Goal: Check status: Check status

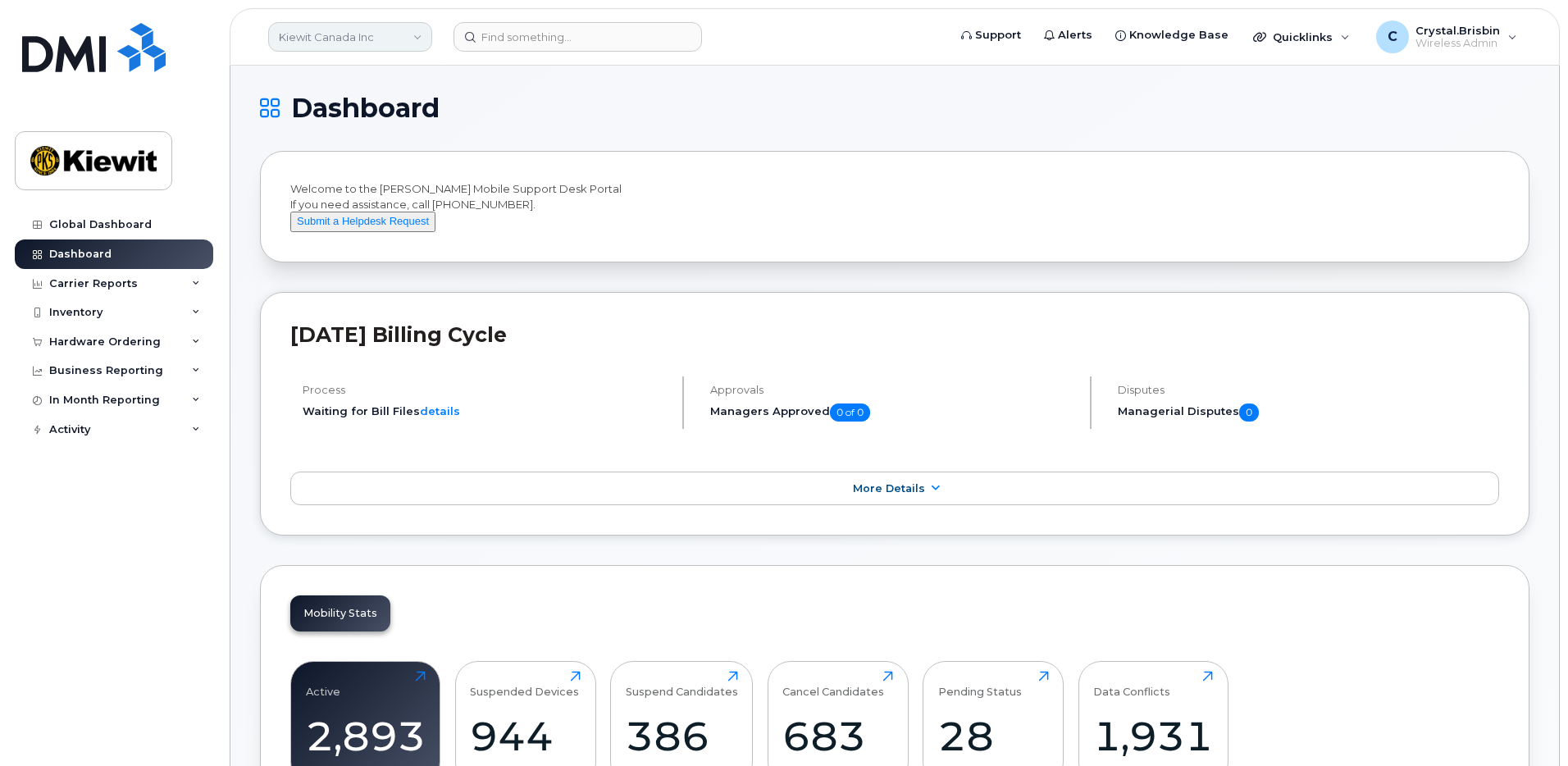
click at [388, 35] on link "Kiewit Canada Inc" at bounding box center [350, 37] width 164 height 30
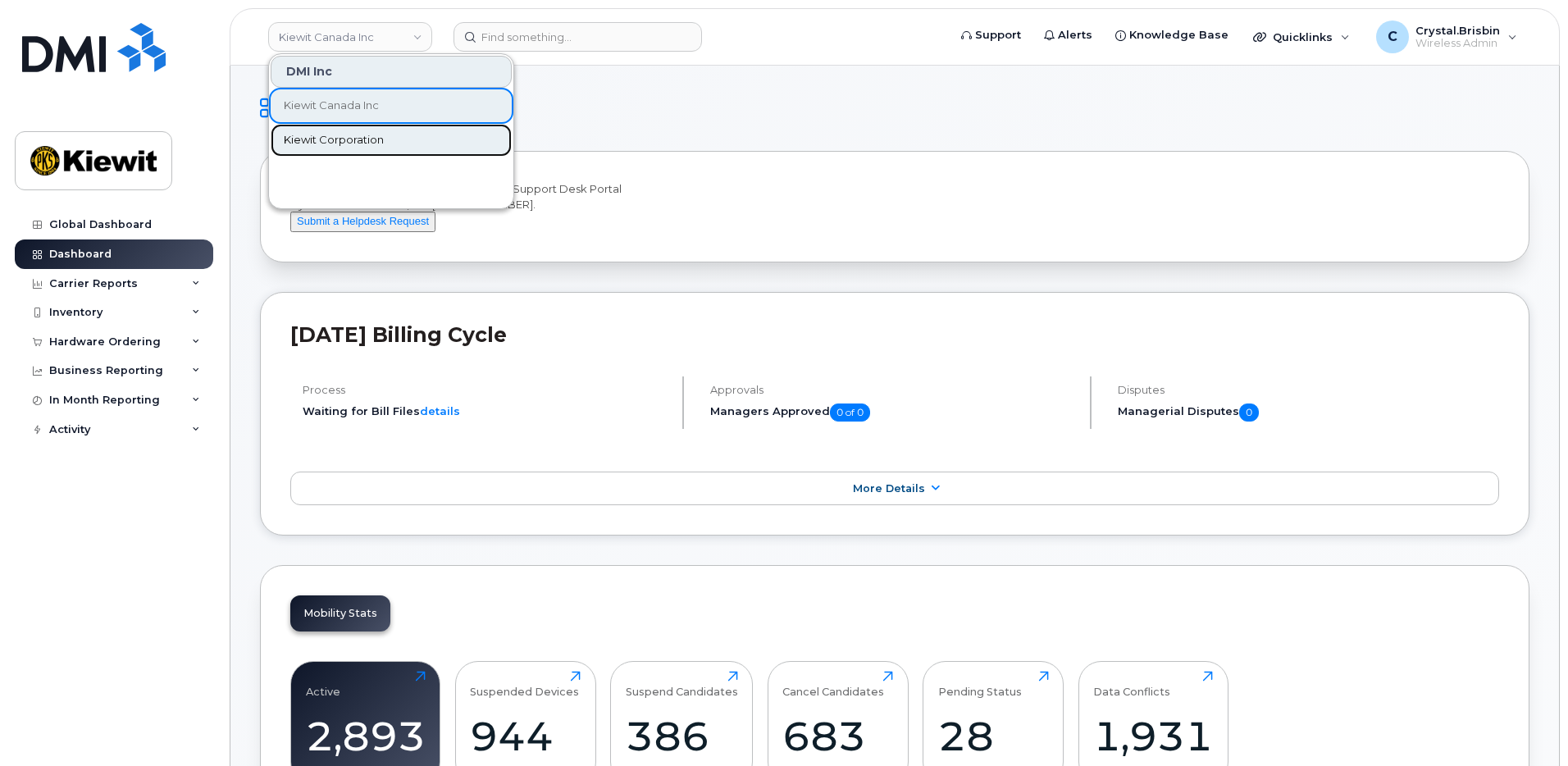
click at [322, 131] on link "Kiewit Corporation" at bounding box center [391, 141] width 241 height 33
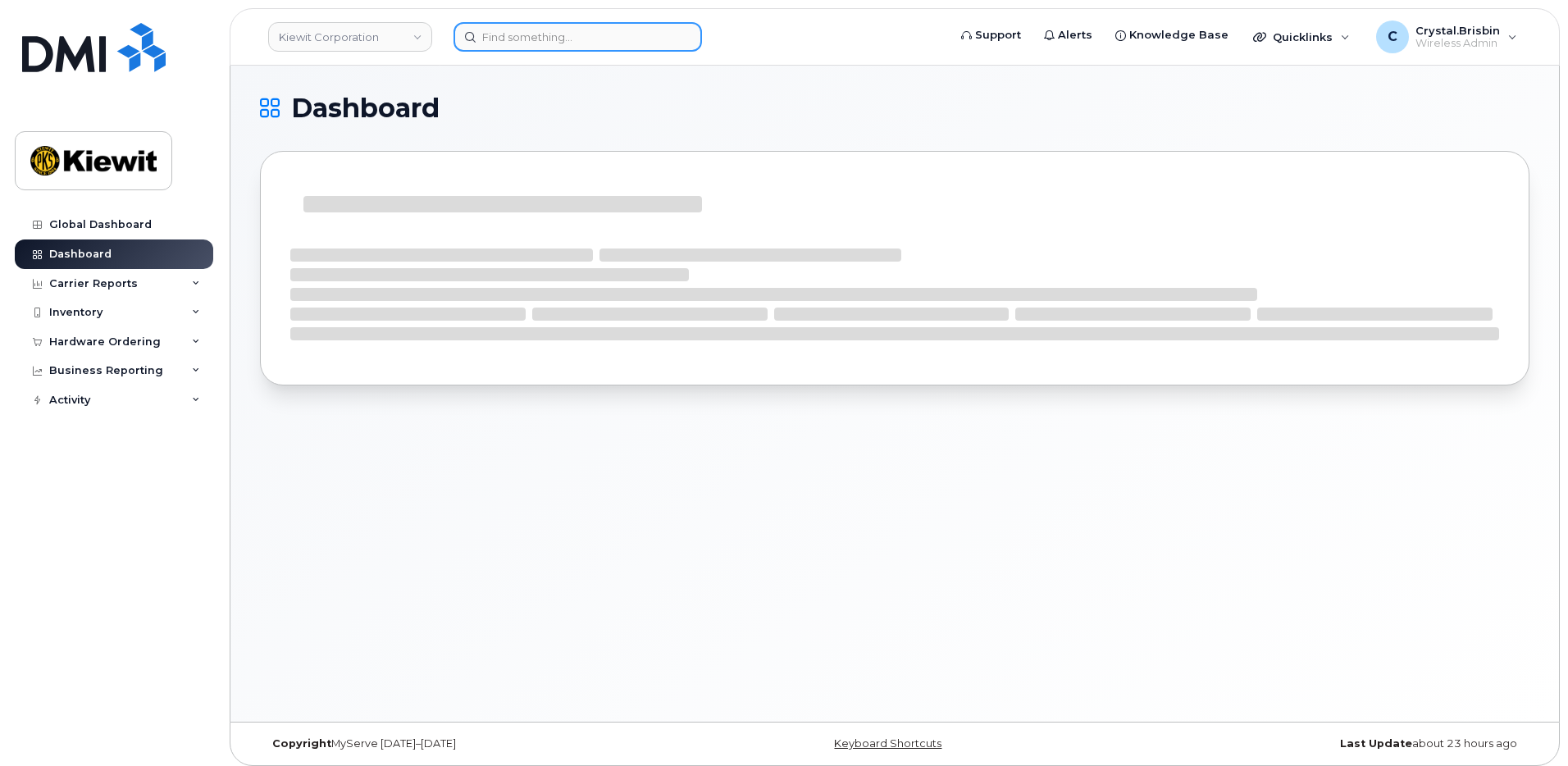
click at [520, 44] on input at bounding box center [578, 37] width 249 height 30
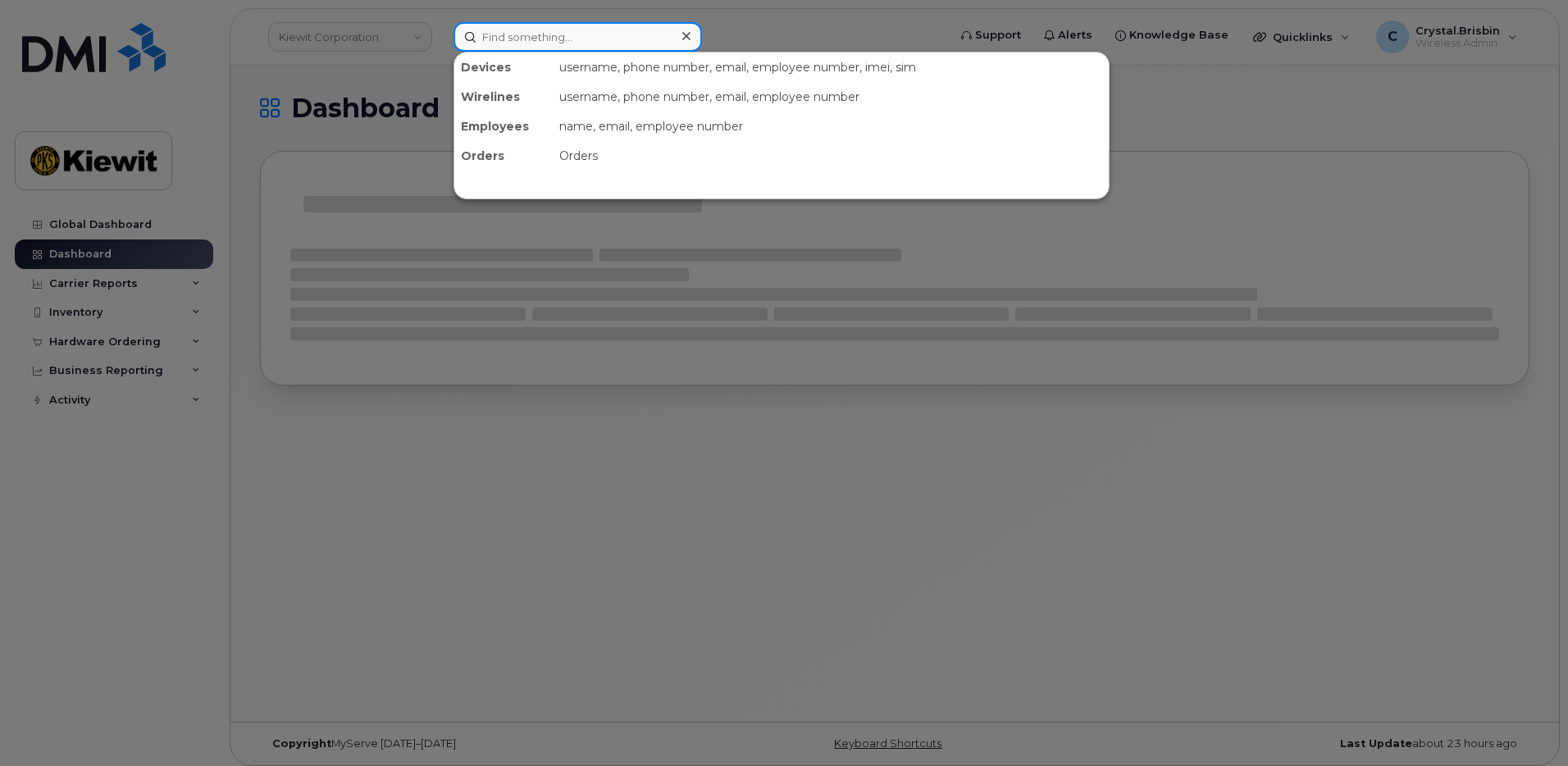
paste input "299645"
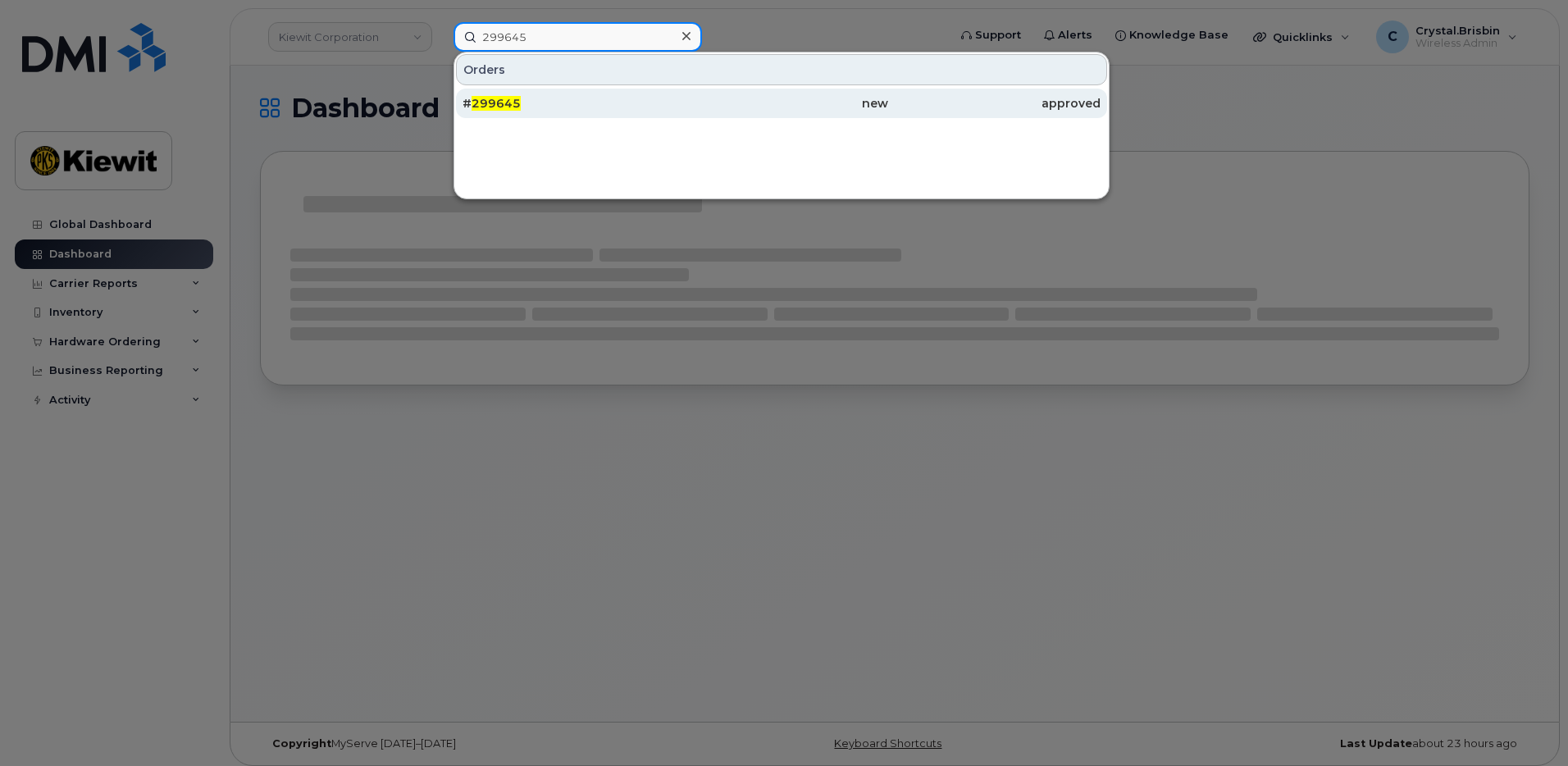
type input "299645"
click at [508, 104] on span "299645" at bounding box center [496, 103] width 50 height 15
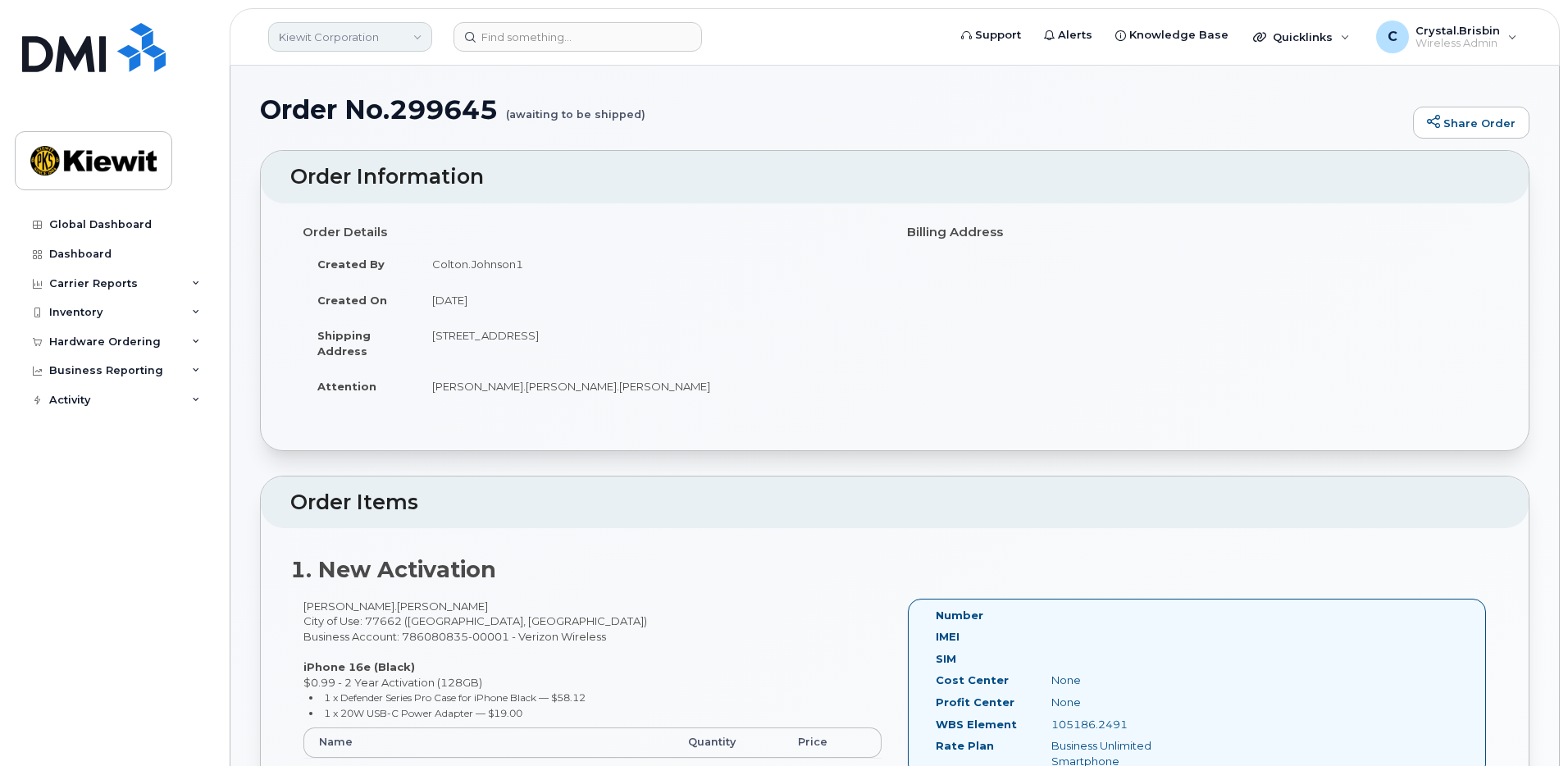
click at [351, 43] on link "Kiewit Corporation" at bounding box center [350, 37] width 164 height 30
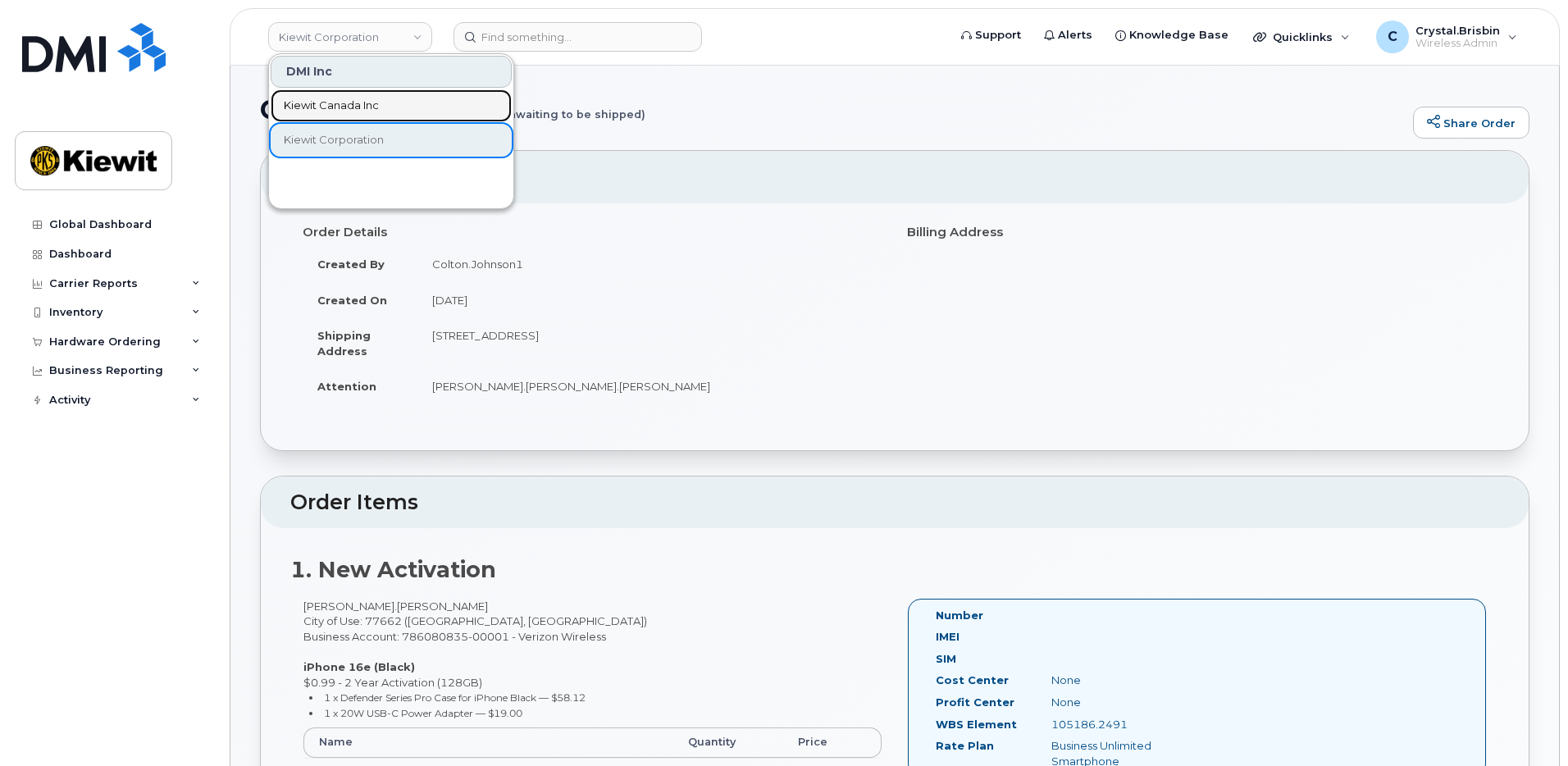
click at [301, 113] on span "Kiewit Canada Inc" at bounding box center [331, 106] width 95 height 17
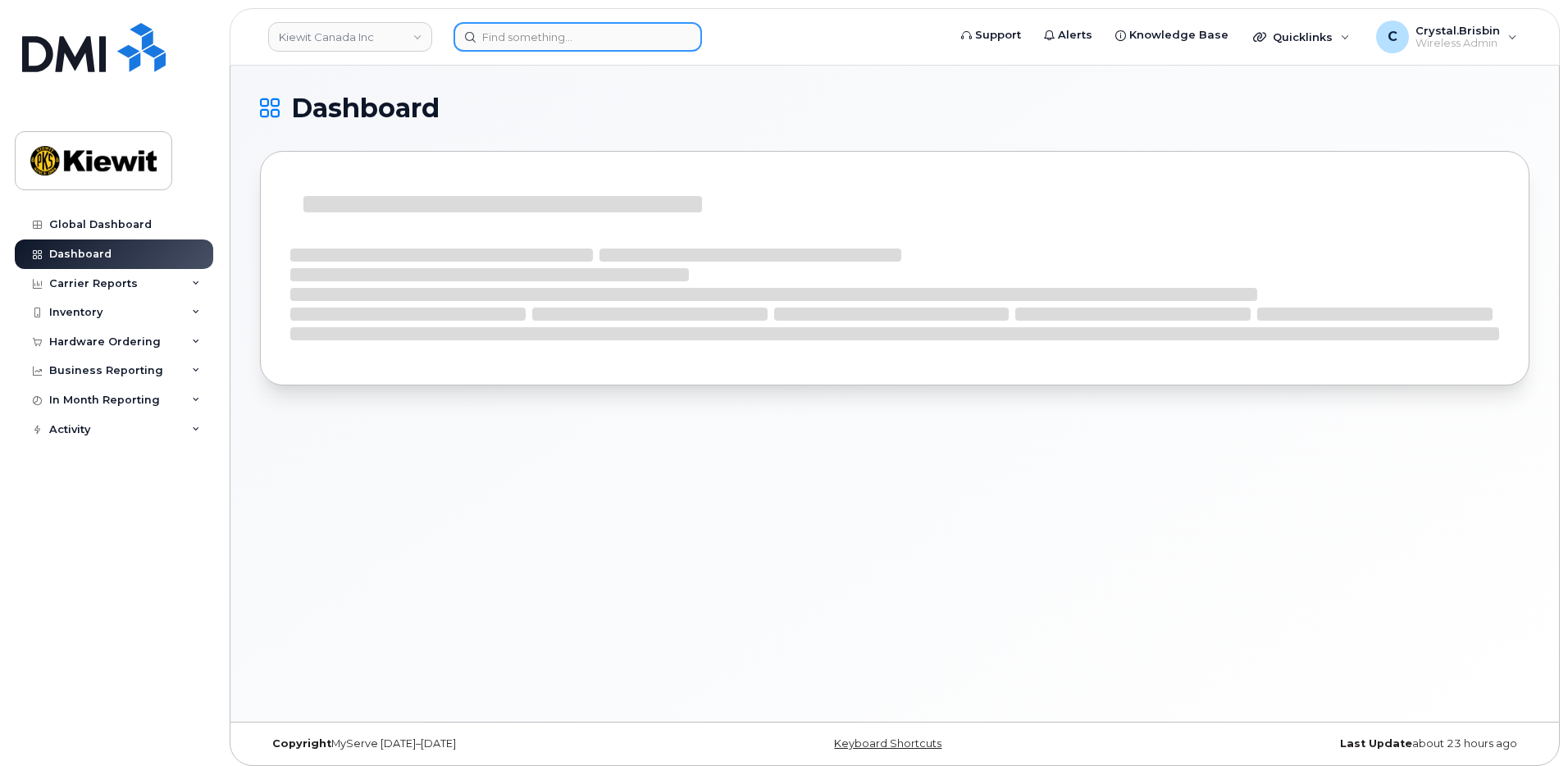
click at [553, 42] on input at bounding box center [578, 37] width 249 height 30
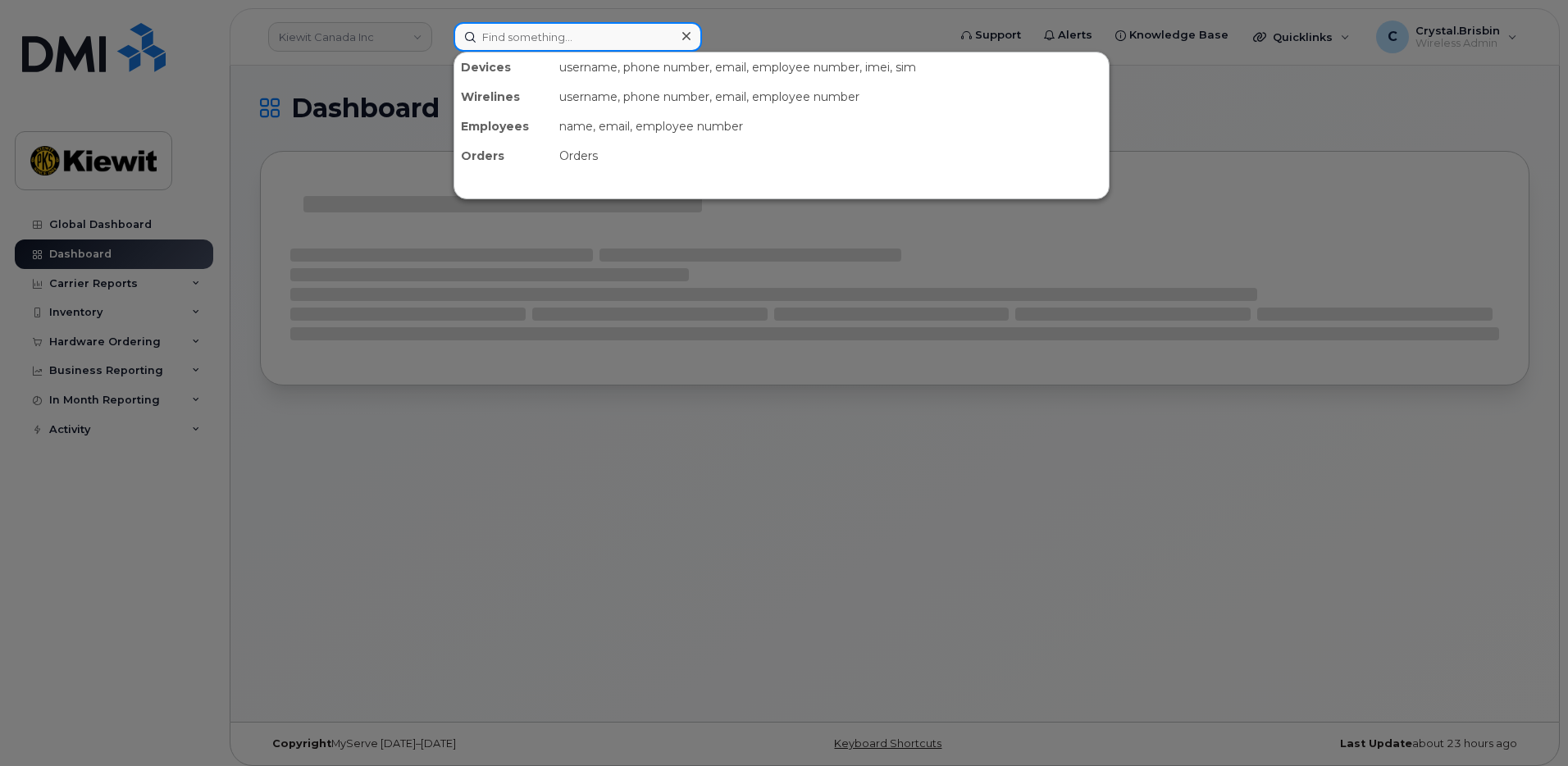
paste input "300115"
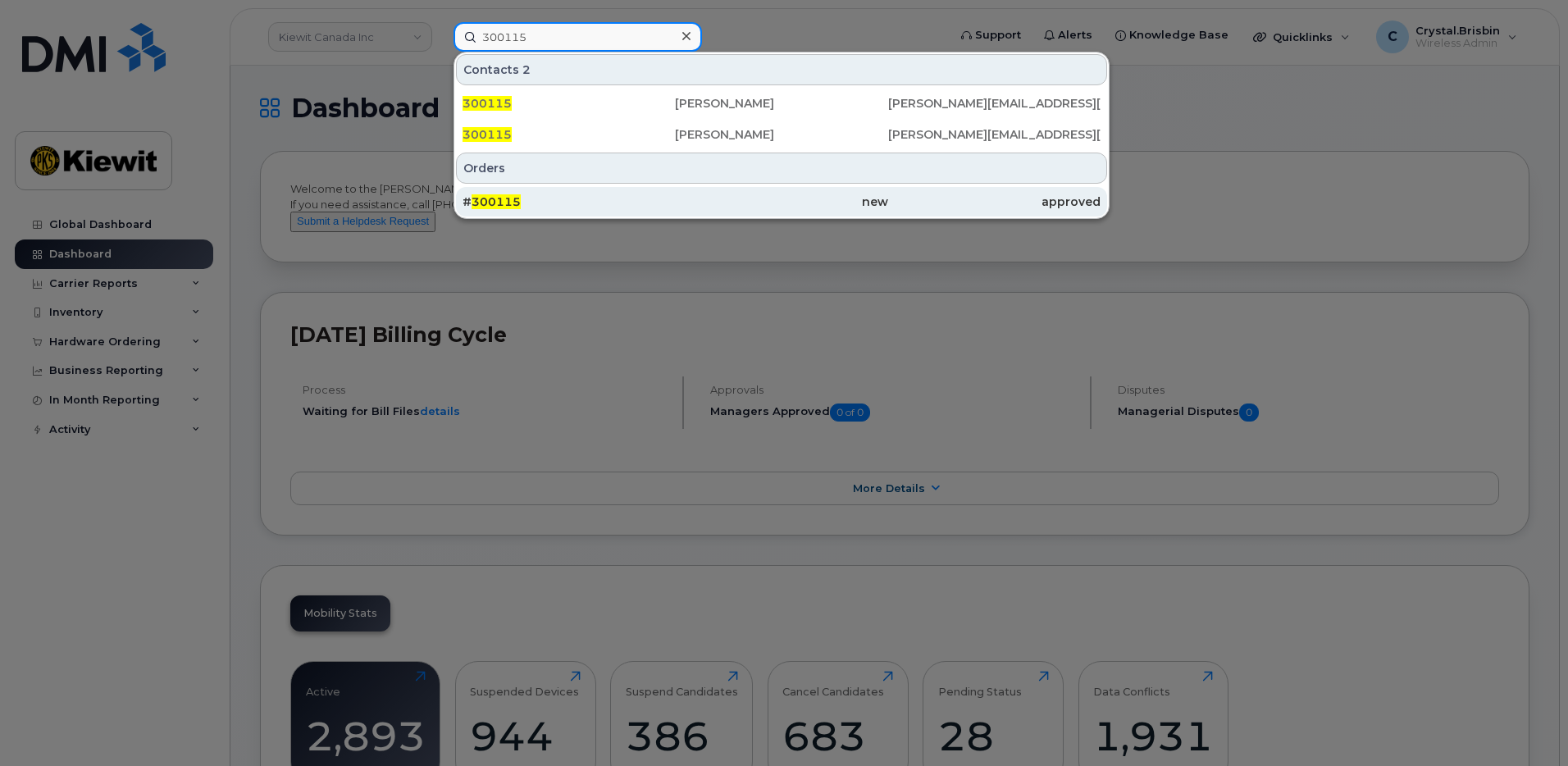
type input "300115"
click at [509, 206] on span "300115" at bounding box center [496, 202] width 50 height 15
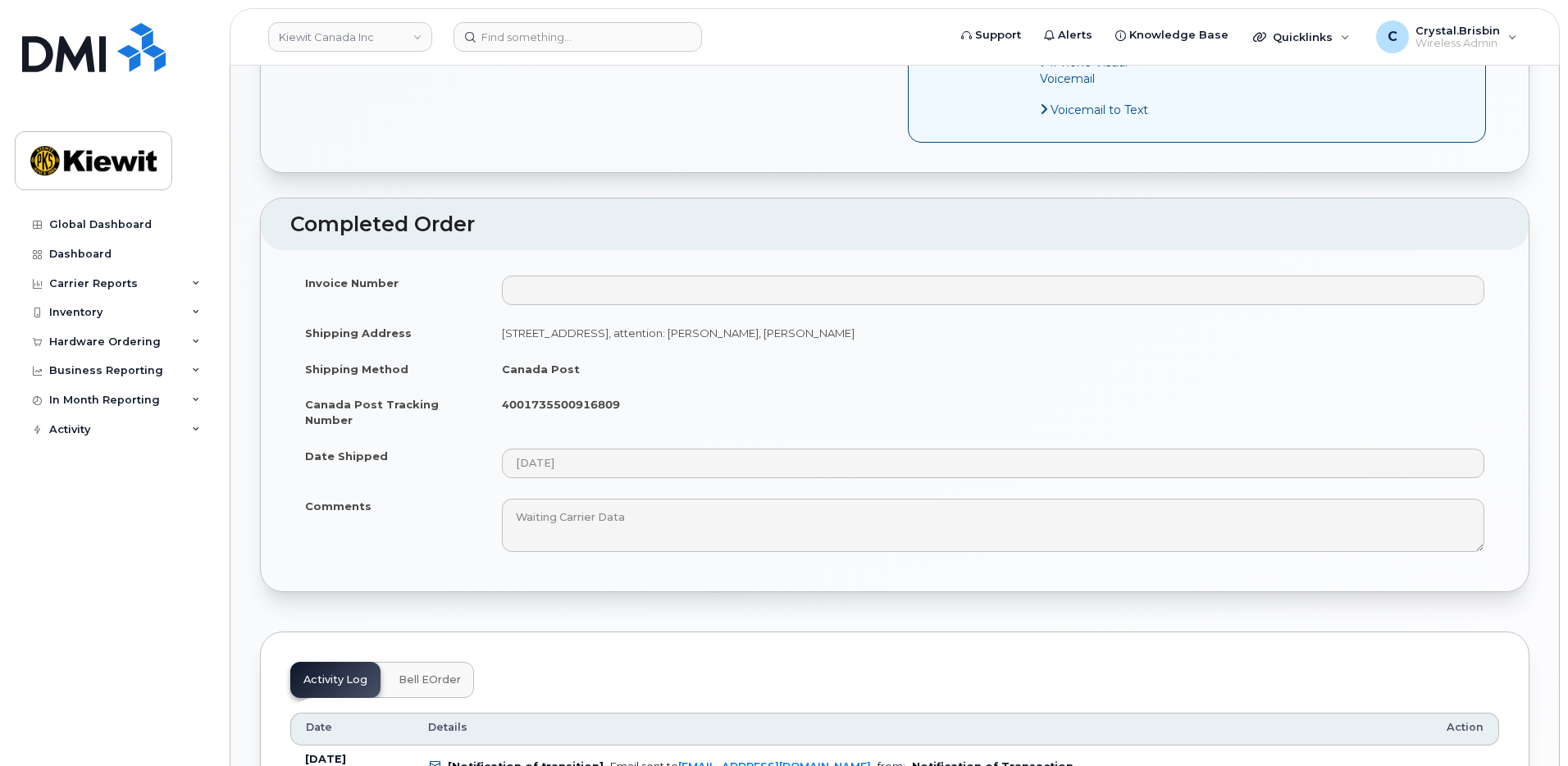
scroll to position [902, 0]
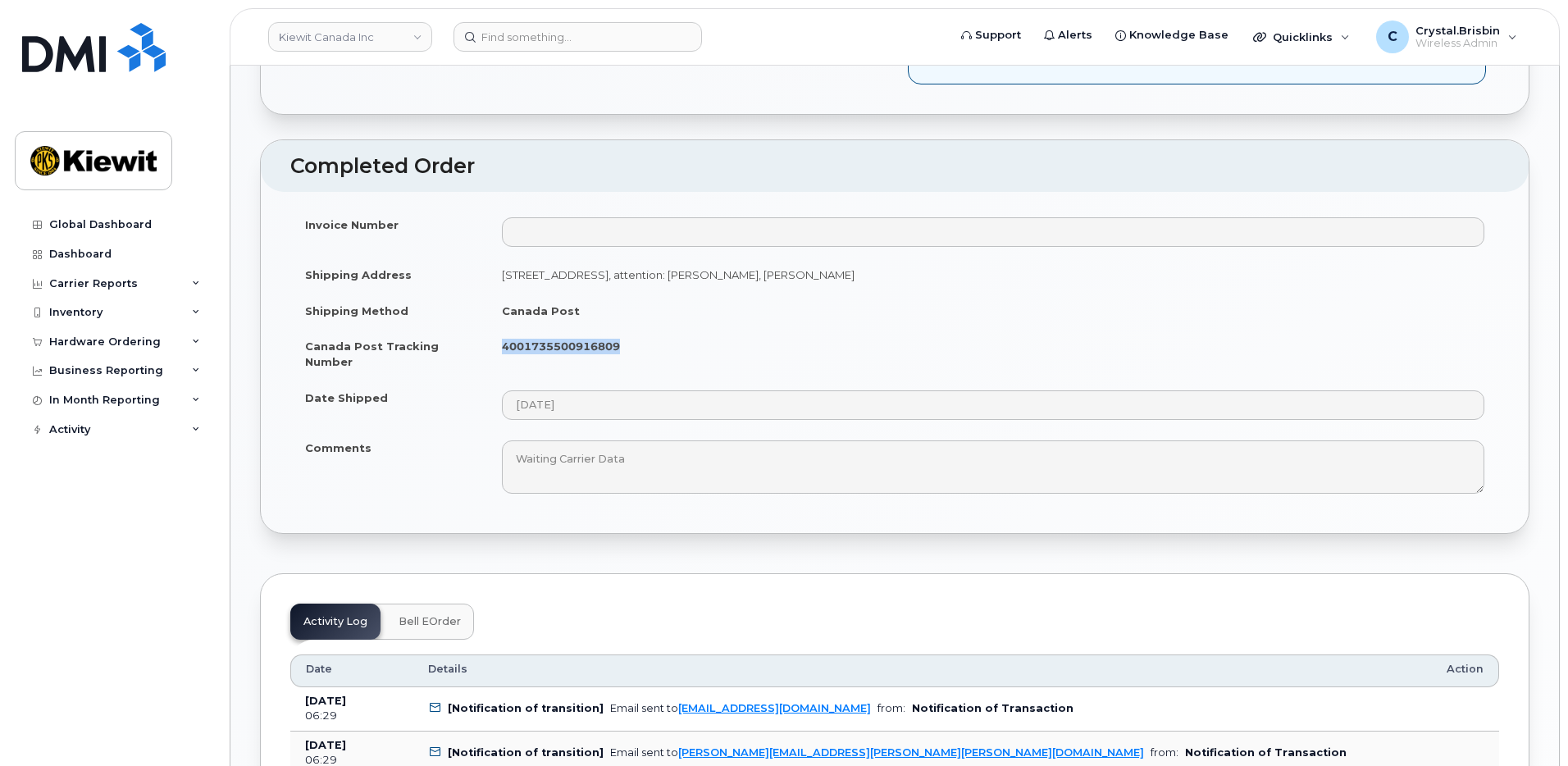
drag, startPoint x: 647, startPoint y: 331, endPoint x: 504, endPoint y: 333, distance: 143.0
click at [504, 333] on td "4001735500916809" at bounding box center [993, 353] width 1012 height 50
copy strong "4001735500916809"
click at [249, 502] on div "Order No.300115 (completed) Share Order × Share This Order If you want to allow…" at bounding box center [895, 631] width 1329 height 2937
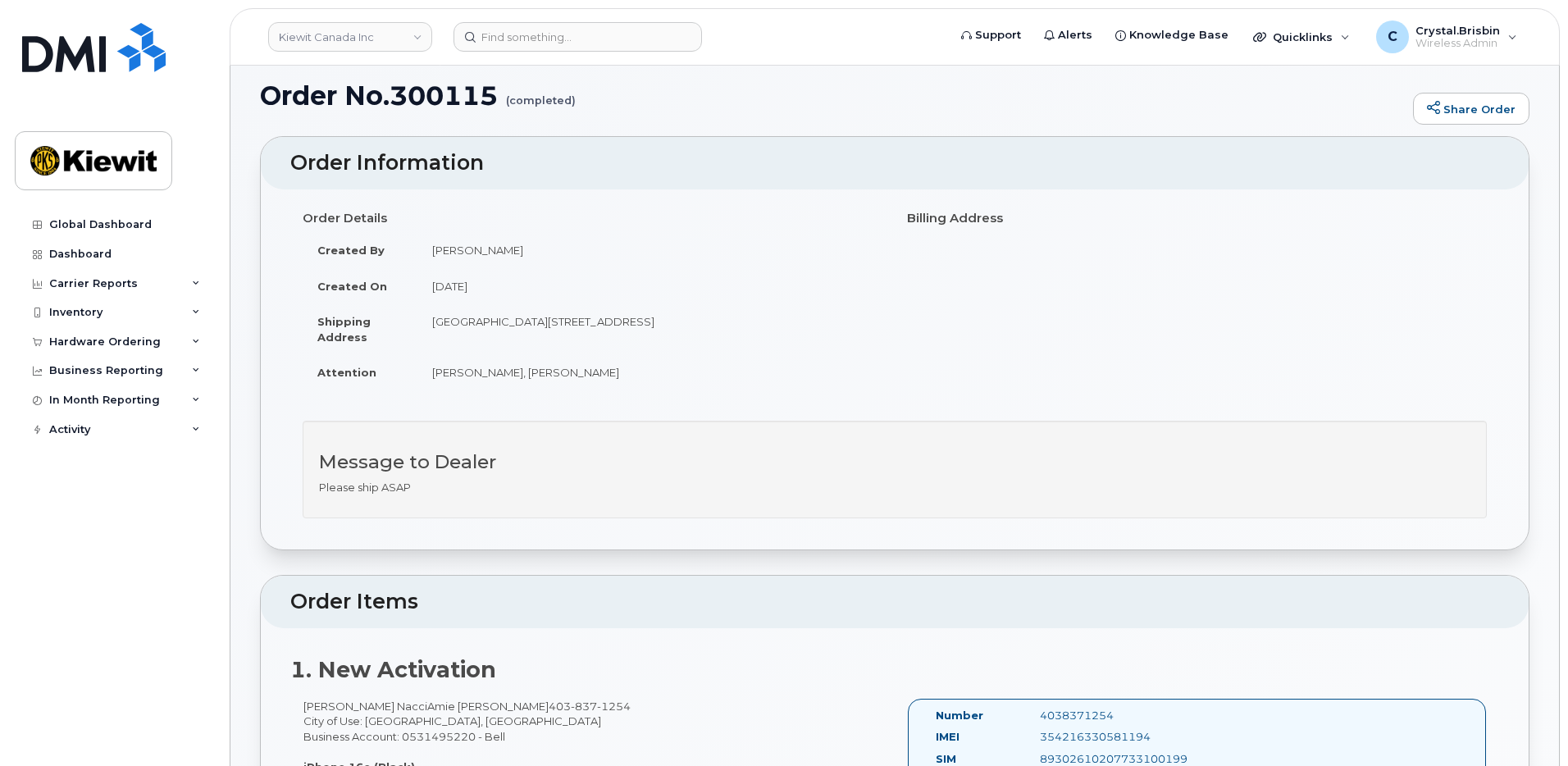
scroll to position [0, 0]
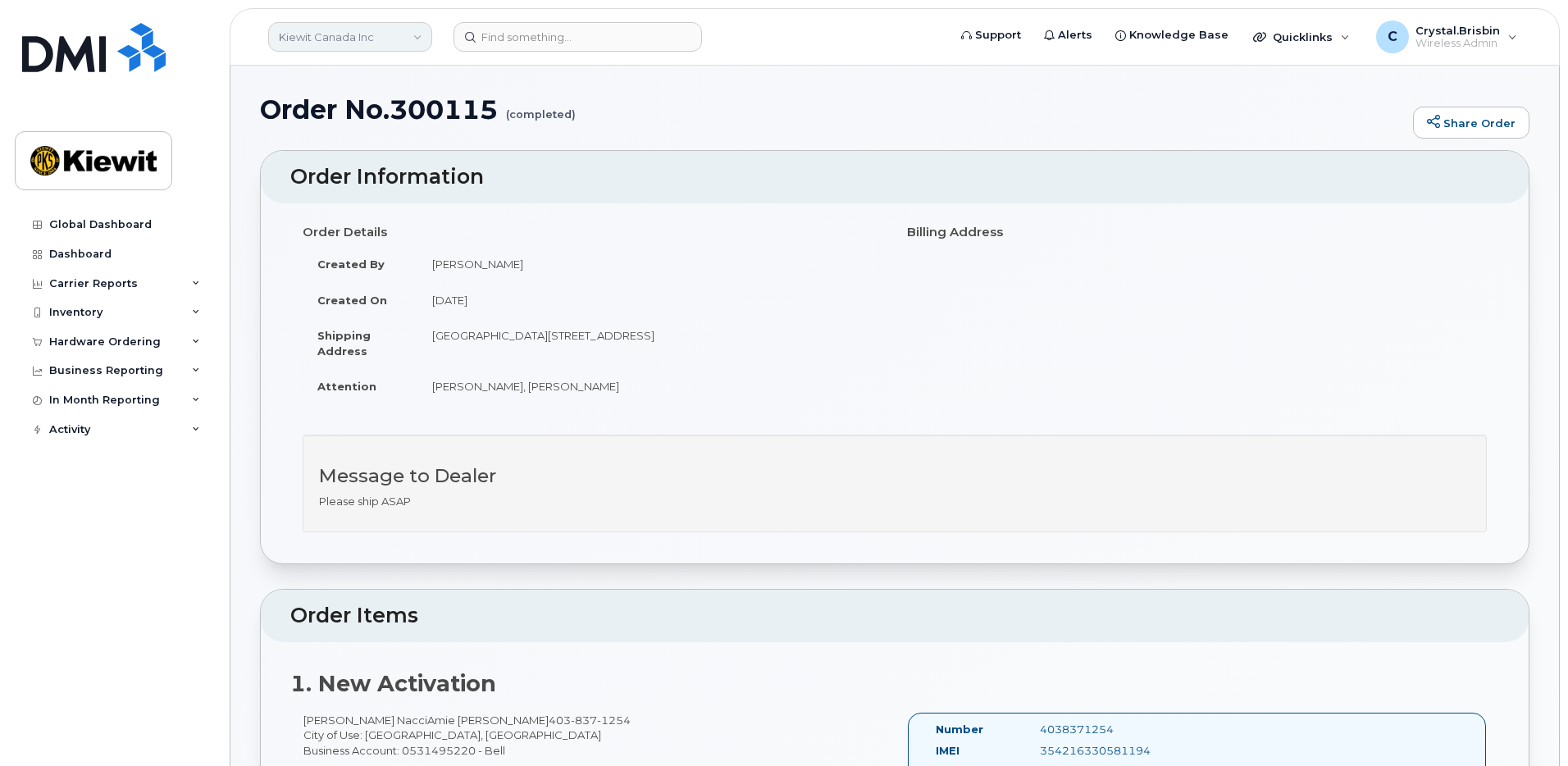
click at [414, 39] on link "Kiewit Canada Inc" at bounding box center [350, 37] width 164 height 30
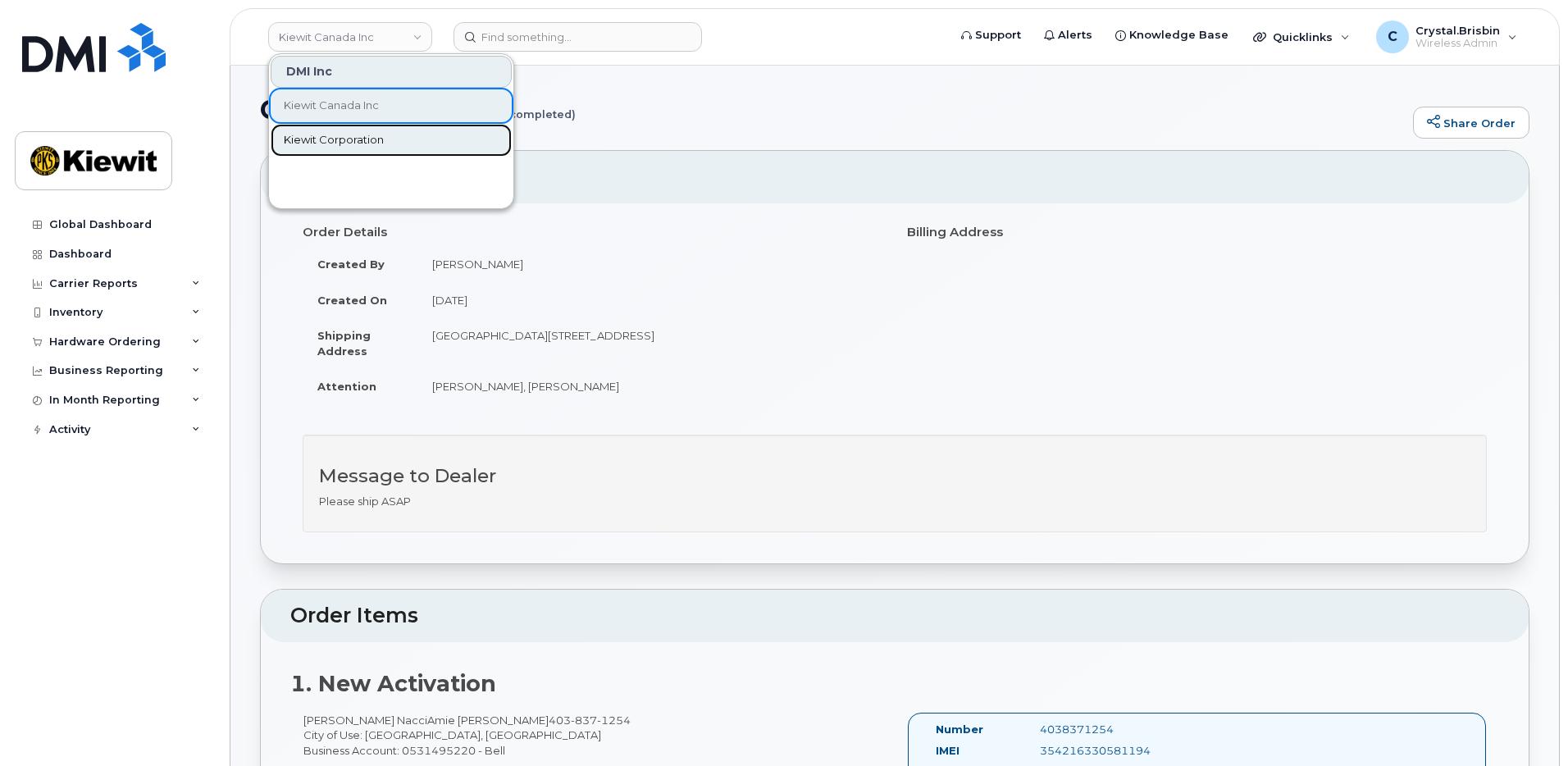
click at [333, 141] on span "Kiewit Corporation" at bounding box center [333, 141] width 100 height 17
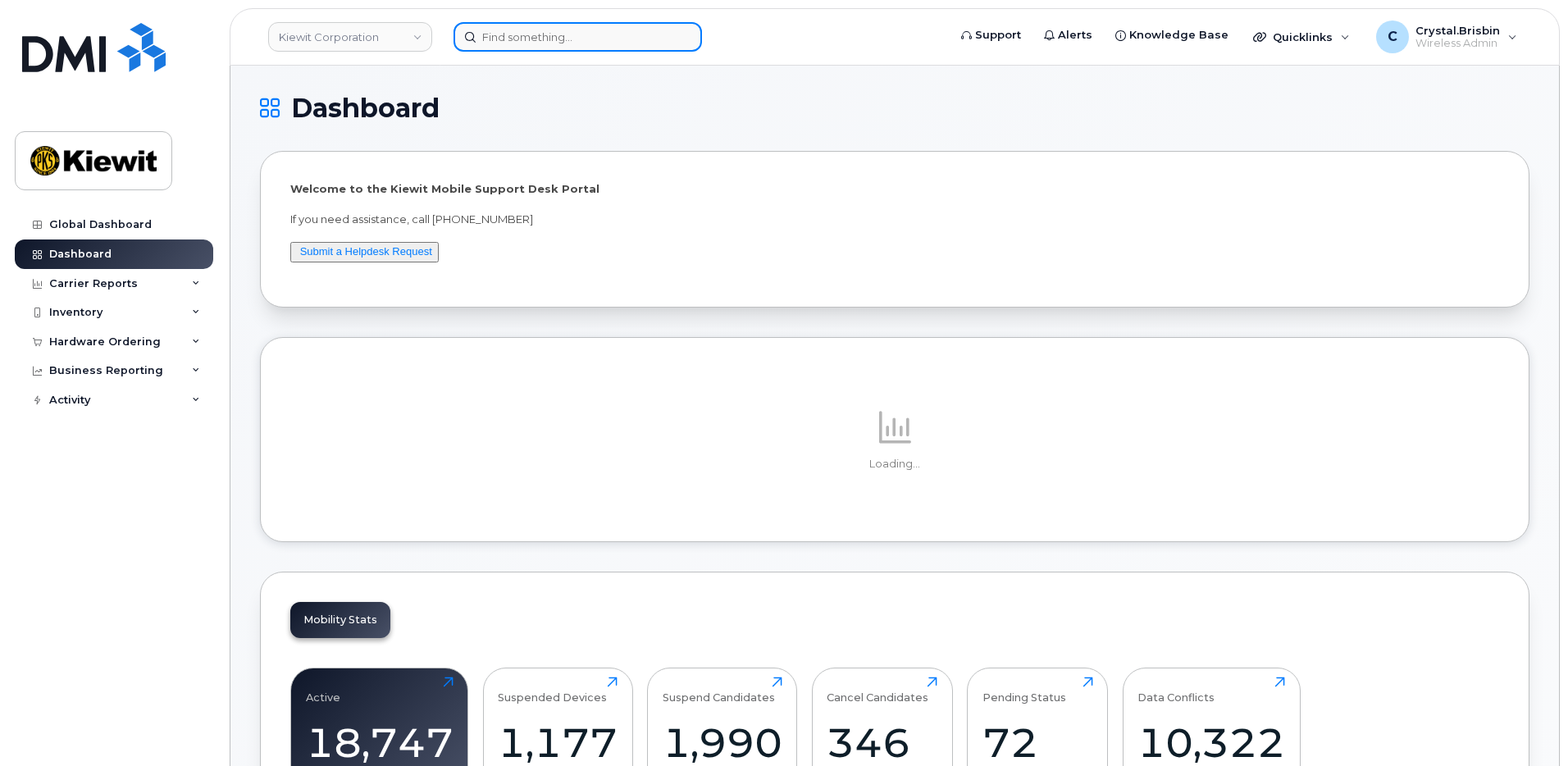
click at [562, 40] on input at bounding box center [578, 37] width 249 height 30
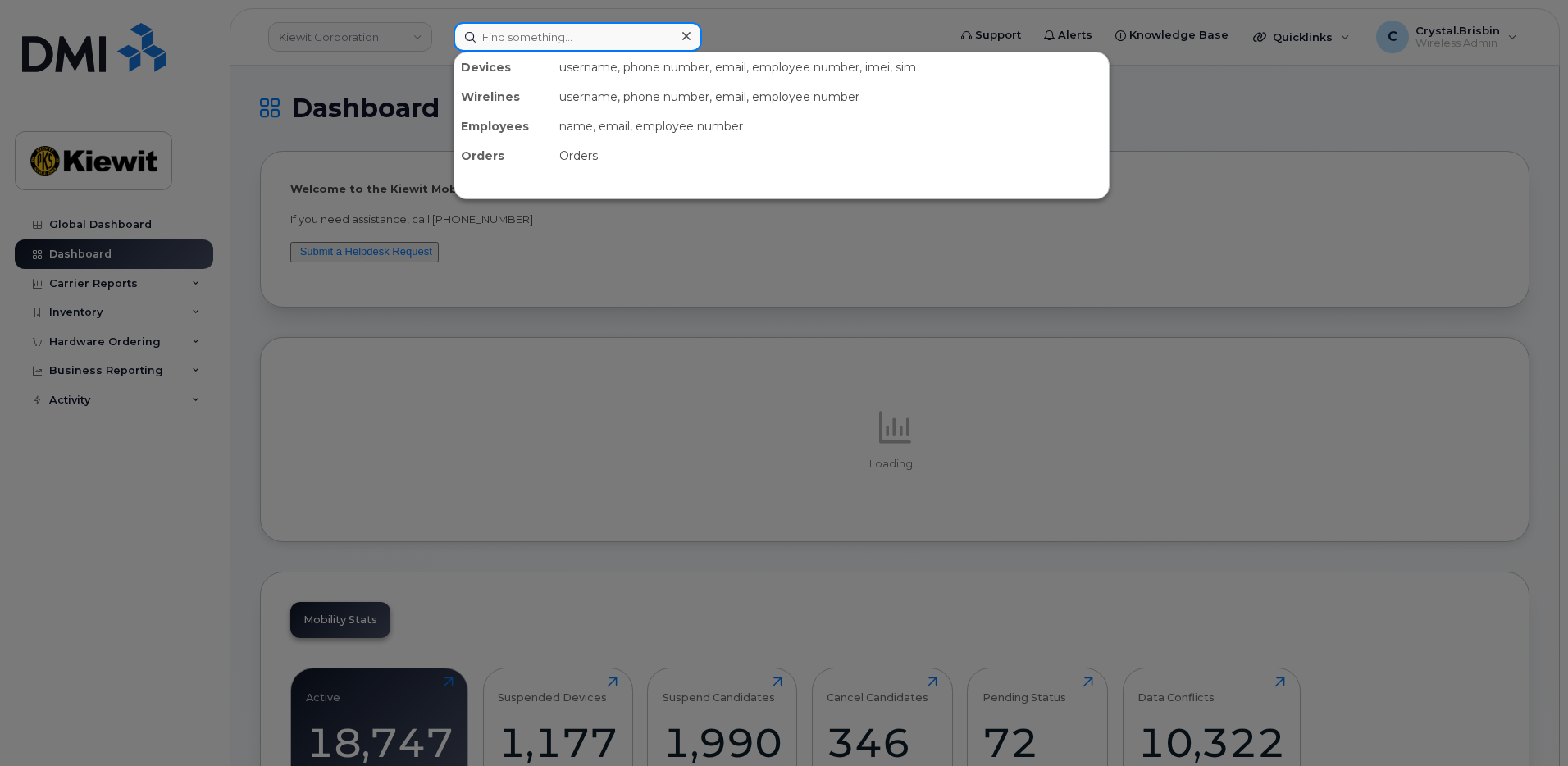
paste input "300199"
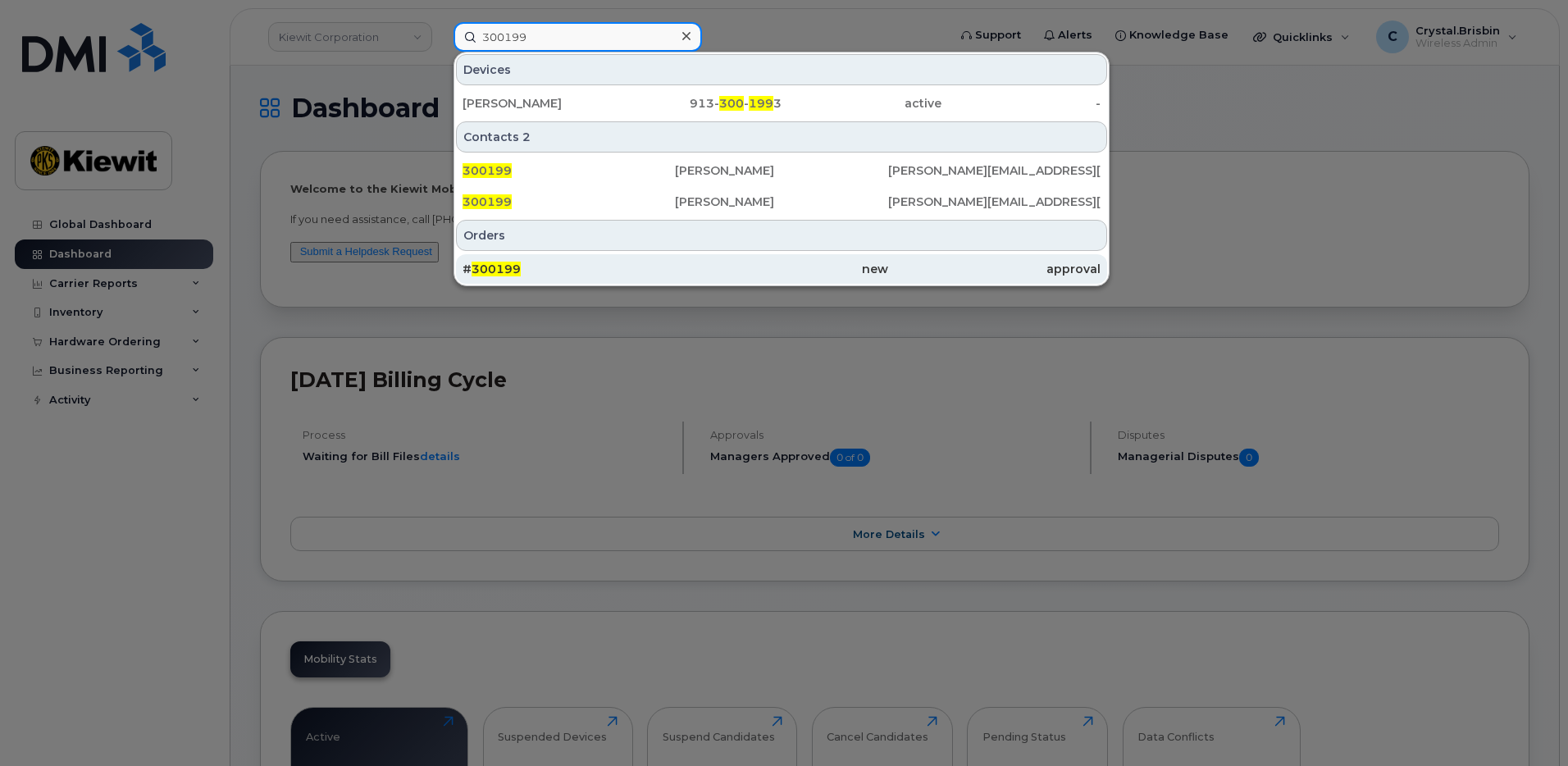
type input "300199"
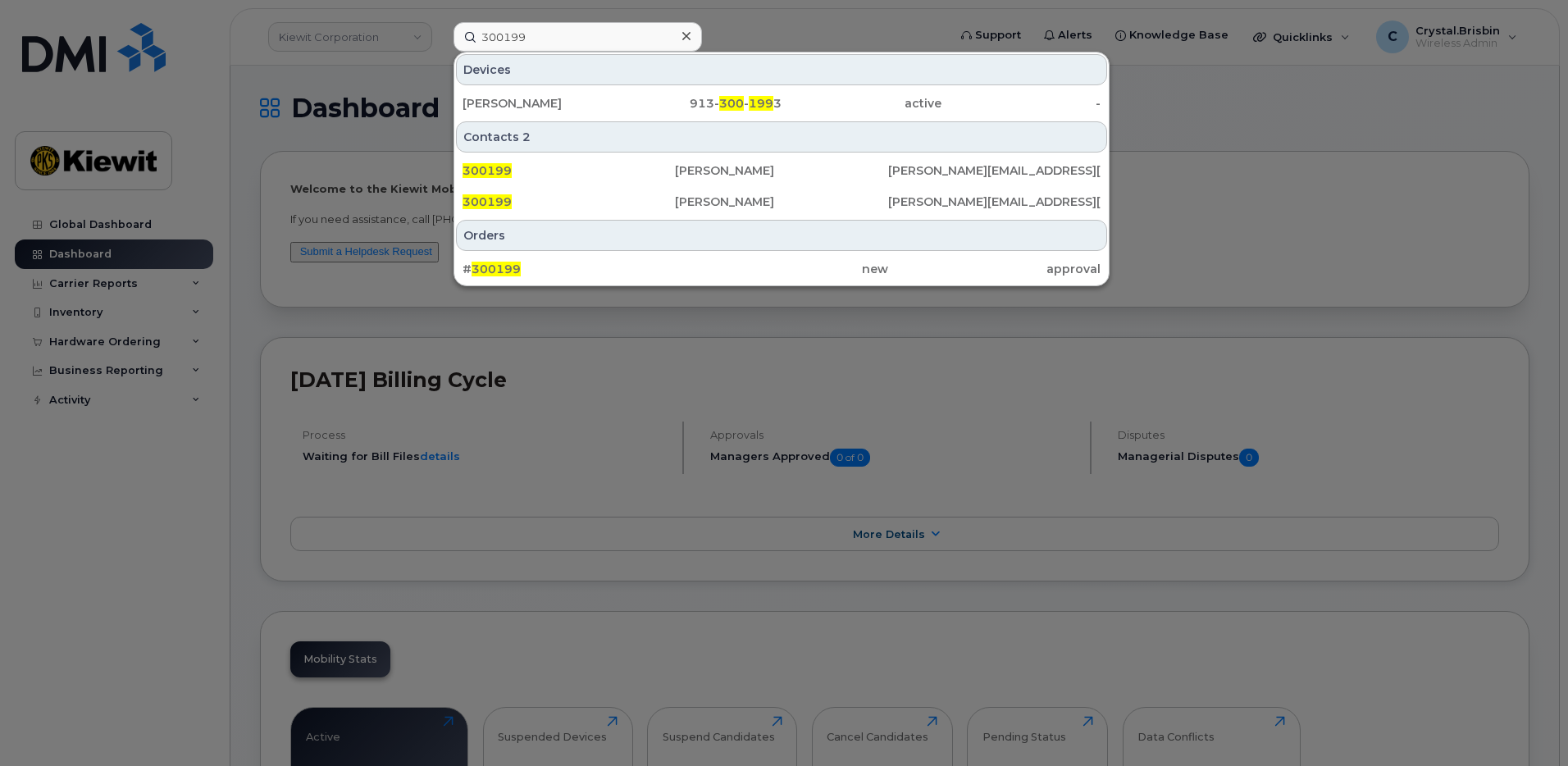
drag, startPoint x: 514, startPoint y: 268, endPoint x: 760, endPoint y: 345, distance: 257.8
click at [514, 268] on span "300199" at bounding box center [496, 269] width 50 height 15
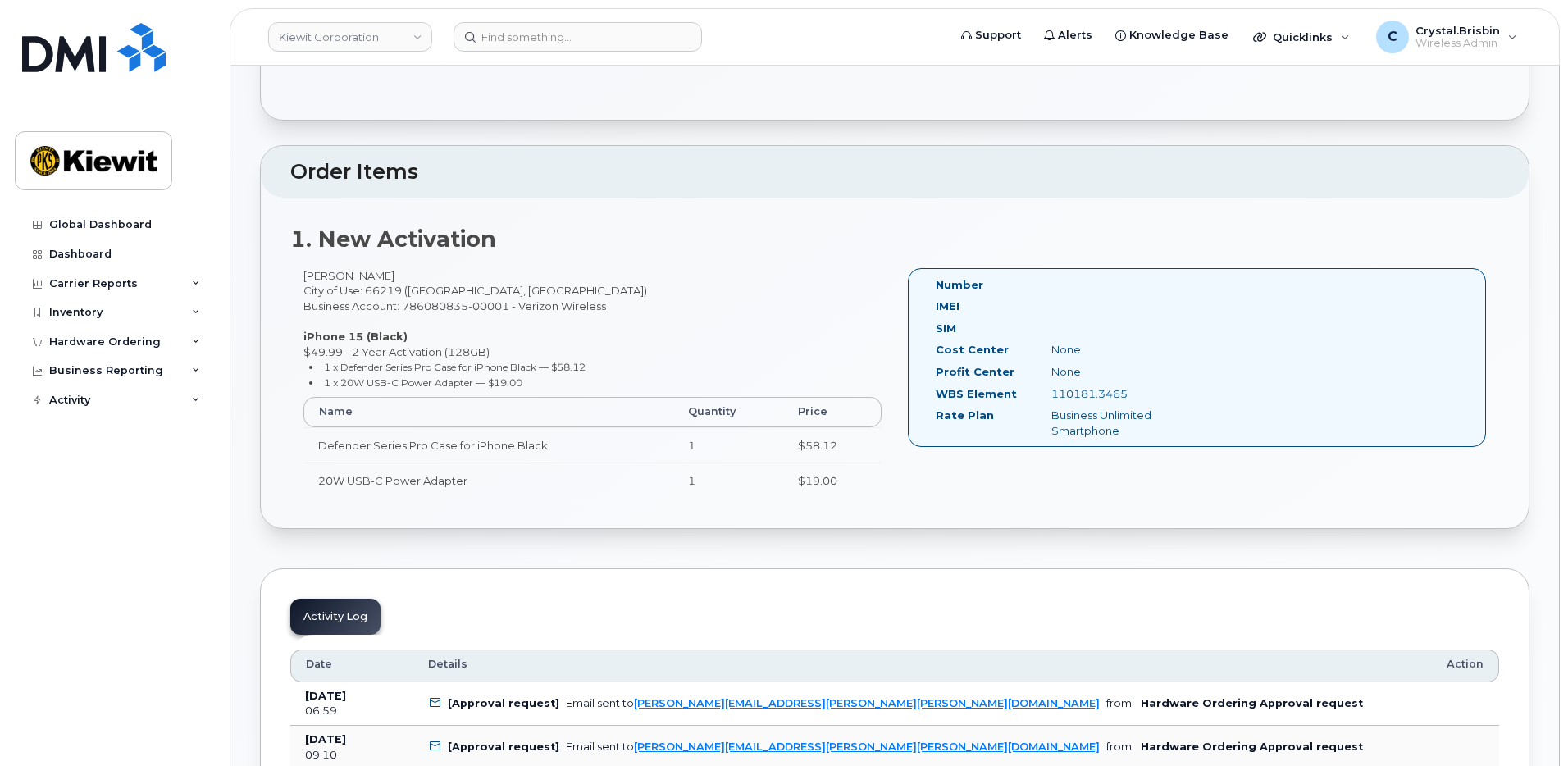
scroll to position [328, 0]
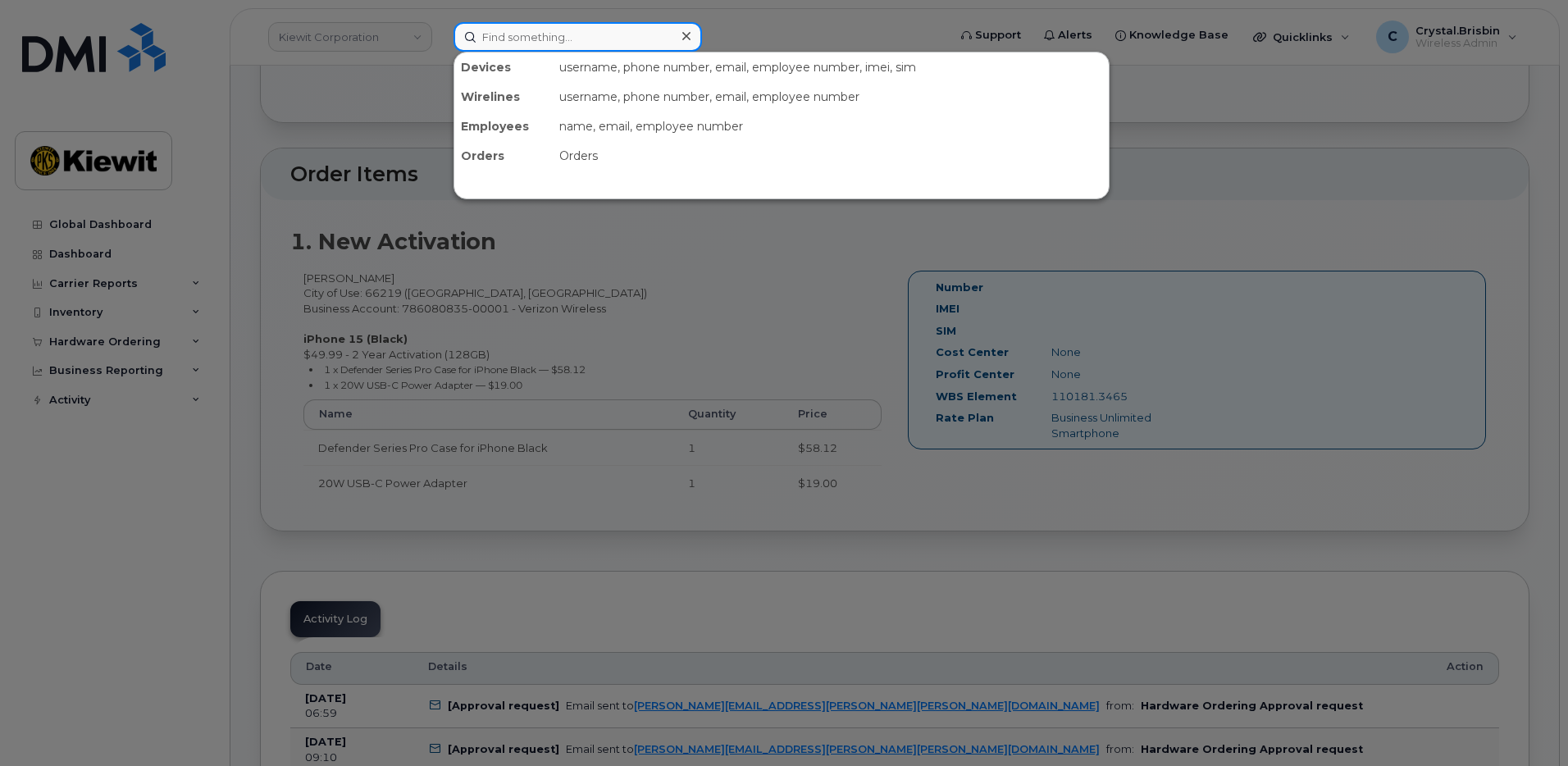
click at [541, 29] on input at bounding box center [578, 37] width 249 height 30
paste input "300204"
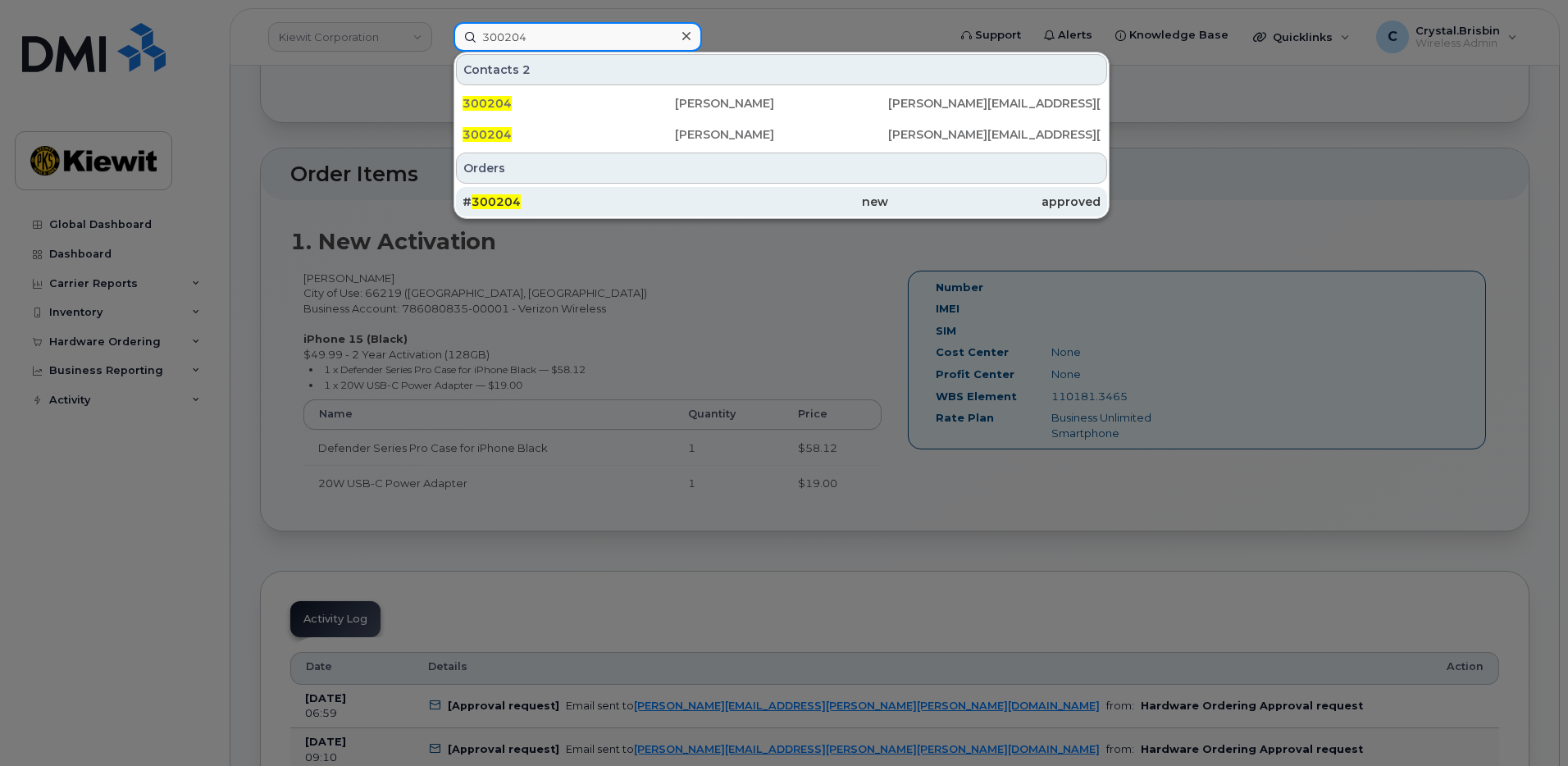
type input "300204"
click at [516, 206] on span "300204" at bounding box center [496, 202] width 50 height 15
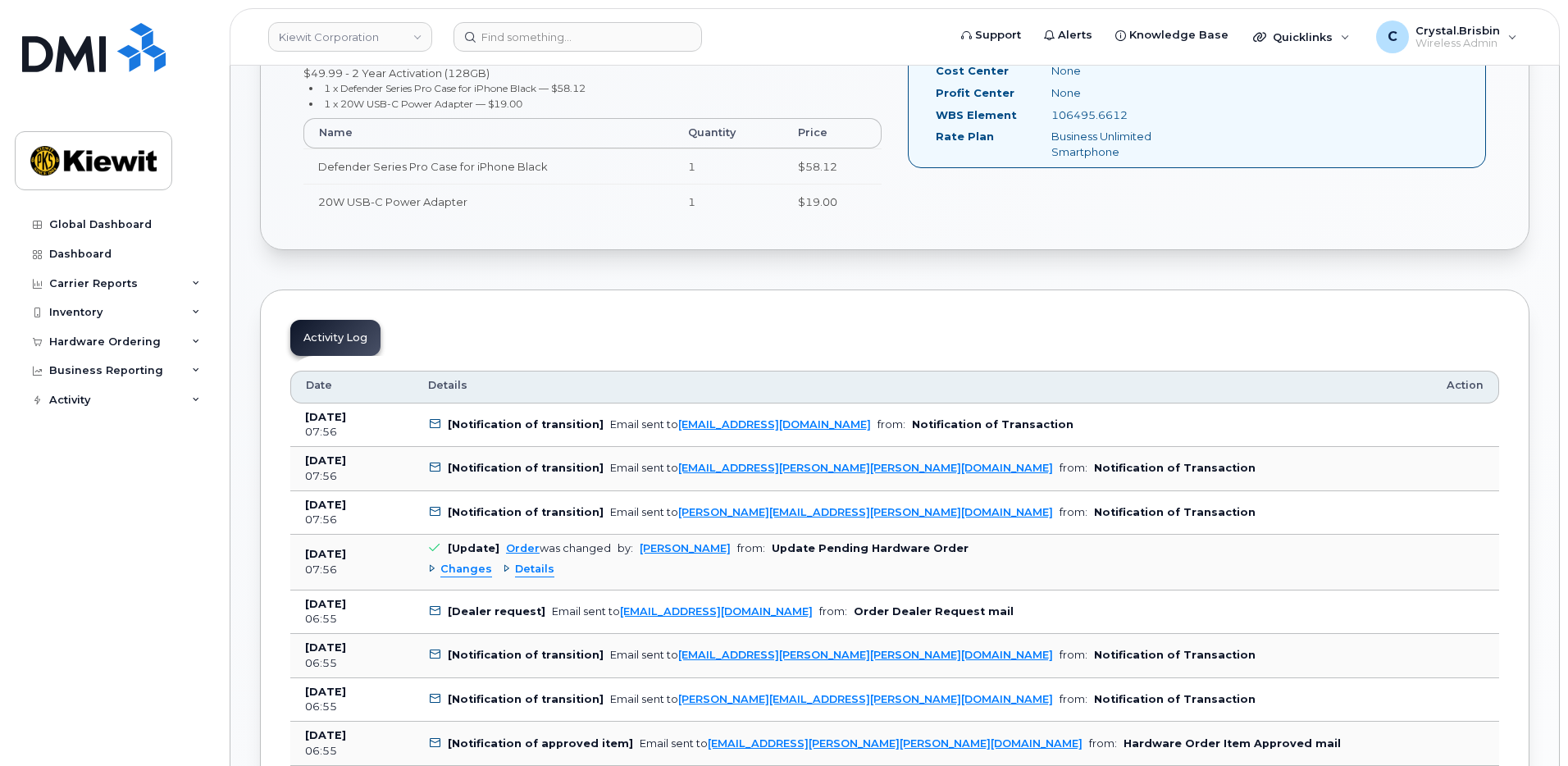
scroll to position [656, 0]
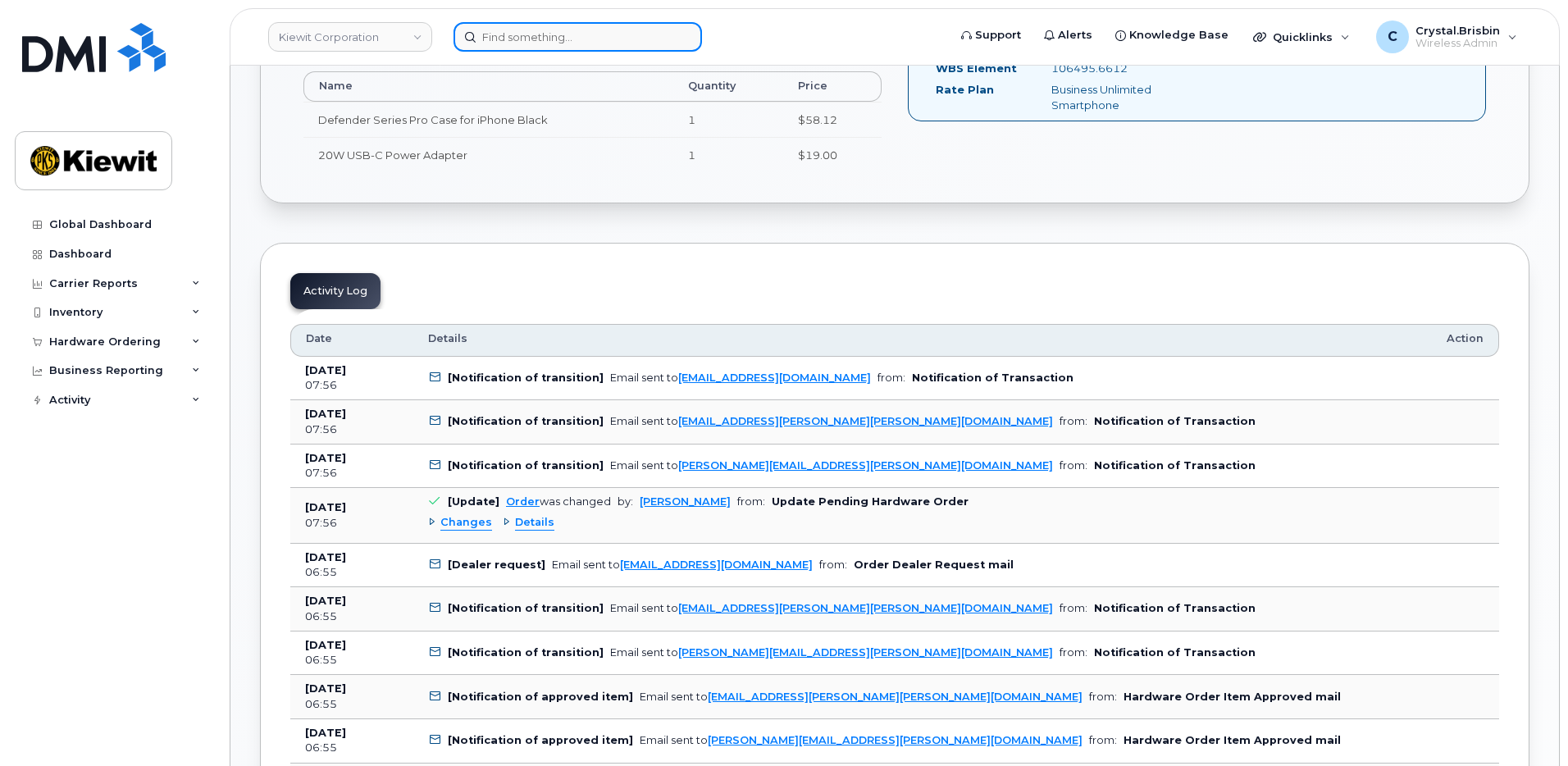
click at [536, 42] on input at bounding box center [578, 37] width 249 height 30
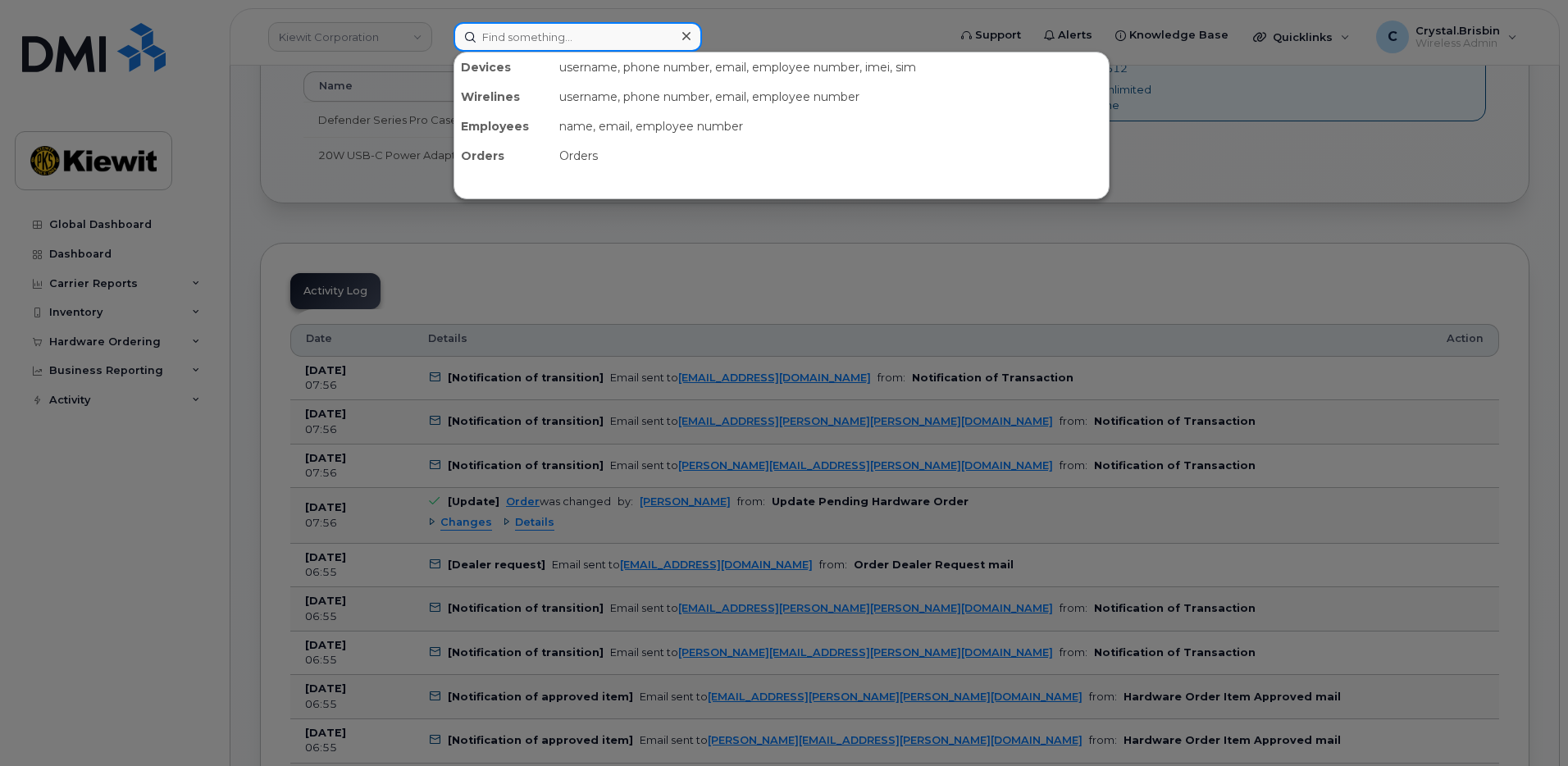
paste input "300209"
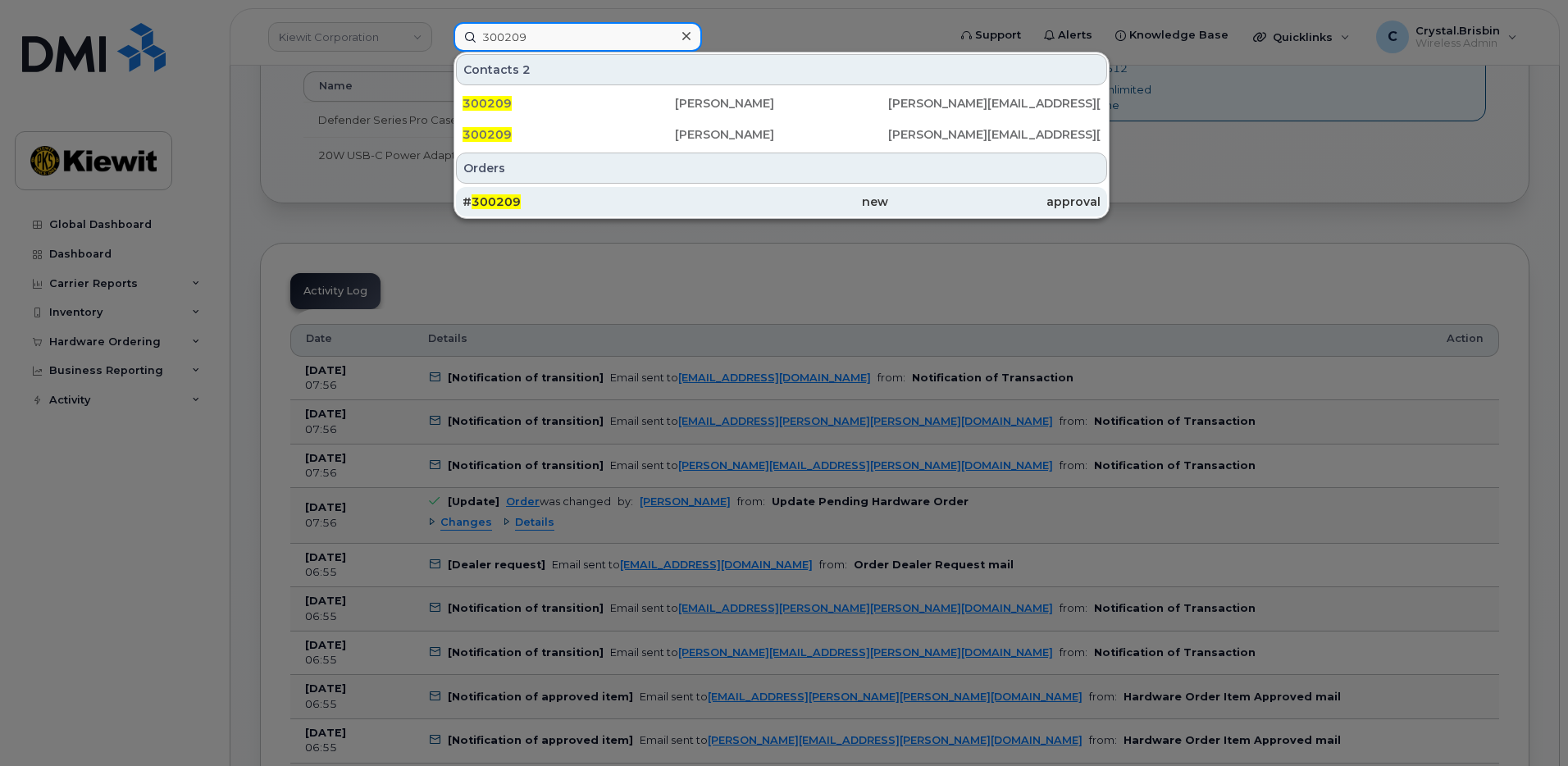
type input "300209"
click at [500, 204] on span "300209" at bounding box center [496, 202] width 50 height 15
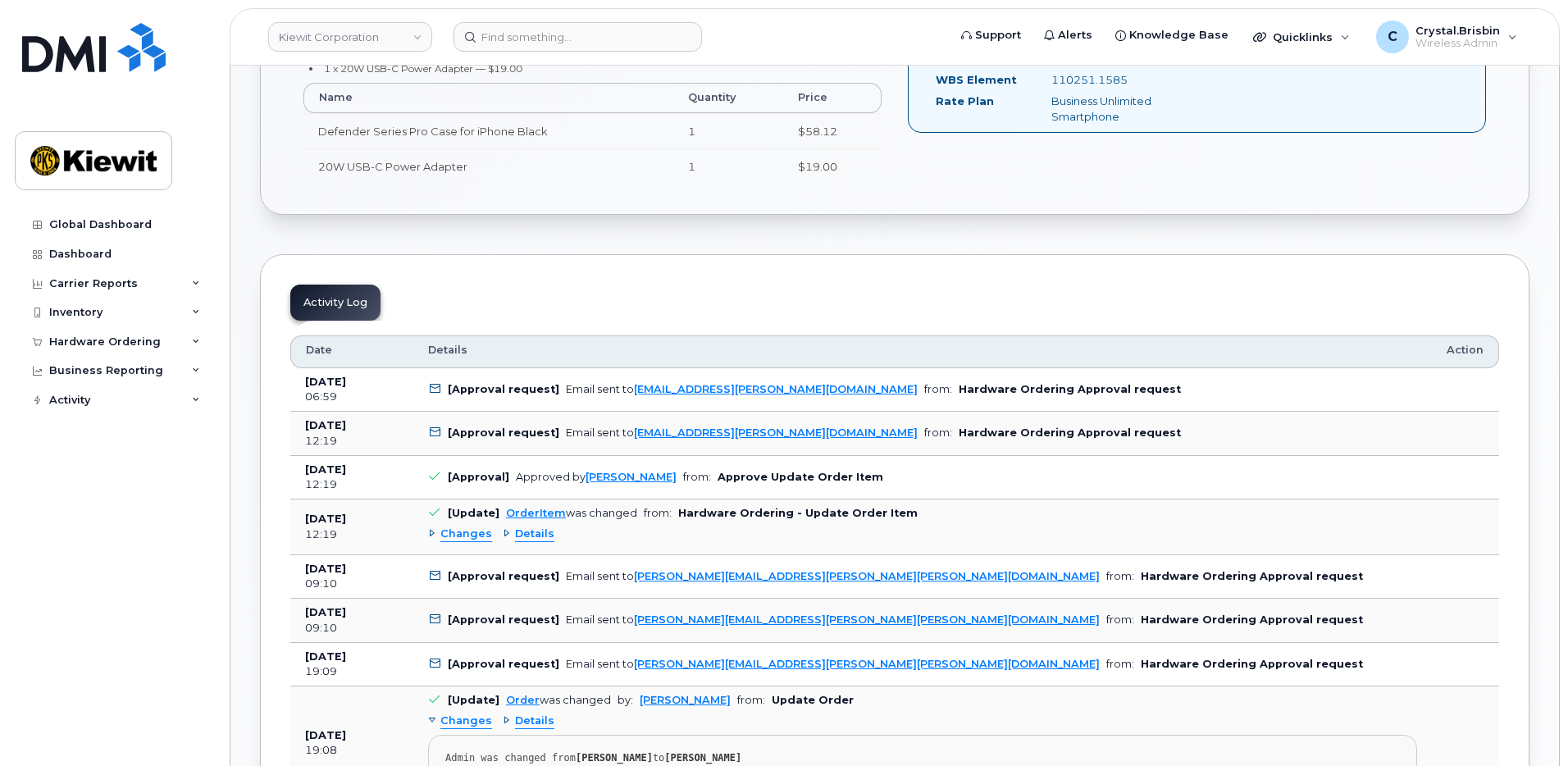
scroll to position [656, 0]
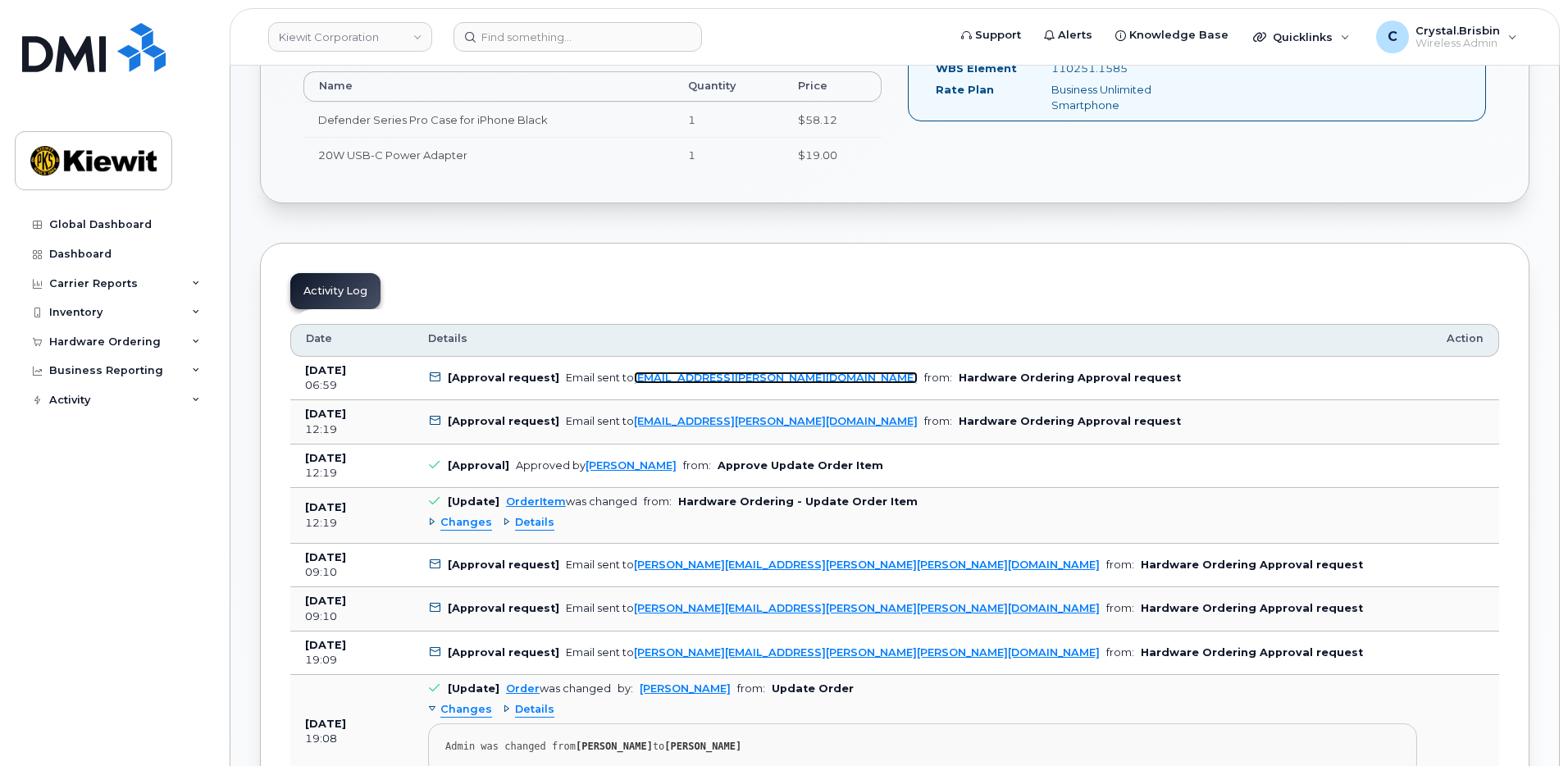
click at [791, 382] on link "[EMAIL_ADDRESS][PERSON_NAME][DOMAIN_NAME]" at bounding box center [776, 377] width 284 height 12
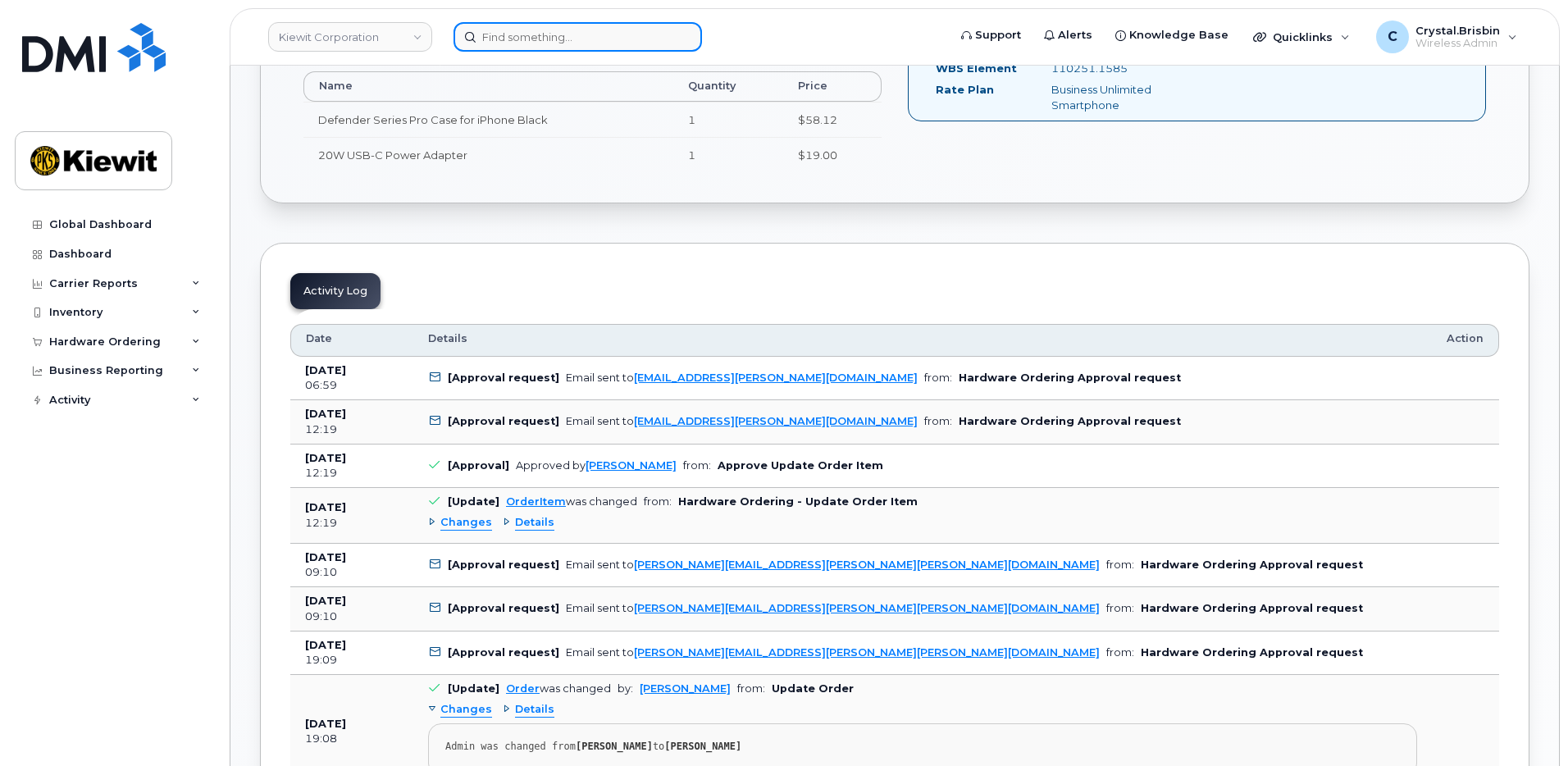
click at [527, 48] on input at bounding box center [578, 37] width 249 height 30
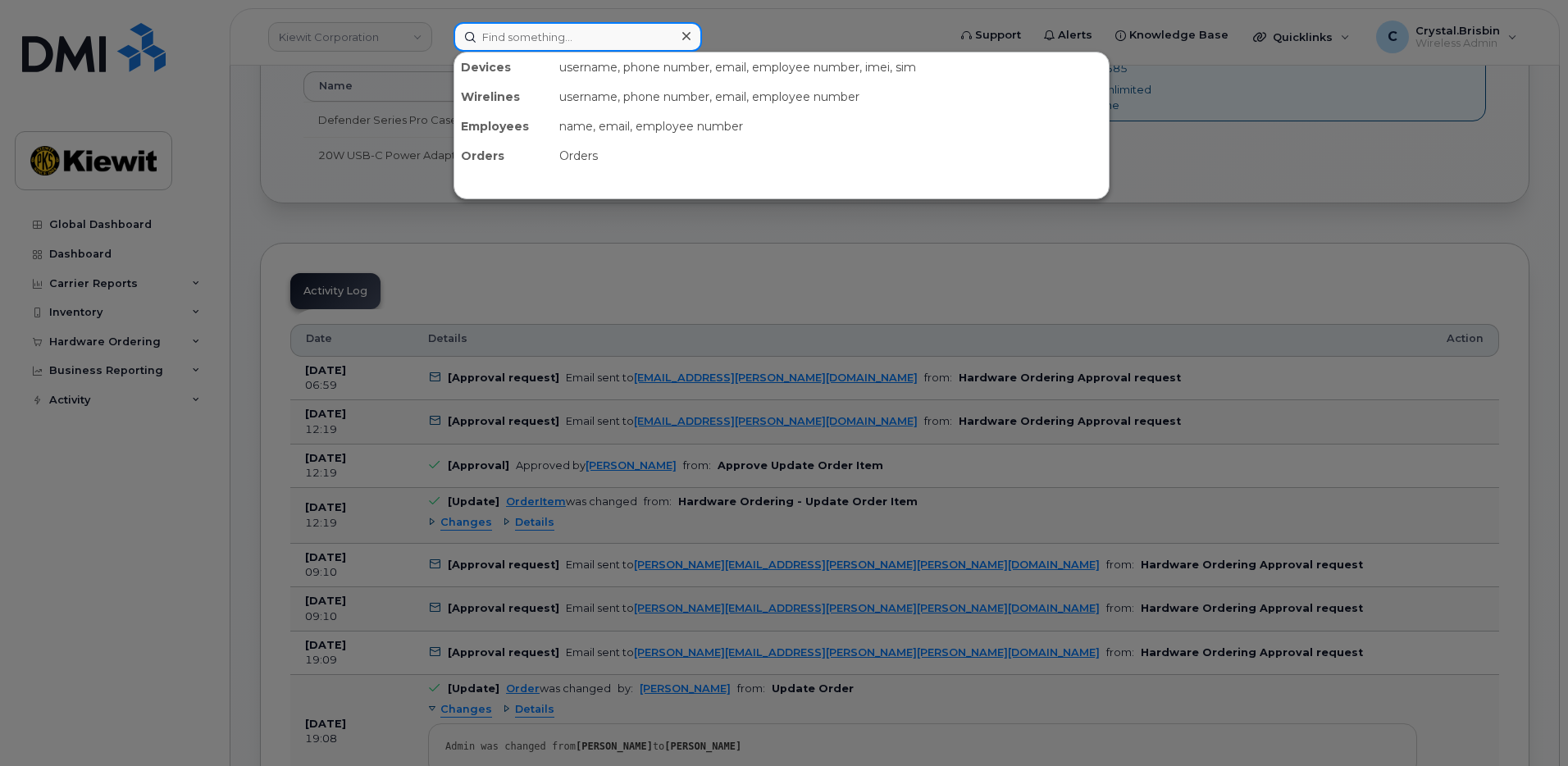
paste input "299538"
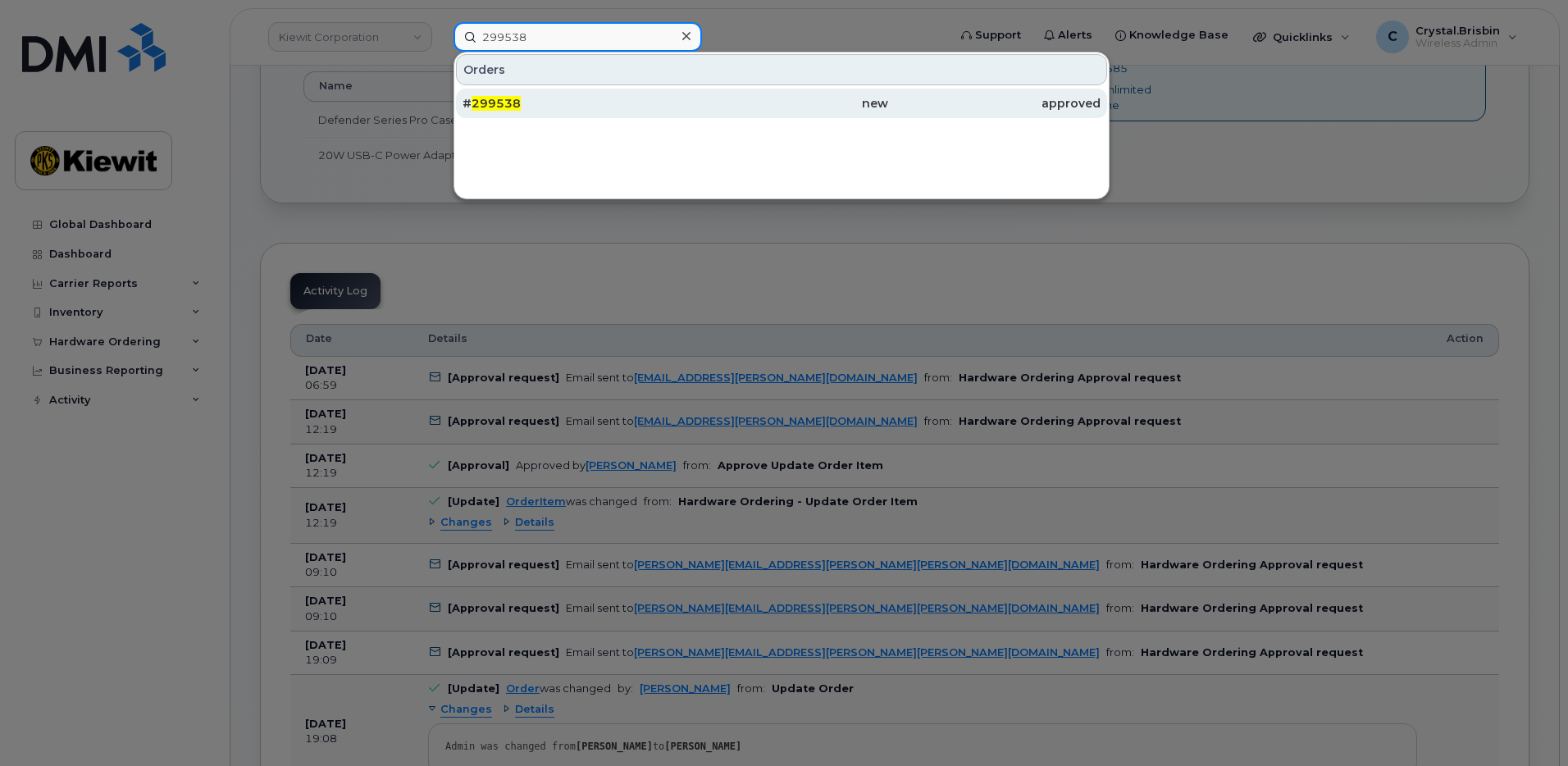
type input "299538"
click at [499, 96] on div "# 299538" at bounding box center [568, 103] width 213 height 17
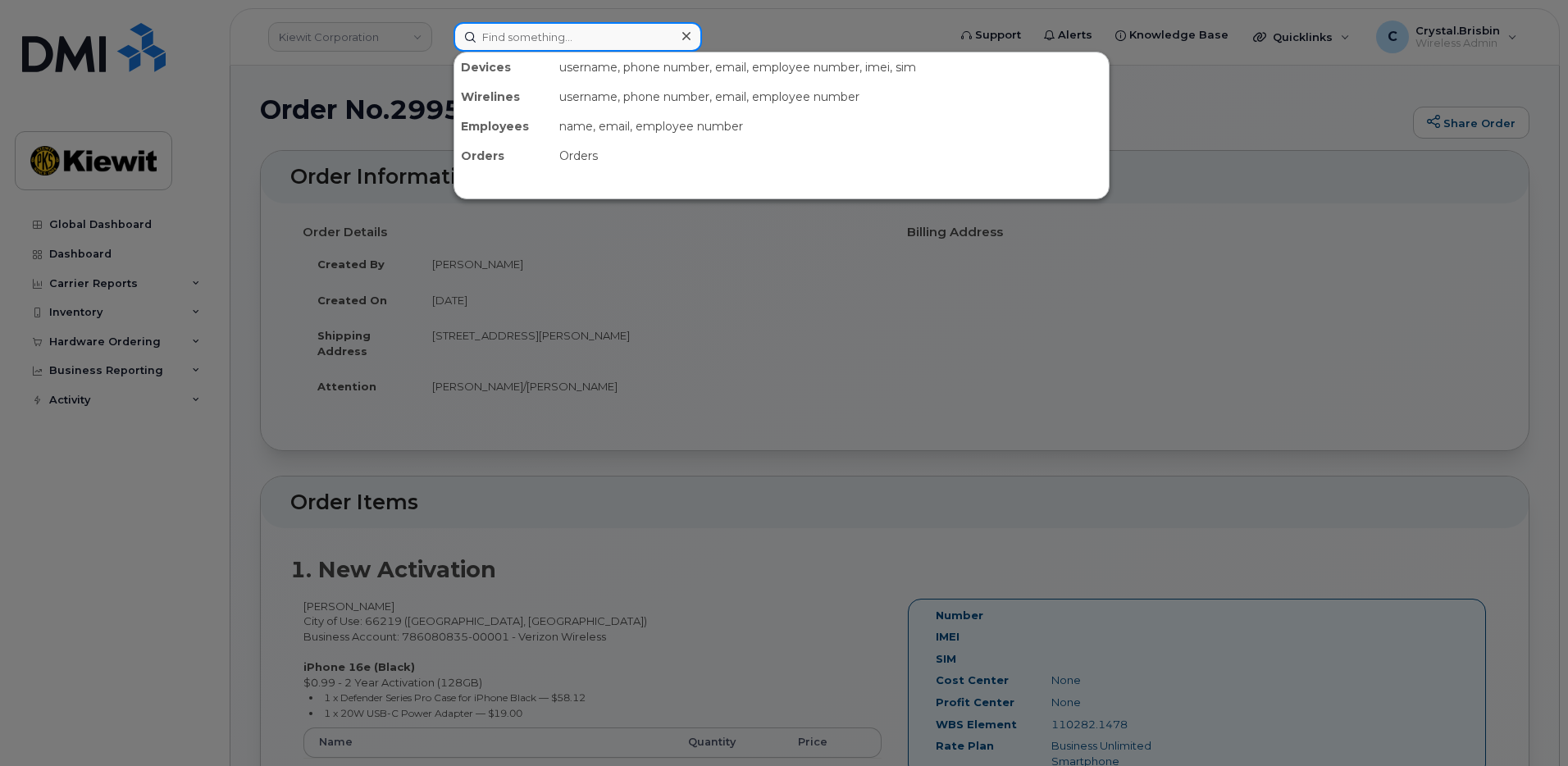
click at [538, 35] on input at bounding box center [578, 37] width 249 height 30
paste input "300221"
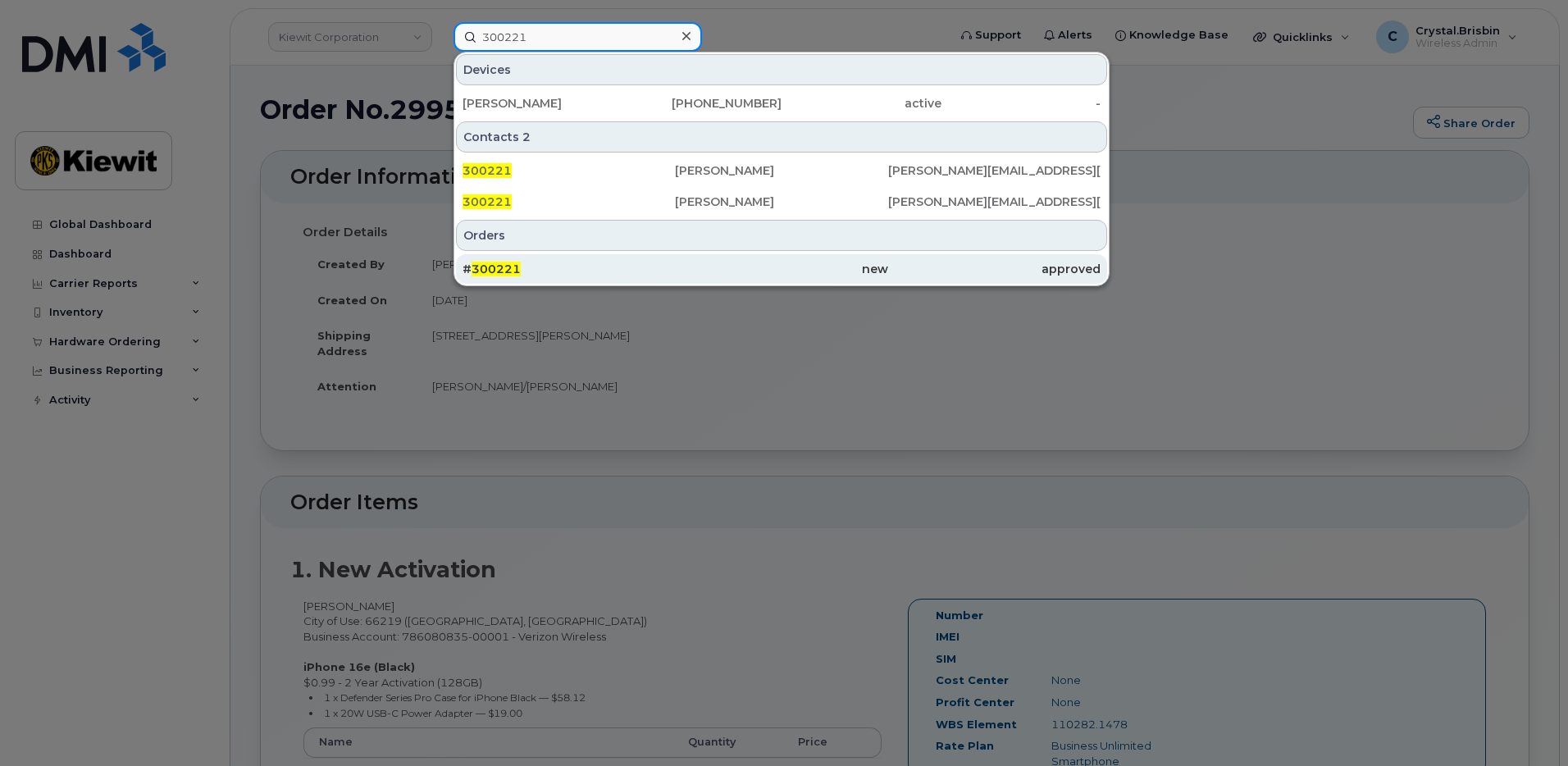
type input "300221"
click at [531, 263] on div "# 300221" at bounding box center [568, 269] width 213 height 17
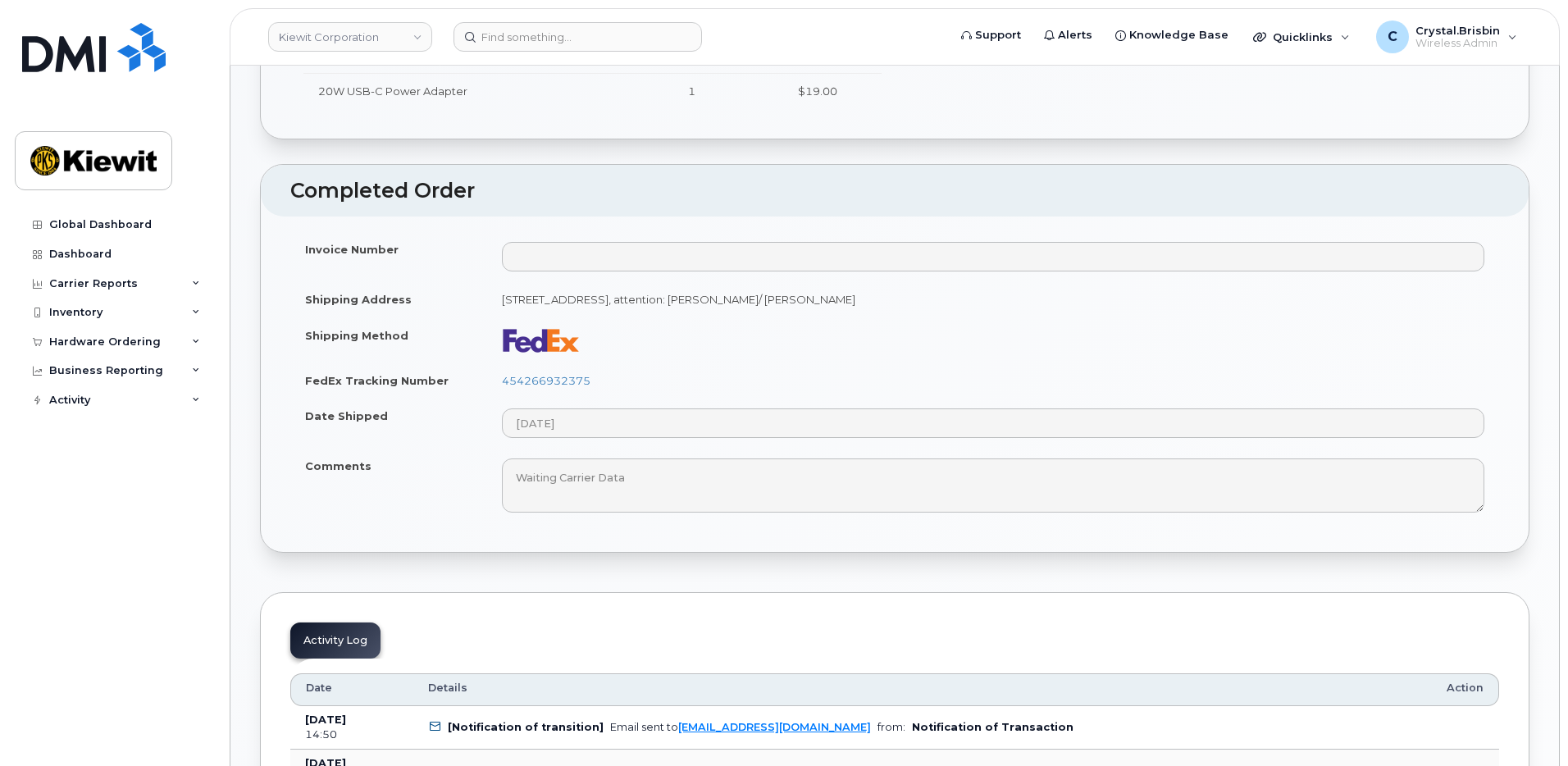
scroll to position [739, 0]
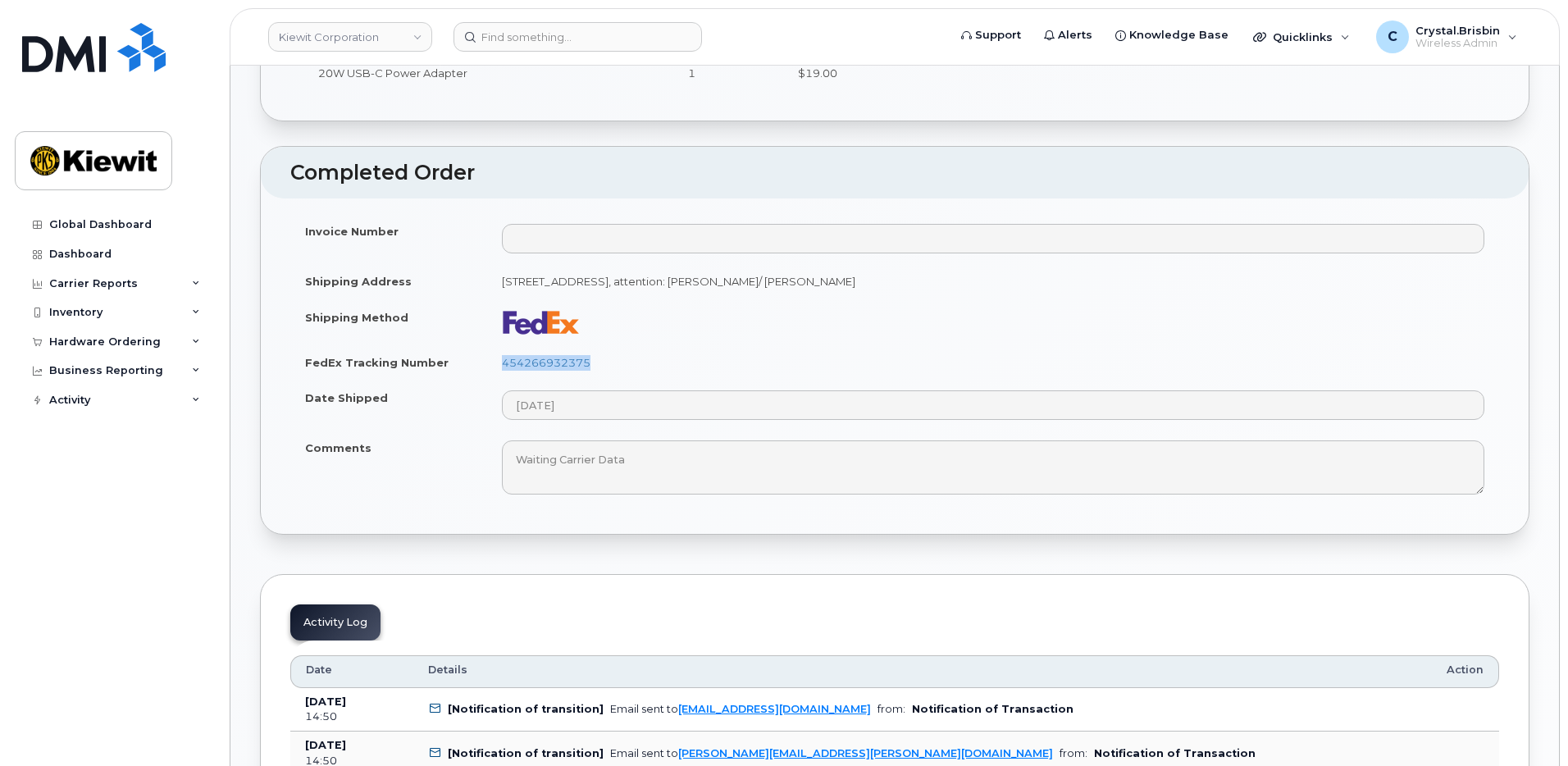
drag, startPoint x: 624, startPoint y: 363, endPoint x: 488, endPoint y: 365, distance: 136.0
click at [488, 365] on td "454266932375" at bounding box center [993, 363] width 1012 height 36
copy link "454266932375"
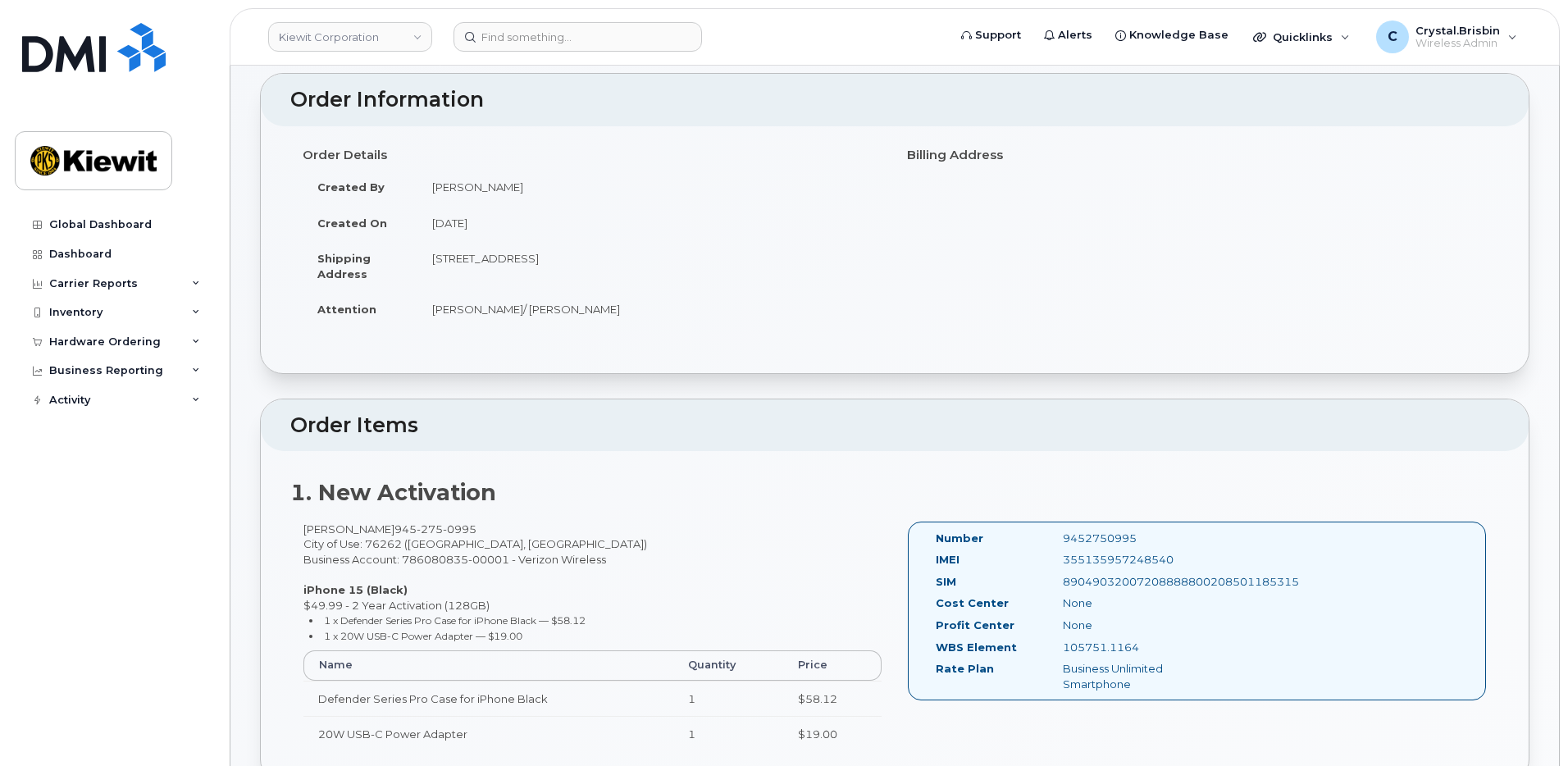
scroll to position [0, 0]
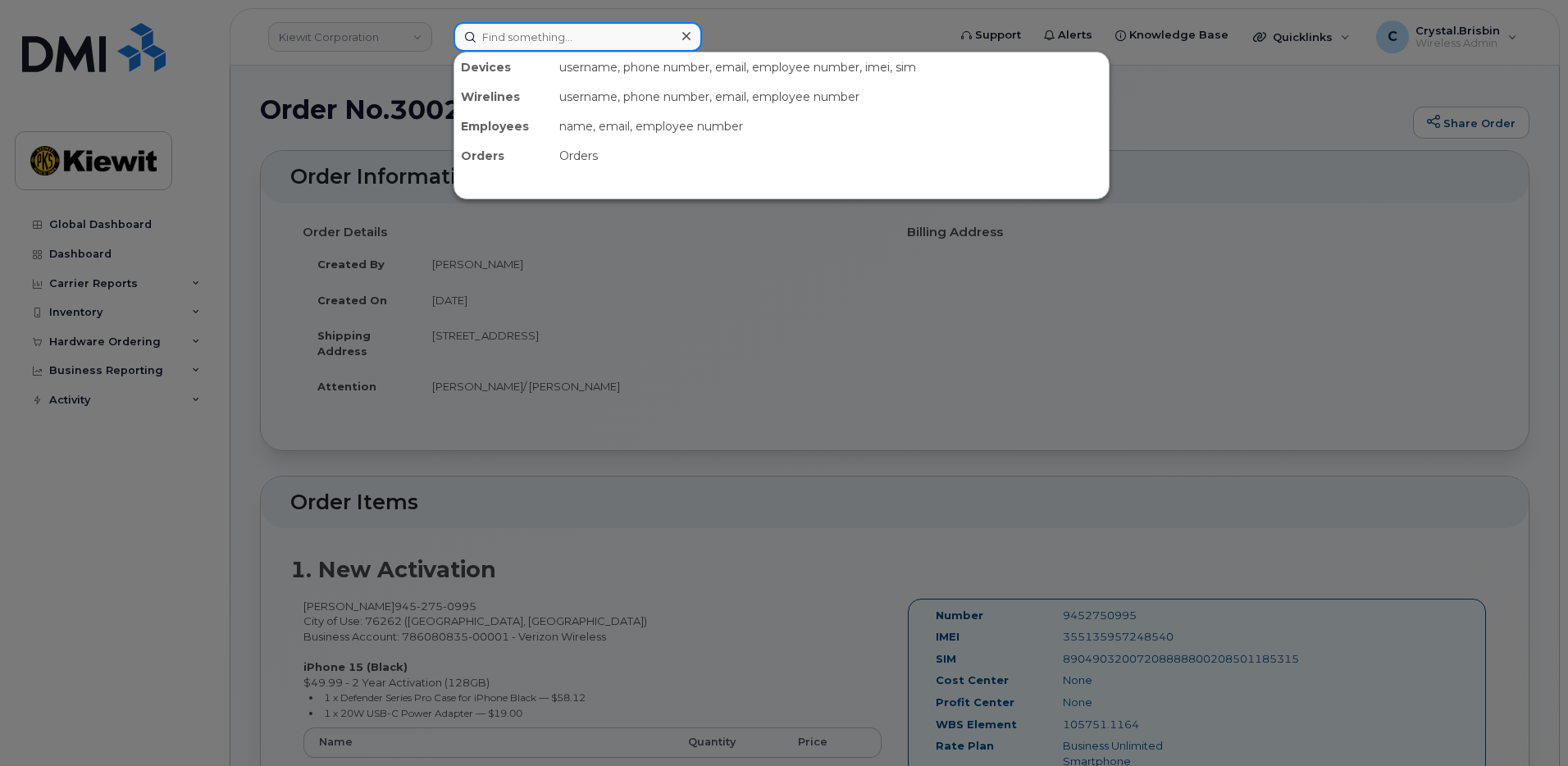
click at [581, 41] on input at bounding box center [578, 37] width 249 height 30
paste input "300224"
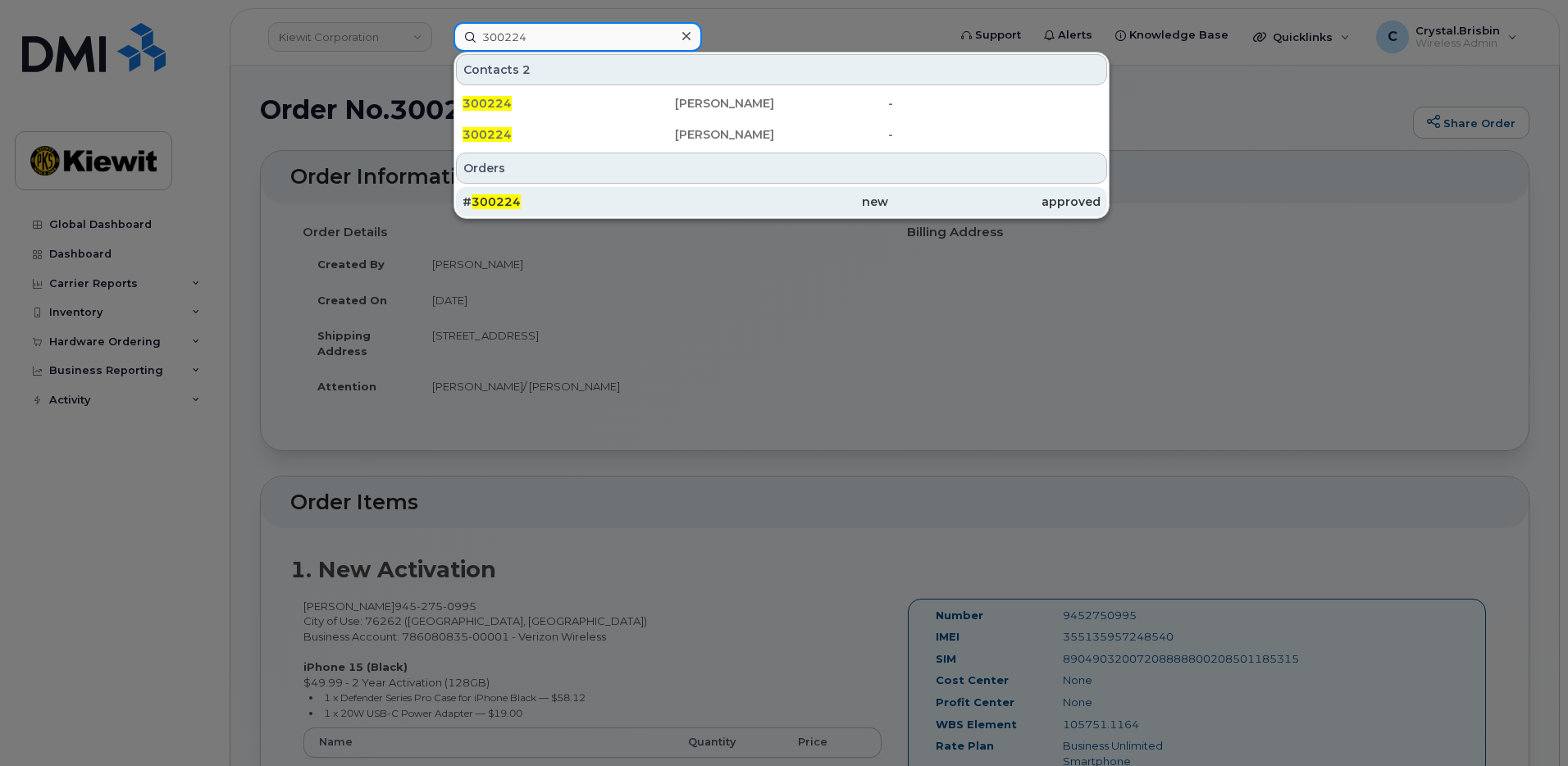
type input "300224"
click at [505, 203] on span "300224" at bounding box center [496, 202] width 50 height 15
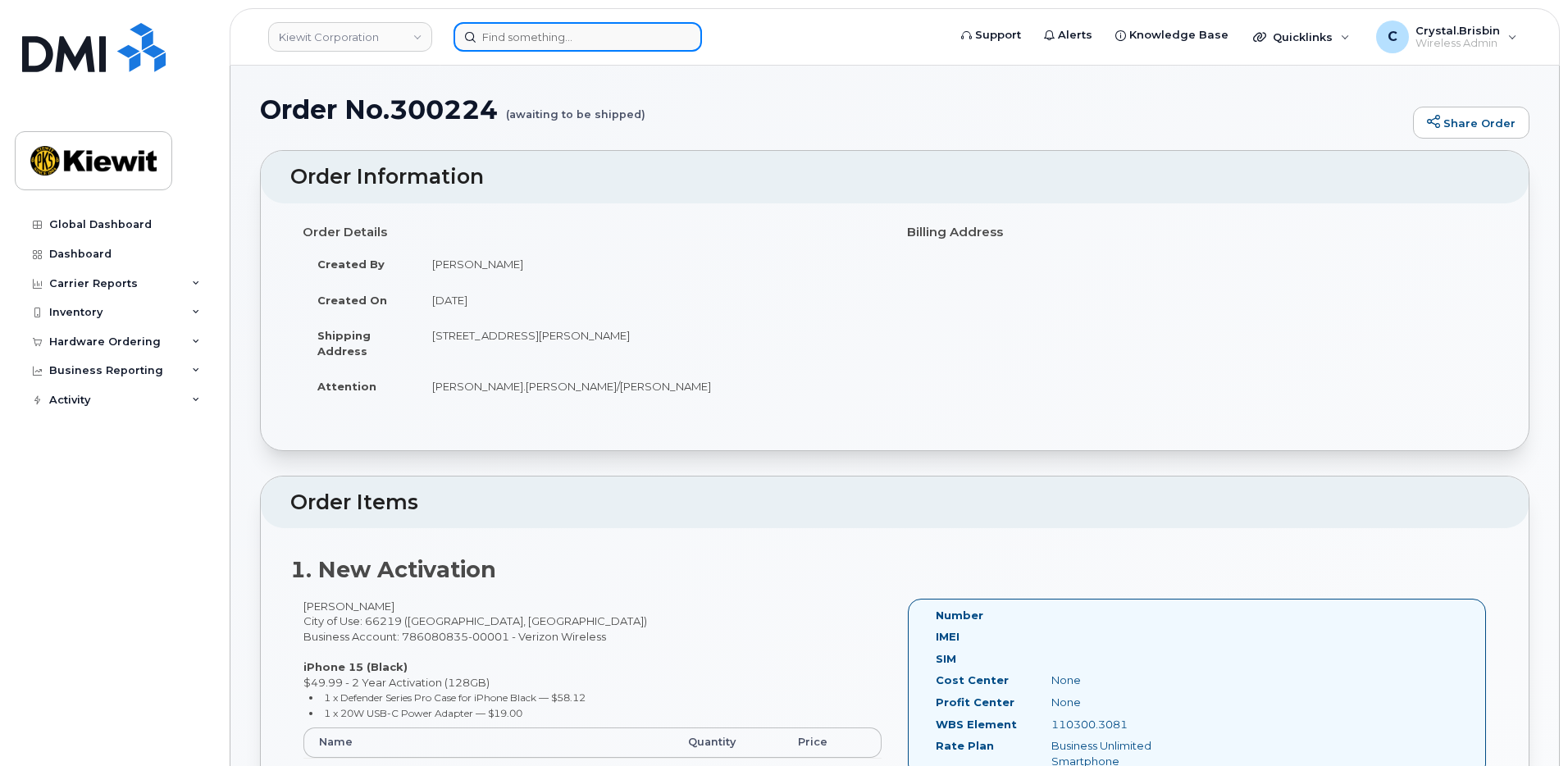
click at [543, 36] on input at bounding box center [578, 37] width 249 height 30
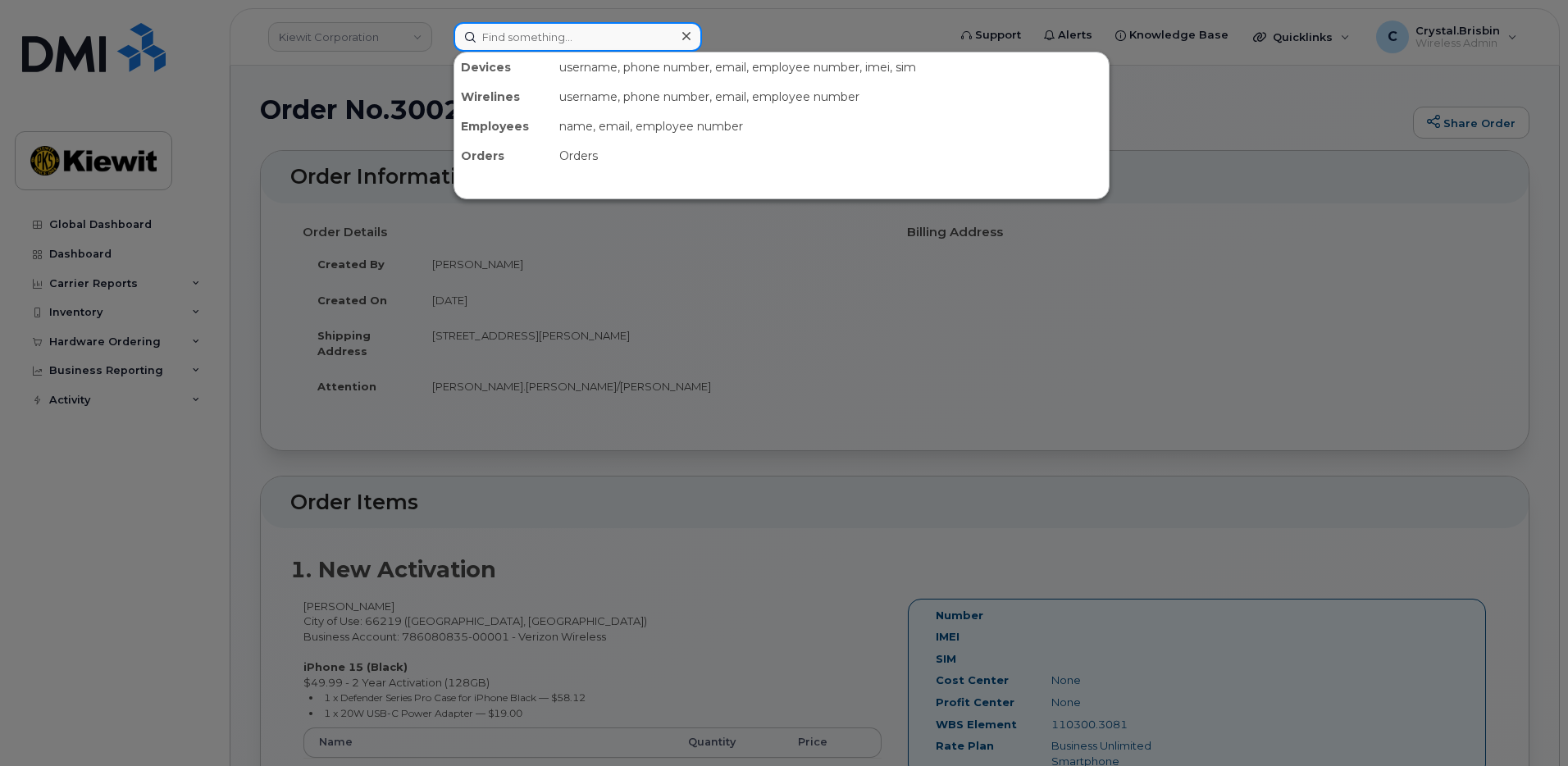
paste input "300225"
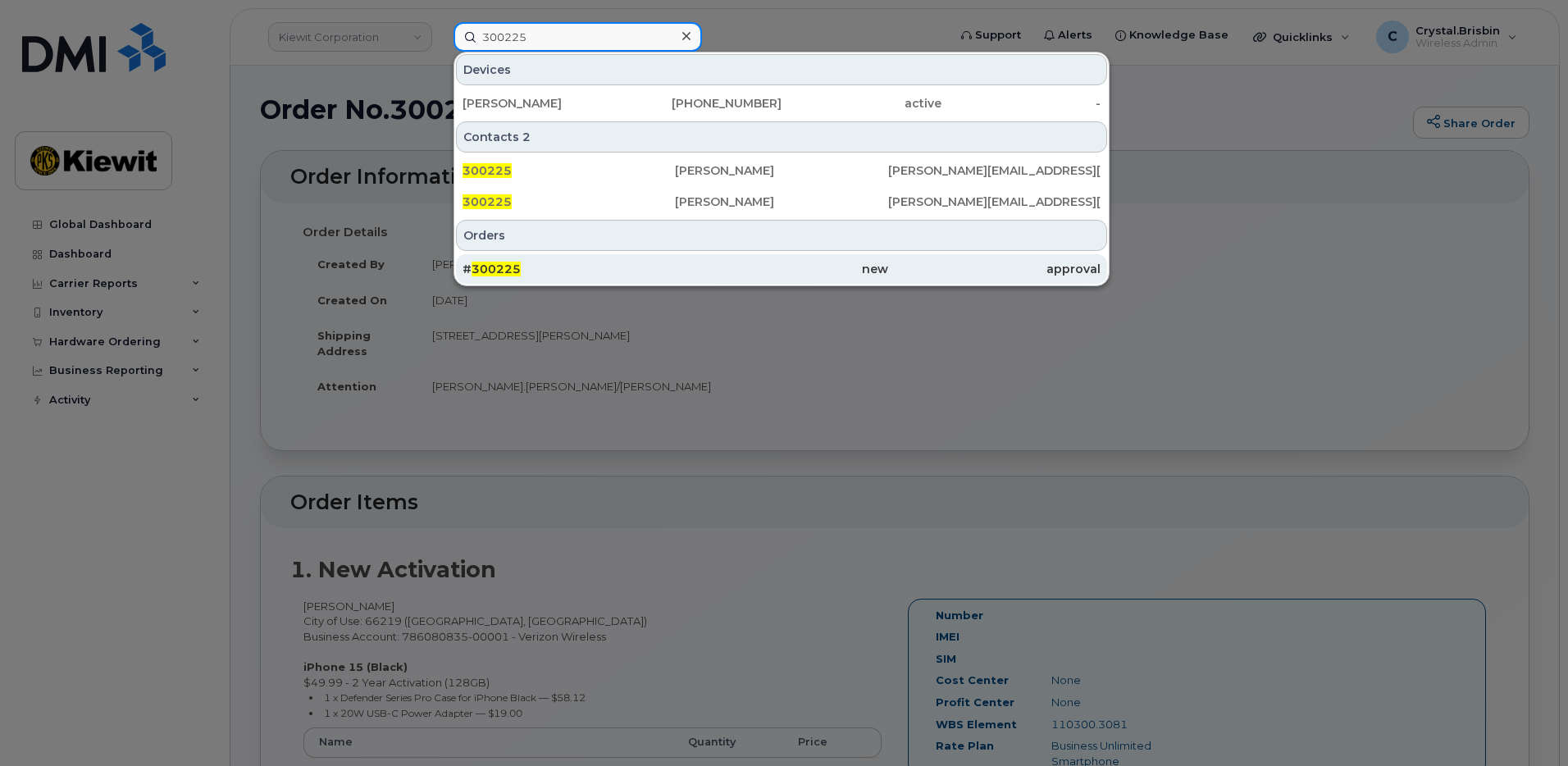
type input "300225"
click at [506, 270] on span "300225" at bounding box center [496, 269] width 50 height 15
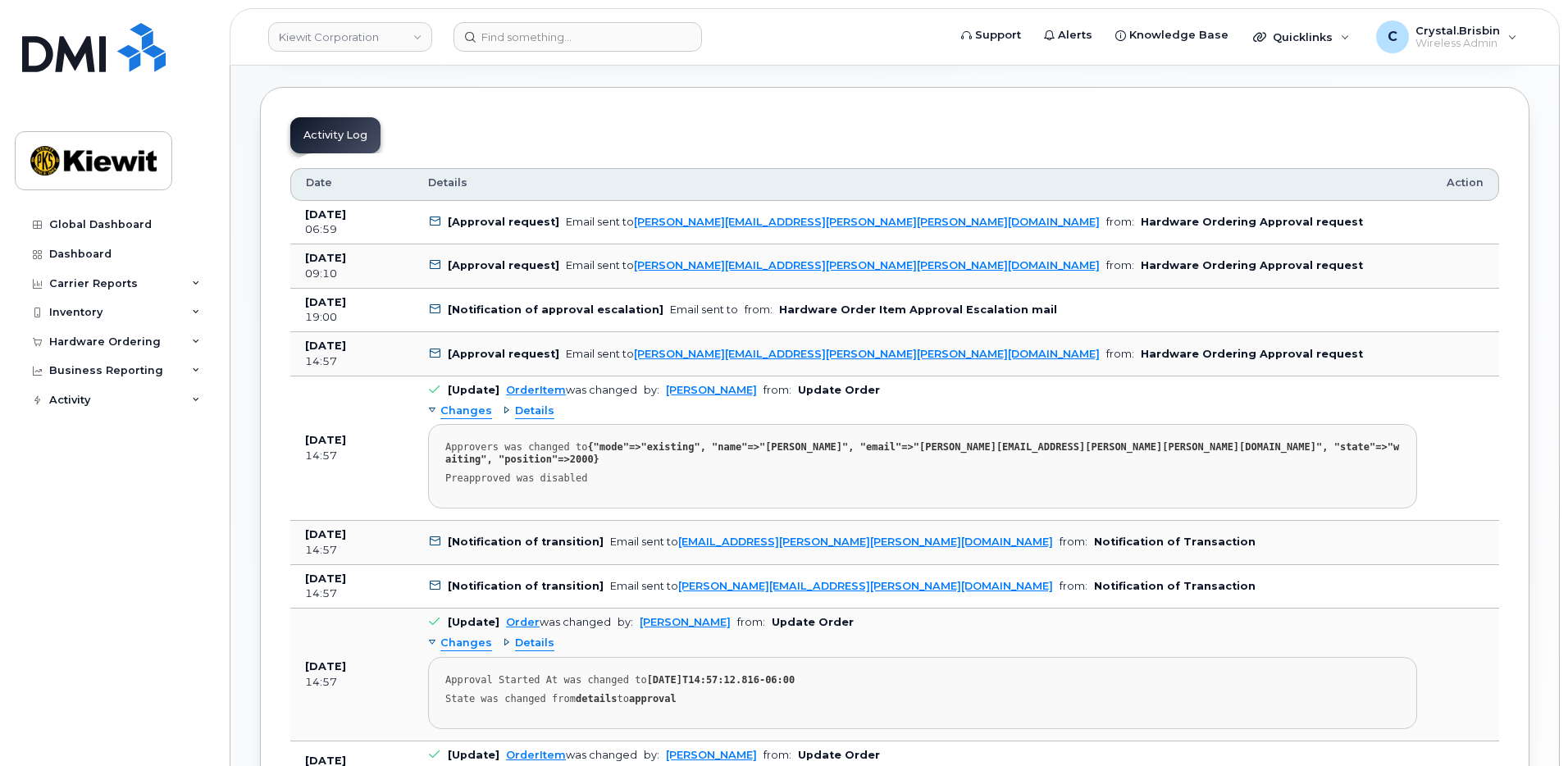
scroll to position [808, 0]
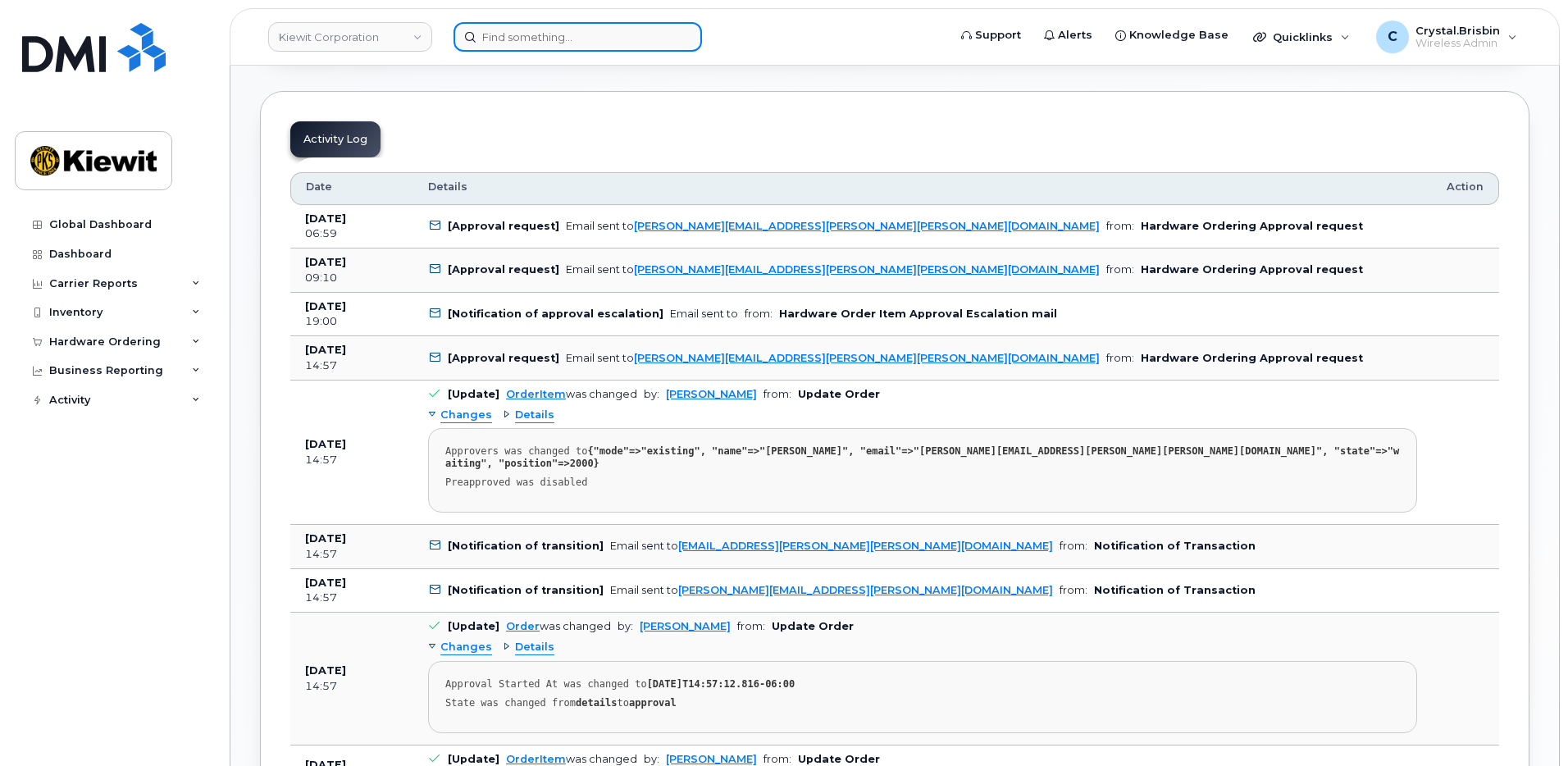
click at [538, 35] on input at bounding box center [578, 37] width 249 height 30
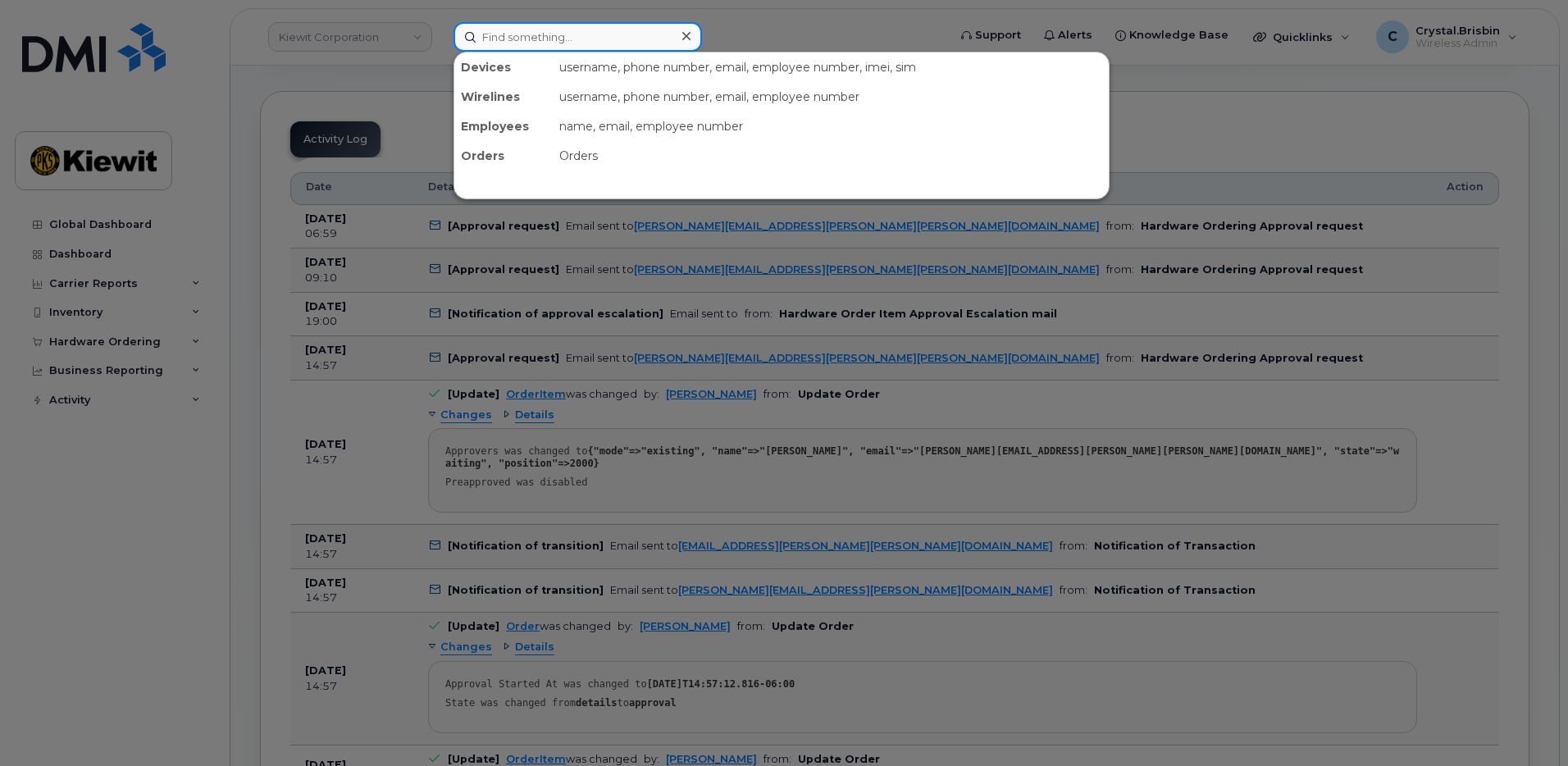
paste input "299605"
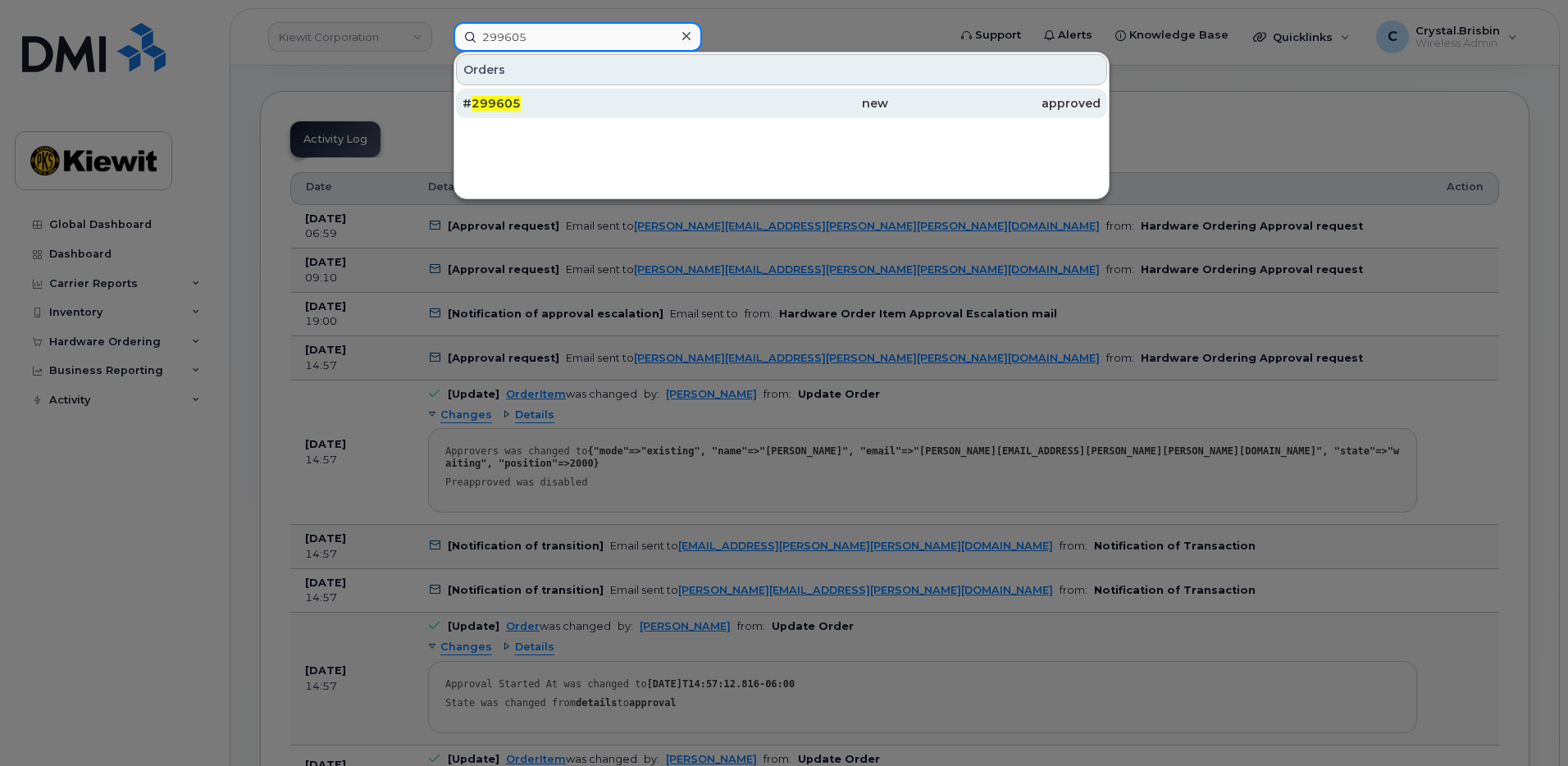
type input "299605"
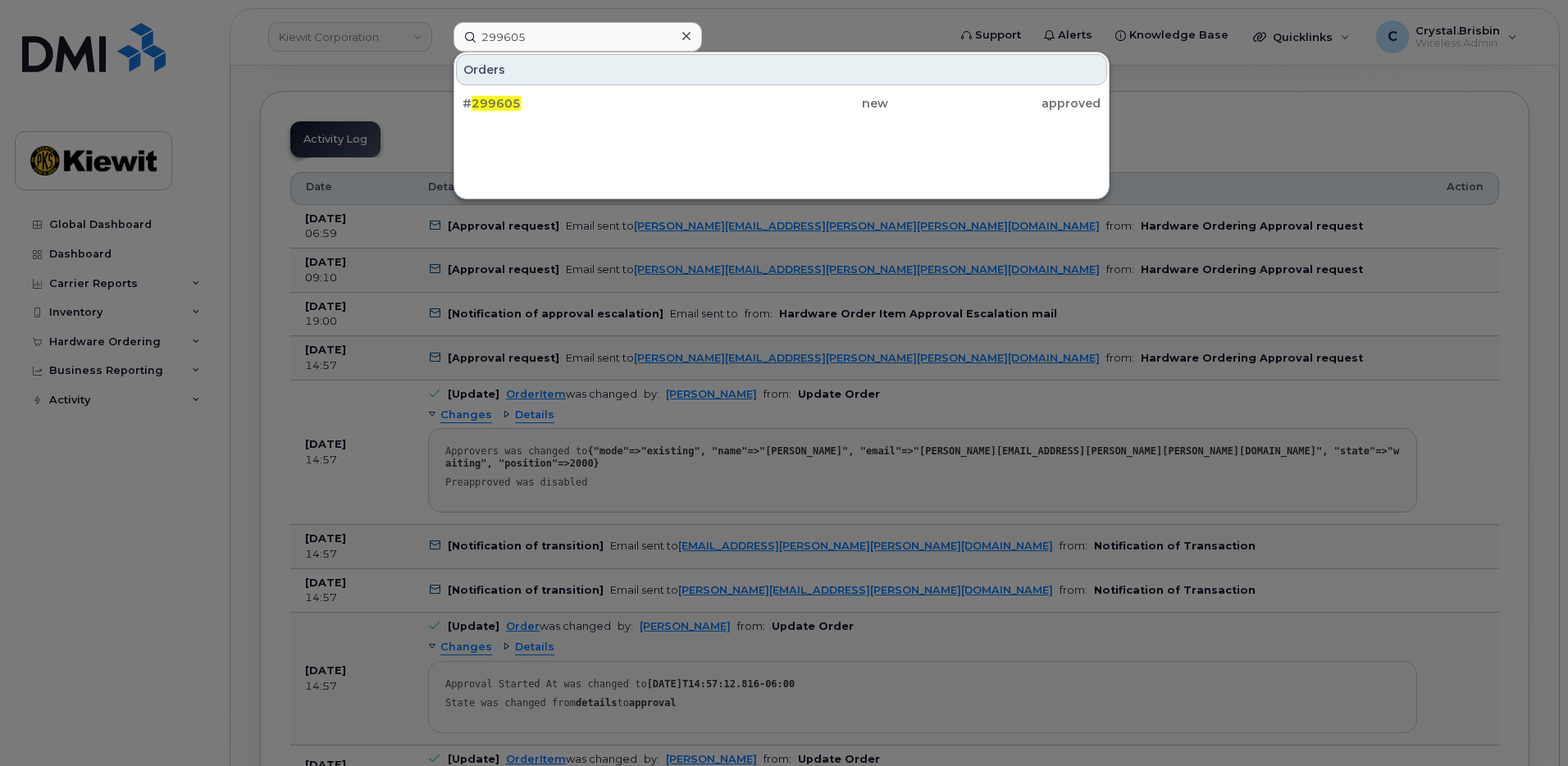
drag, startPoint x: 500, startPoint y: 98, endPoint x: 557, endPoint y: 120, distance: 61.1
click at [500, 98] on span "299605" at bounding box center [496, 103] width 50 height 15
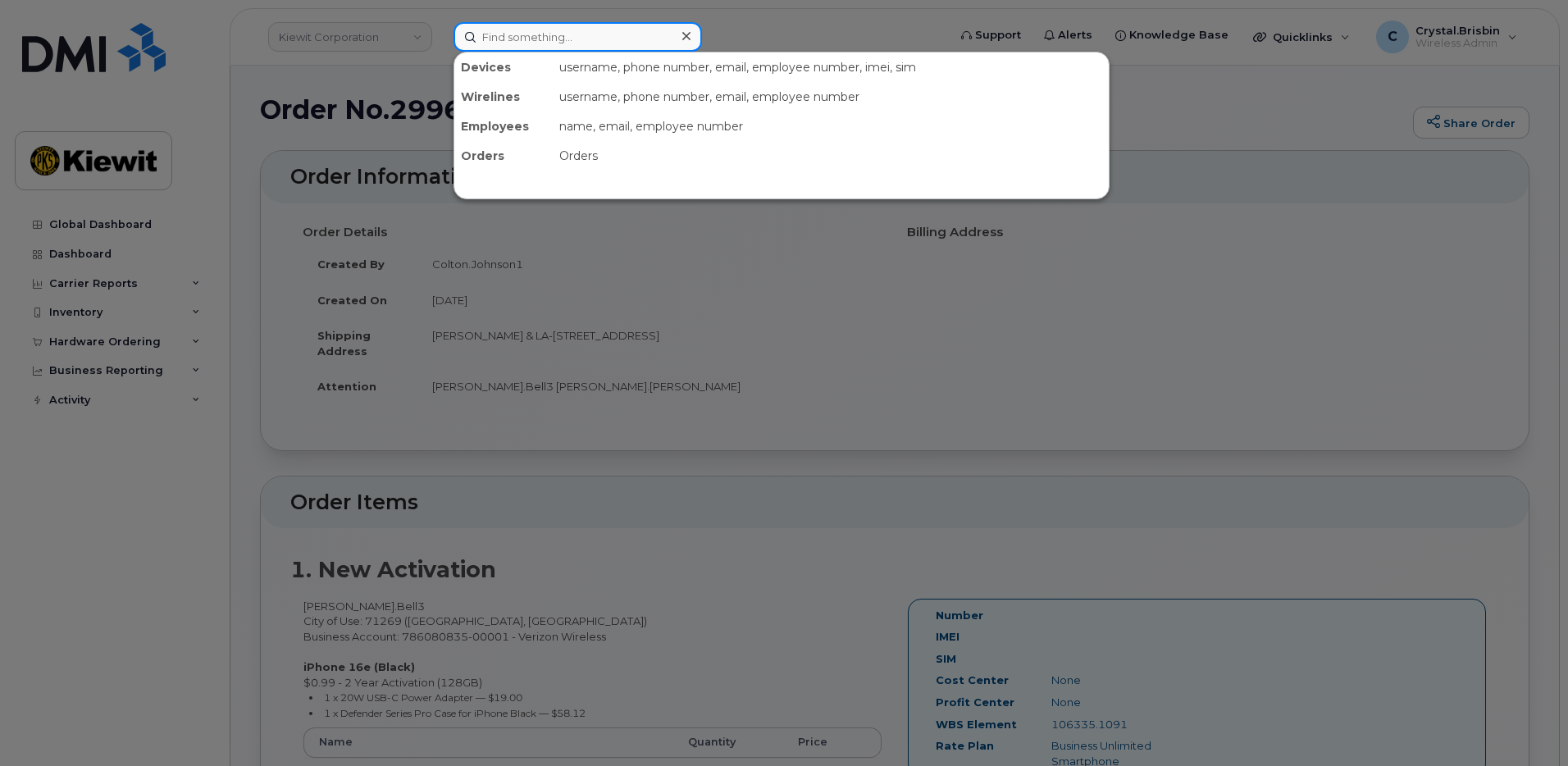
click at [513, 47] on input at bounding box center [578, 37] width 249 height 30
paste input "300037"
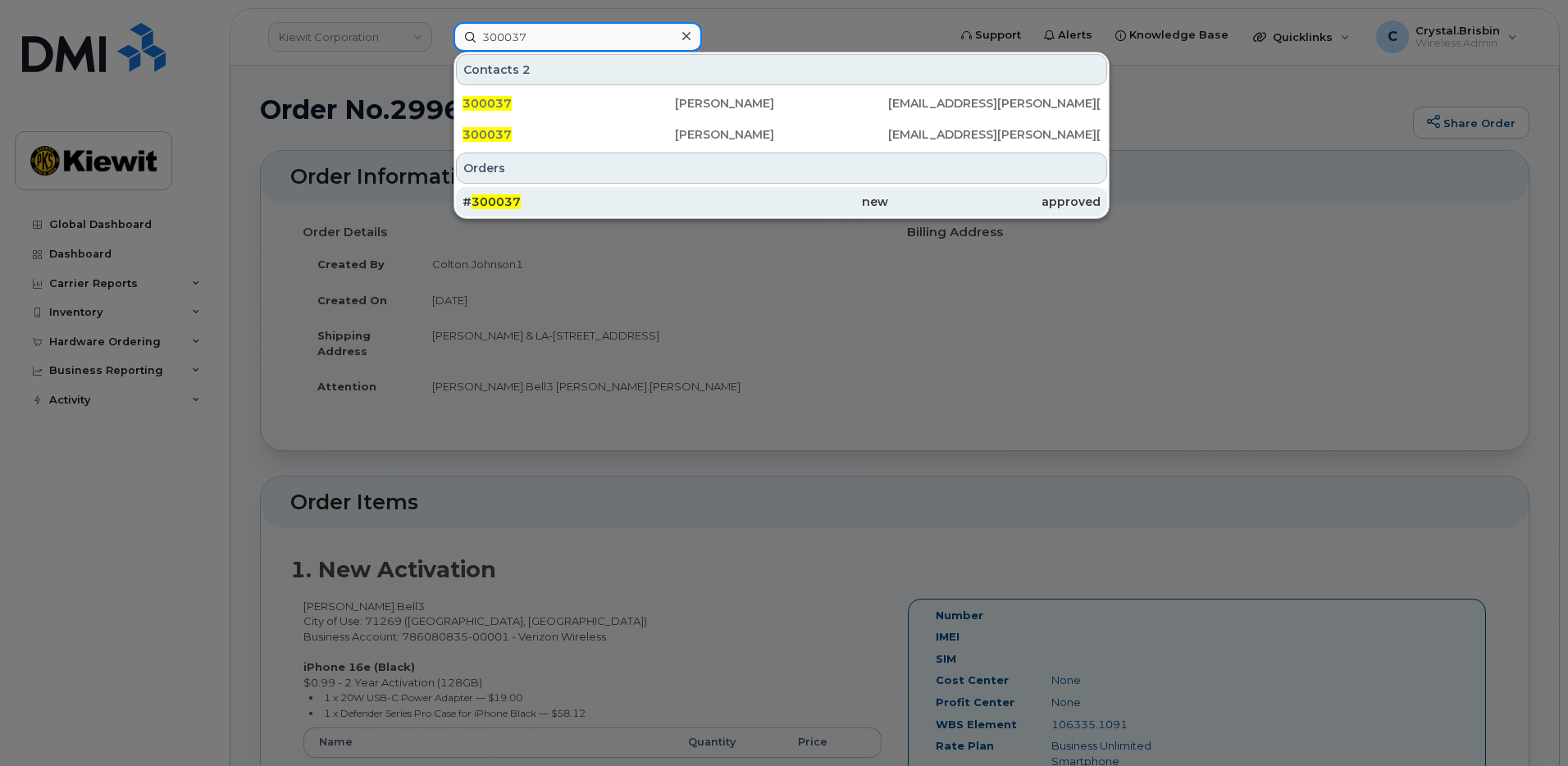
type input "300037"
click at [490, 203] on span "300037" at bounding box center [496, 202] width 50 height 15
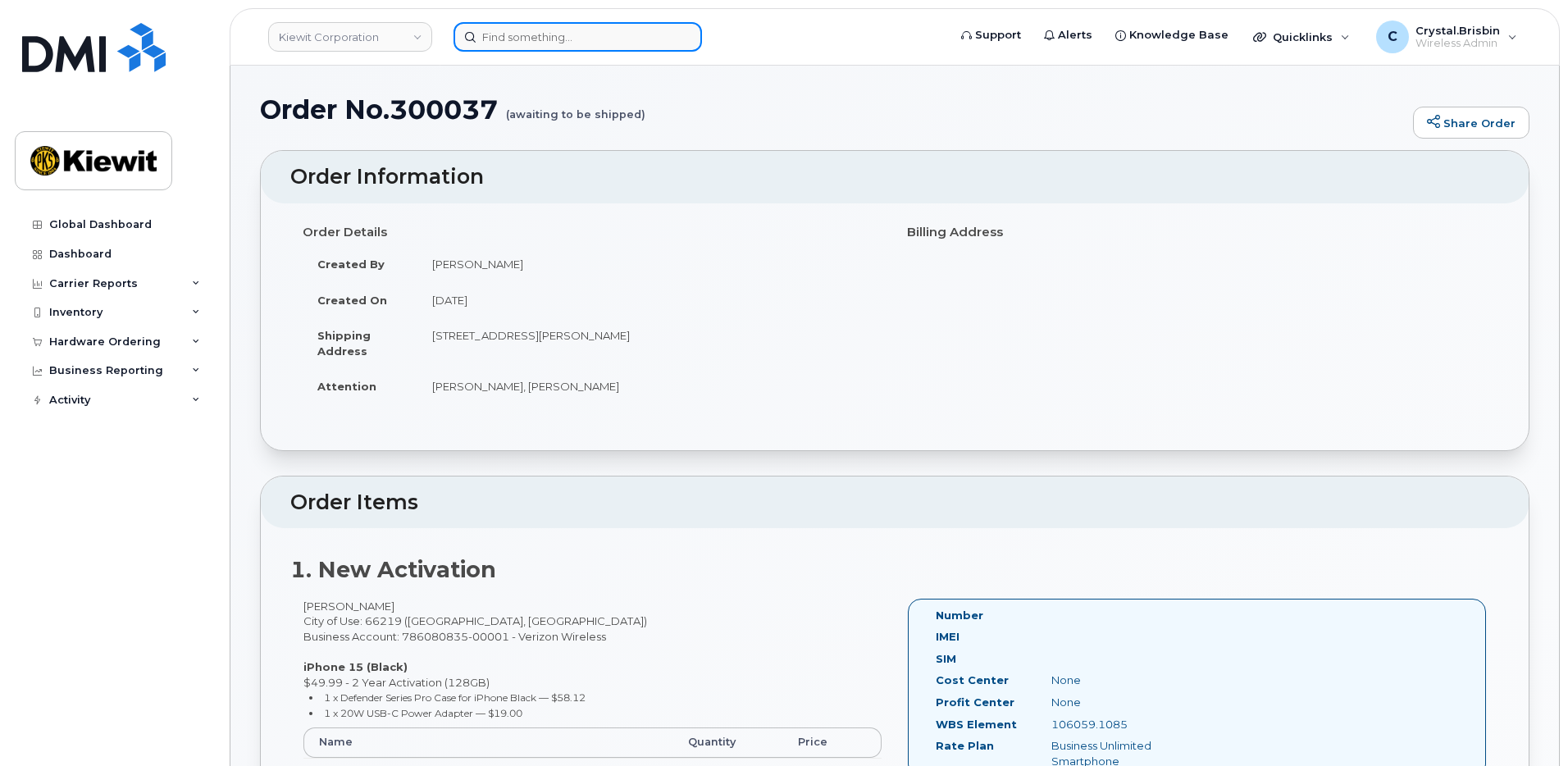
click at [551, 37] on input at bounding box center [578, 37] width 249 height 30
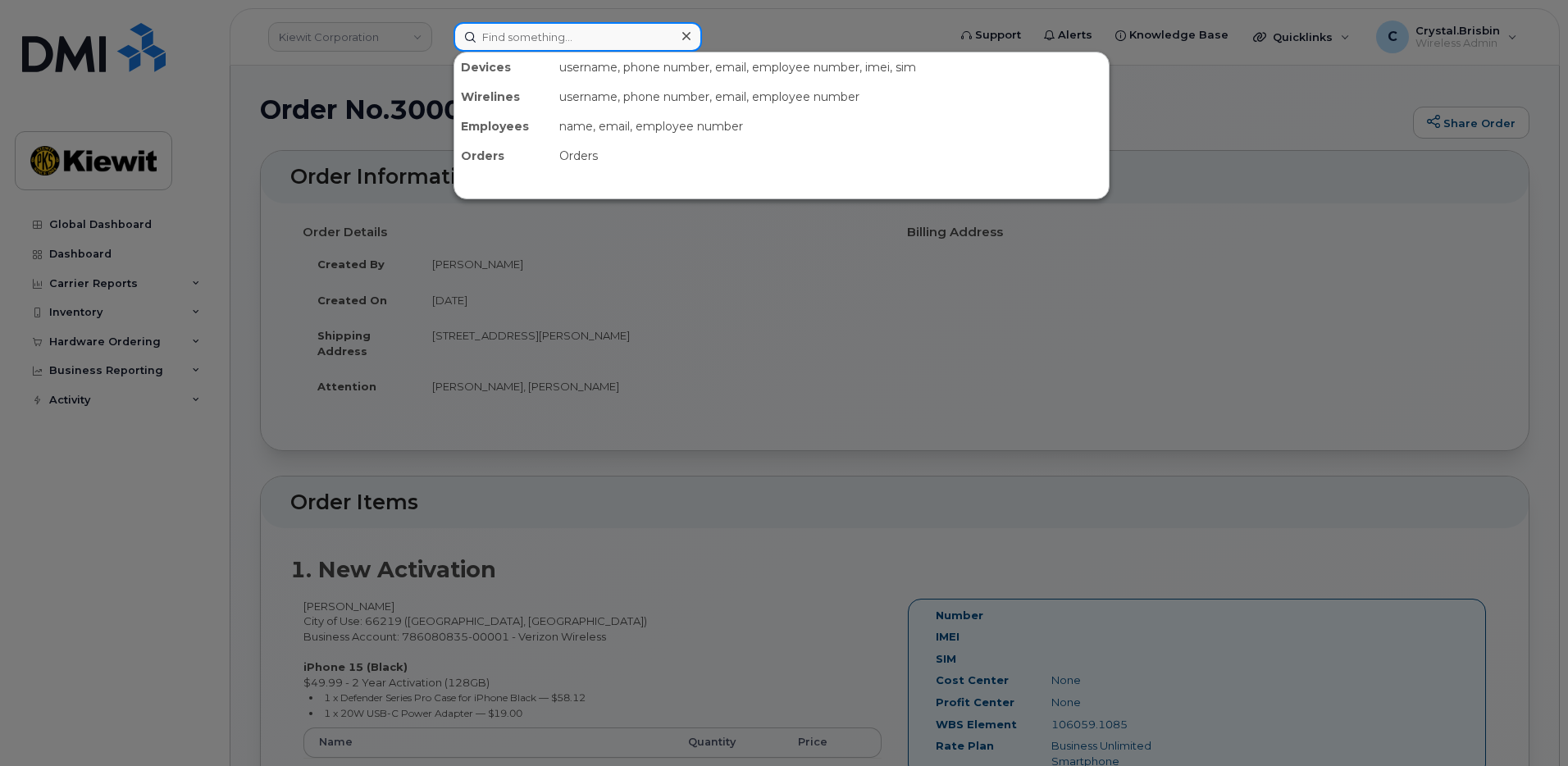
paste input "300207"
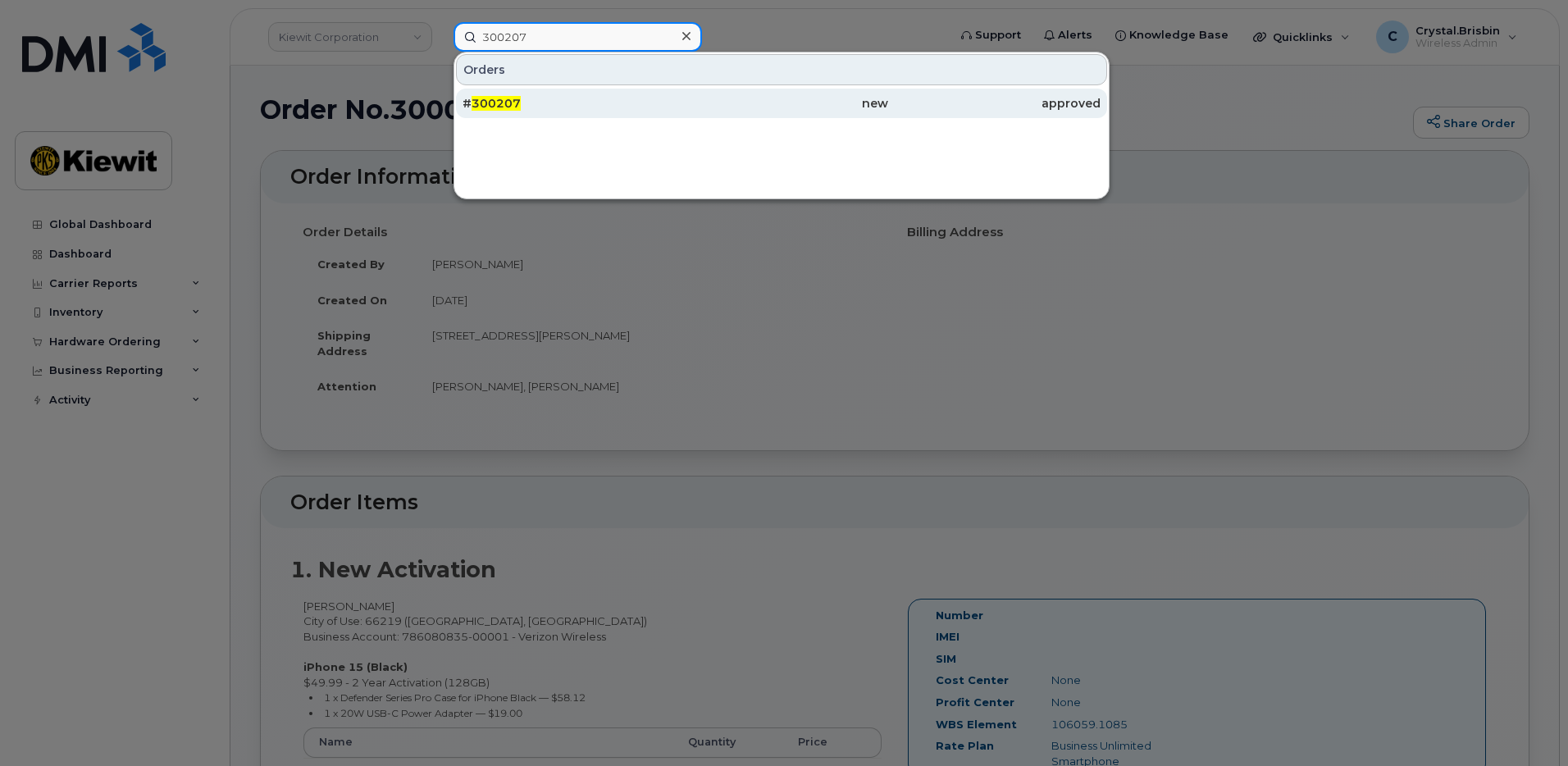
type input "300207"
click at [501, 108] on span "300207" at bounding box center [496, 103] width 50 height 15
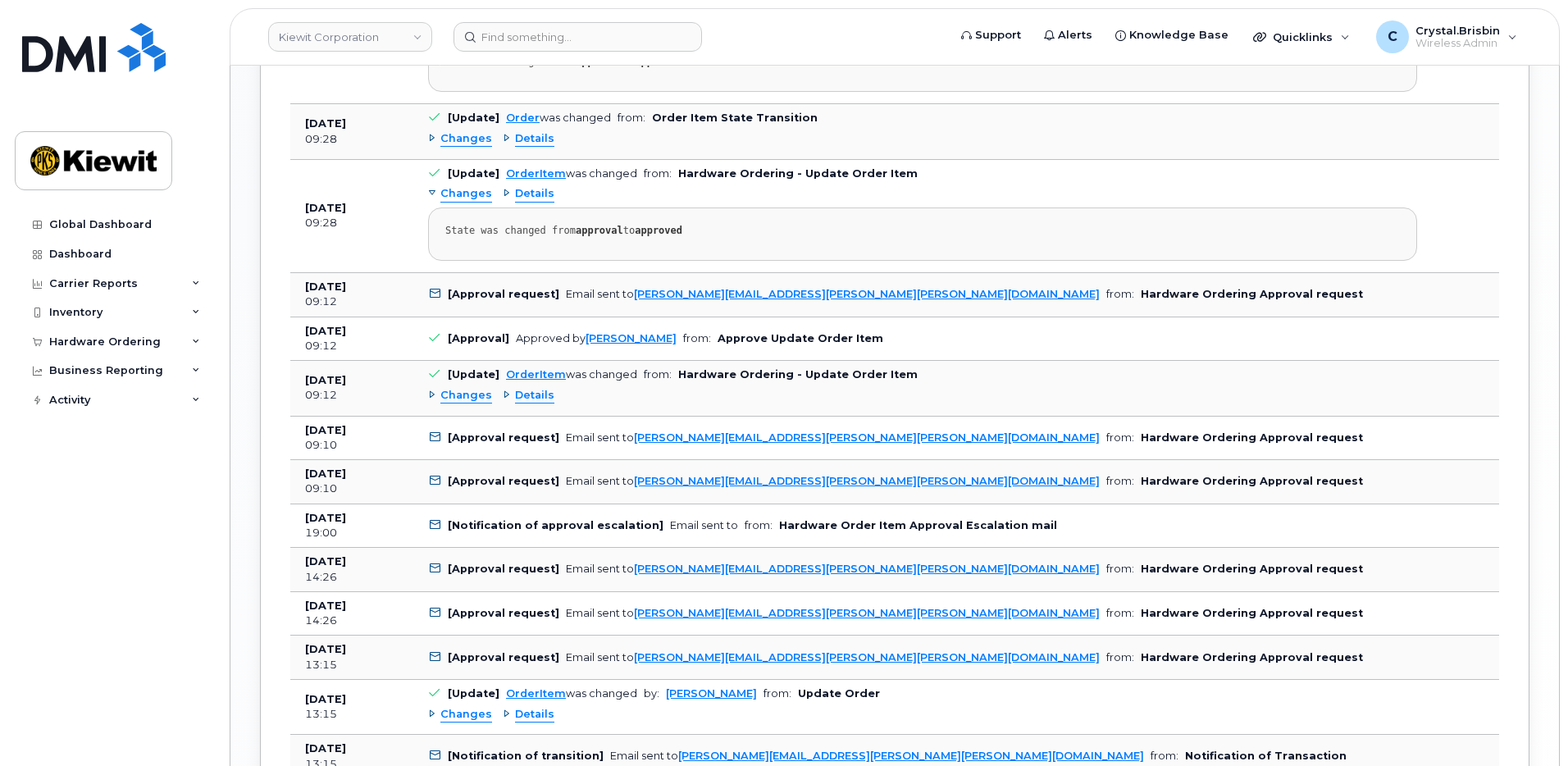
scroll to position [1477, 0]
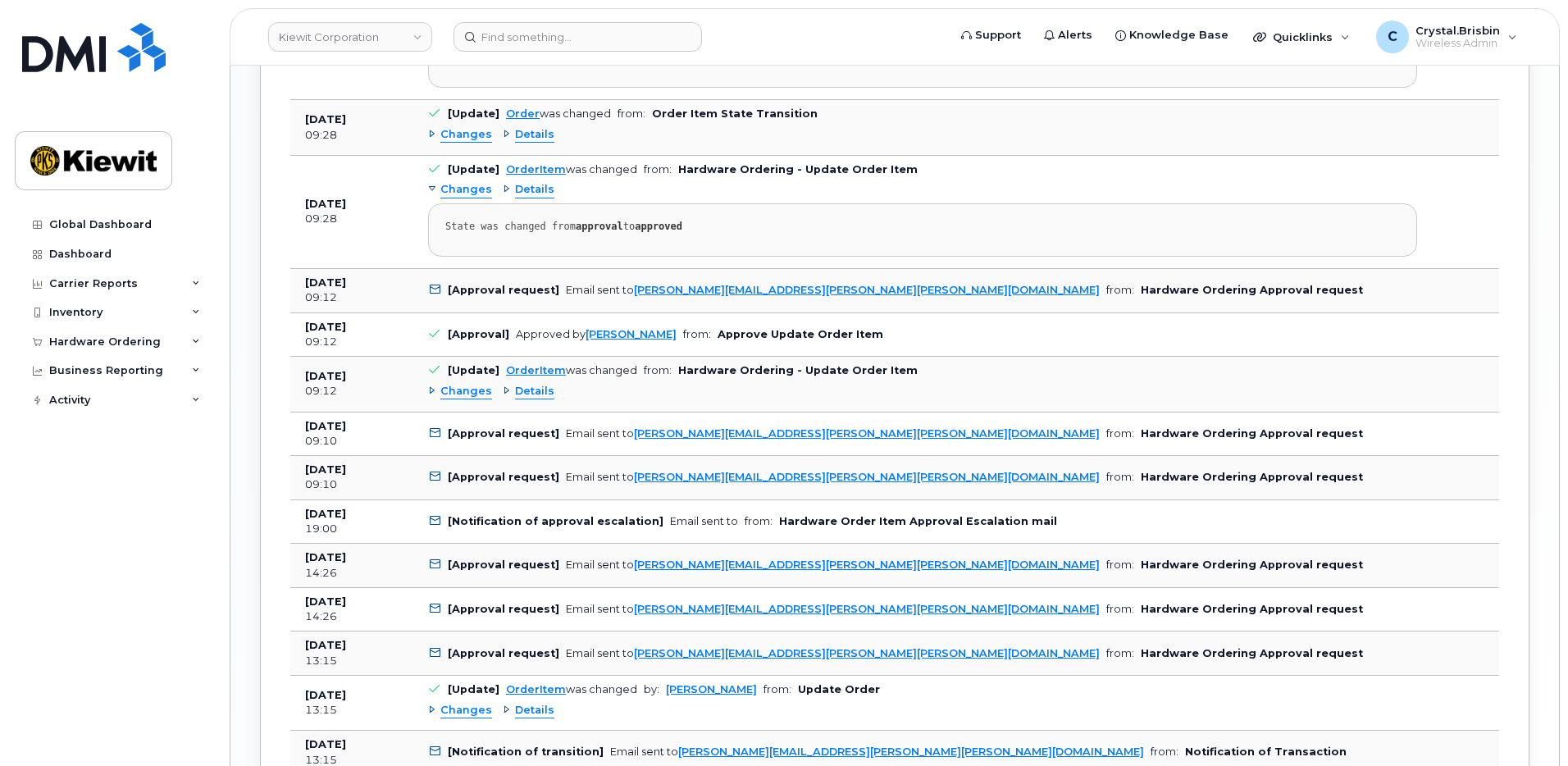
click at [430, 392] on div "Changes" at bounding box center [460, 391] width 64 height 16
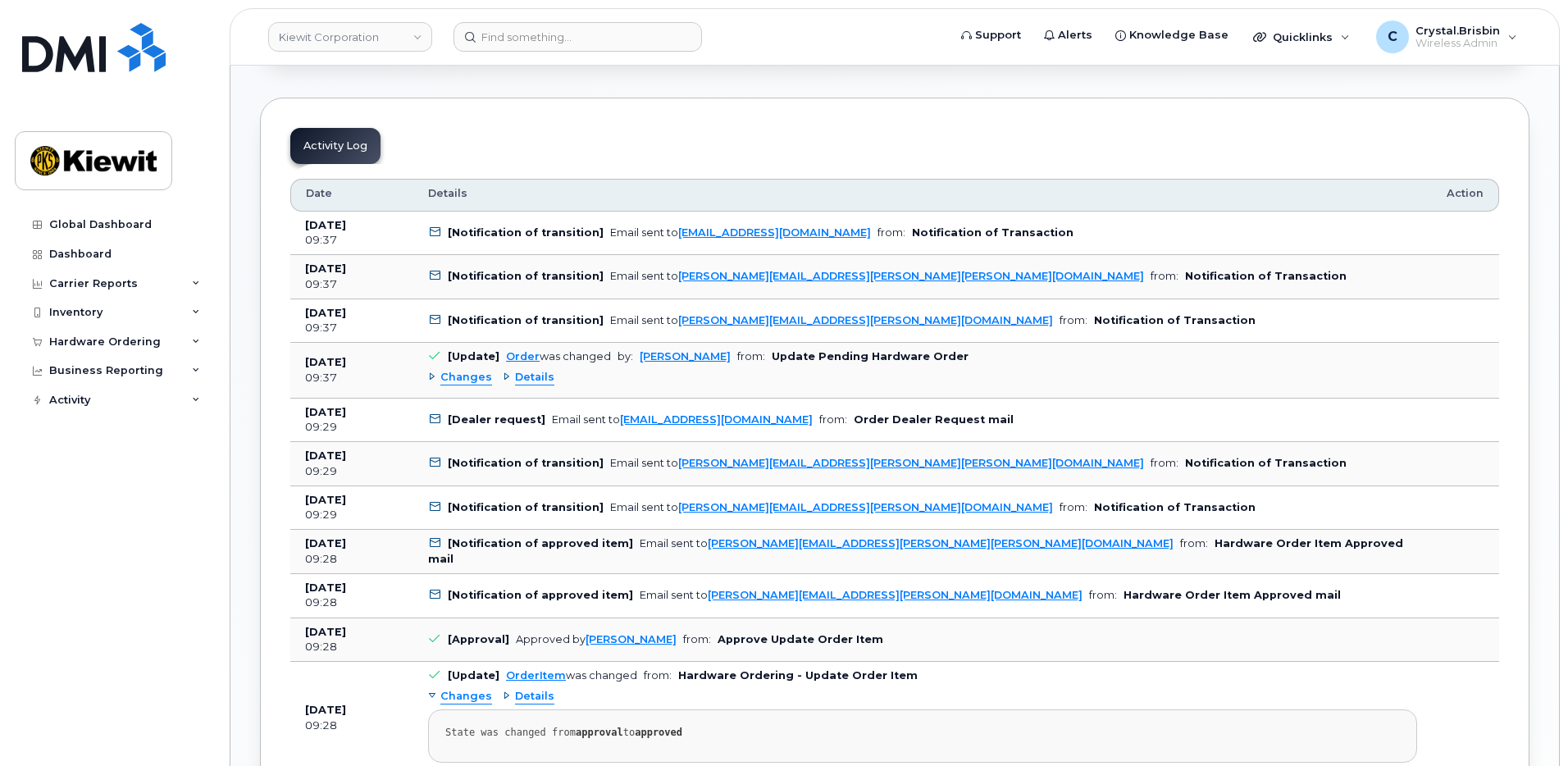
scroll to position [797, 0]
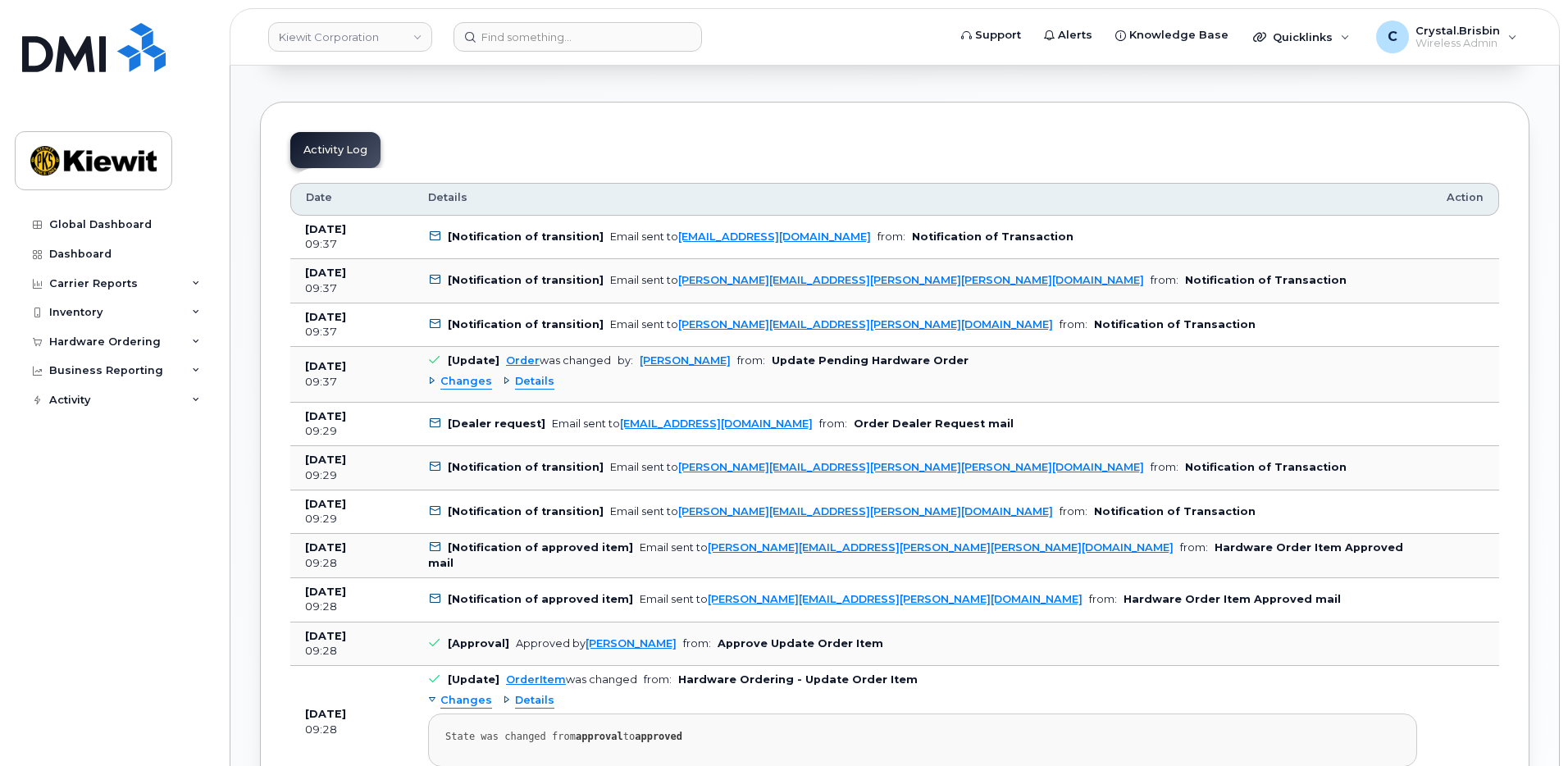
click at [433, 382] on div "Changes" at bounding box center [460, 381] width 64 height 16
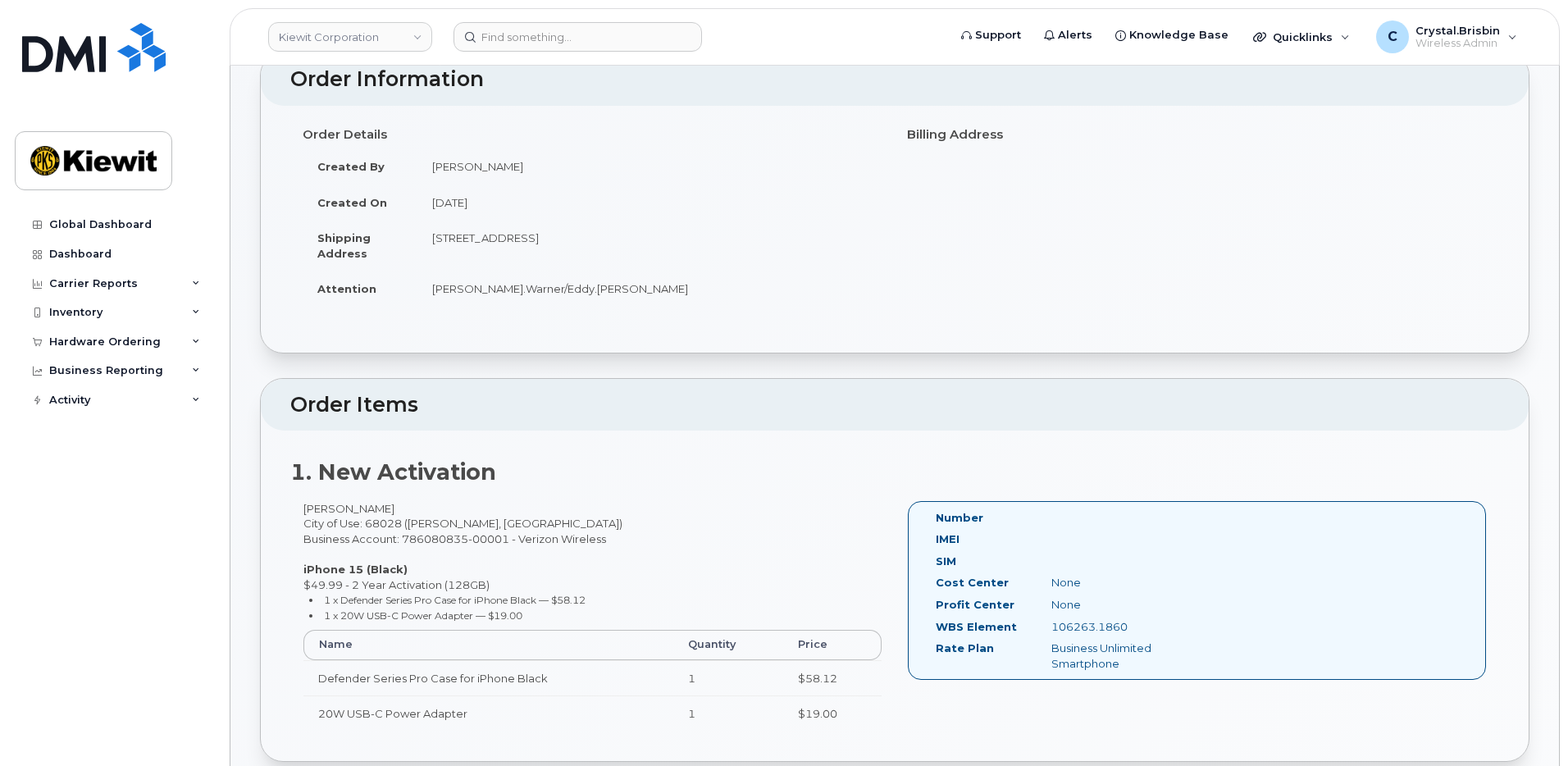
scroll to position [0, 0]
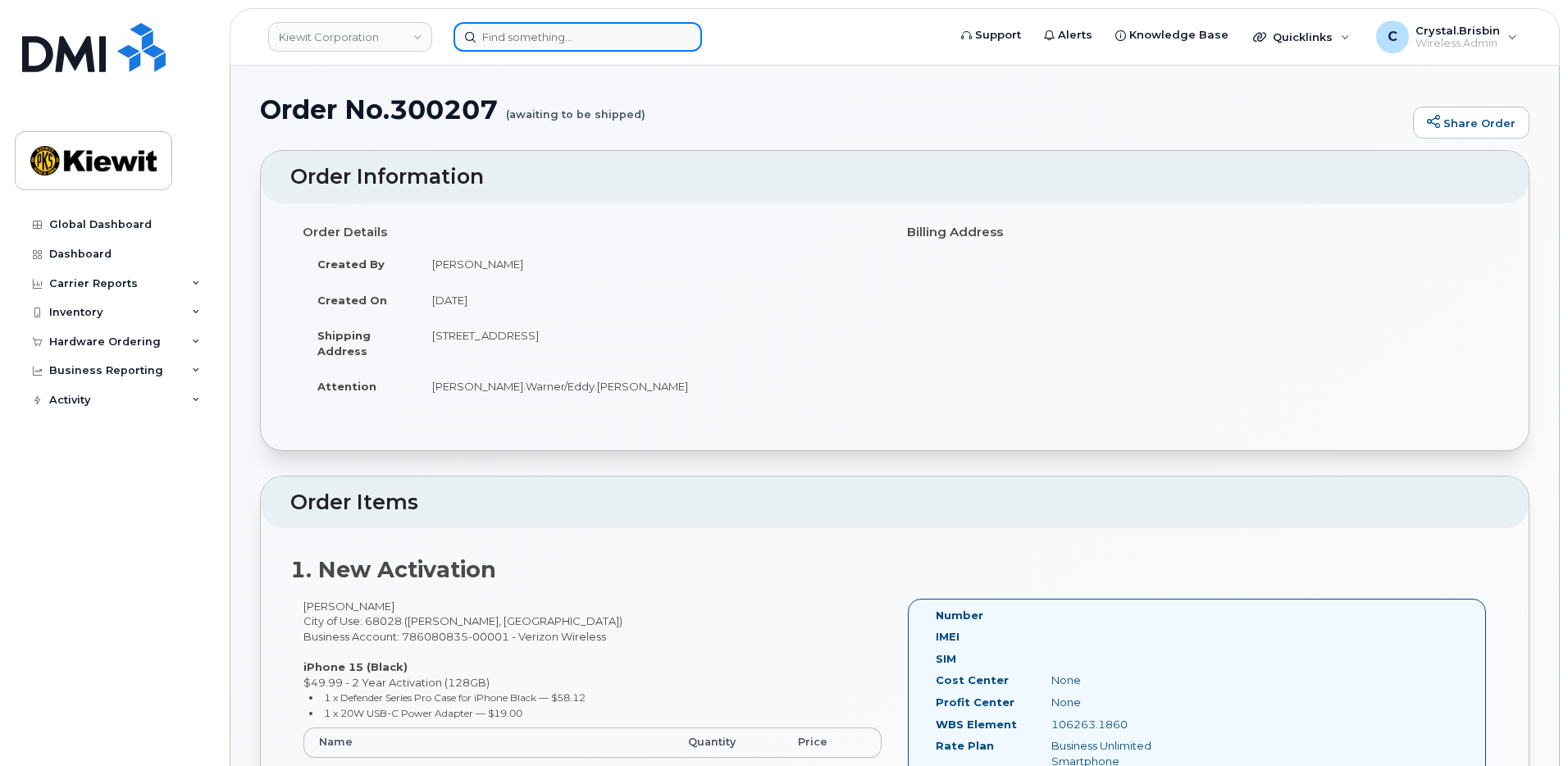
click at [561, 41] on input at bounding box center [578, 37] width 249 height 30
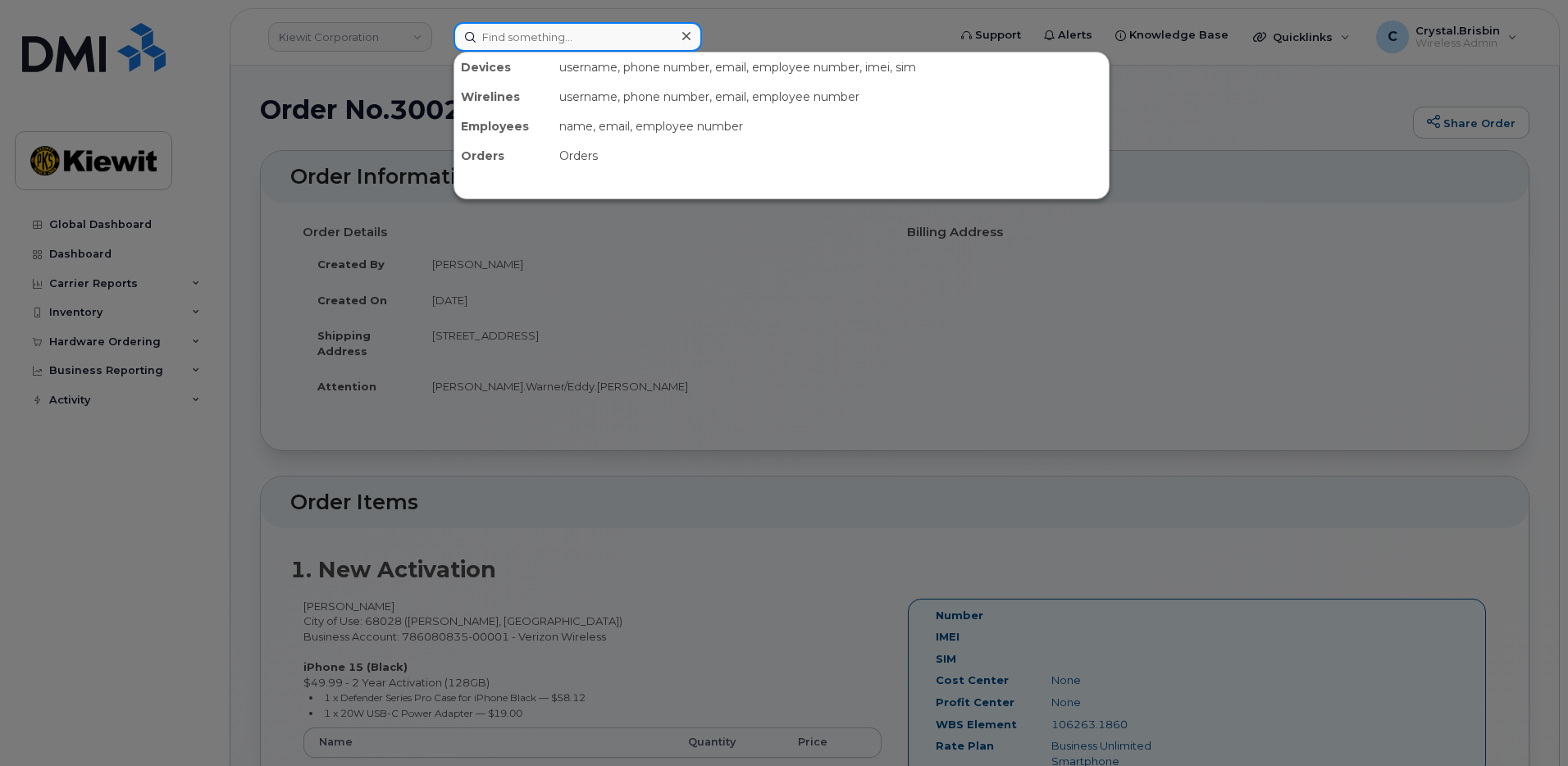
paste input "300116"
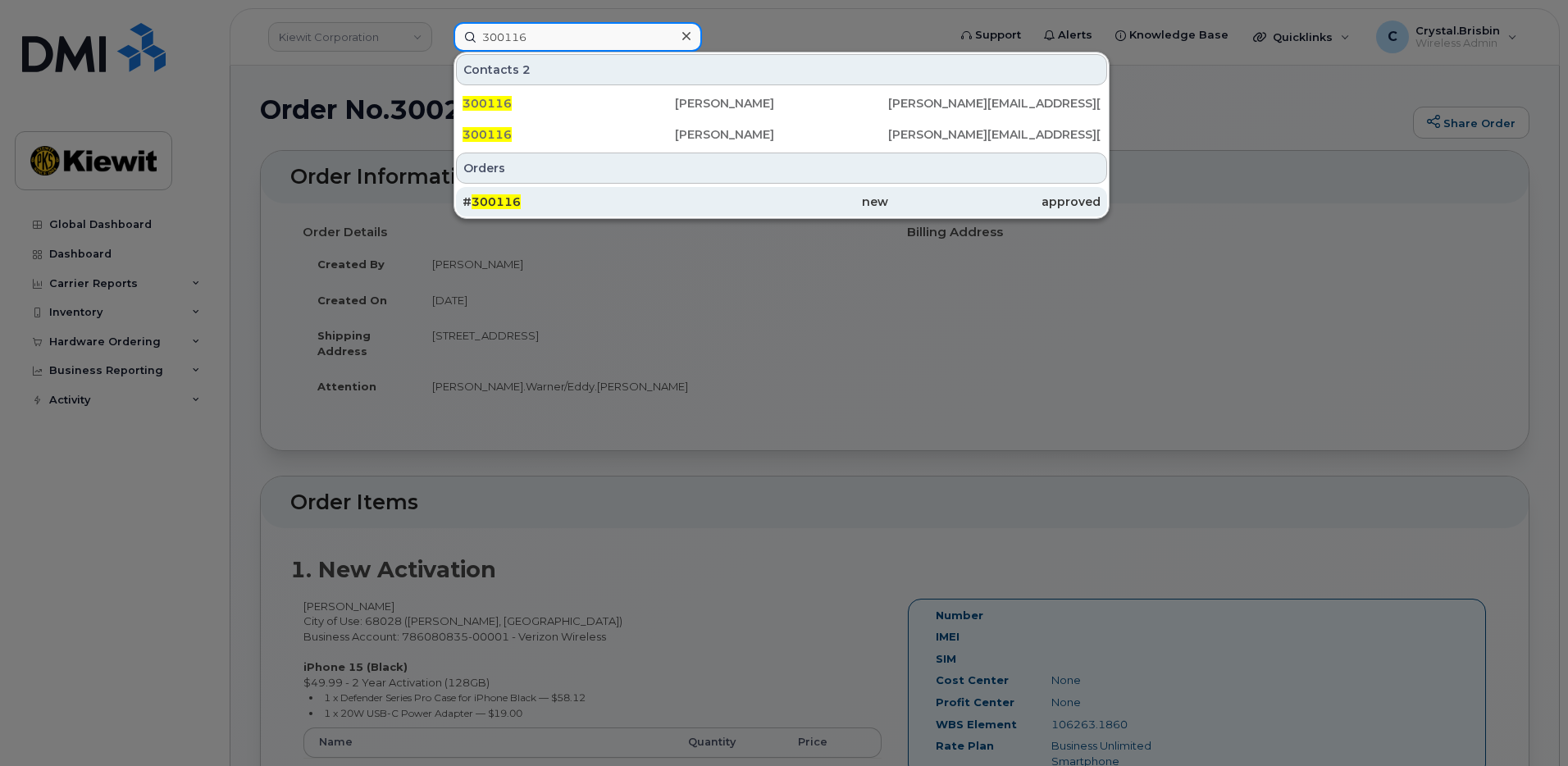
type input "300116"
click at [495, 200] on span "300116" at bounding box center [496, 202] width 50 height 15
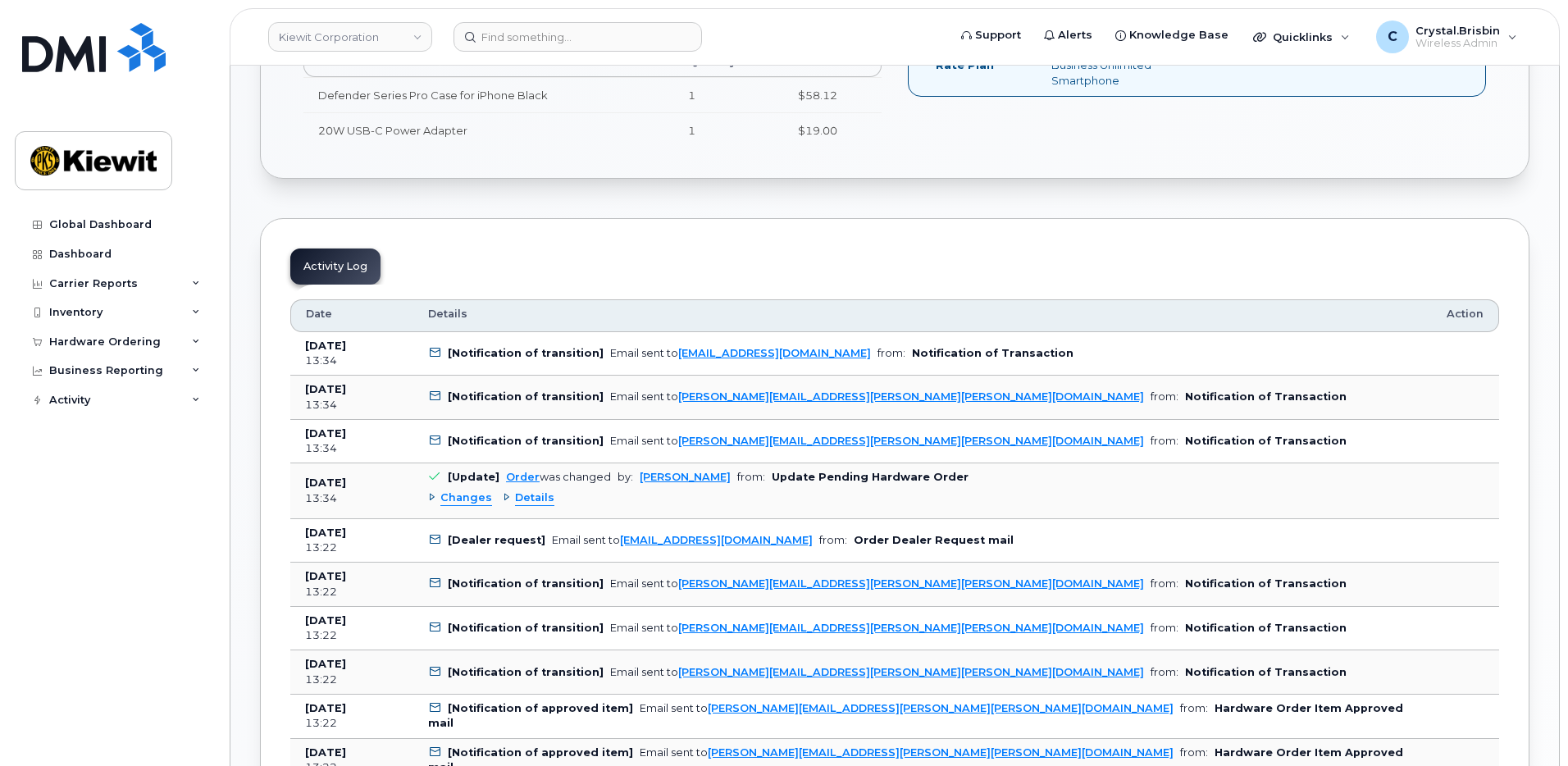
scroll to position [656, 0]
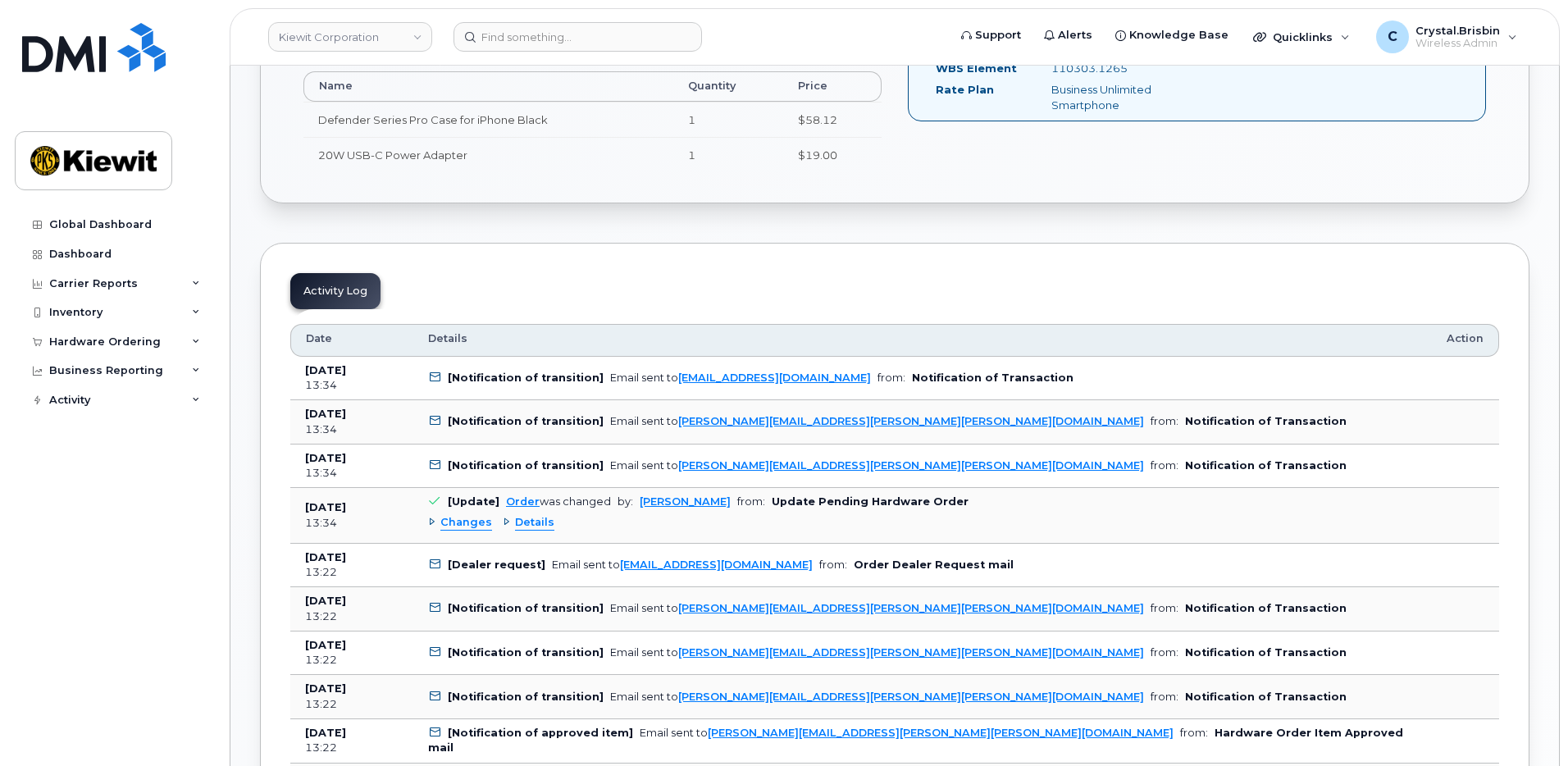
drag, startPoint x: 437, startPoint y: 522, endPoint x: 385, endPoint y: 528, distance: 52.3
click at [437, 523] on div "Changes" at bounding box center [460, 523] width 64 height 16
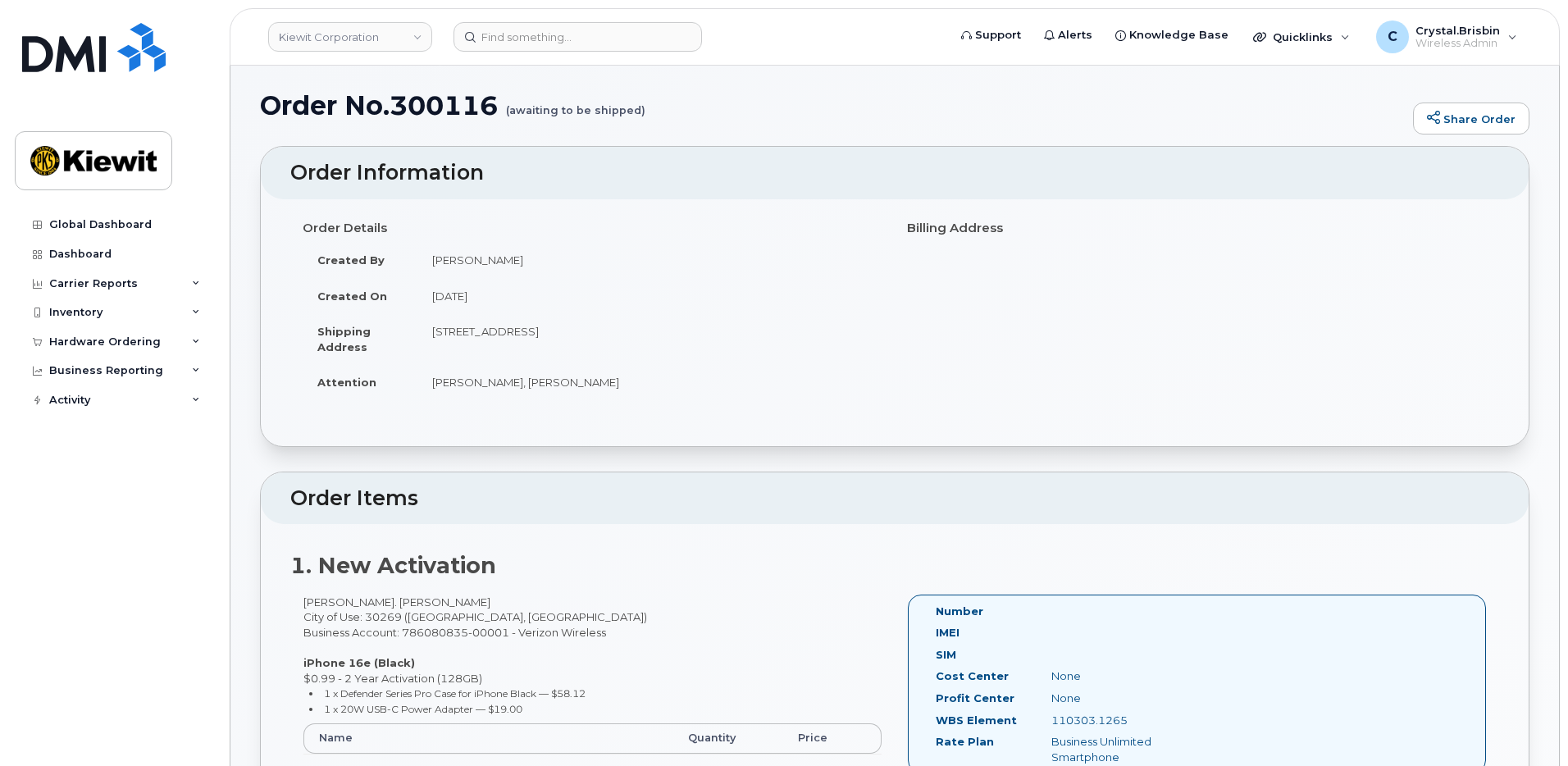
scroll to position [0, 0]
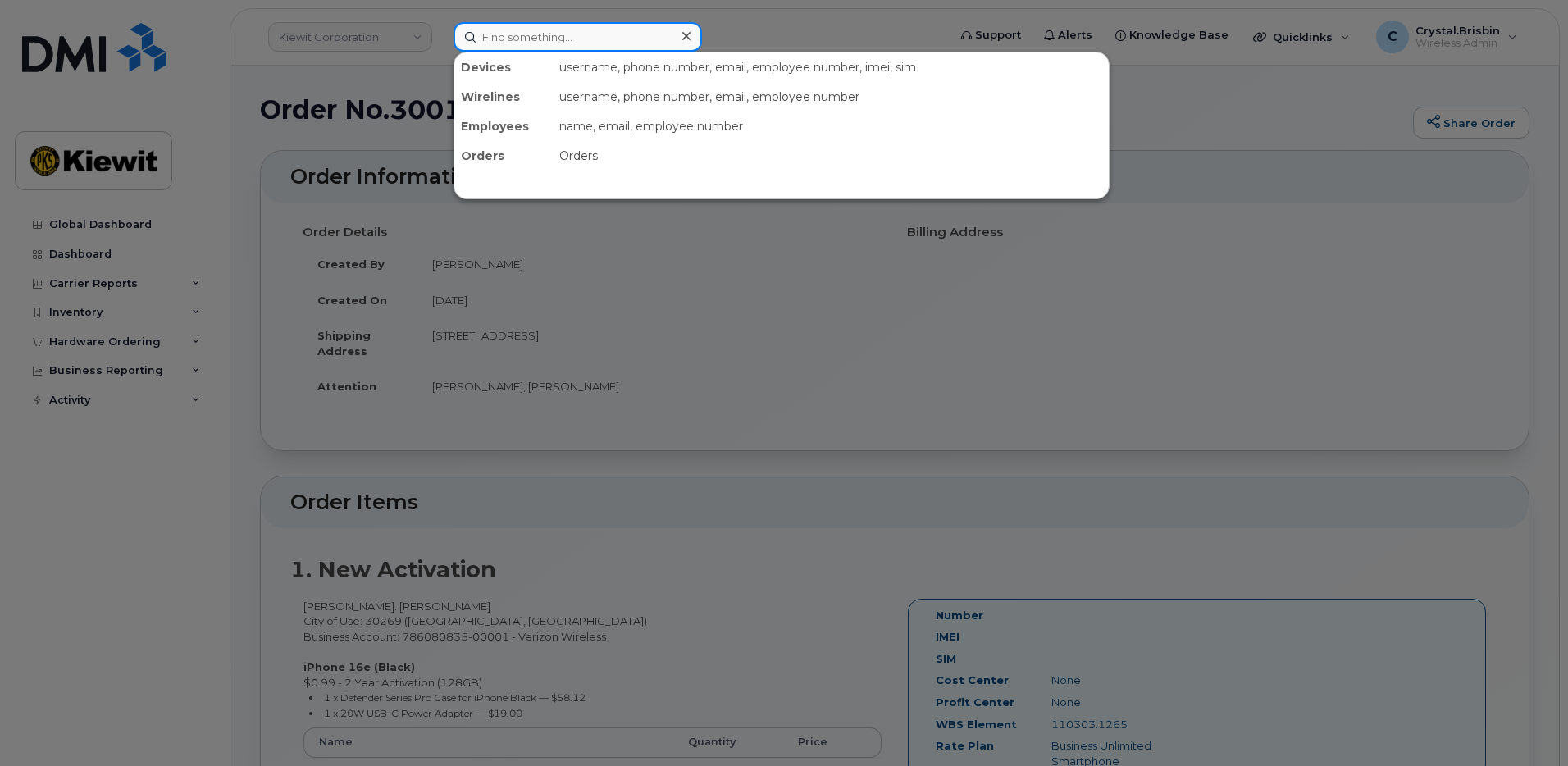
click at [573, 32] on input at bounding box center [578, 37] width 249 height 30
paste input "300296"
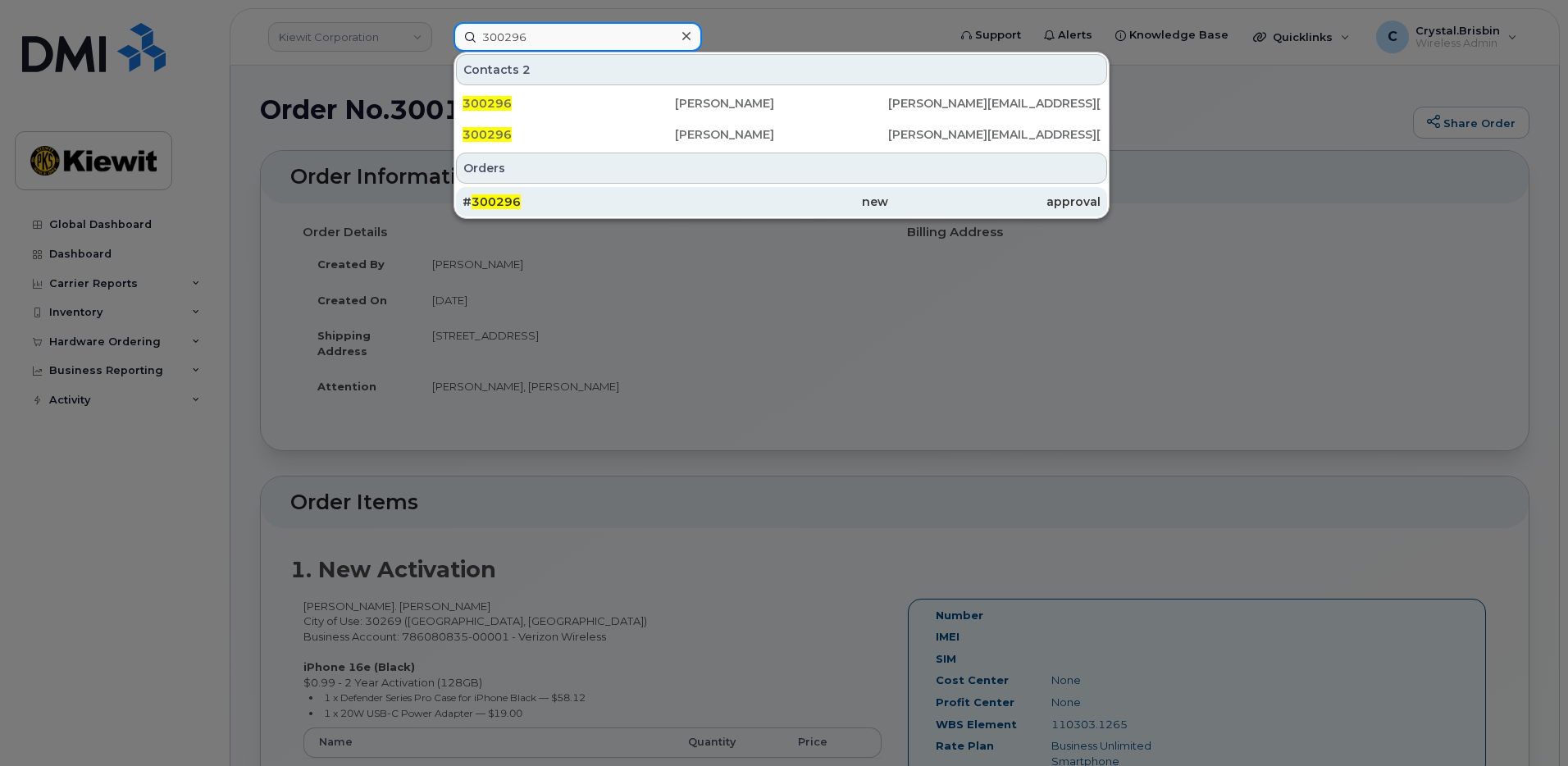
type input "300296"
click at [533, 201] on div "# 300296" at bounding box center [568, 202] width 213 height 17
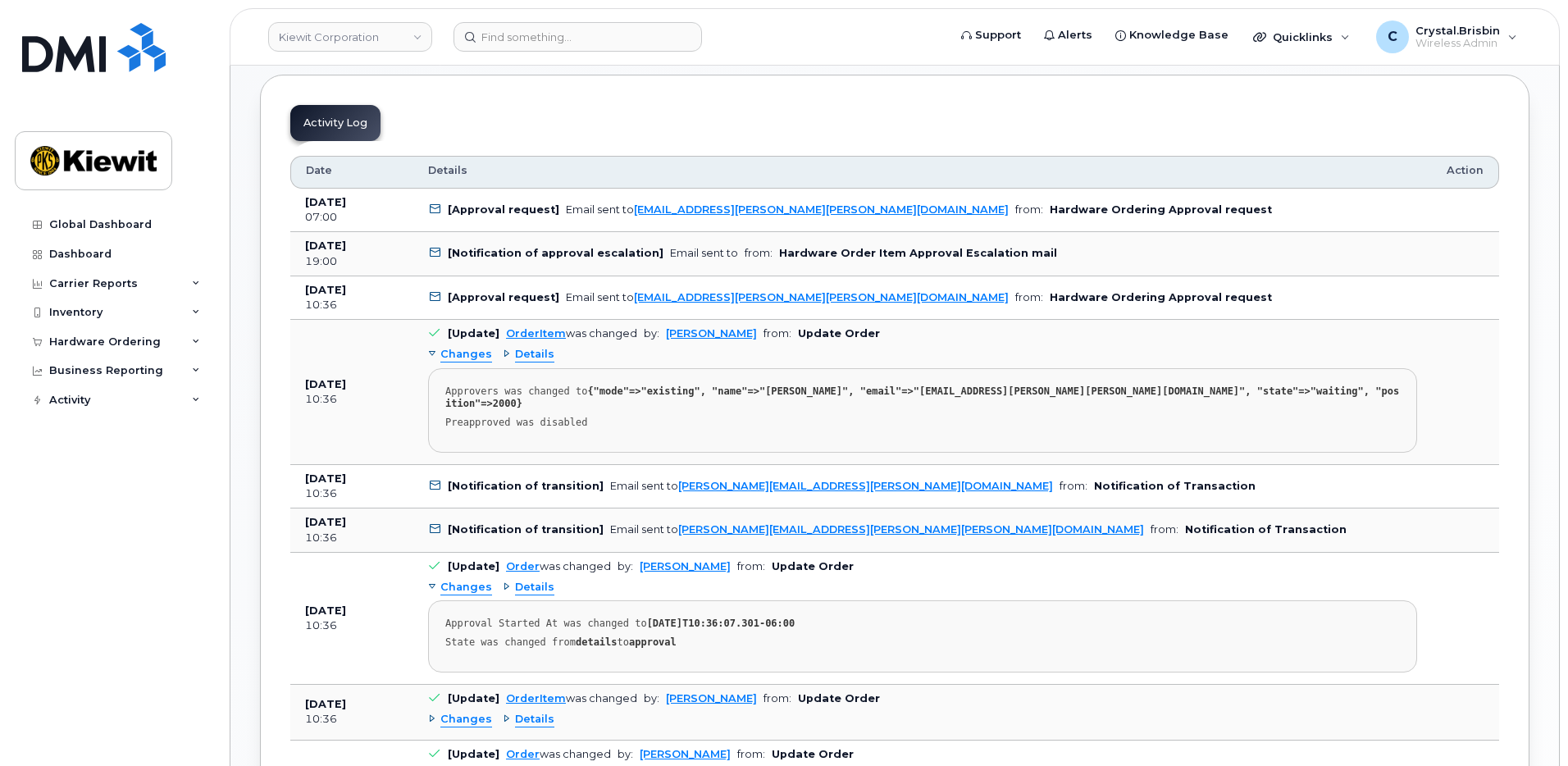
scroll to position [821, 0]
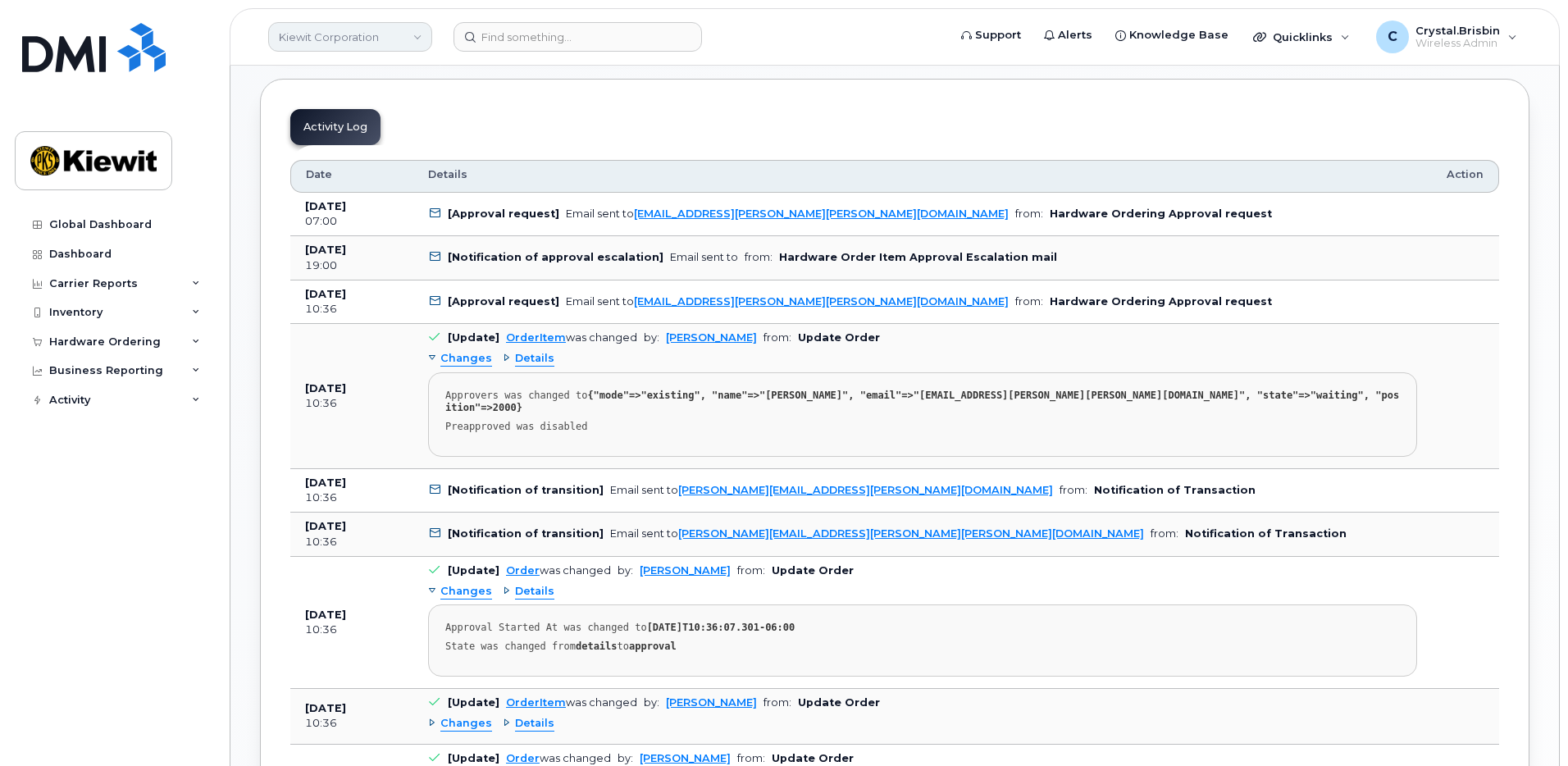
click at [416, 32] on link "Kiewit Corporation" at bounding box center [350, 37] width 164 height 30
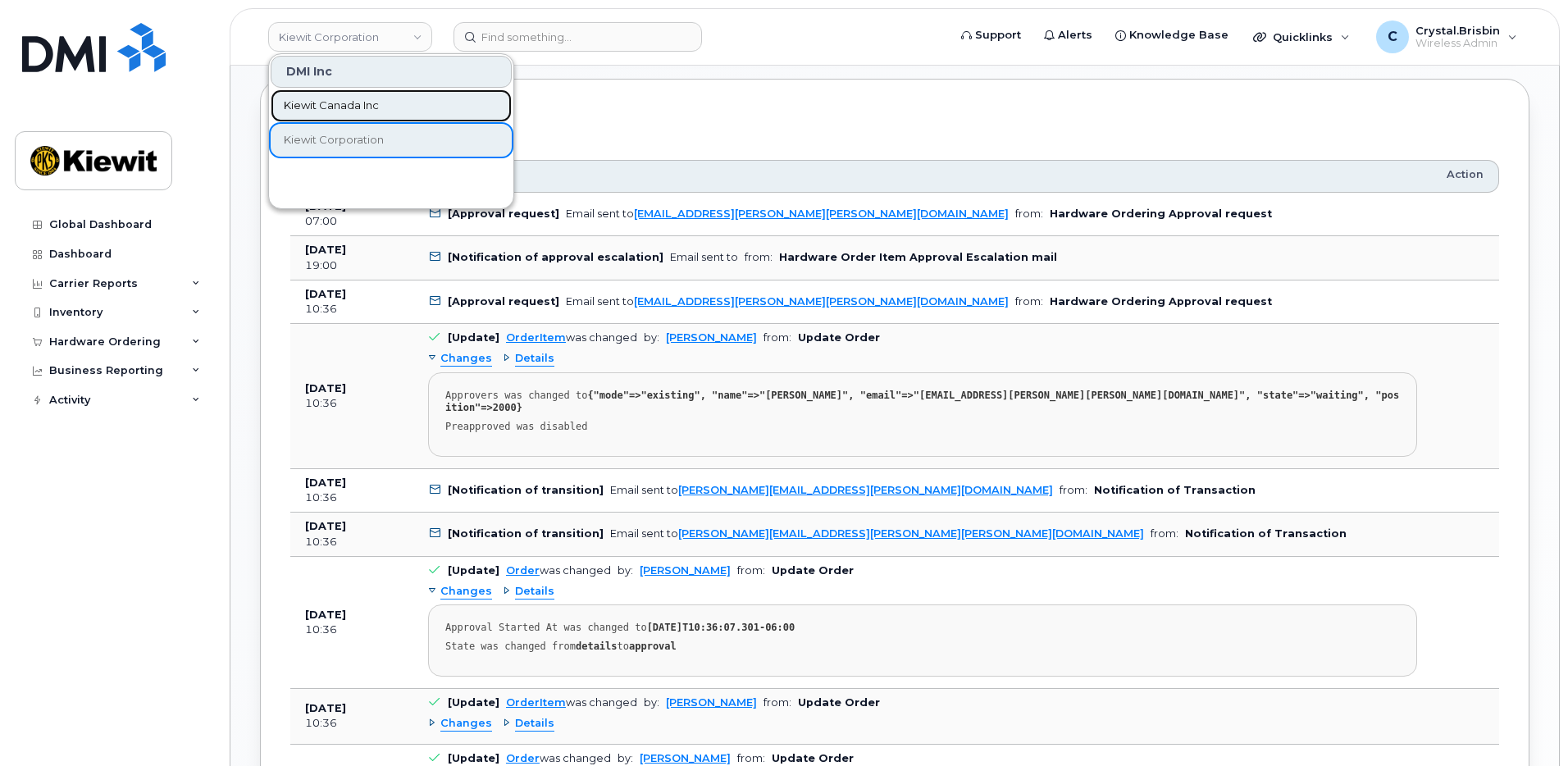
click at [327, 108] on span "Kiewit Canada Inc" at bounding box center [331, 106] width 95 height 17
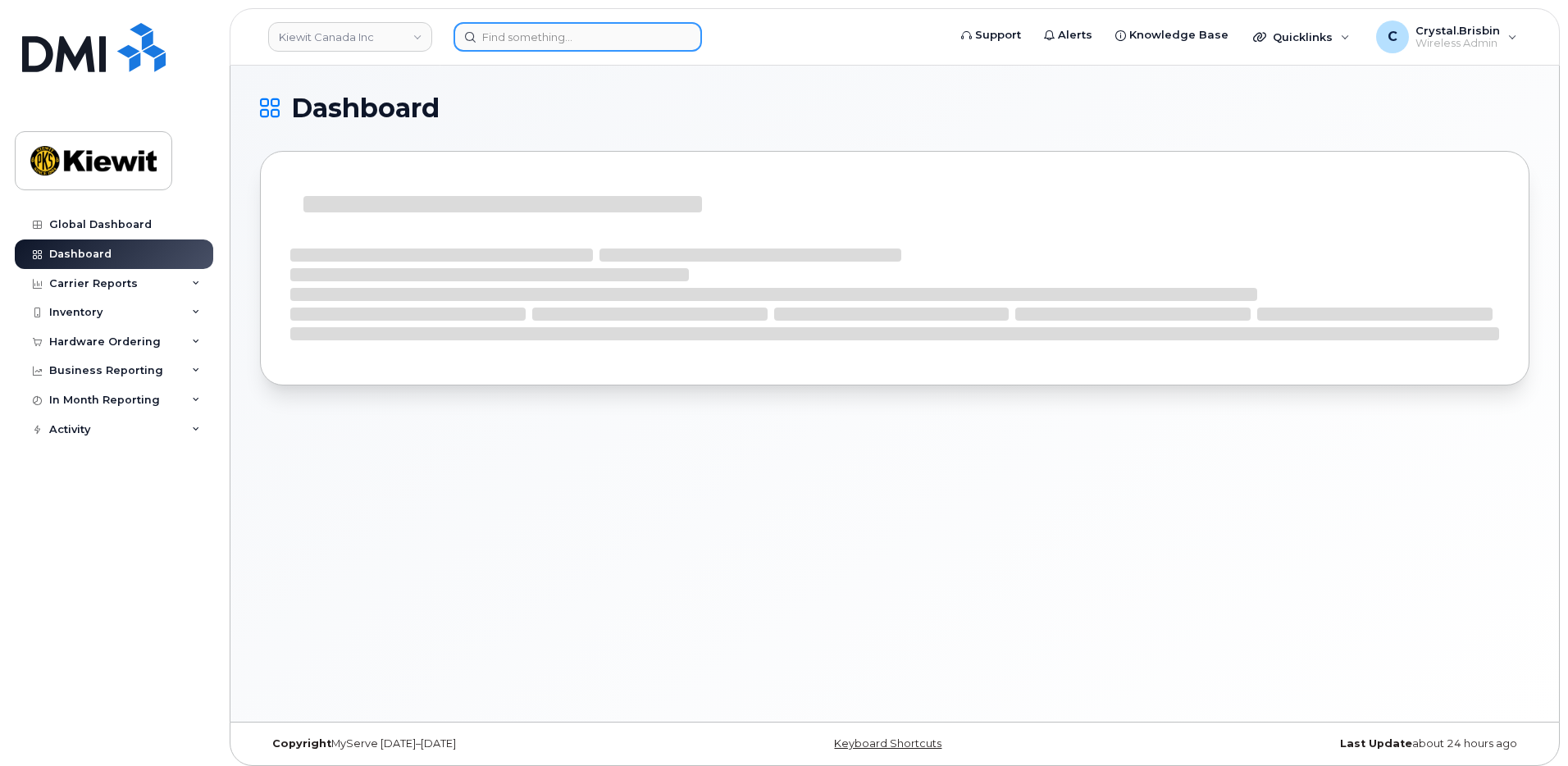
click at [540, 40] on input at bounding box center [578, 37] width 249 height 30
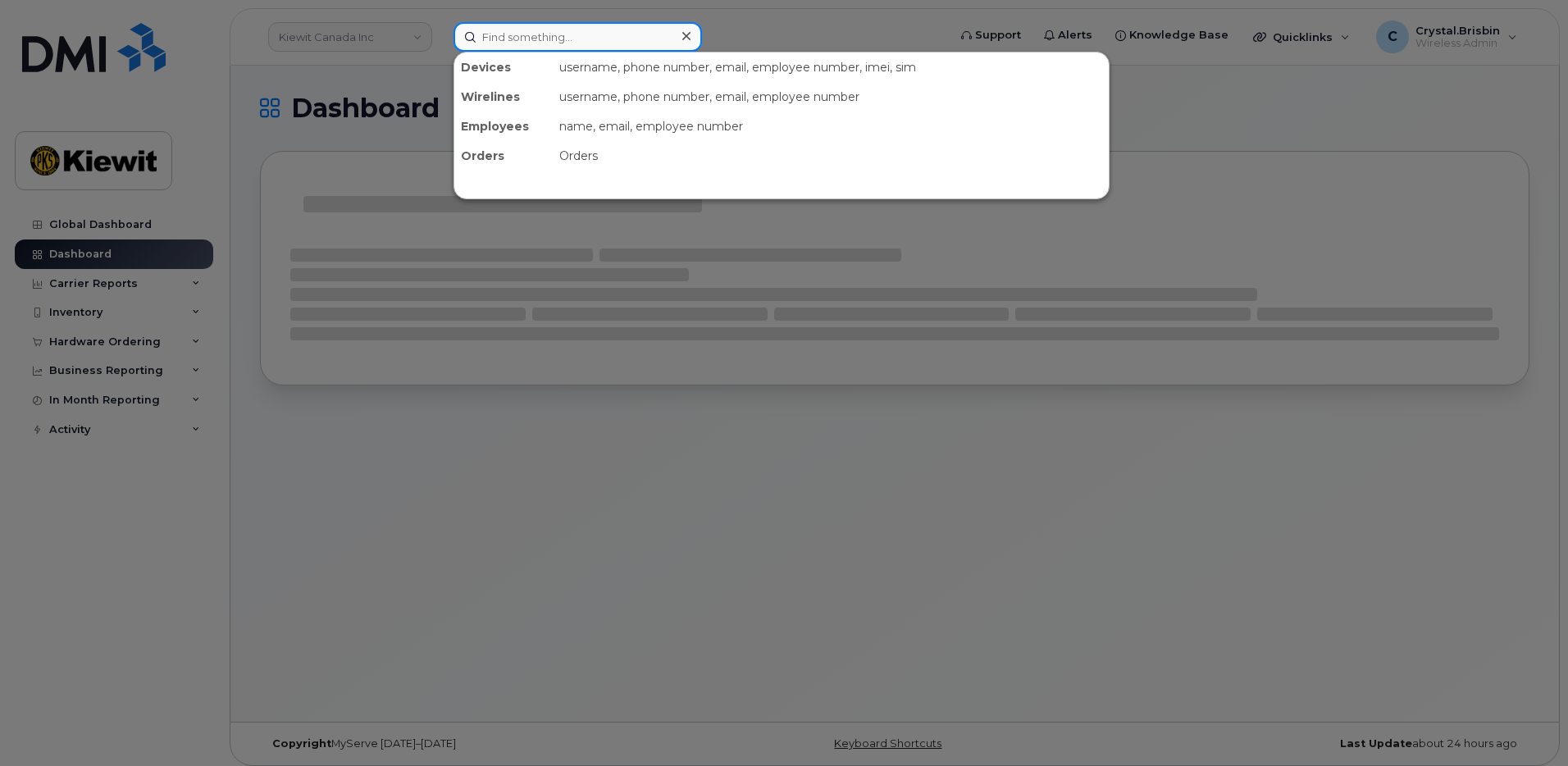
paste input "300298"
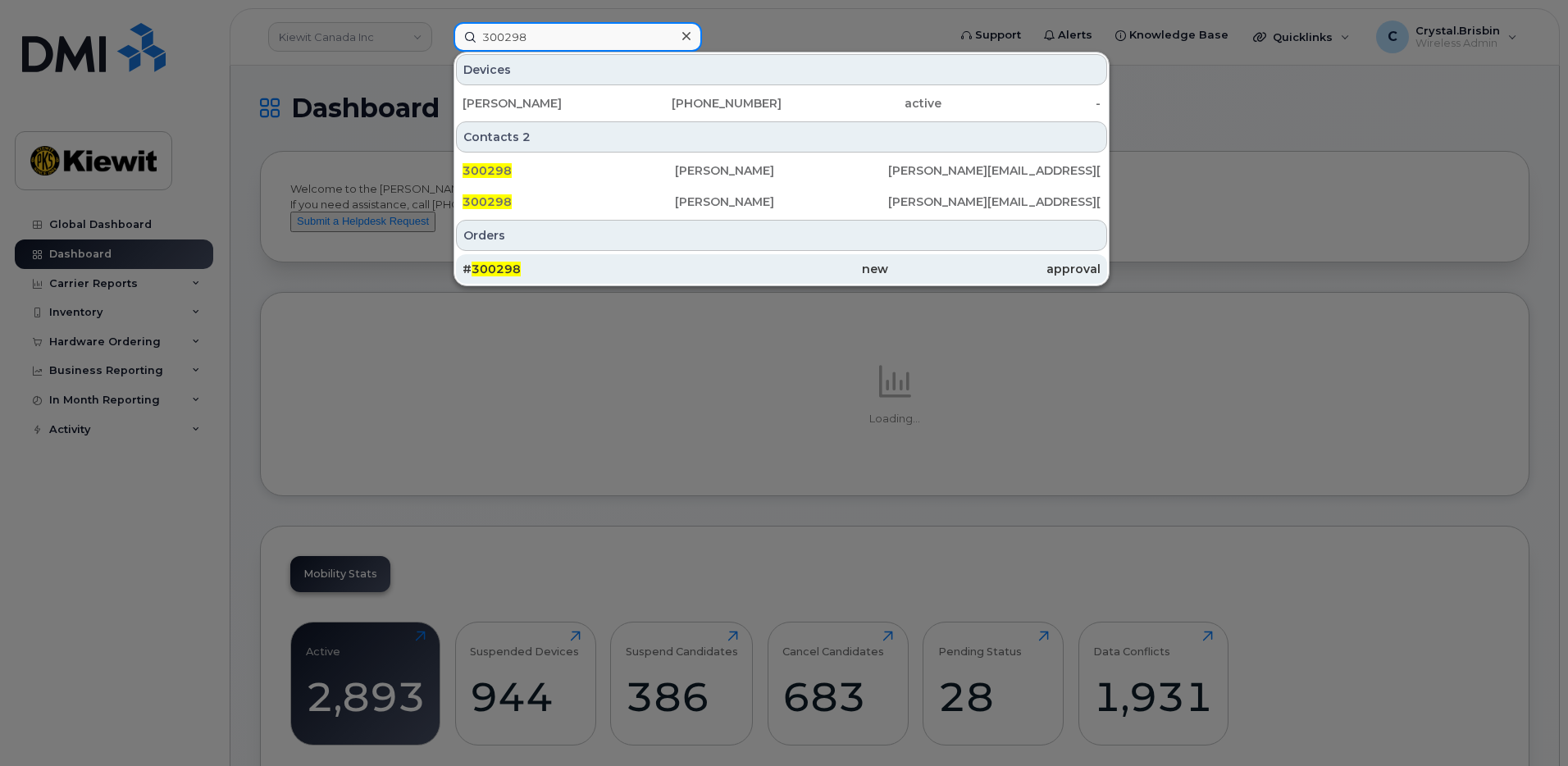
type input "300298"
click at [499, 264] on span "300298" at bounding box center [496, 269] width 50 height 15
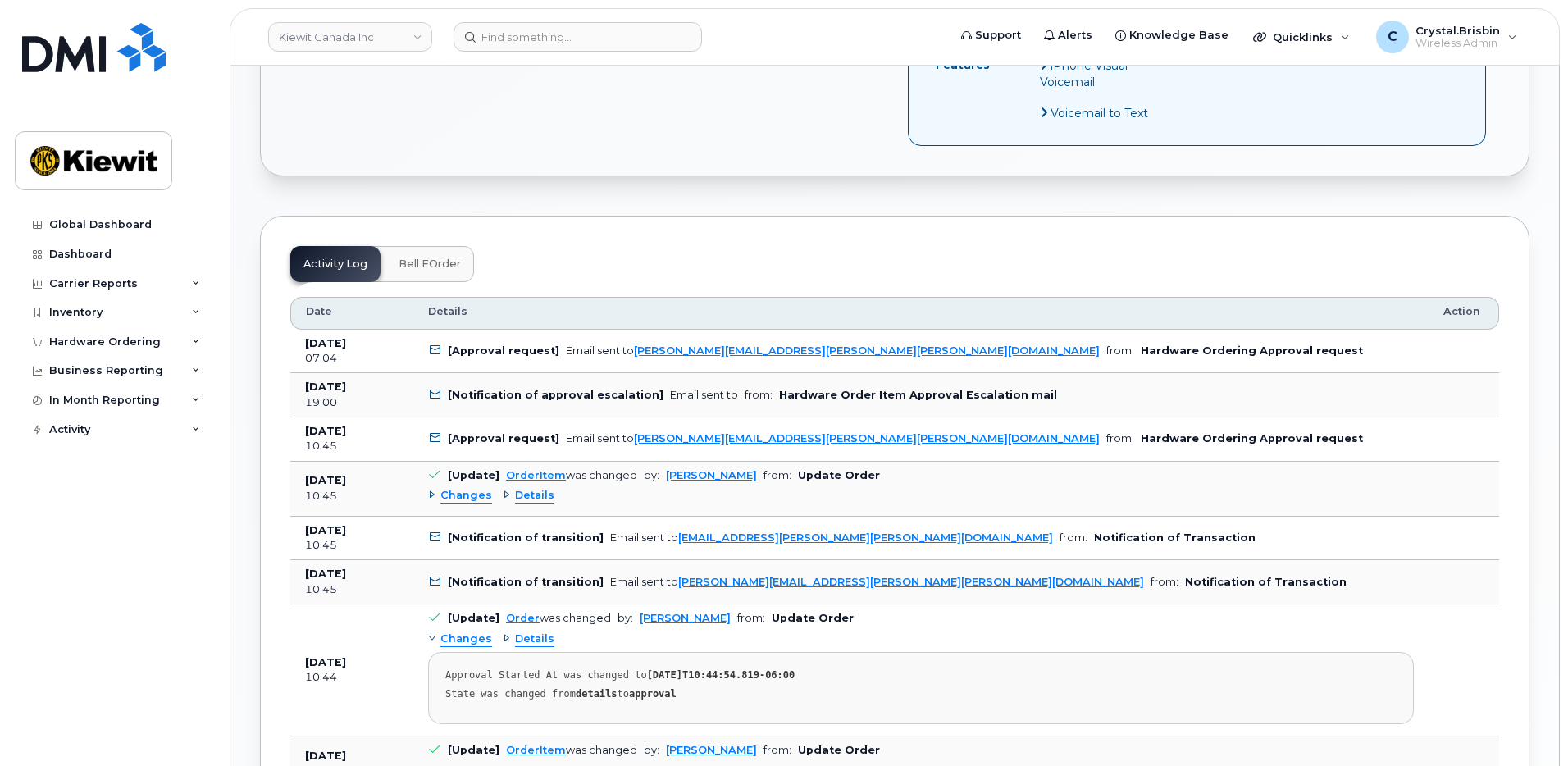
scroll to position [902, 0]
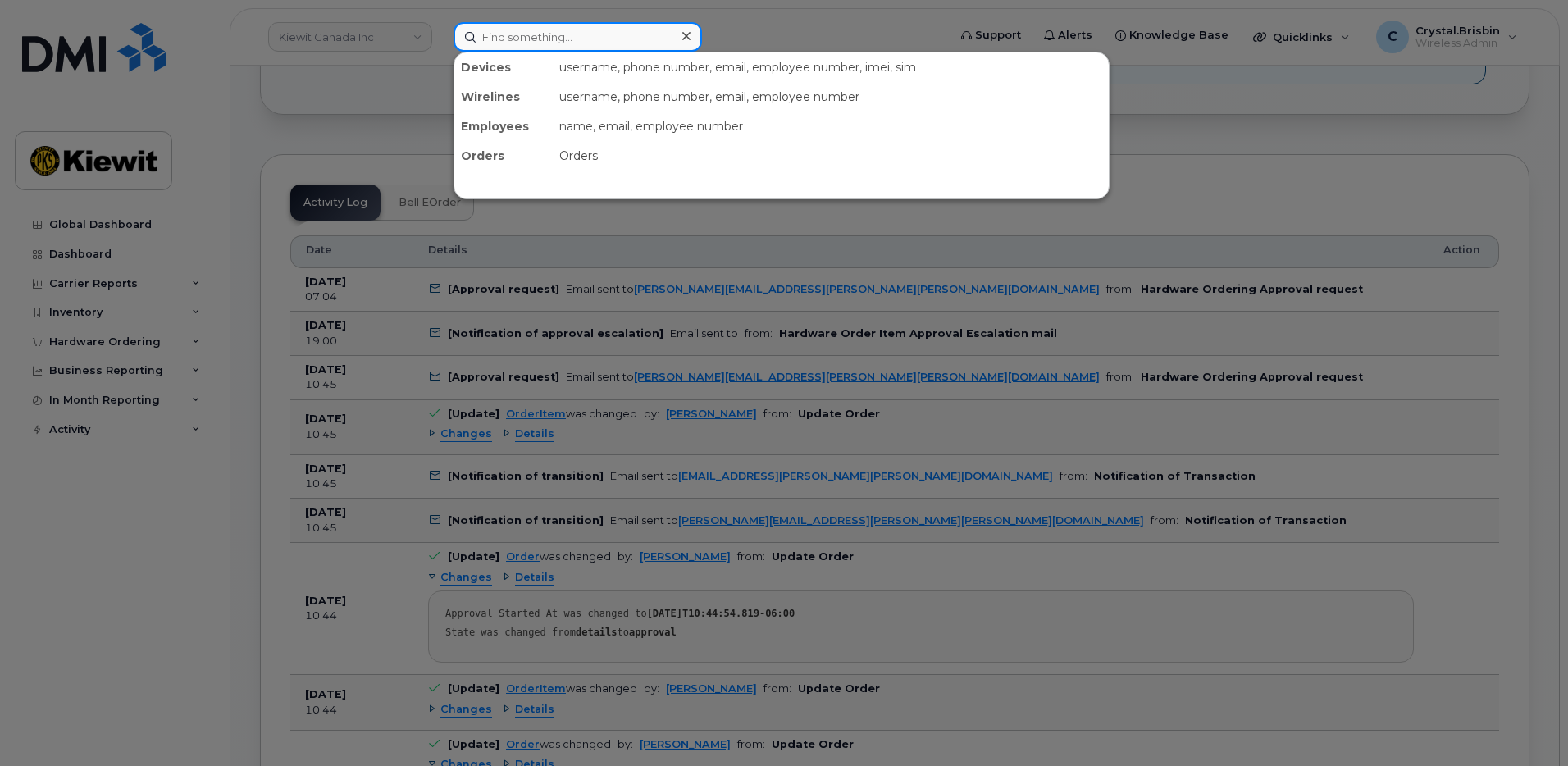
click at [518, 40] on input at bounding box center [578, 37] width 249 height 30
click at [366, 41] on div at bounding box center [784, 383] width 1568 height 766
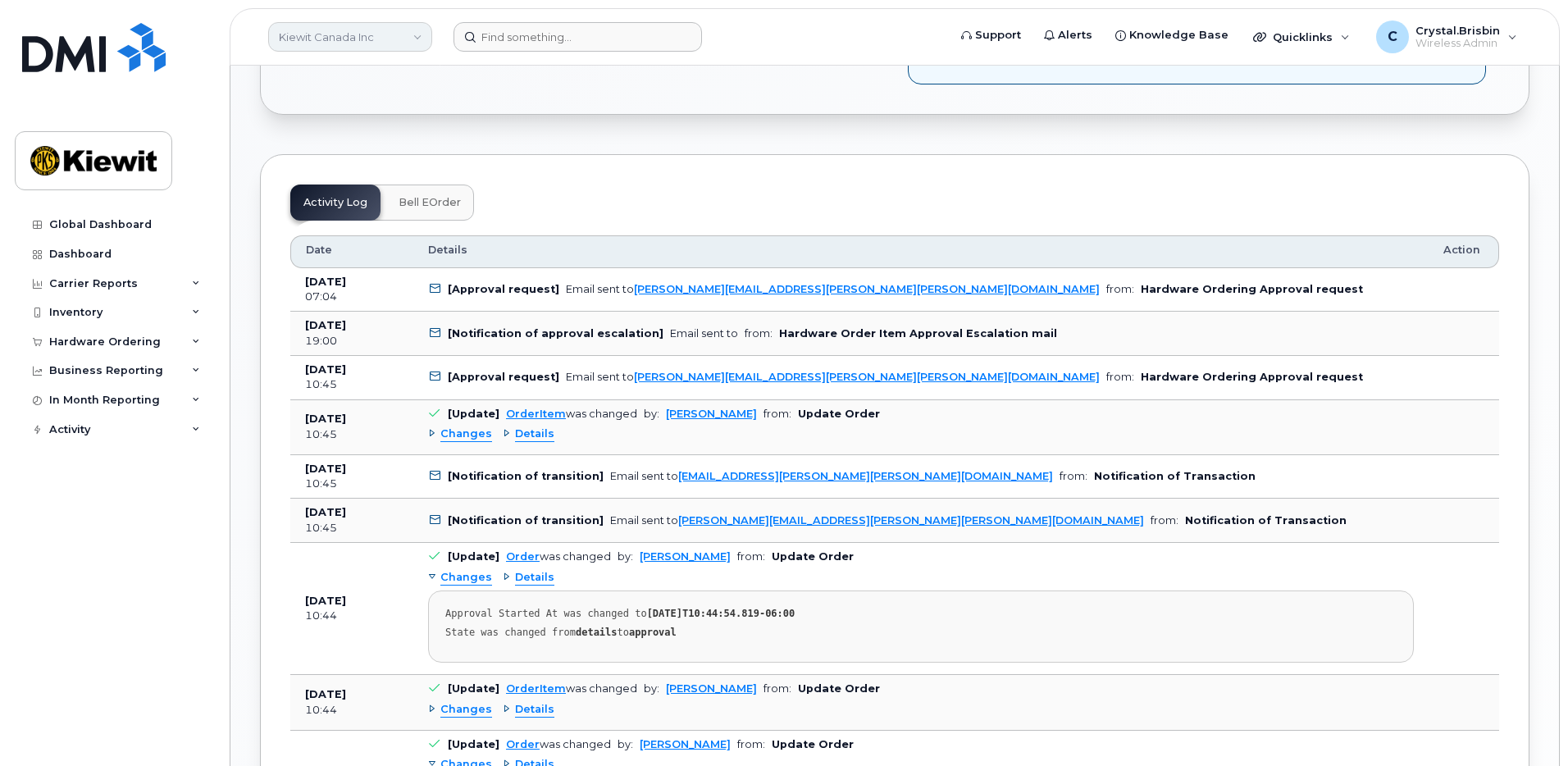
click at [366, 41] on link "Kiewit Canada Inc" at bounding box center [350, 37] width 164 height 30
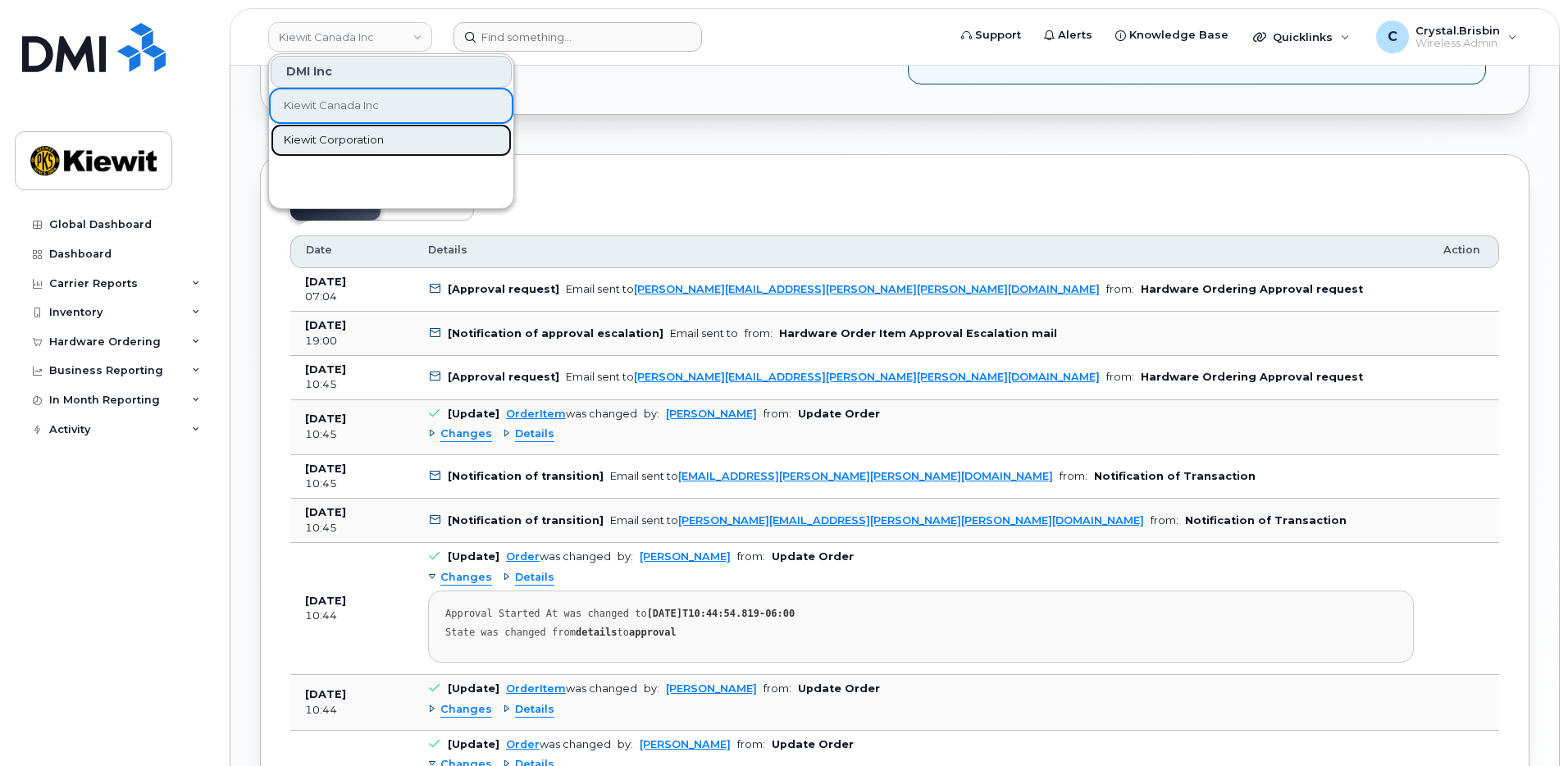
click at [335, 132] on link "Kiewit Corporation" at bounding box center [391, 141] width 241 height 33
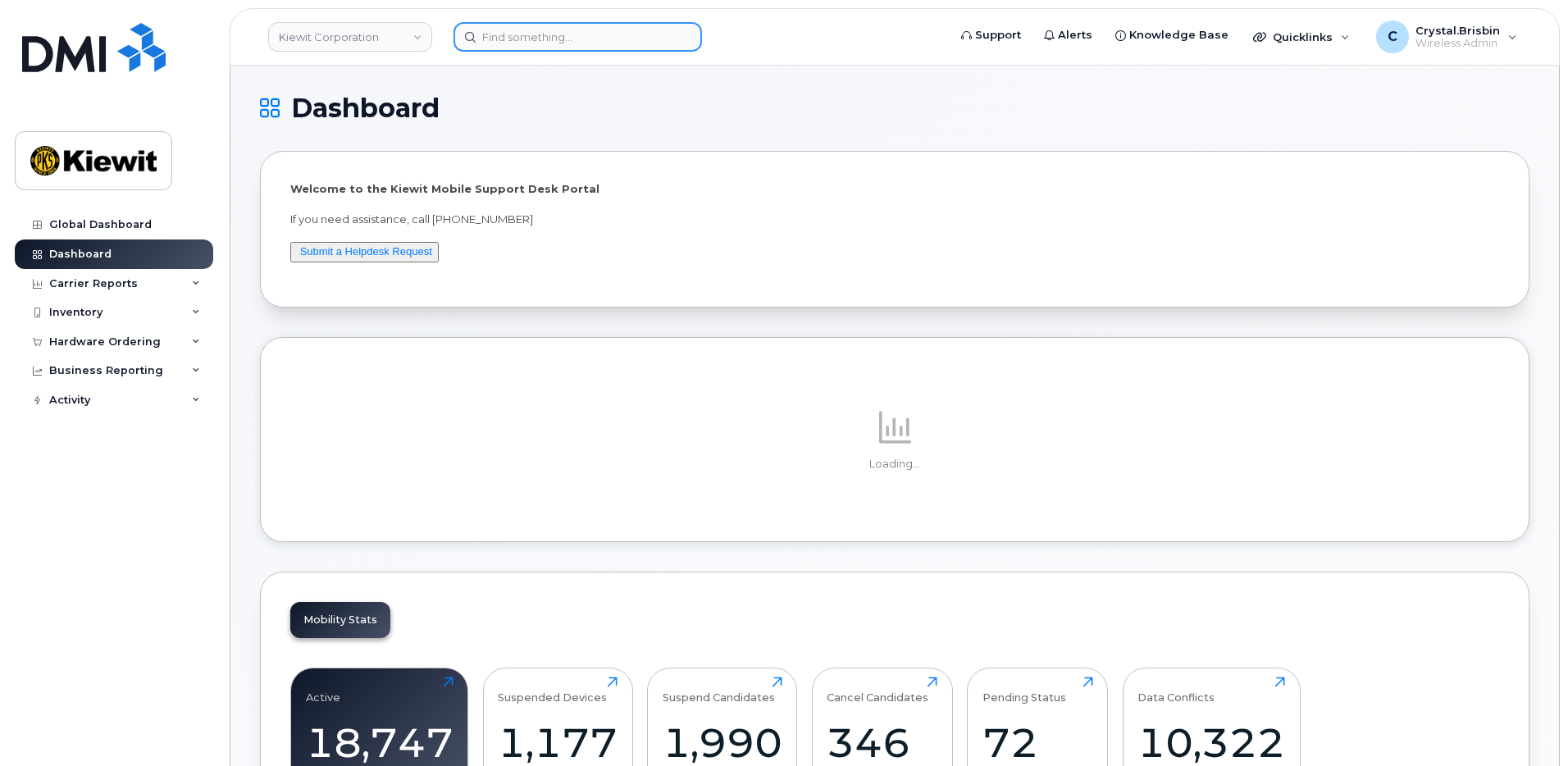
click at [557, 41] on input at bounding box center [578, 37] width 249 height 30
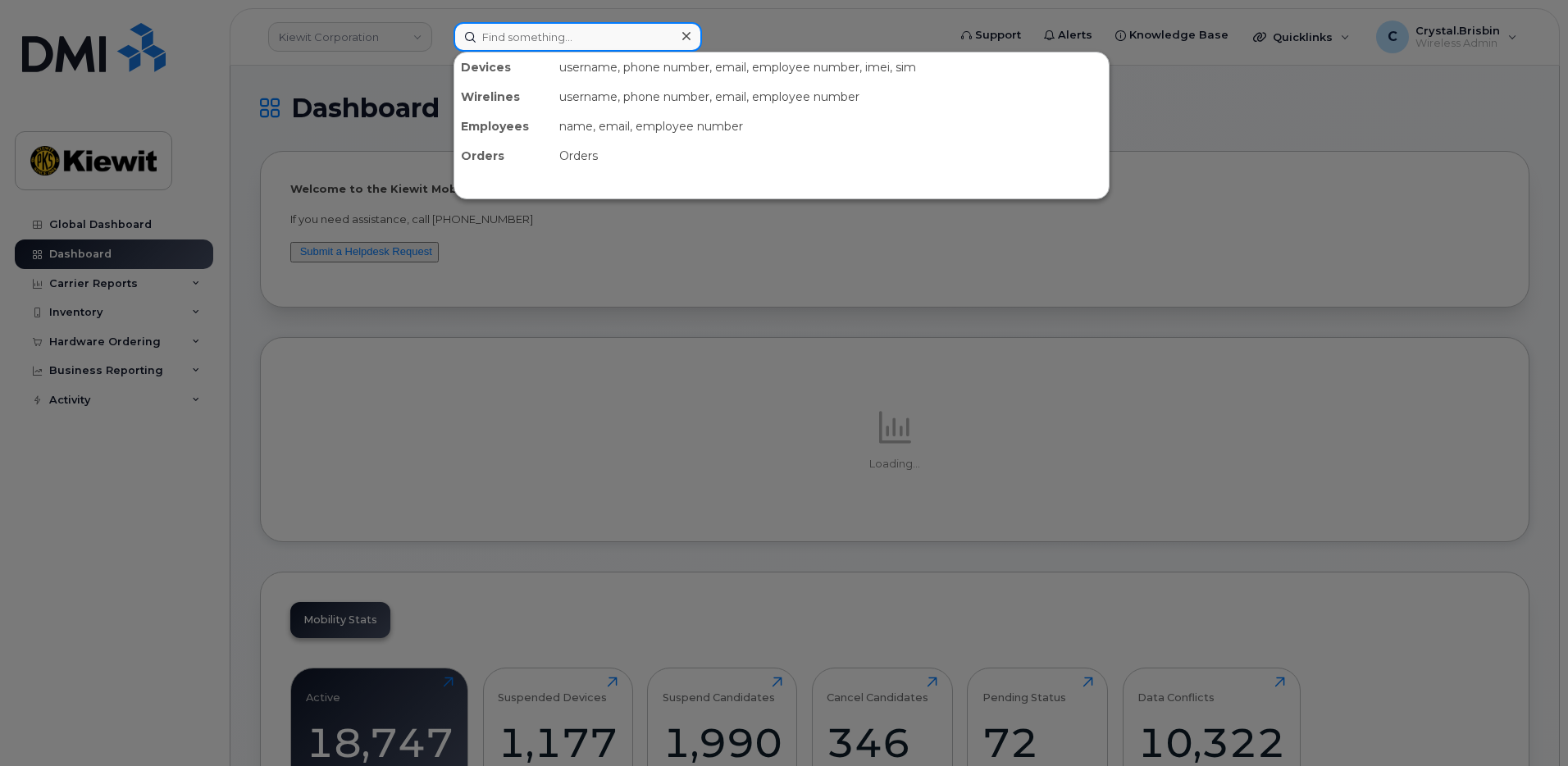
paste input "300300"
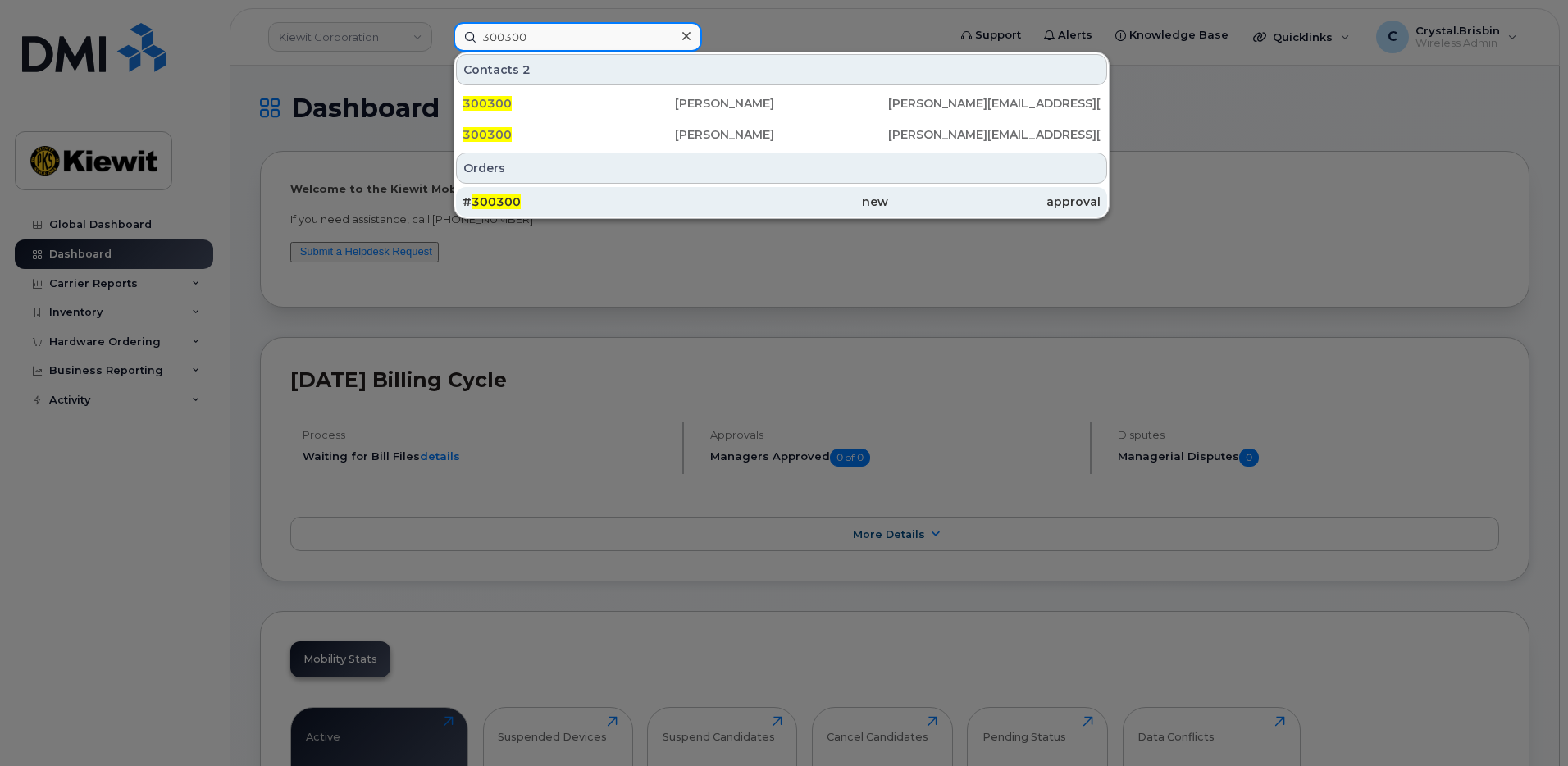
type input "300300"
click at [500, 202] on span "300300" at bounding box center [496, 202] width 50 height 15
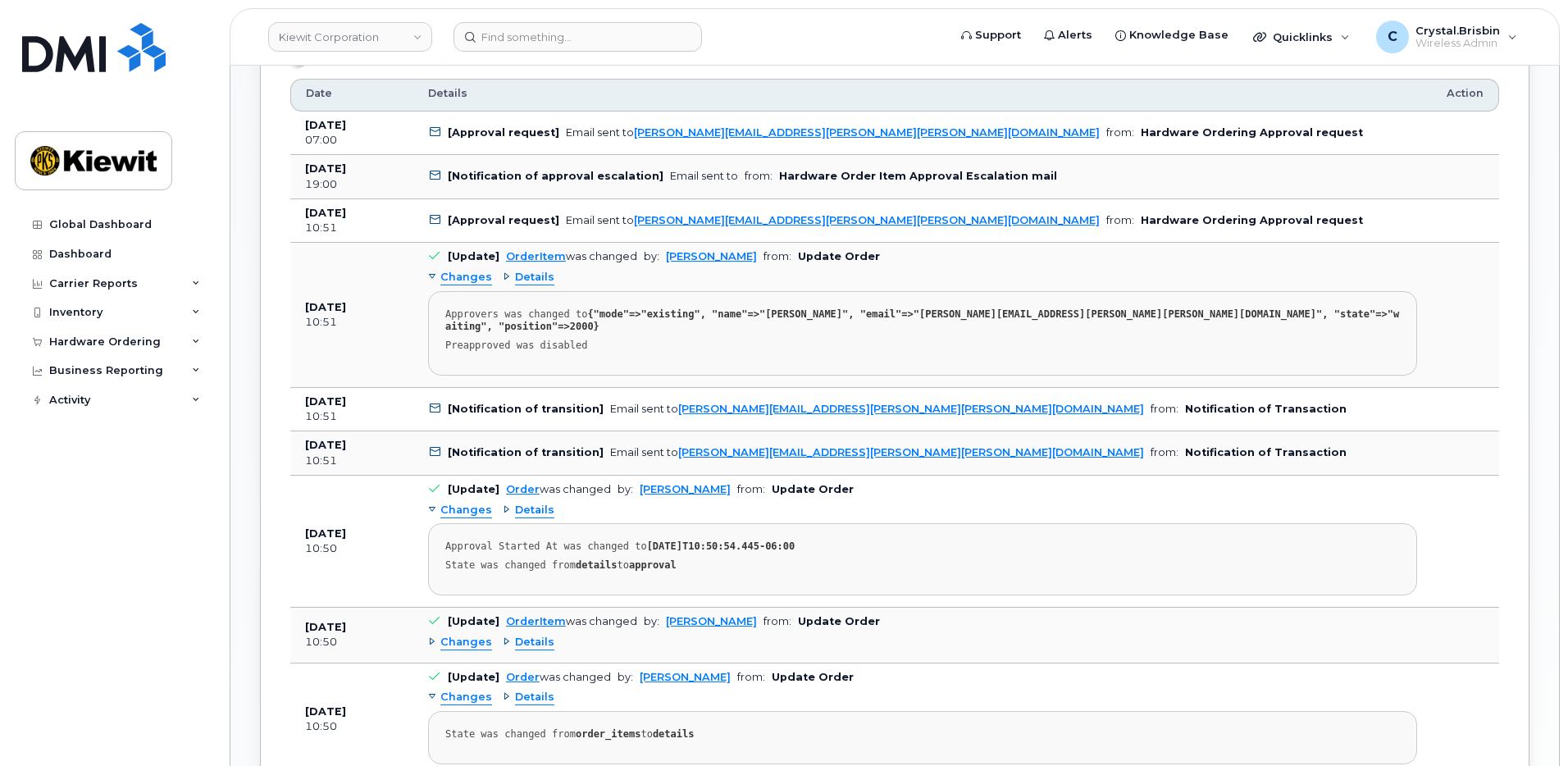
scroll to position [902, 0]
click at [377, 42] on link "Kiewit Corporation" at bounding box center [350, 37] width 164 height 30
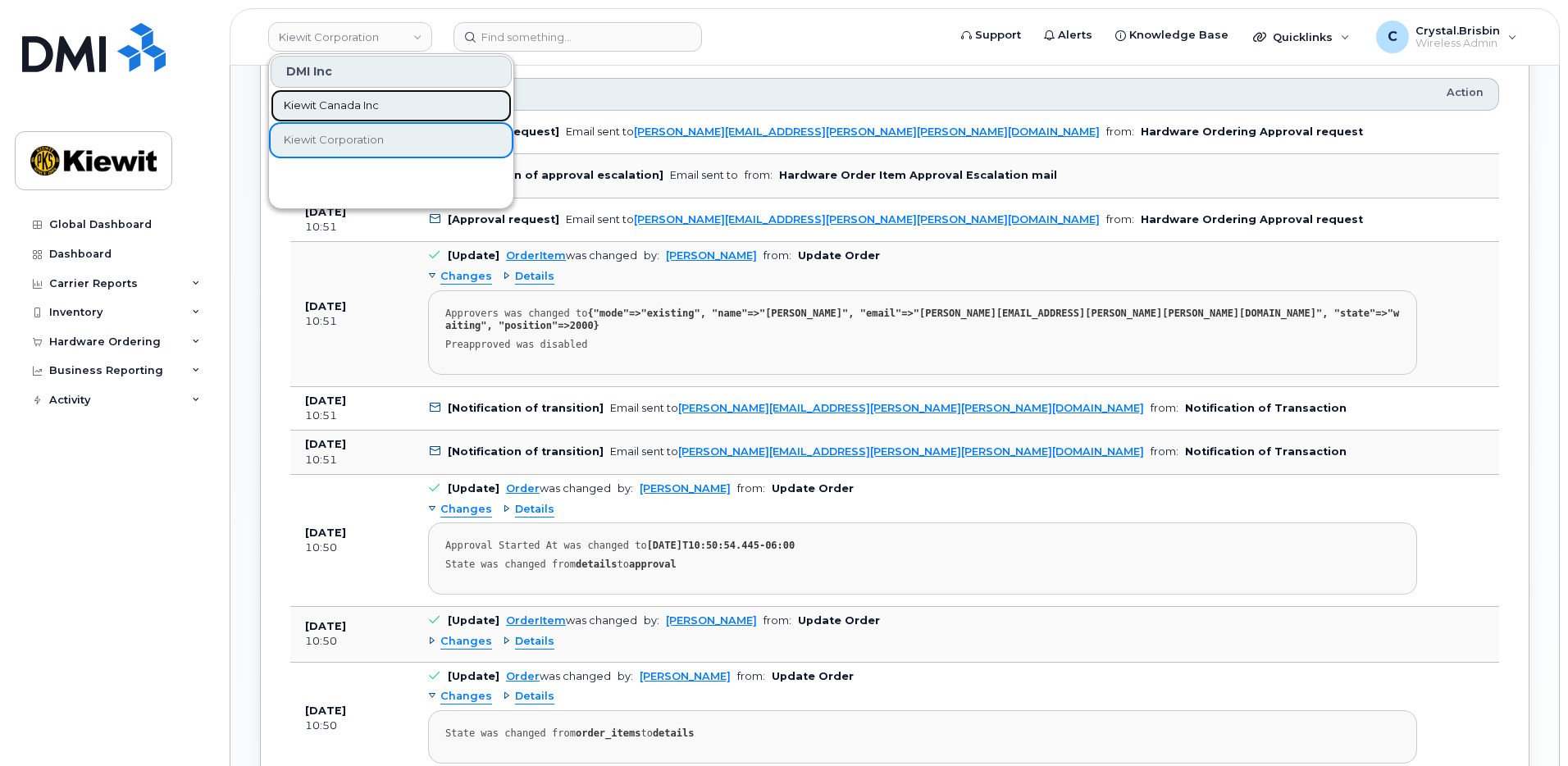
click at [320, 115] on link "Kiewit Canada Inc" at bounding box center [391, 106] width 241 height 33
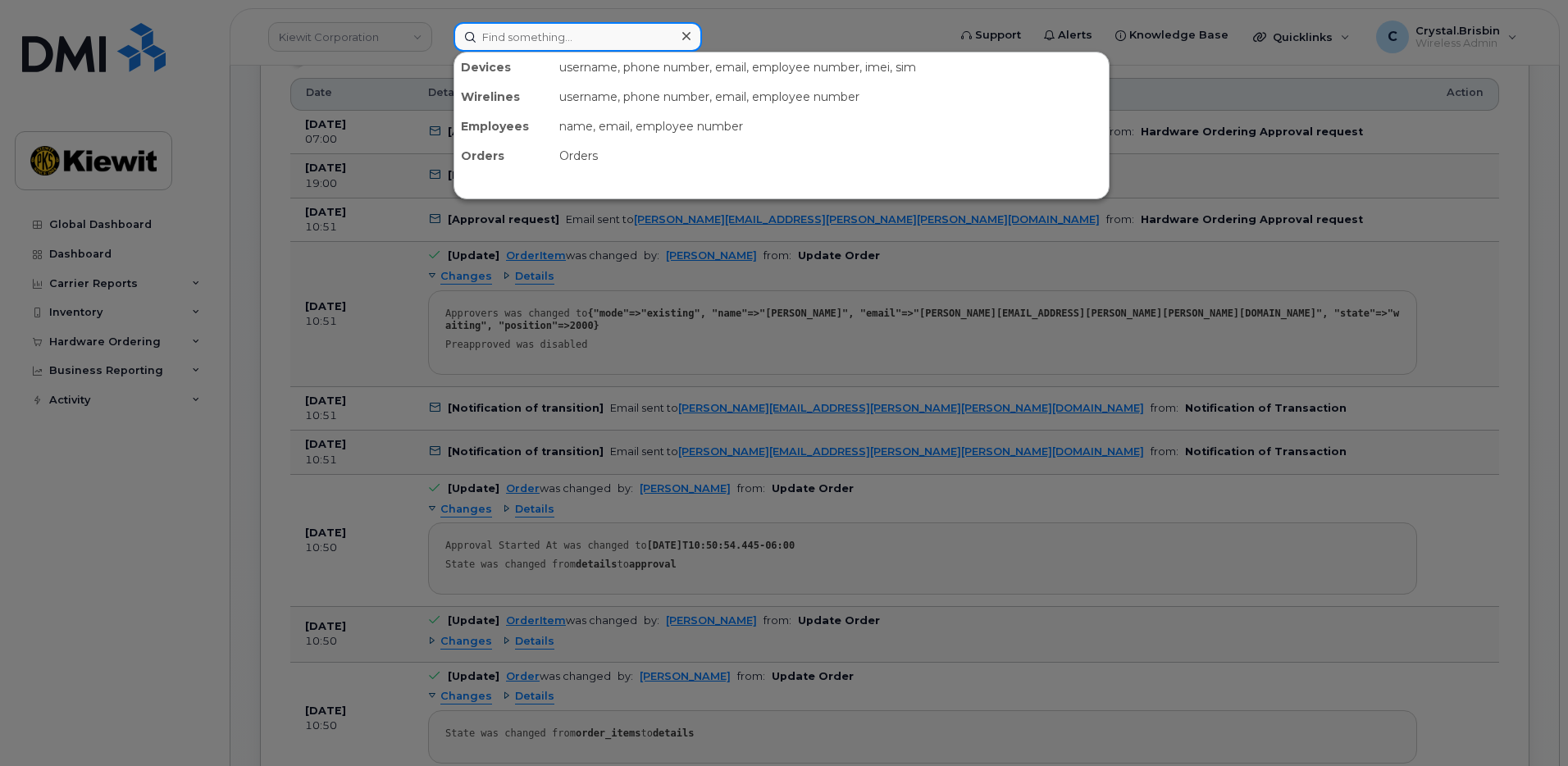
click at [556, 43] on input at bounding box center [578, 37] width 249 height 30
paste input "300302"
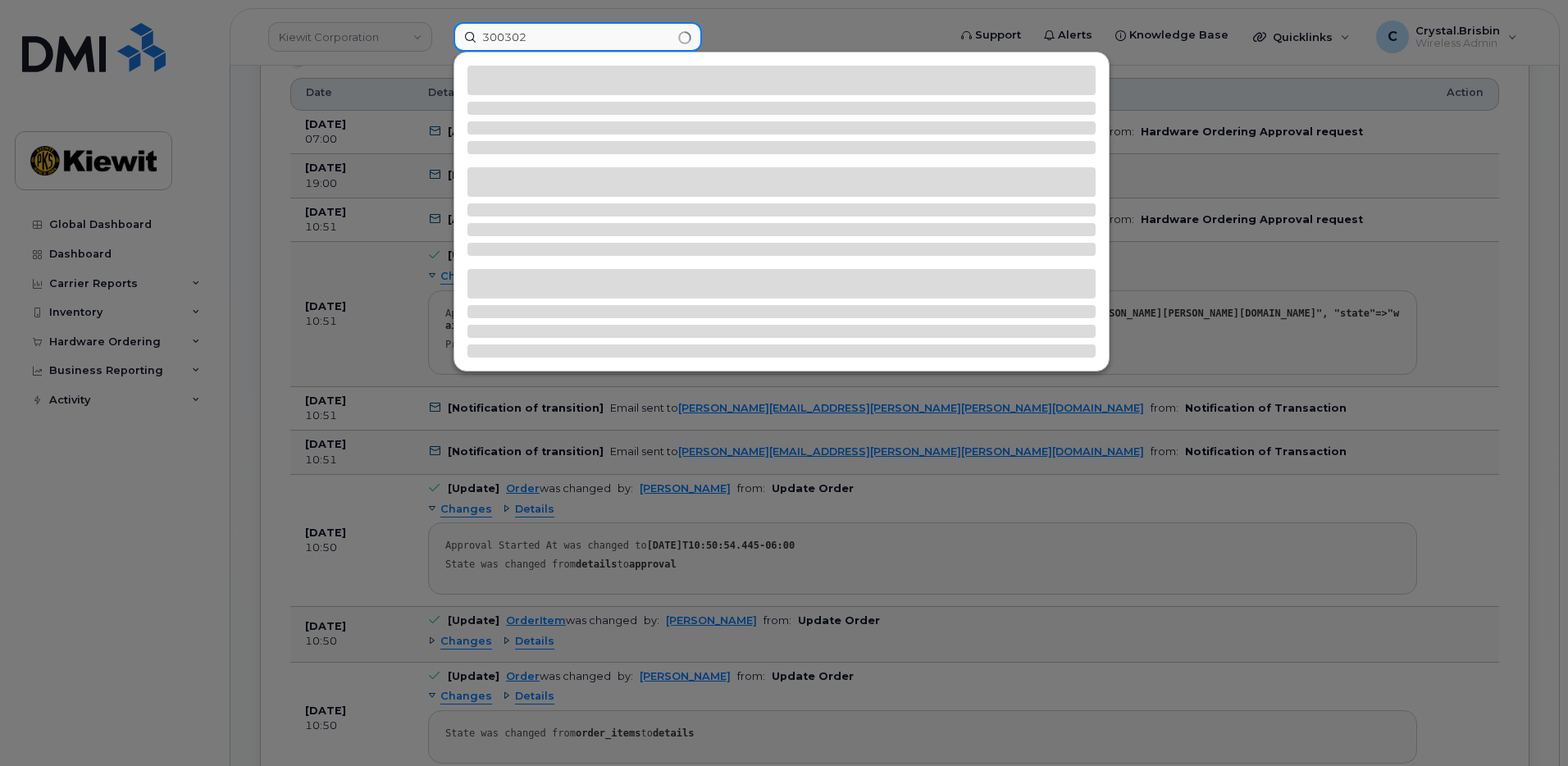
type input "300302"
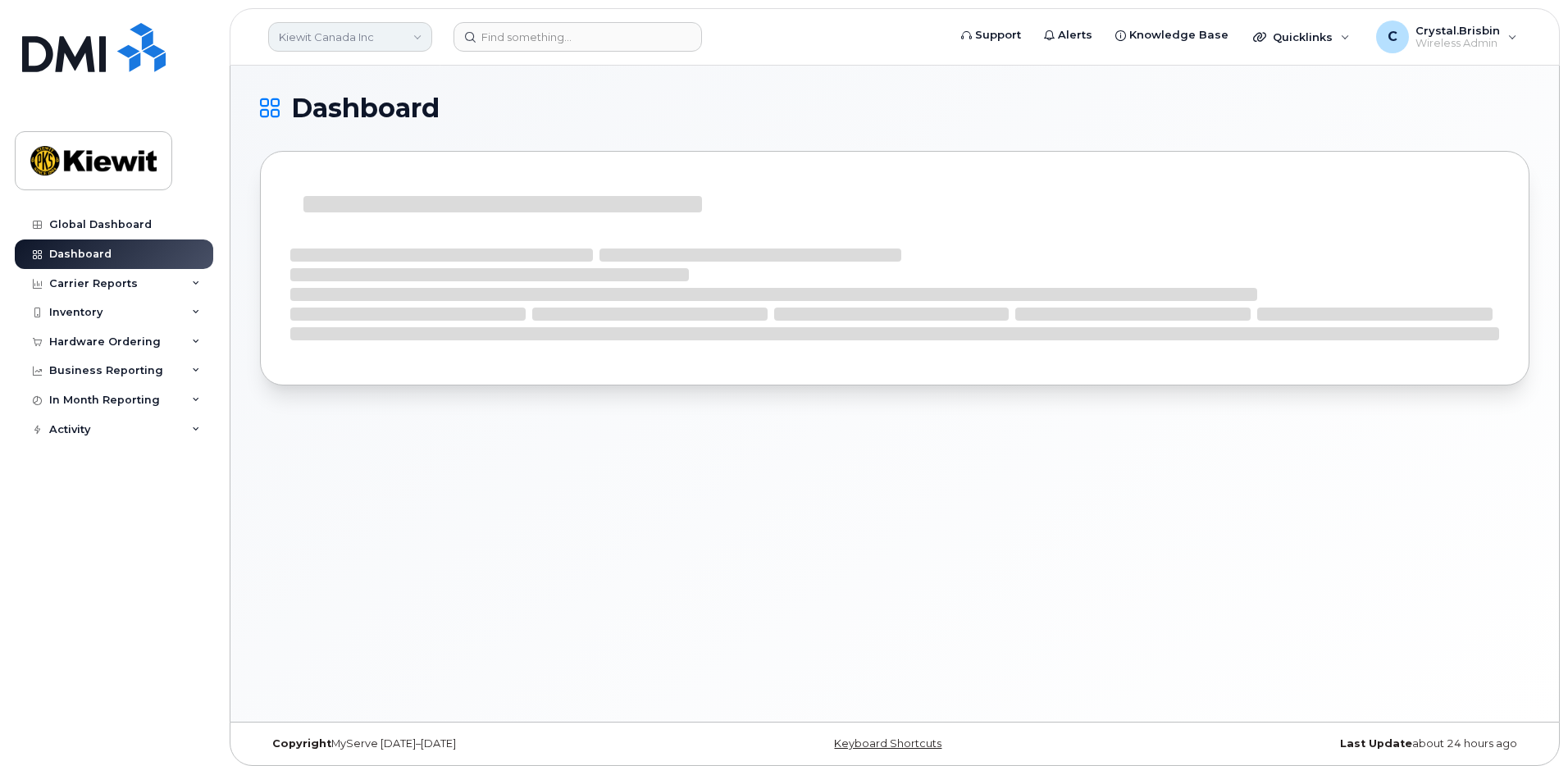
click at [332, 42] on link "Kiewit Canada Inc" at bounding box center [350, 37] width 164 height 30
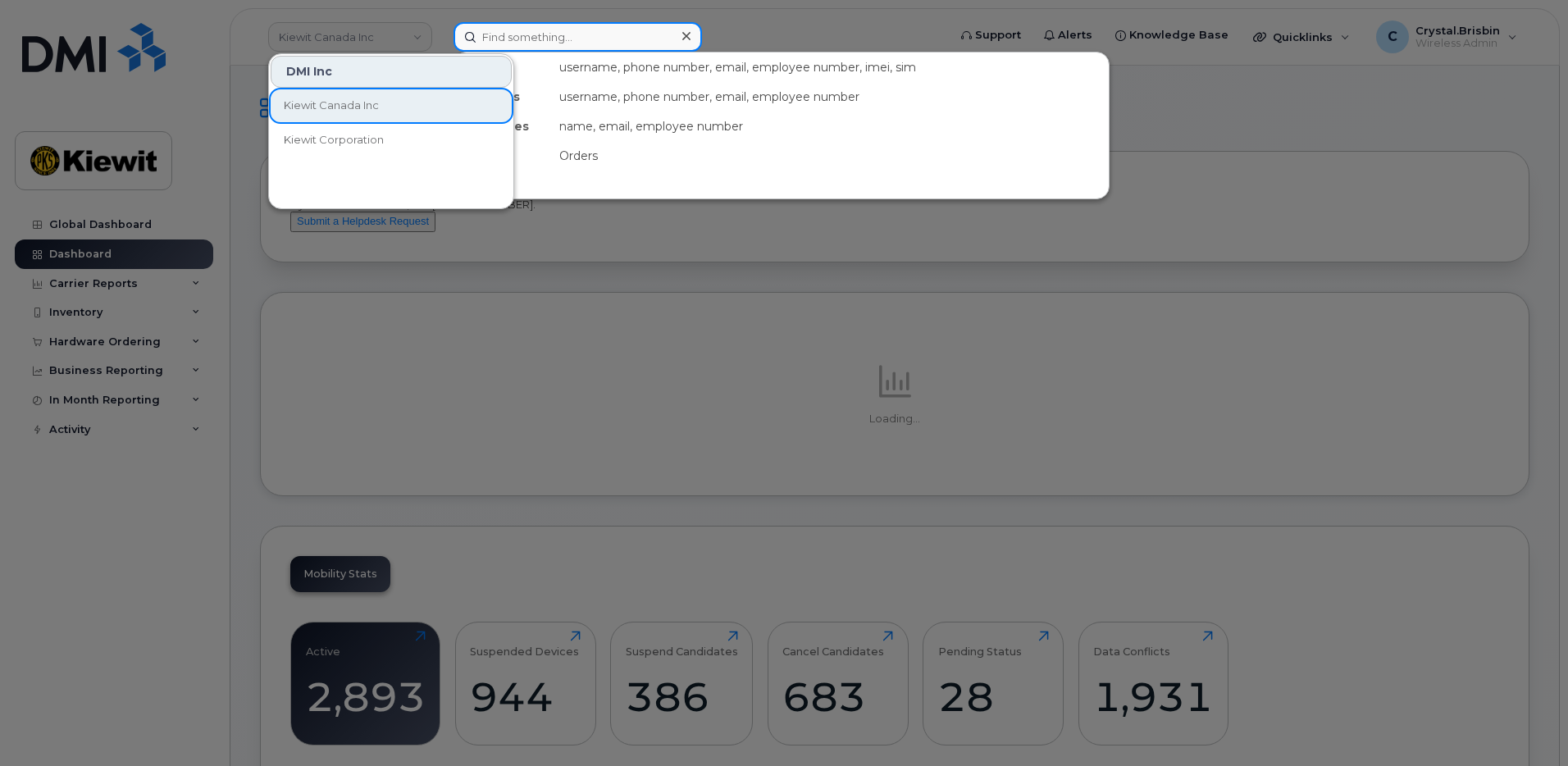
click at [605, 40] on input at bounding box center [578, 37] width 249 height 30
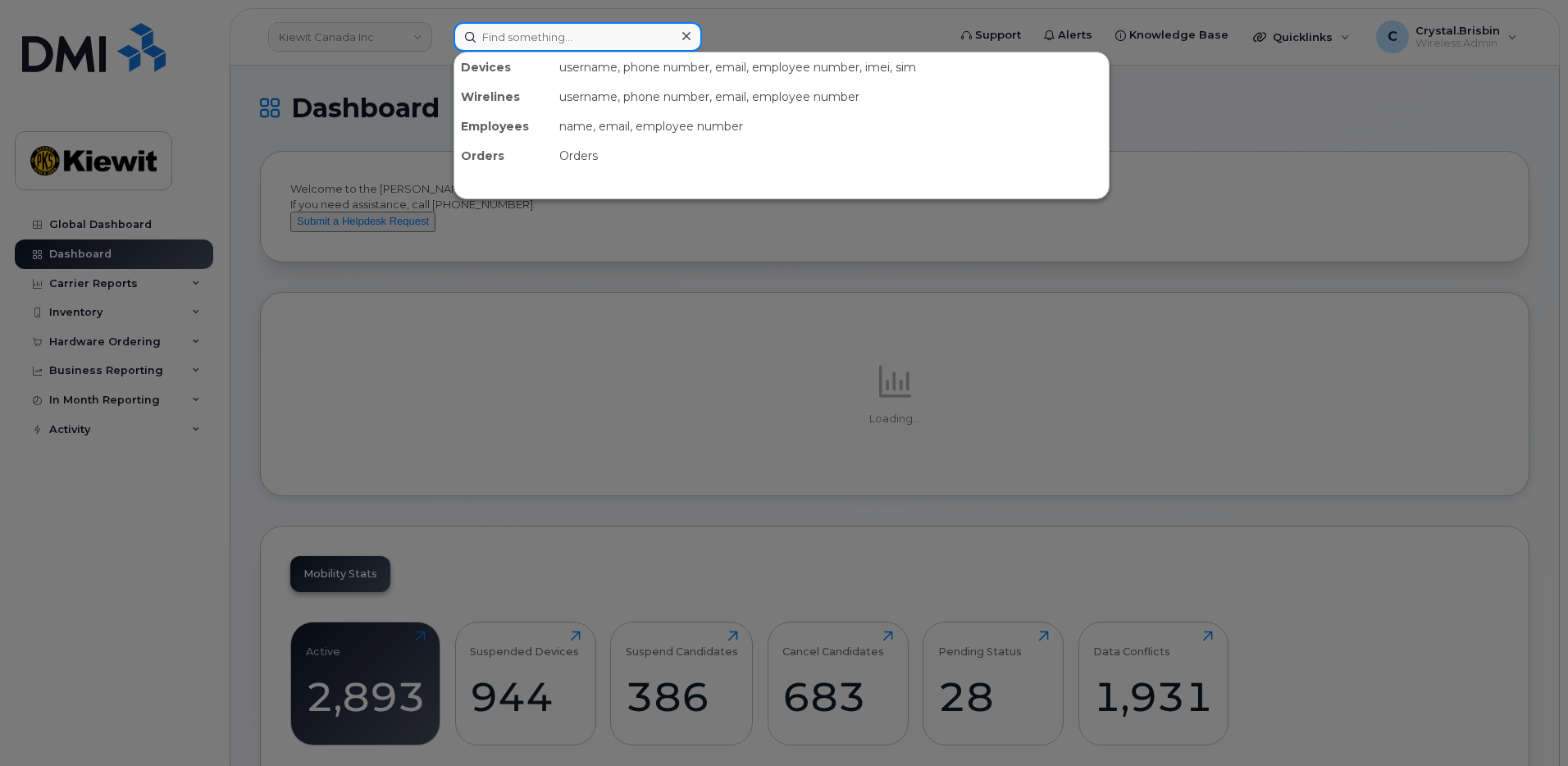
paste input "300302"
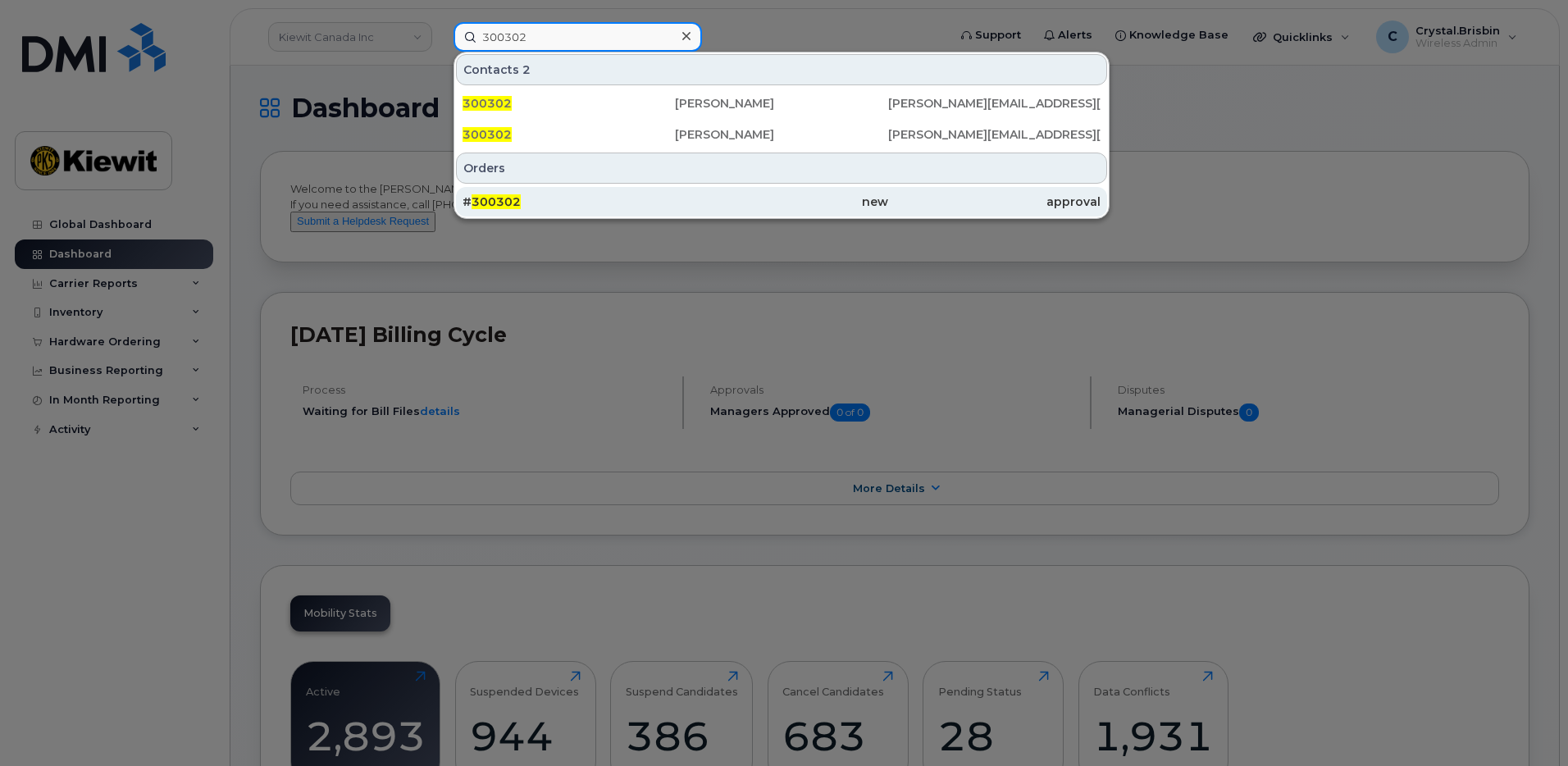
type input "300302"
click at [506, 209] on div "# 300302" at bounding box center [568, 202] width 213 height 17
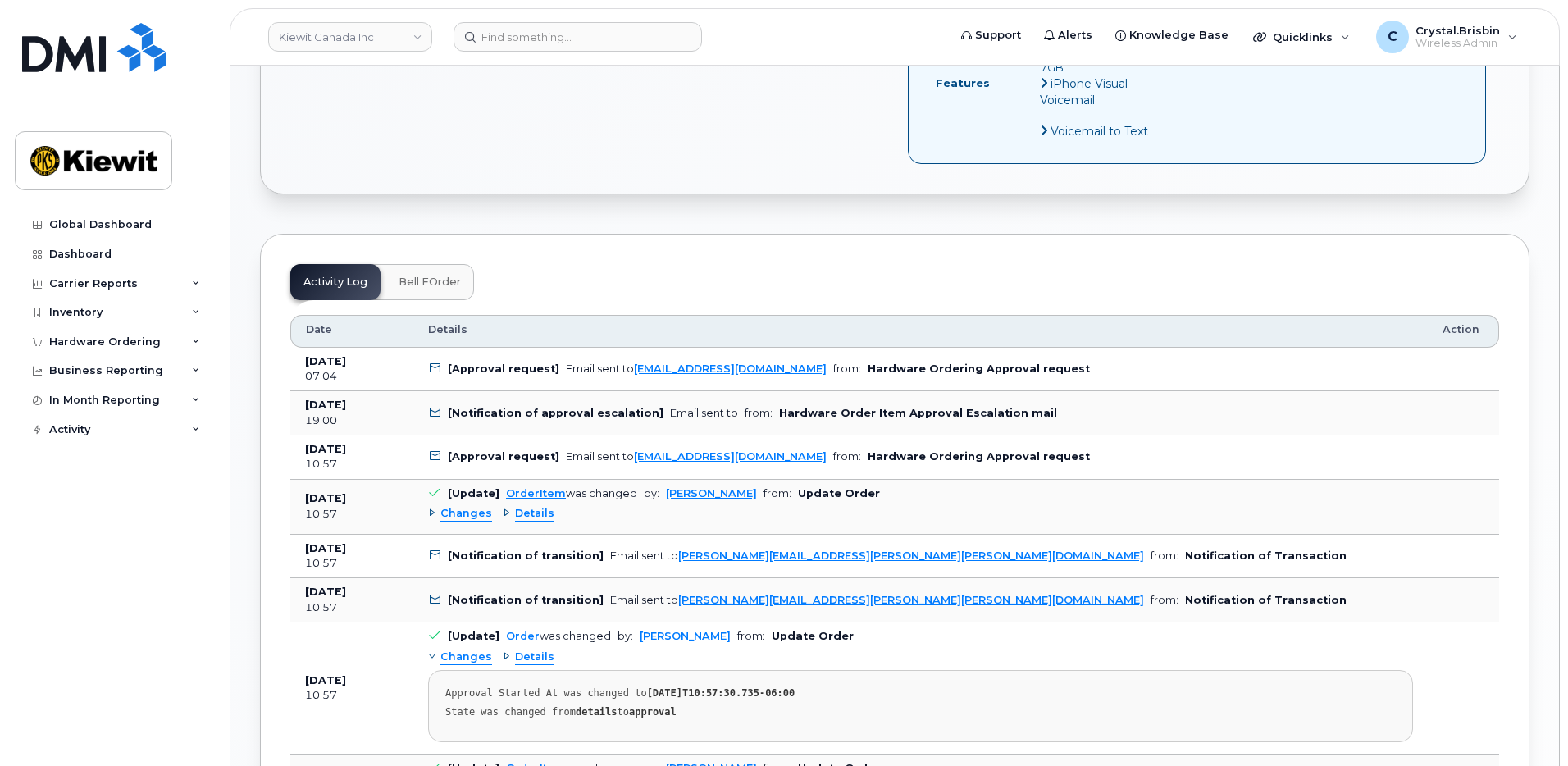
scroll to position [902, 0]
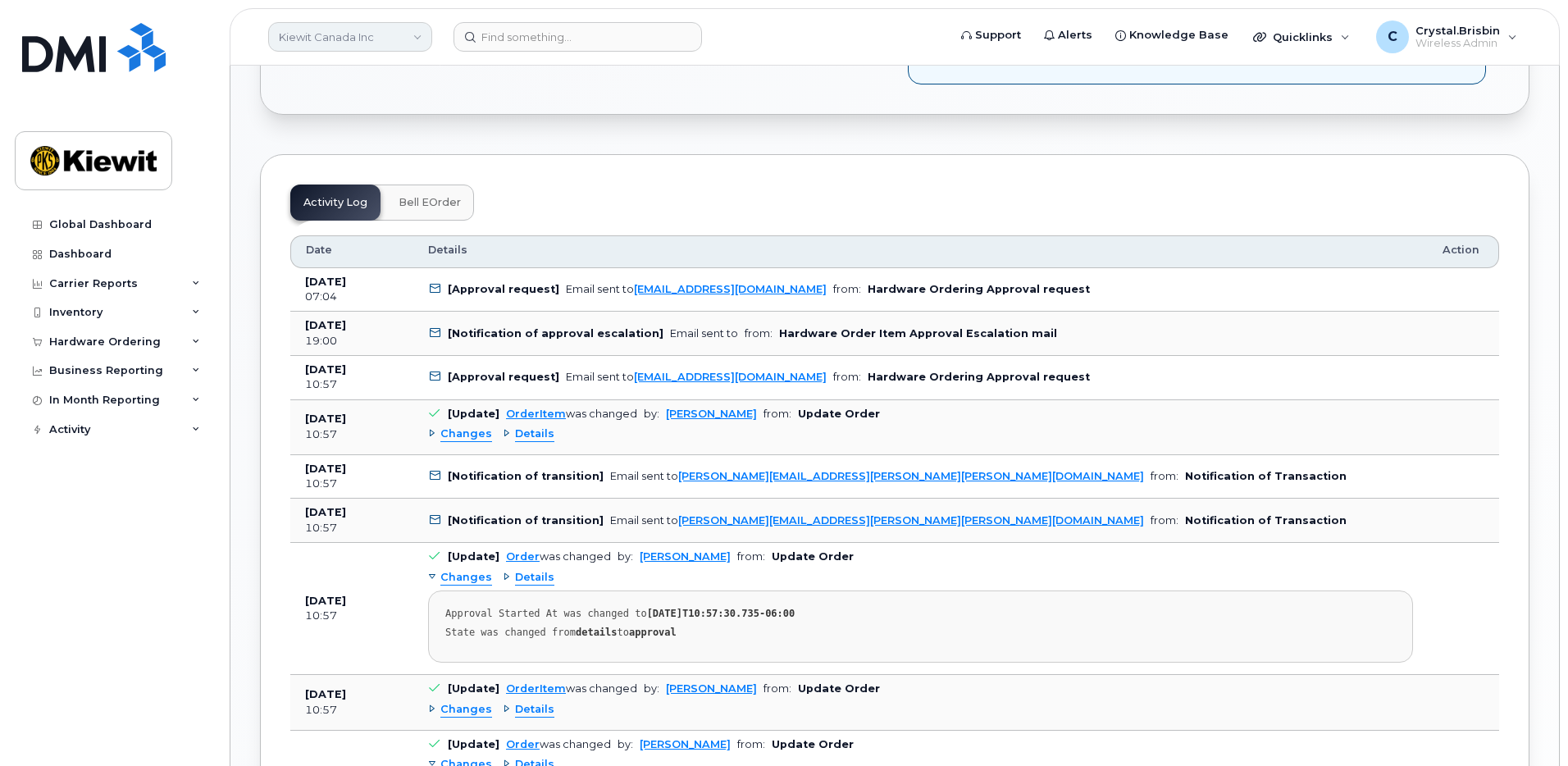
click at [371, 41] on link "Kiewit Canada Inc" at bounding box center [350, 37] width 164 height 30
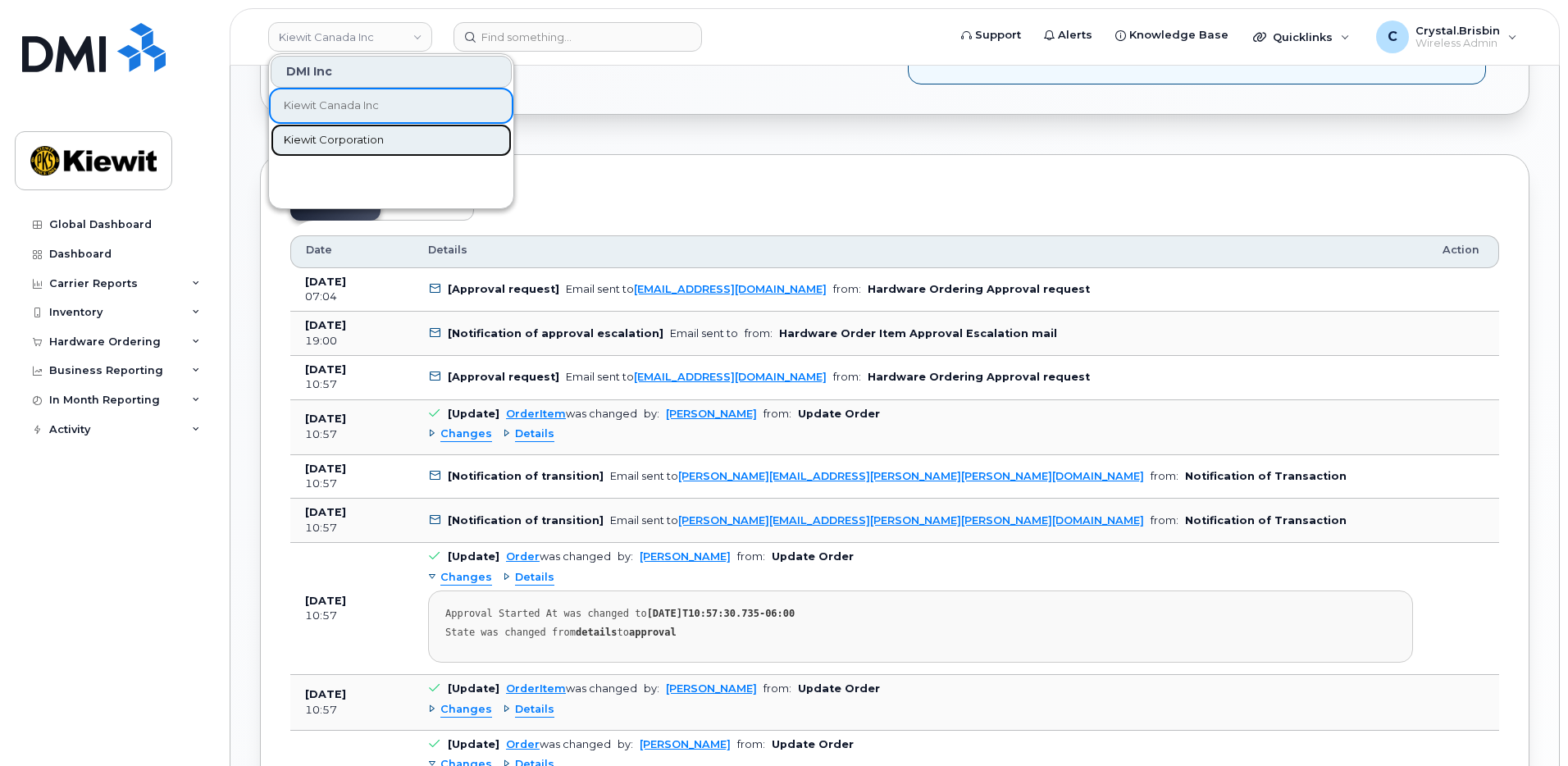
click at [330, 137] on span "Kiewit Corporation" at bounding box center [333, 141] width 100 height 17
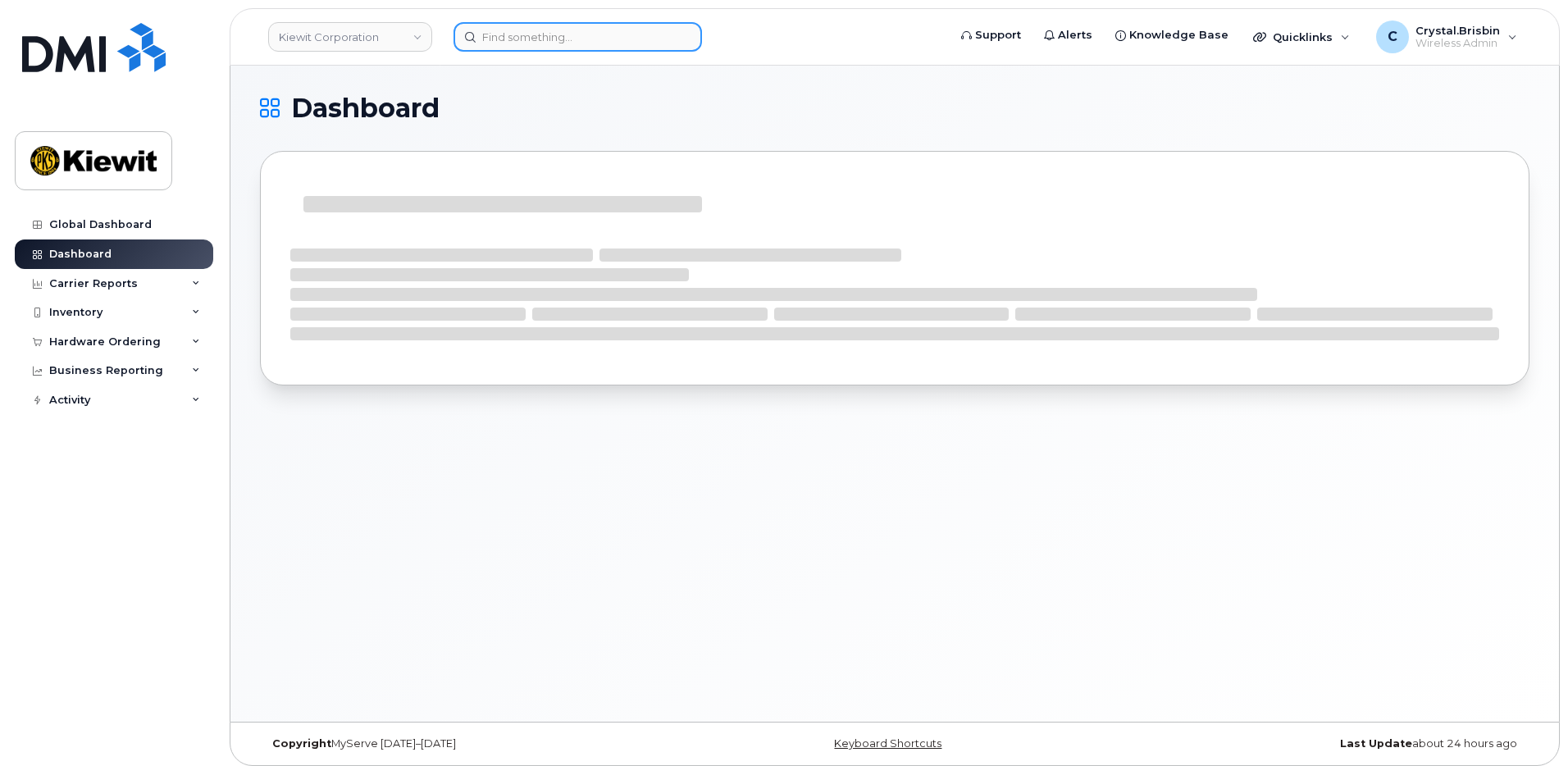
click at [544, 37] on input at bounding box center [578, 37] width 249 height 30
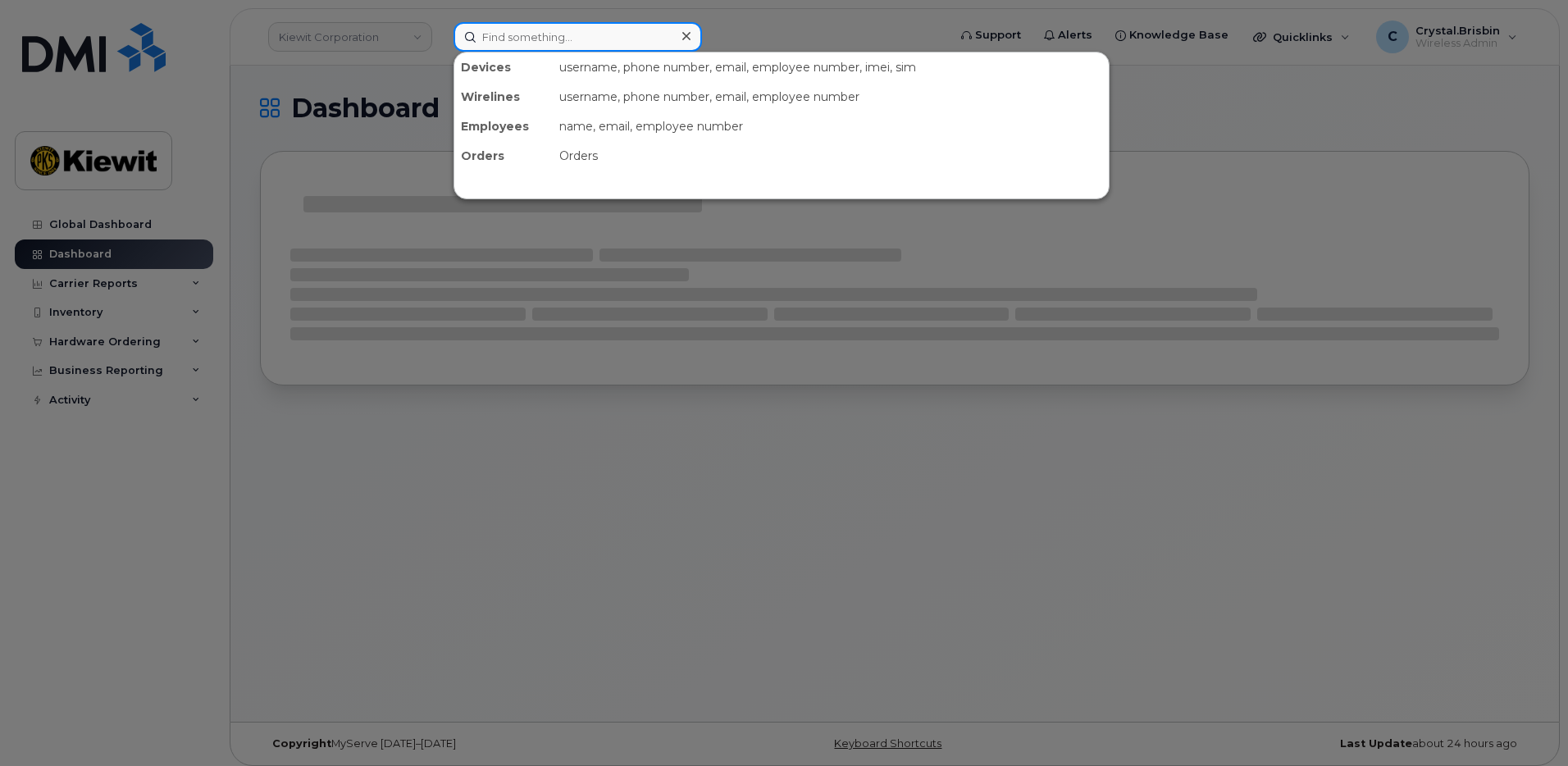
paste input "299906"
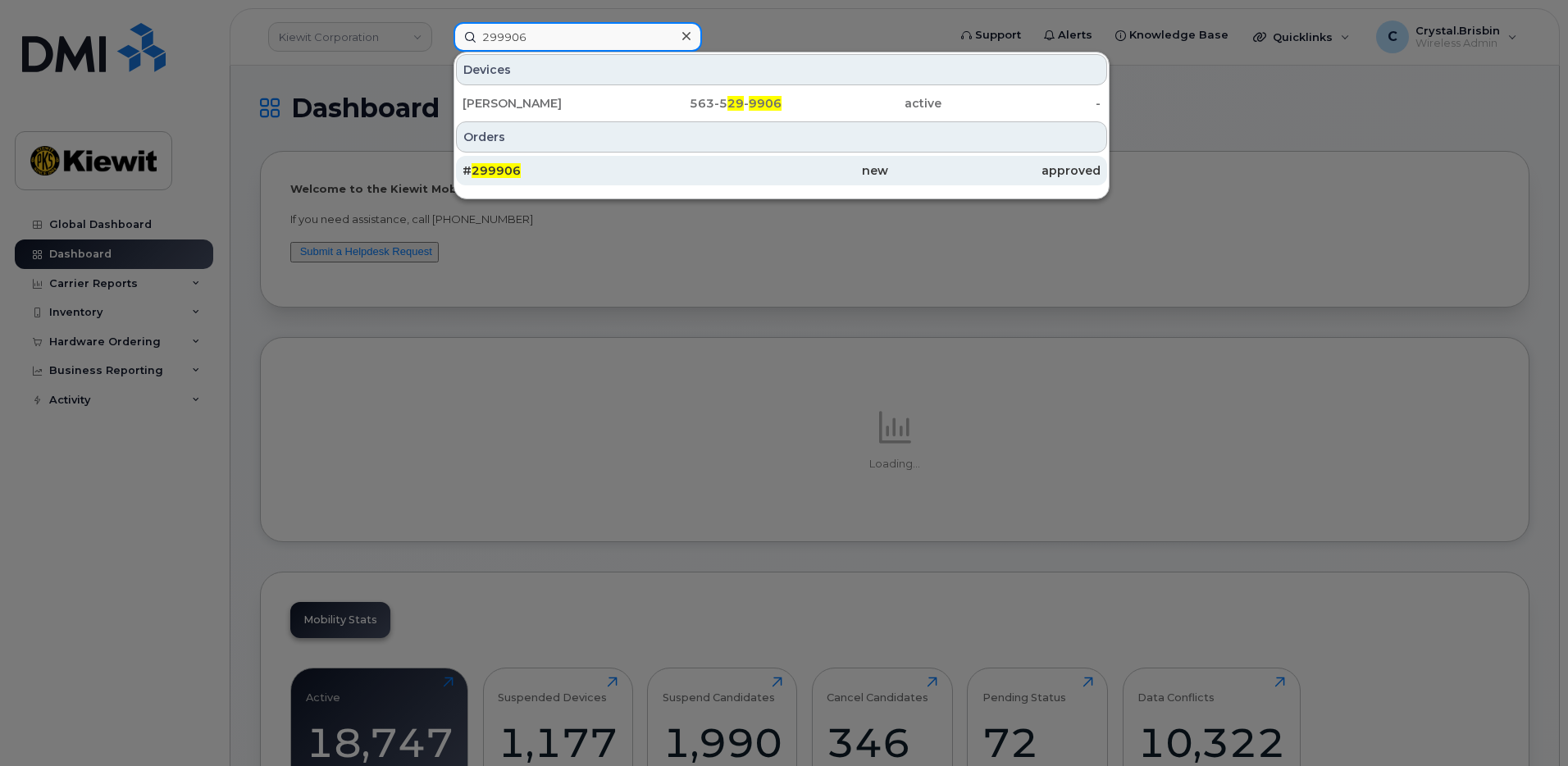
type input "299906"
click at [508, 180] on div "# 299906" at bounding box center [568, 170] width 213 height 30
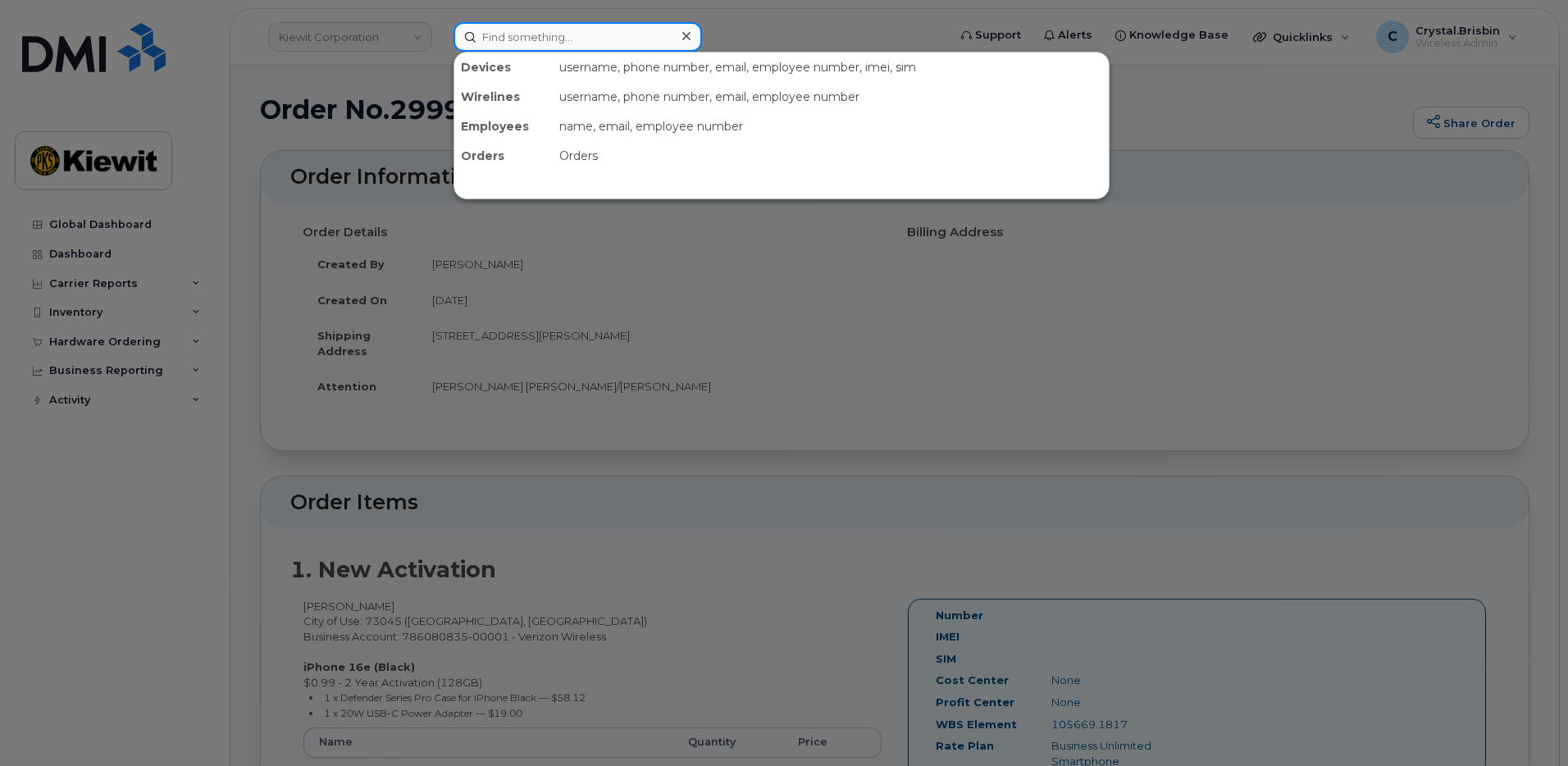
click at [519, 37] on input at bounding box center [578, 37] width 249 height 30
paste input "299625"
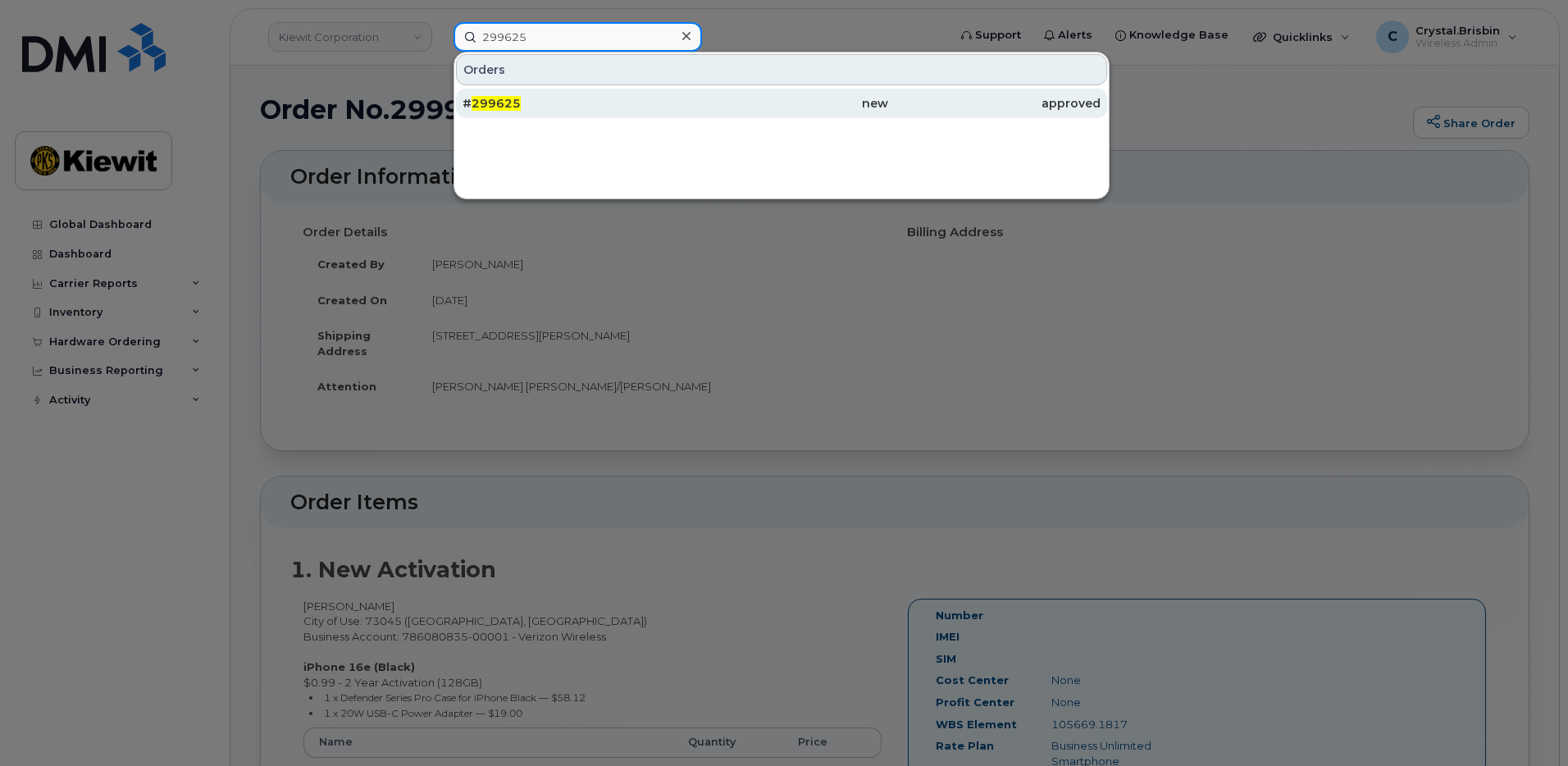
type input "299625"
click at [490, 103] on span "299625" at bounding box center [496, 103] width 50 height 15
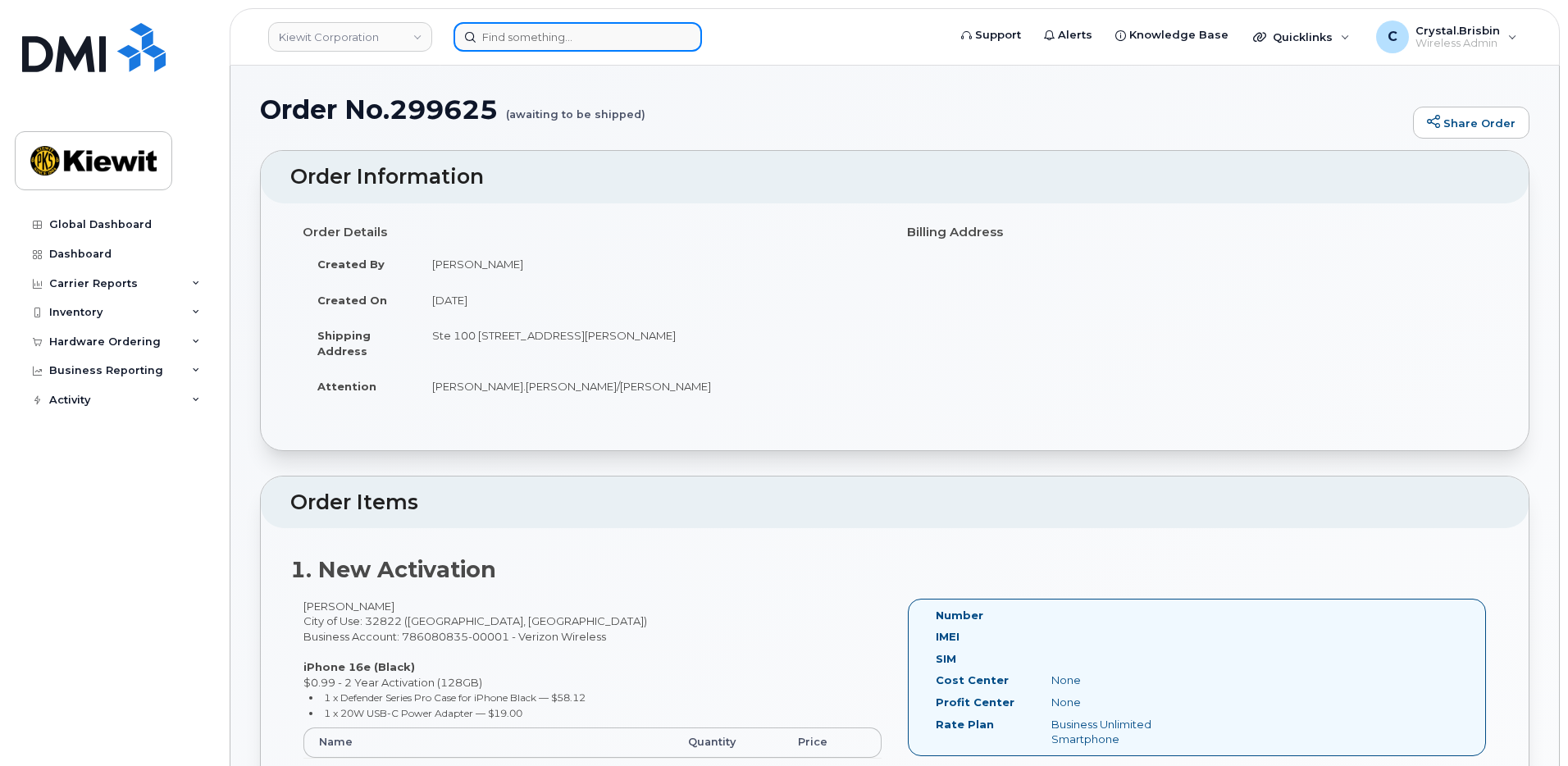
click at [597, 41] on input at bounding box center [578, 37] width 249 height 30
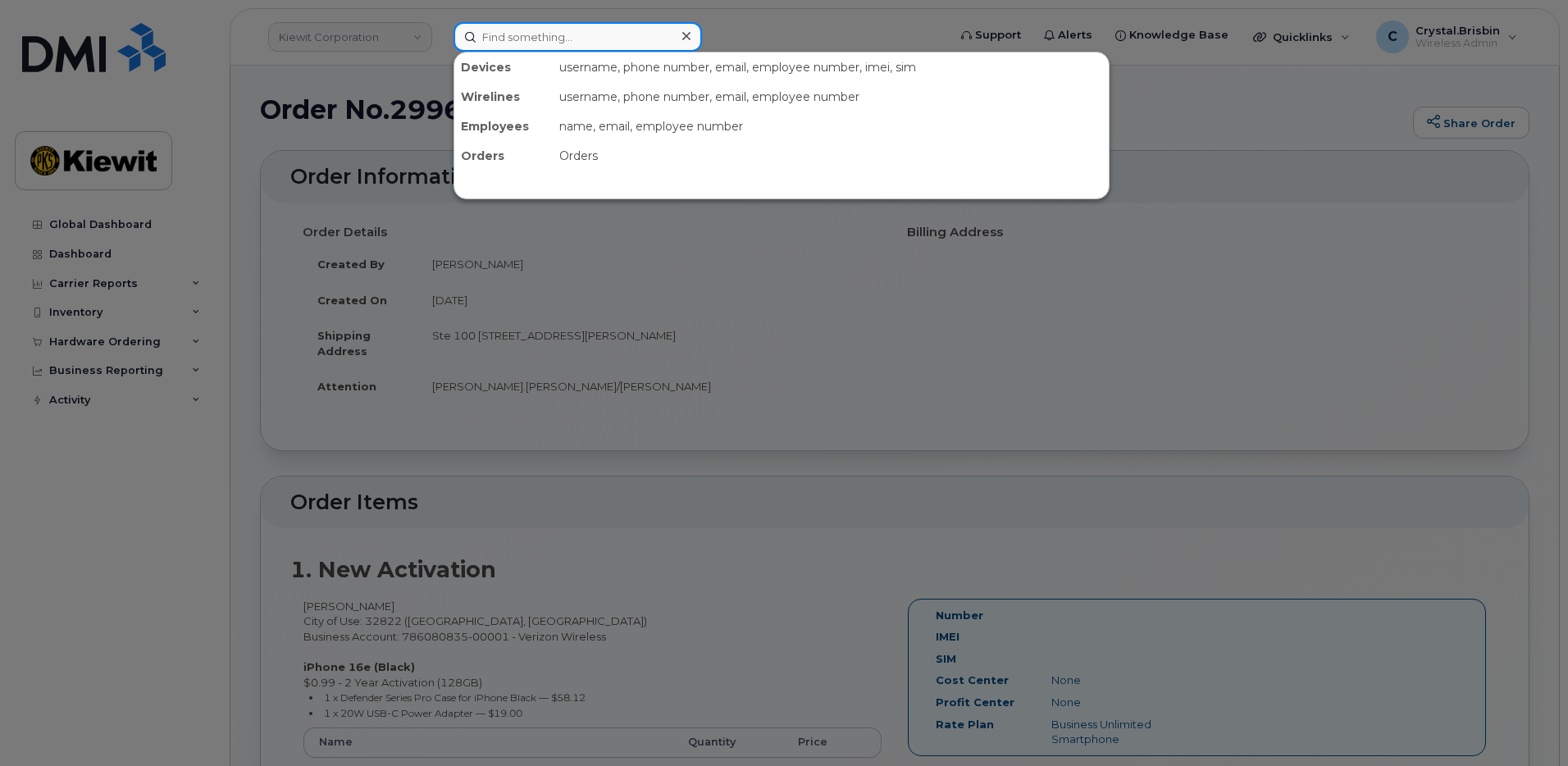
paste input "299949"
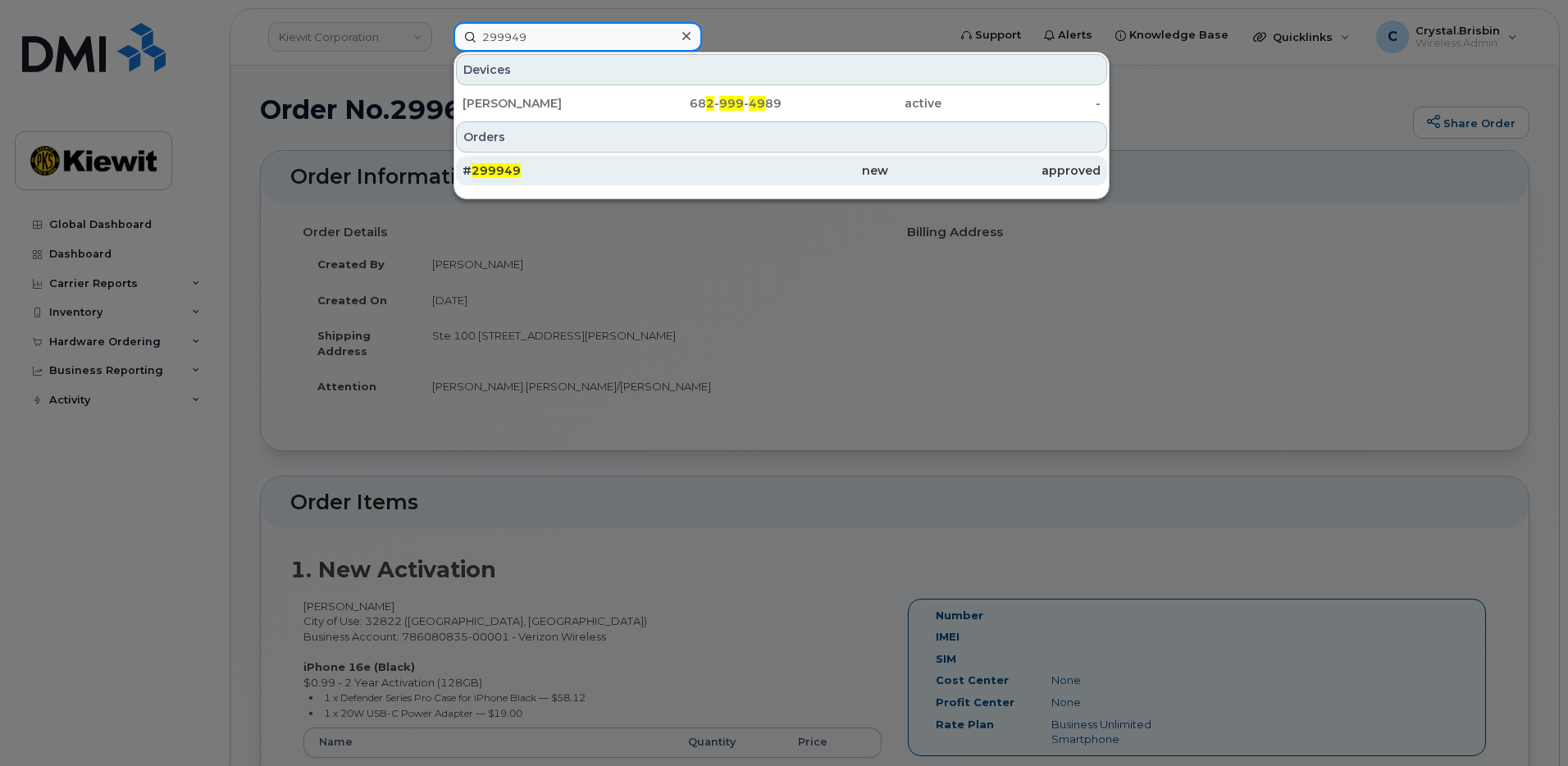
type input "299949"
click at [525, 171] on div "# 299949" at bounding box center [568, 170] width 213 height 17
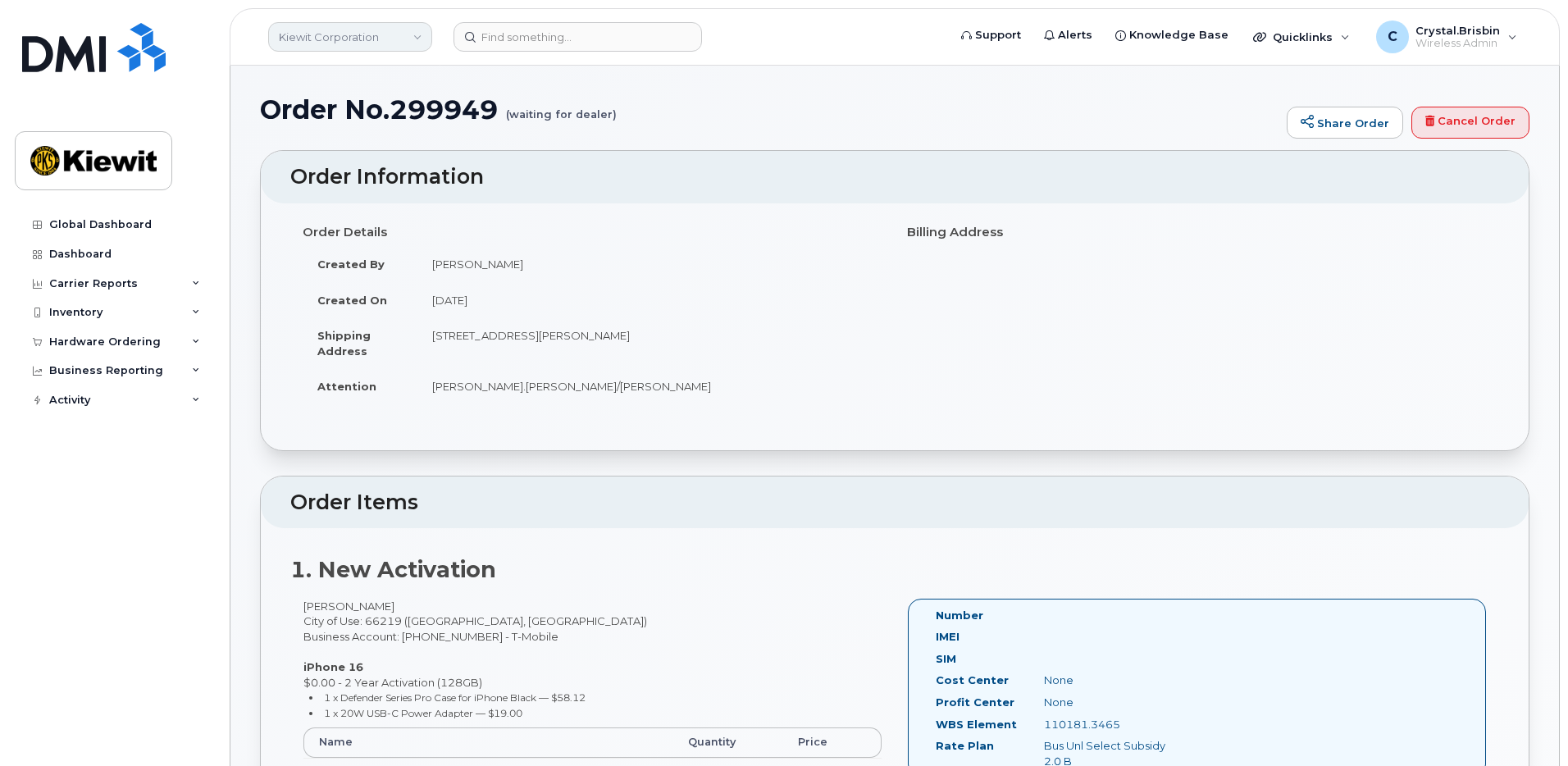
click at [375, 38] on link "Kiewit Corporation" at bounding box center [350, 37] width 164 height 30
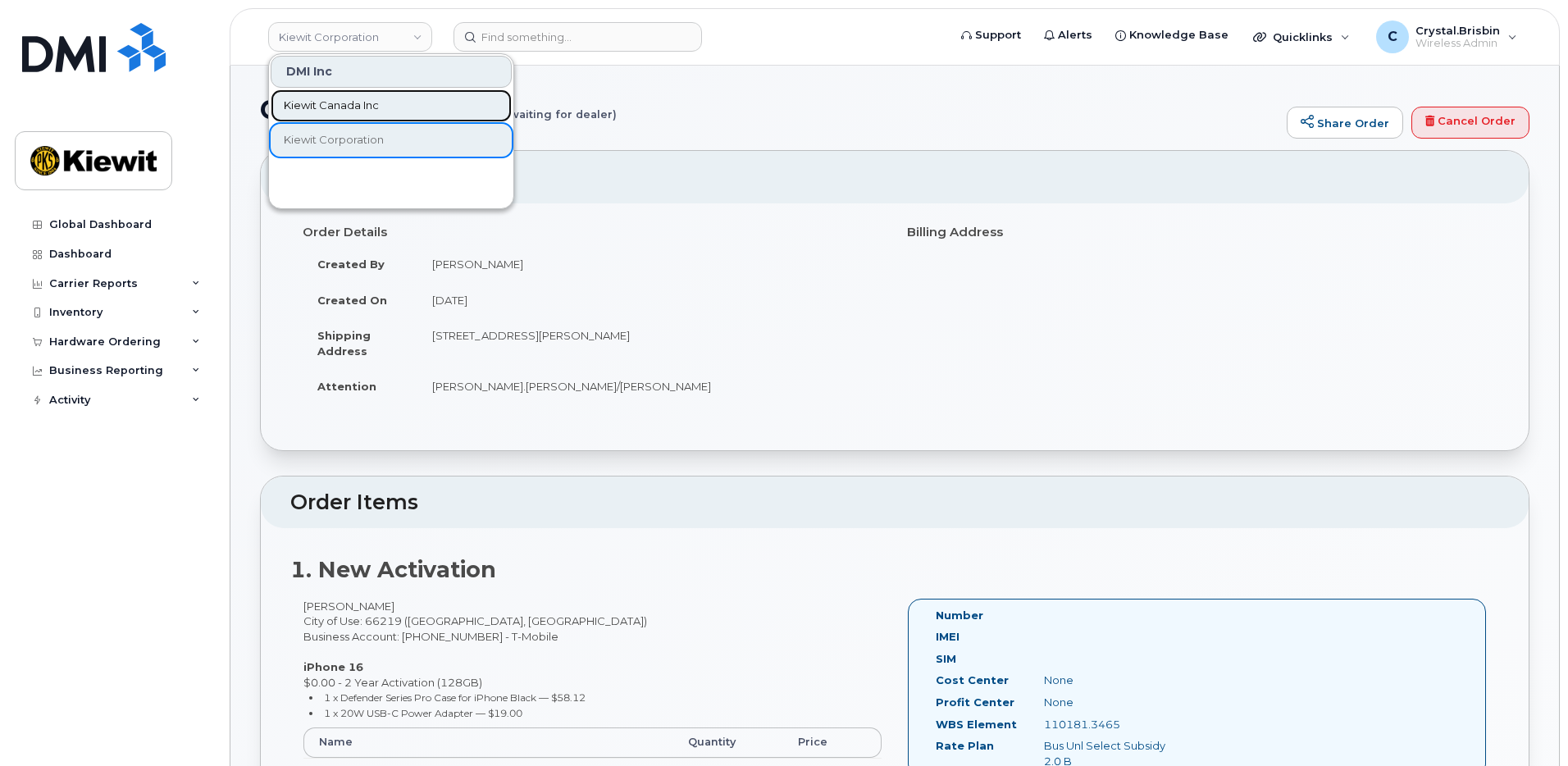
click at [327, 103] on span "Kiewit Canada Inc" at bounding box center [331, 106] width 95 height 17
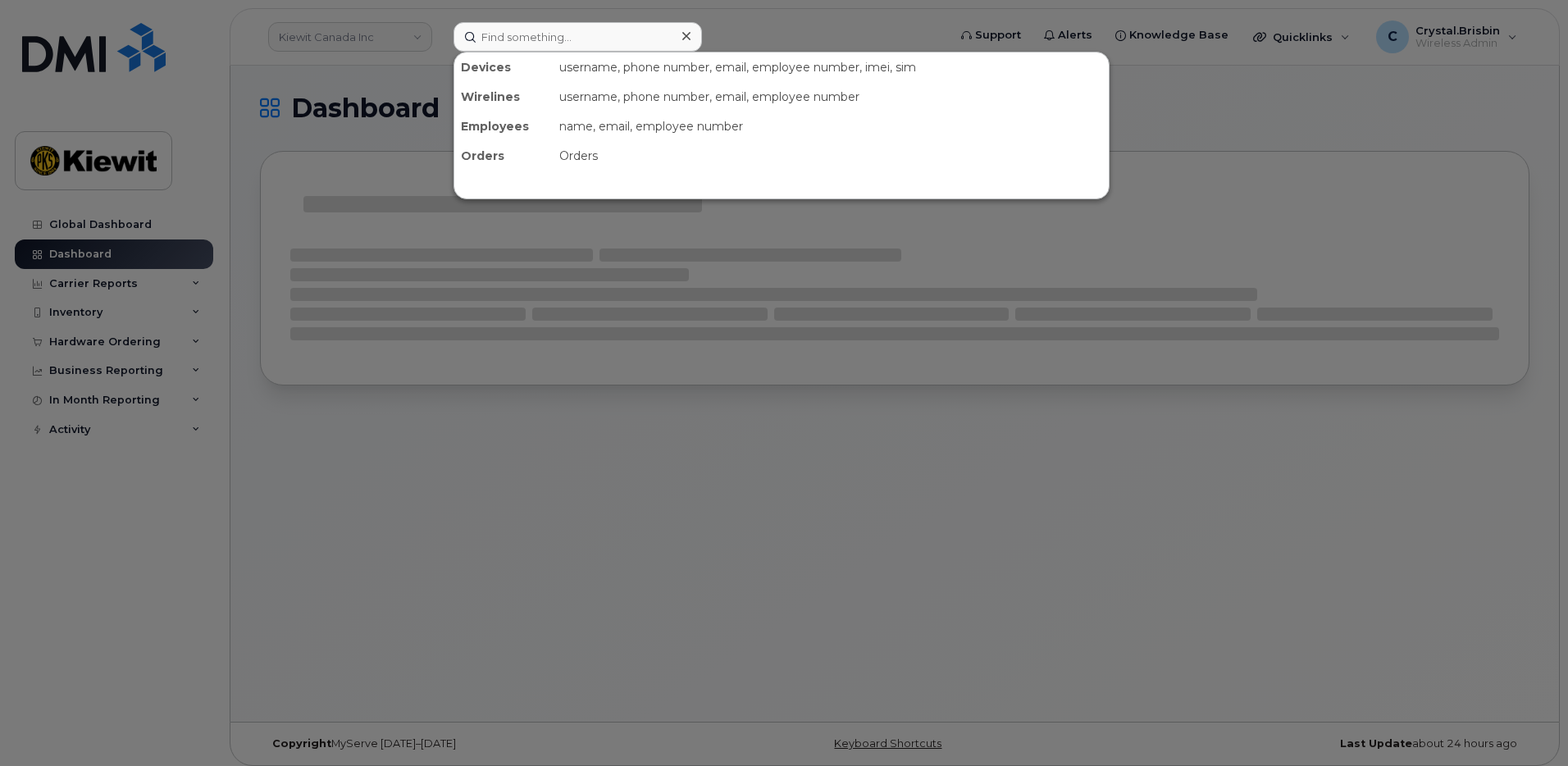
click at [595, 41] on input at bounding box center [578, 37] width 249 height 30
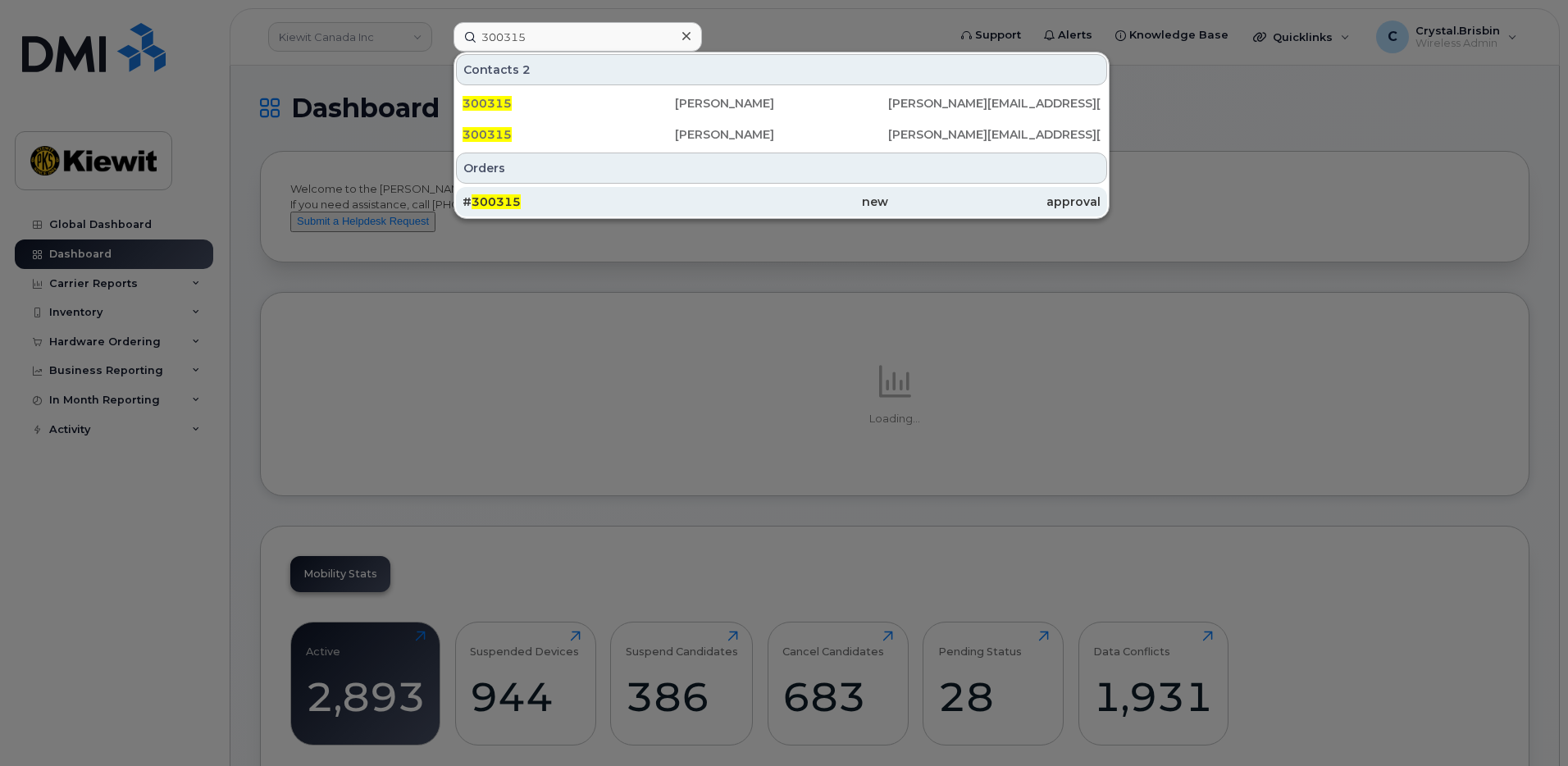
type input "300315"
click at [504, 200] on span "300315" at bounding box center [496, 202] width 50 height 15
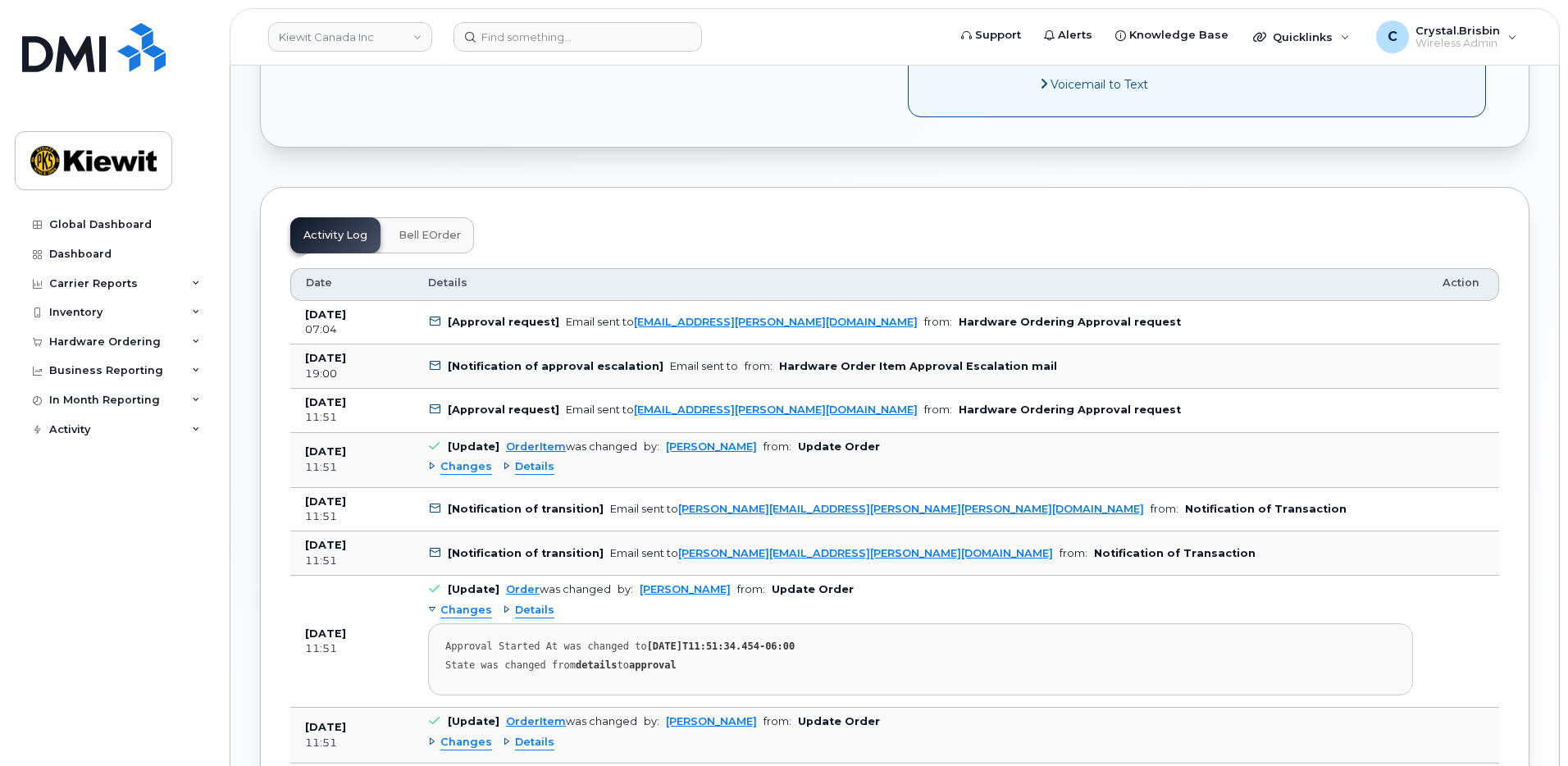
scroll to position [902, 0]
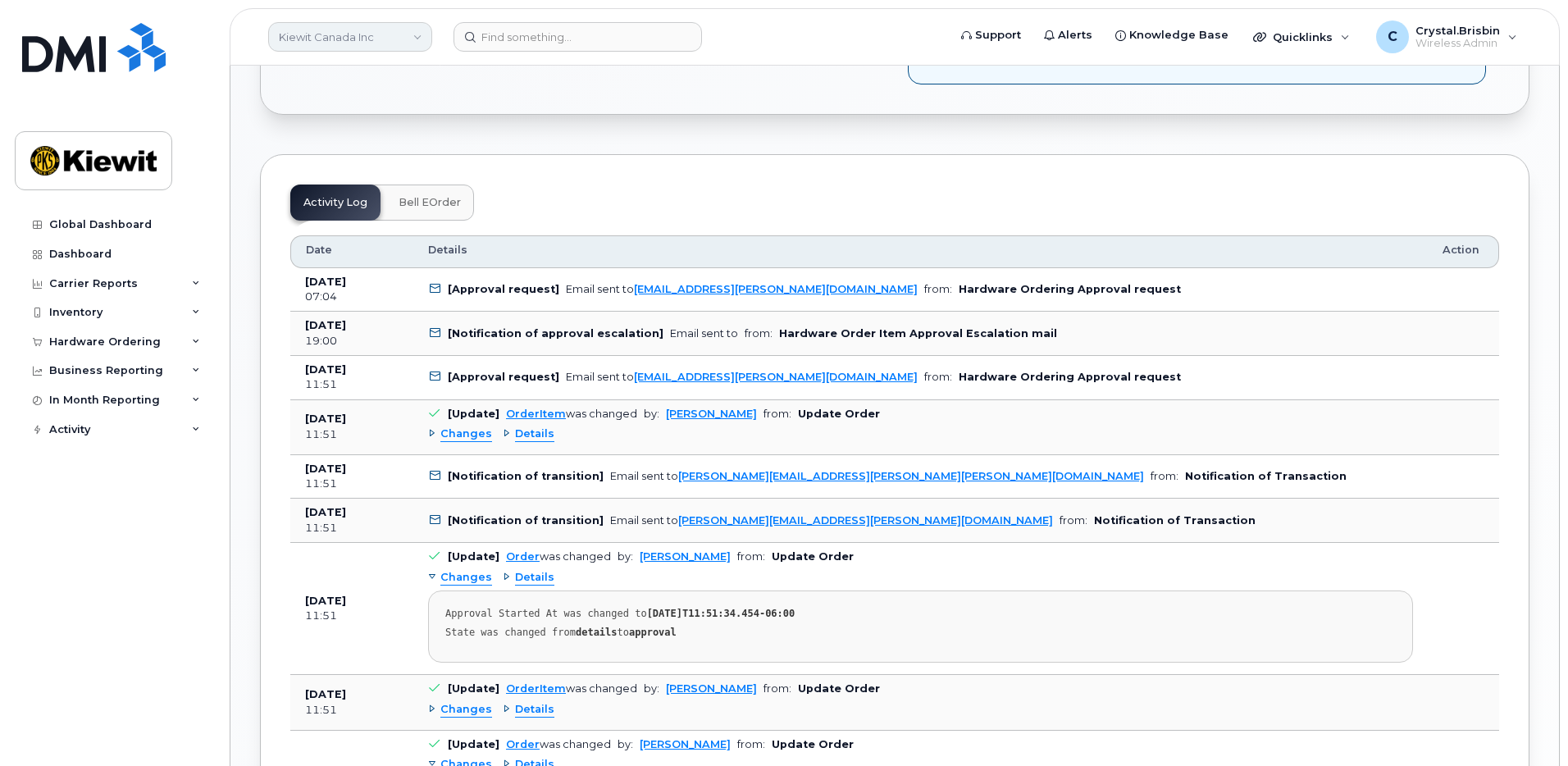
click at [394, 43] on link "Kiewit Canada Inc" at bounding box center [350, 37] width 164 height 30
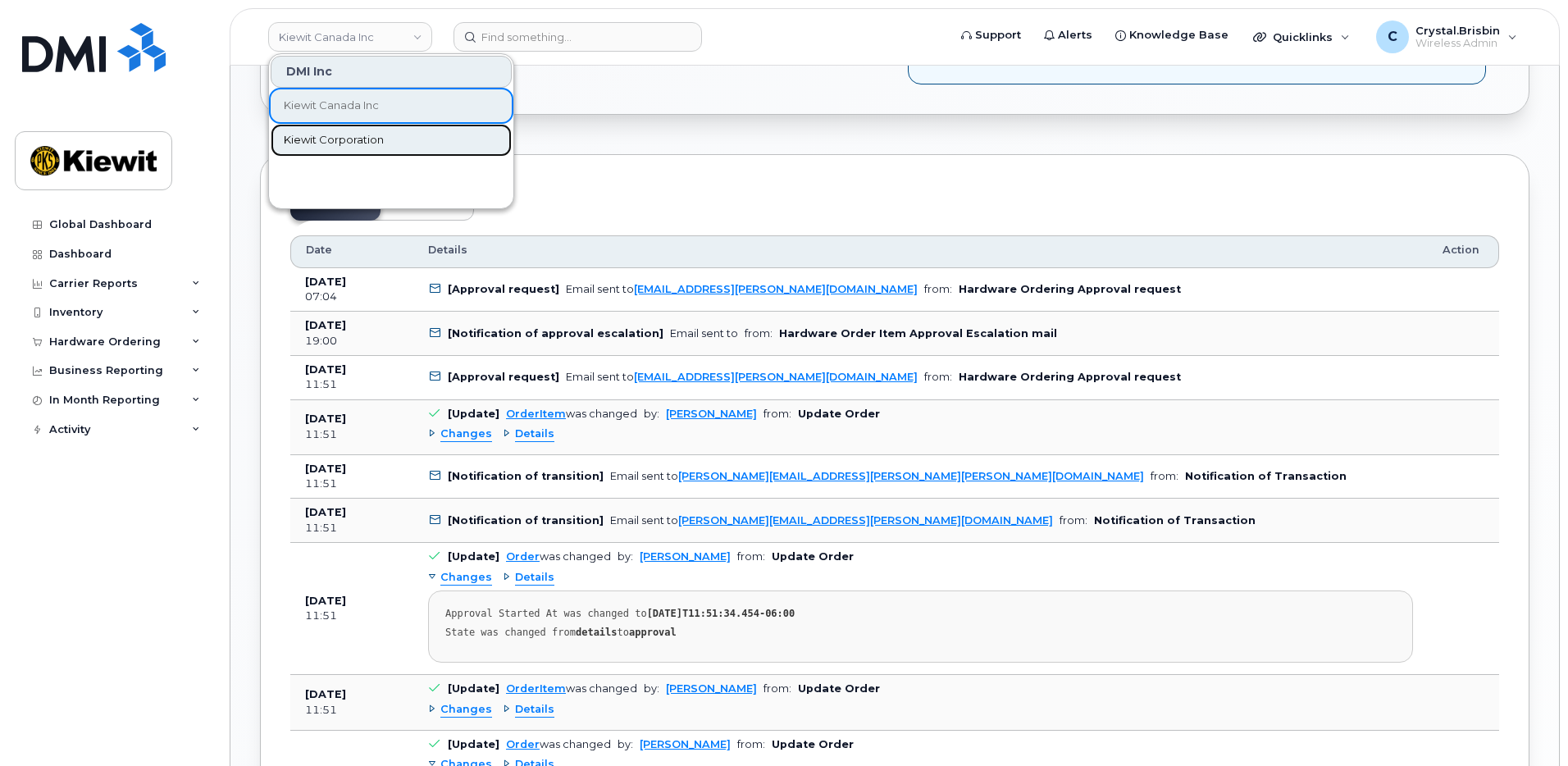
click at [328, 140] on span "Kiewit Corporation" at bounding box center [333, 141] width 100 height 17
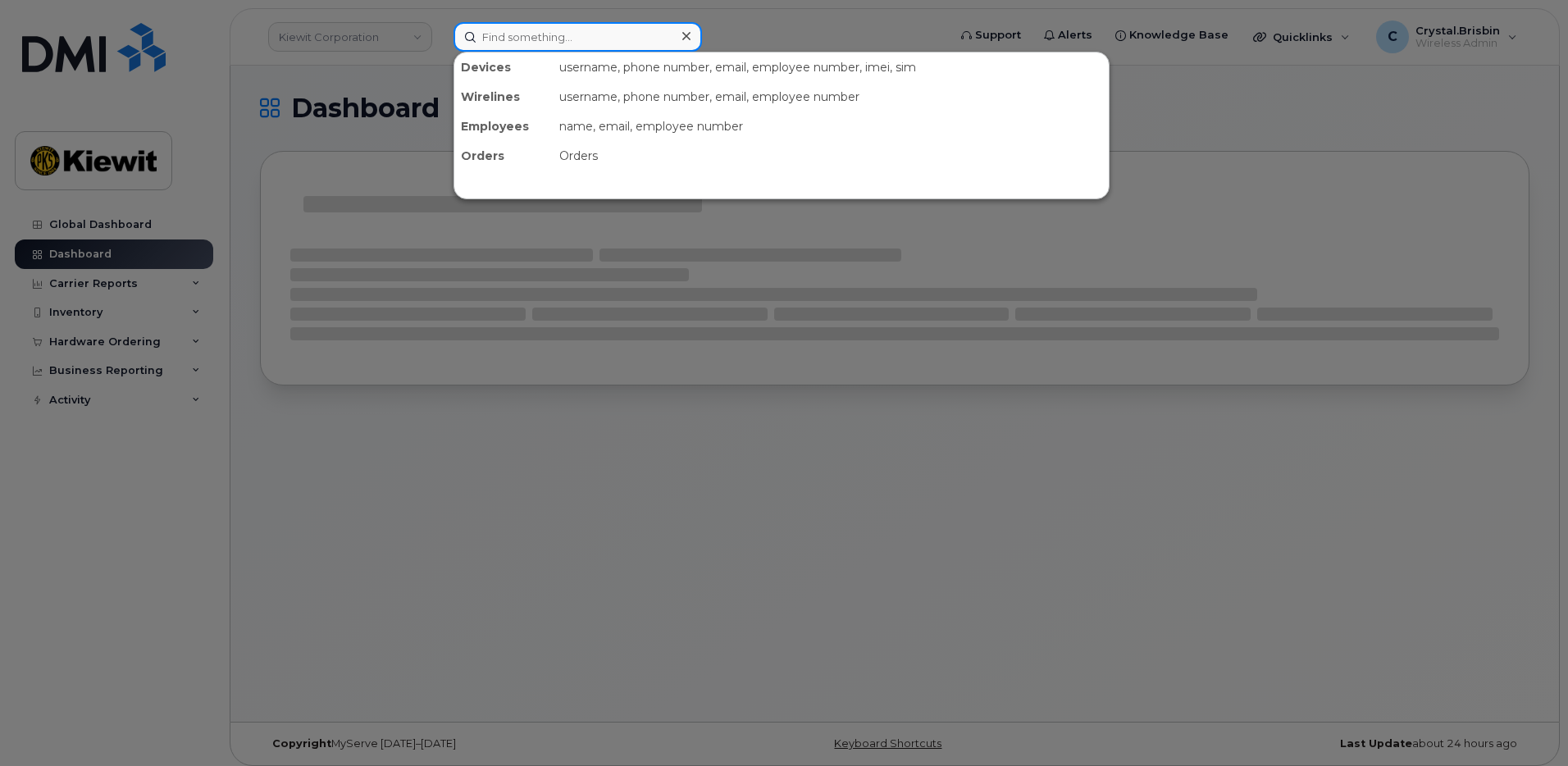
click at [533, 38] on input at bounding box center [578, 37] width 249 height 30
paste input "300316"
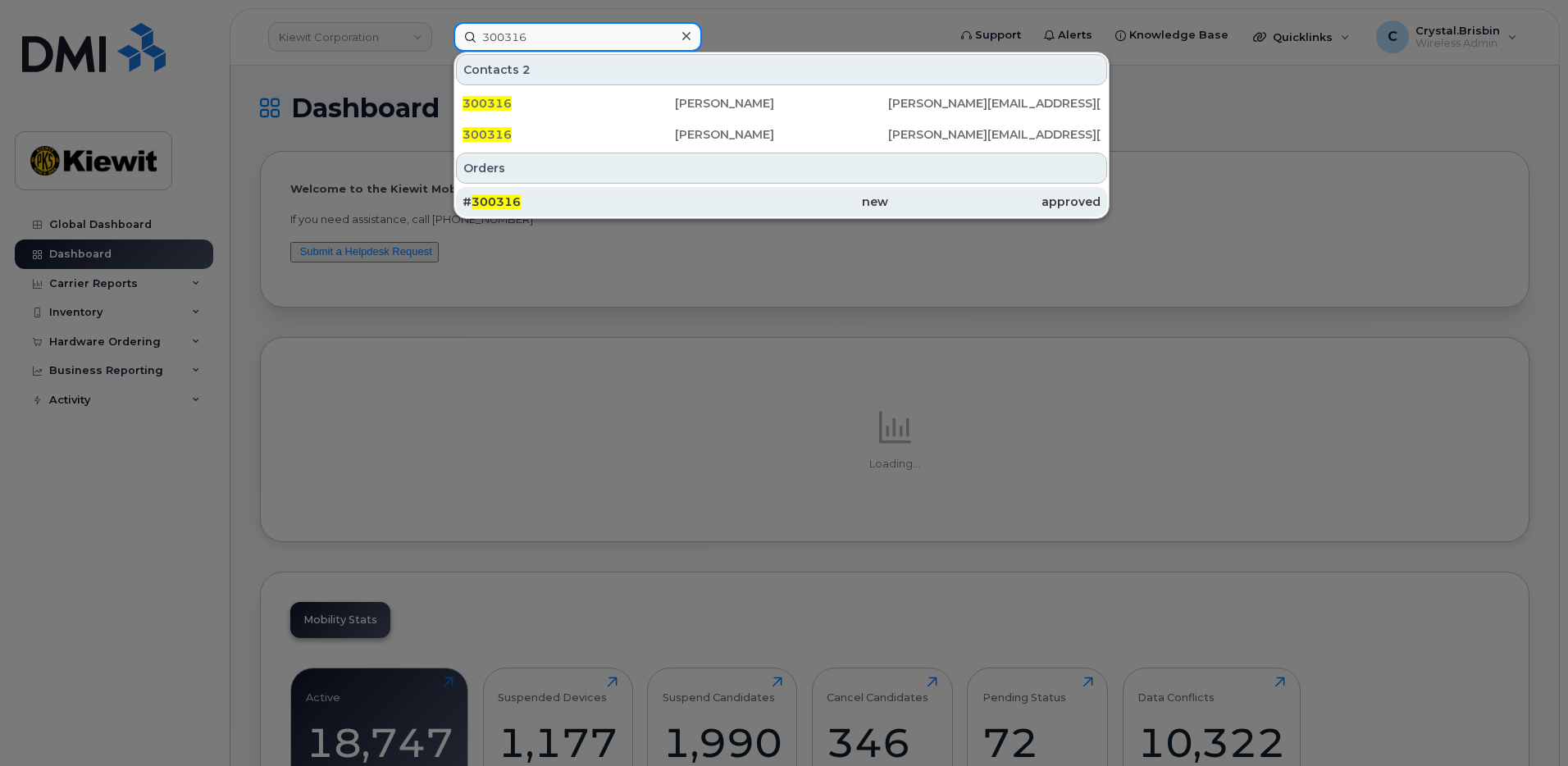
type input "300316"
click at [523, 207] on div "# 300316" at bounding box center [568, 202] width 213 height 17
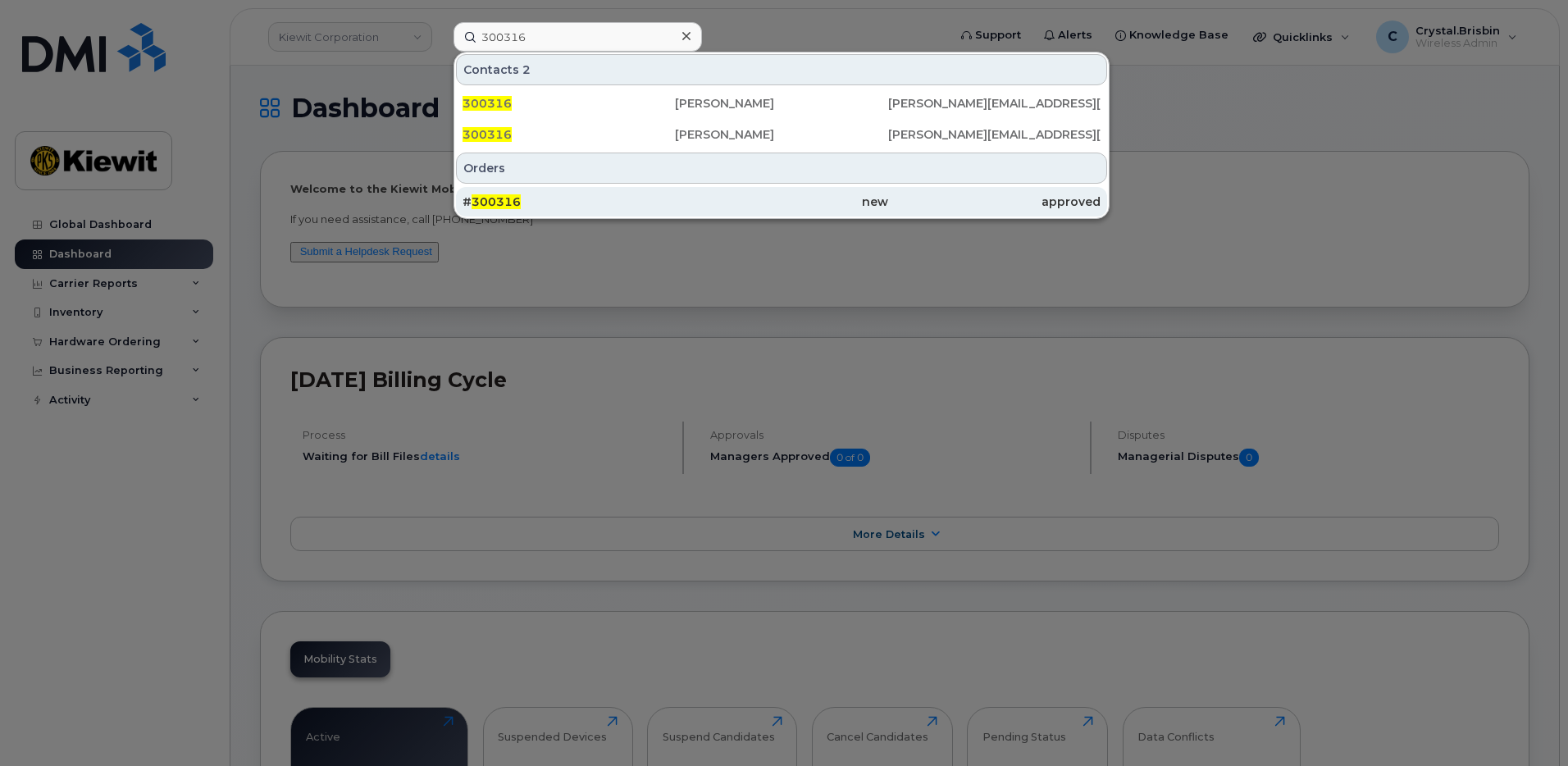
click at [552, 201] on div "# 300316" at bounding box center [568, 202] width 213 height 17
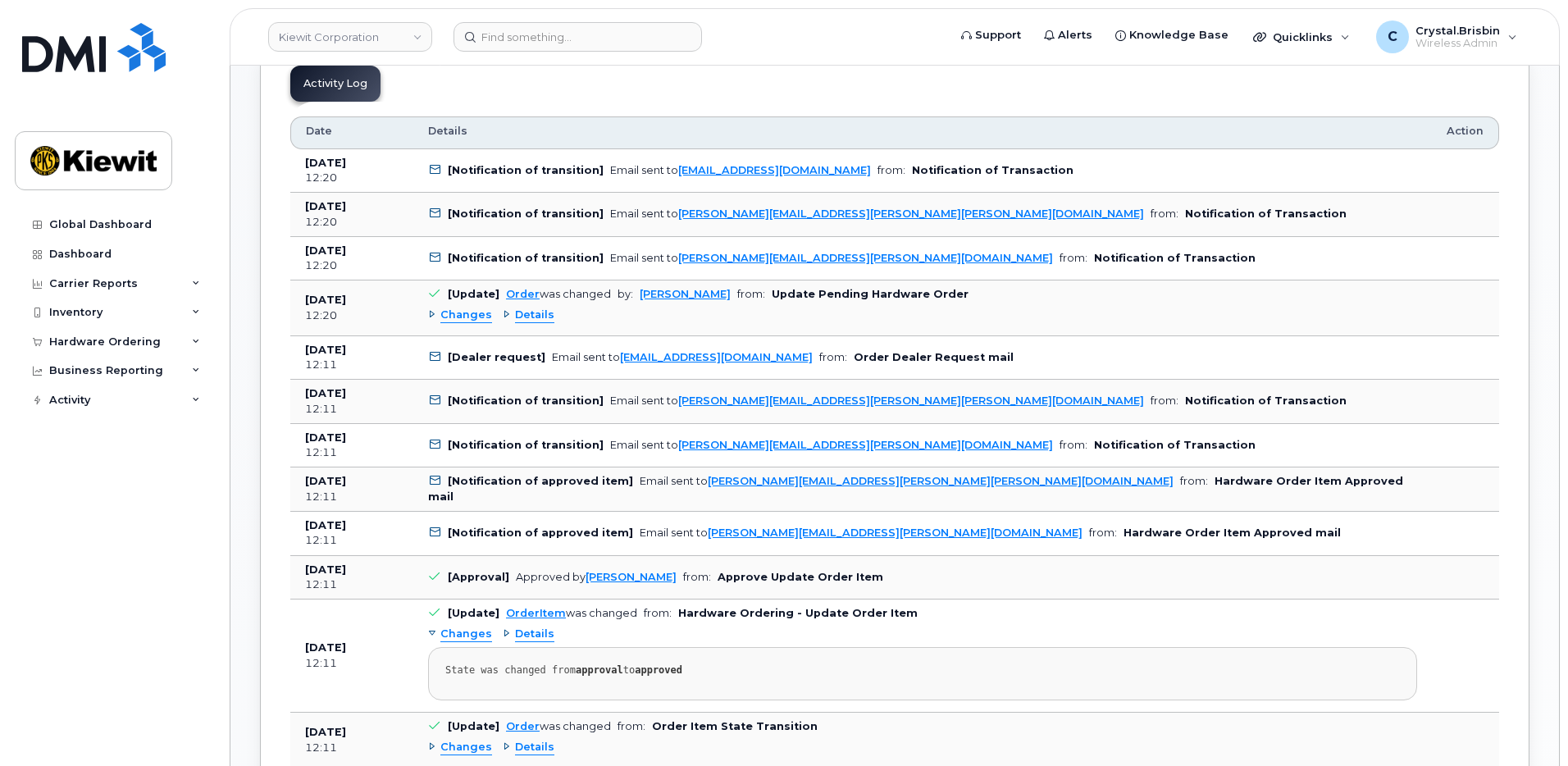
scroll to position [821, 0]
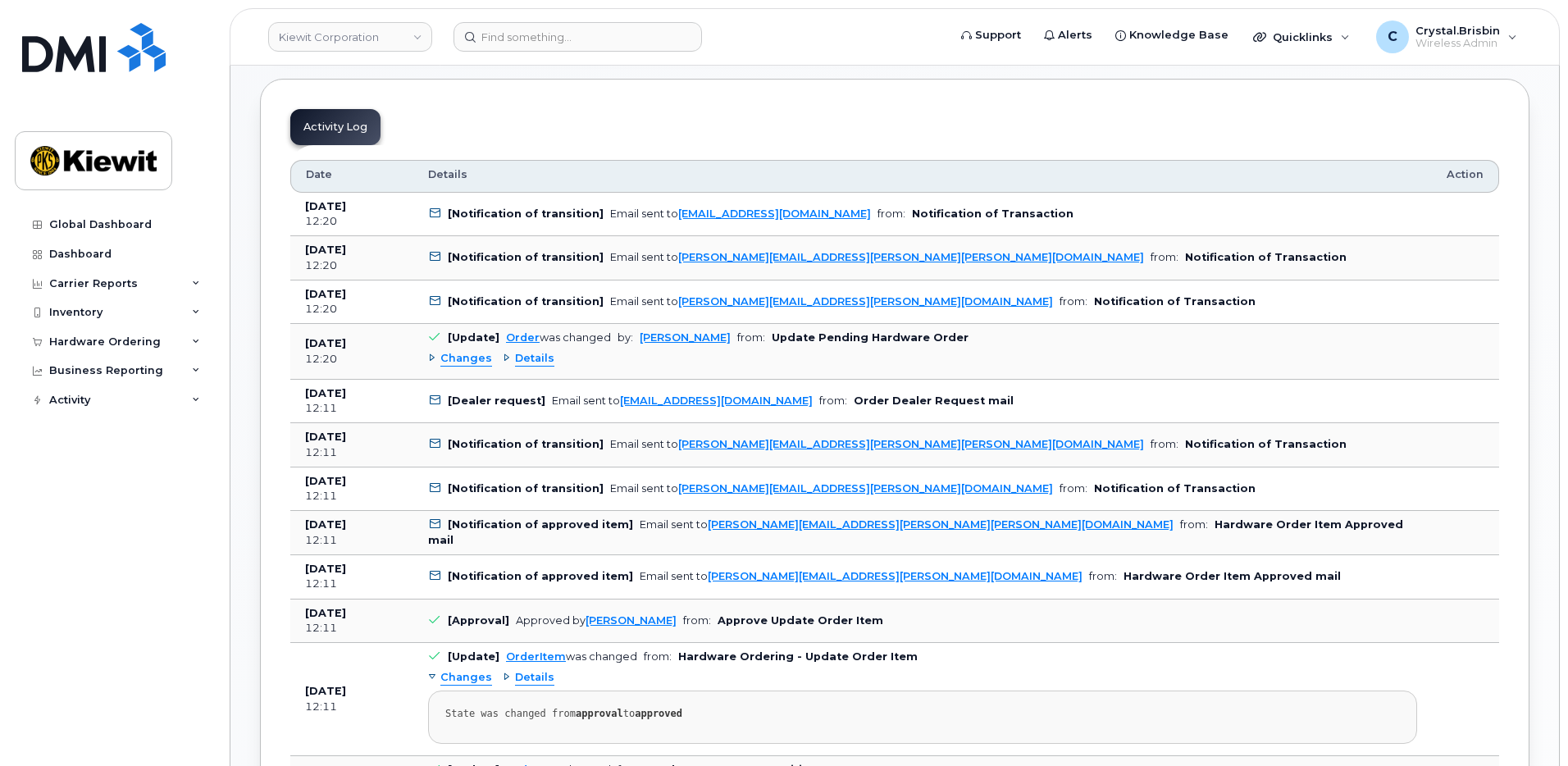
click at [428, 358] on div "Changes" at bounding box center [460, 359] width 64 height 16
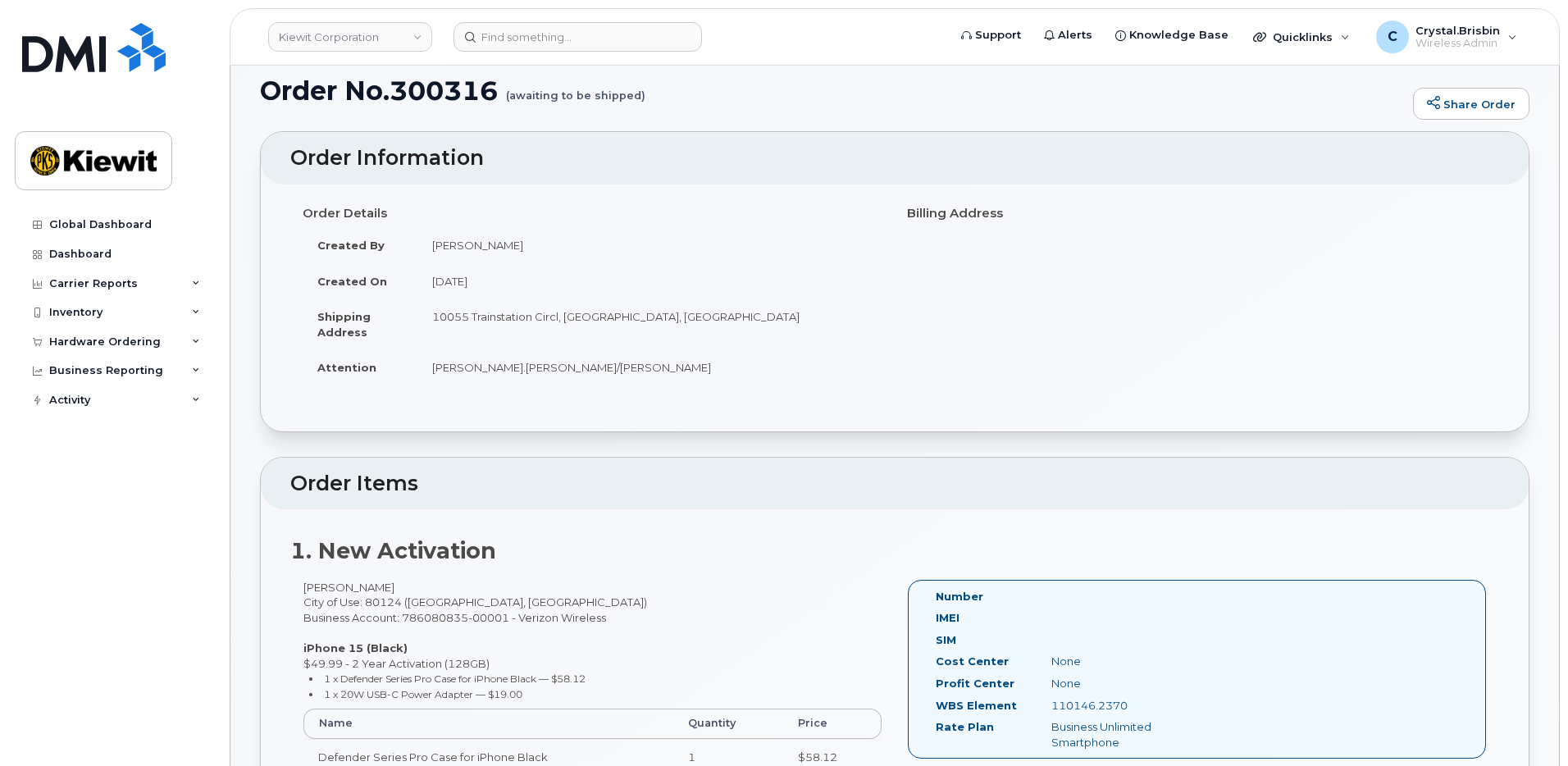
scroll to position [0, 0]
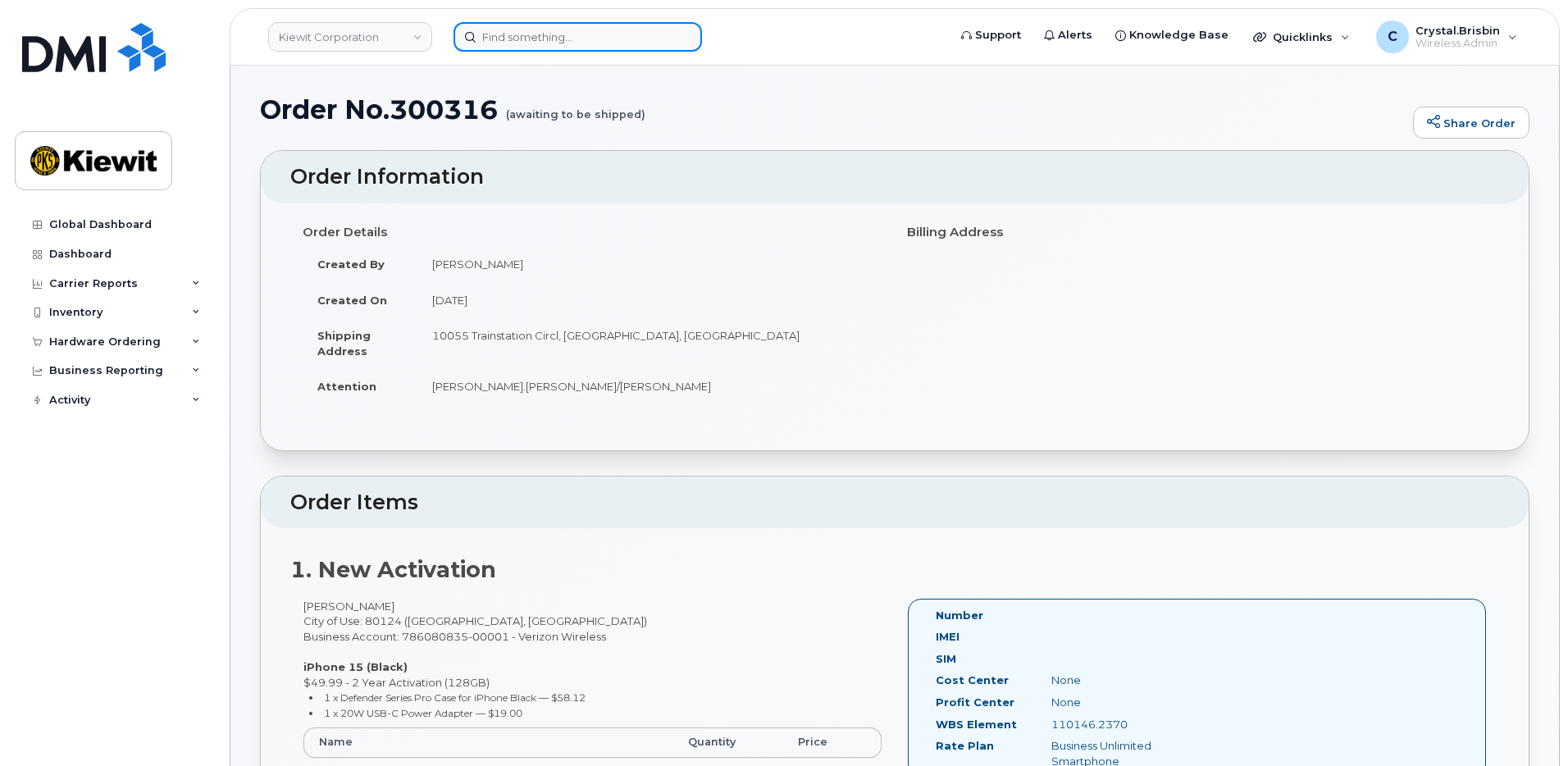
click at [516, 36] on input at bounding box center [578, 37] width 249 height 30
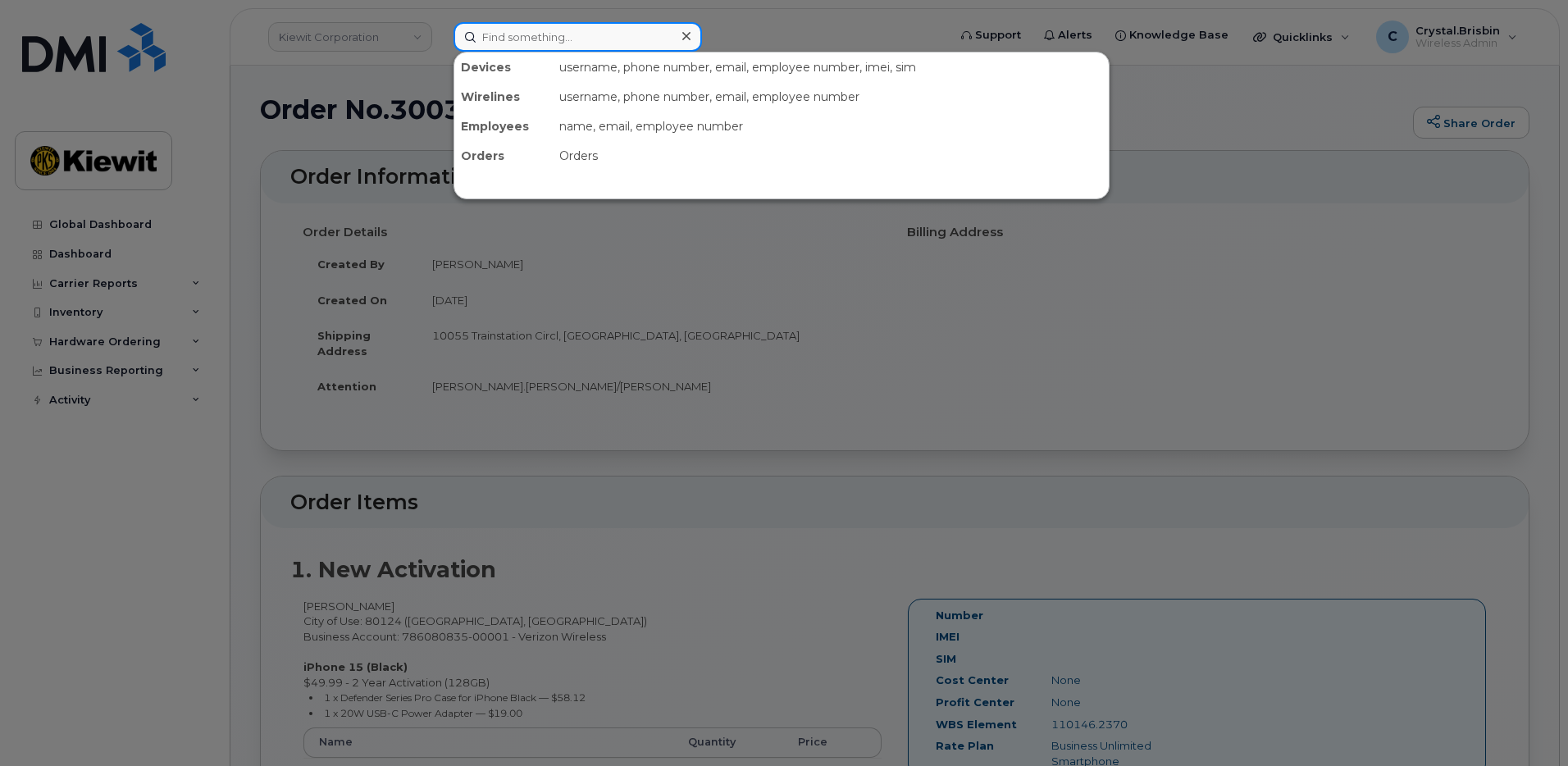
paste input "300240"
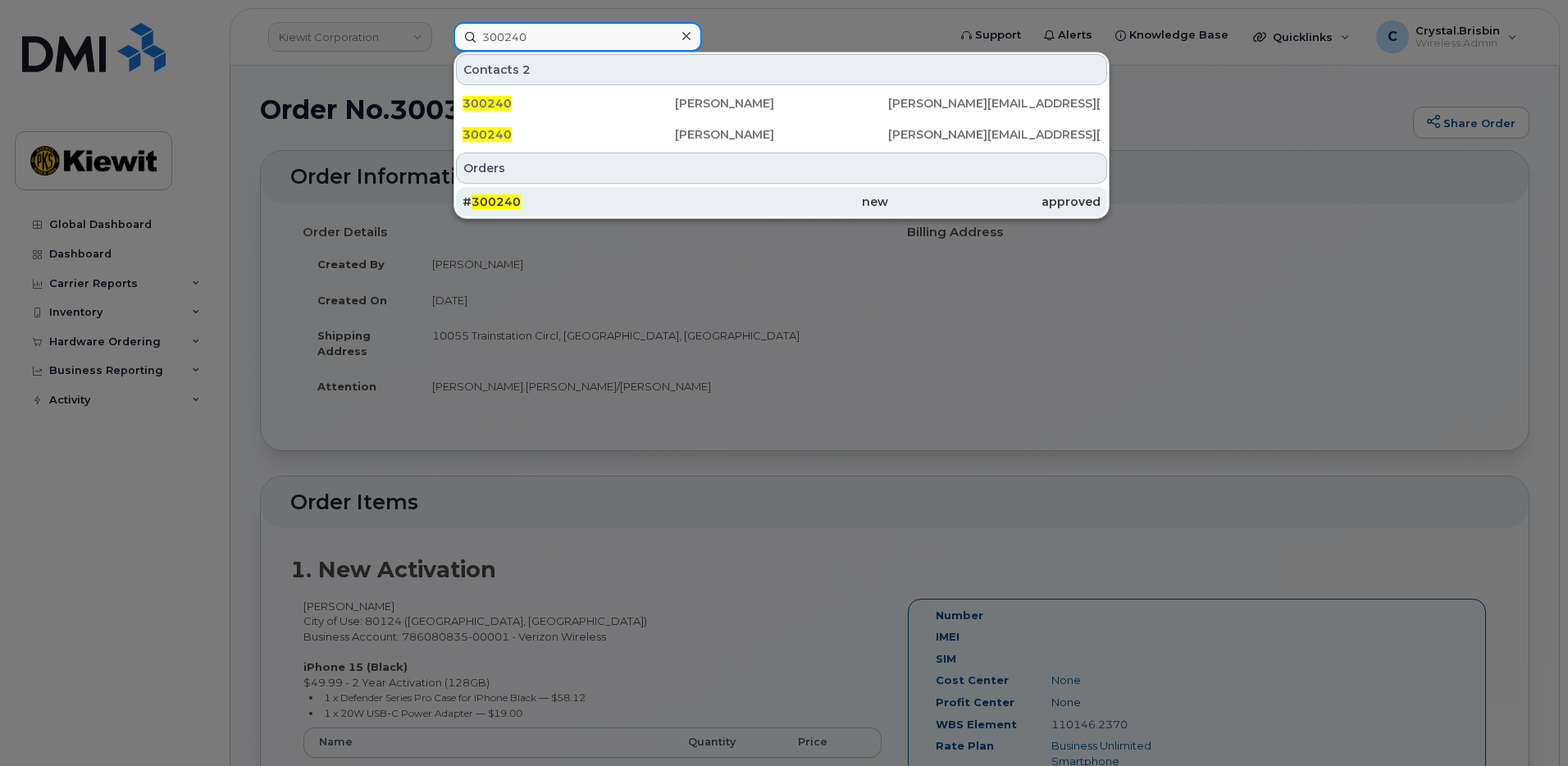
type input "300240"
click at [504, 199] on span "300240" at bounding box center [496, 202] width 50 height 15
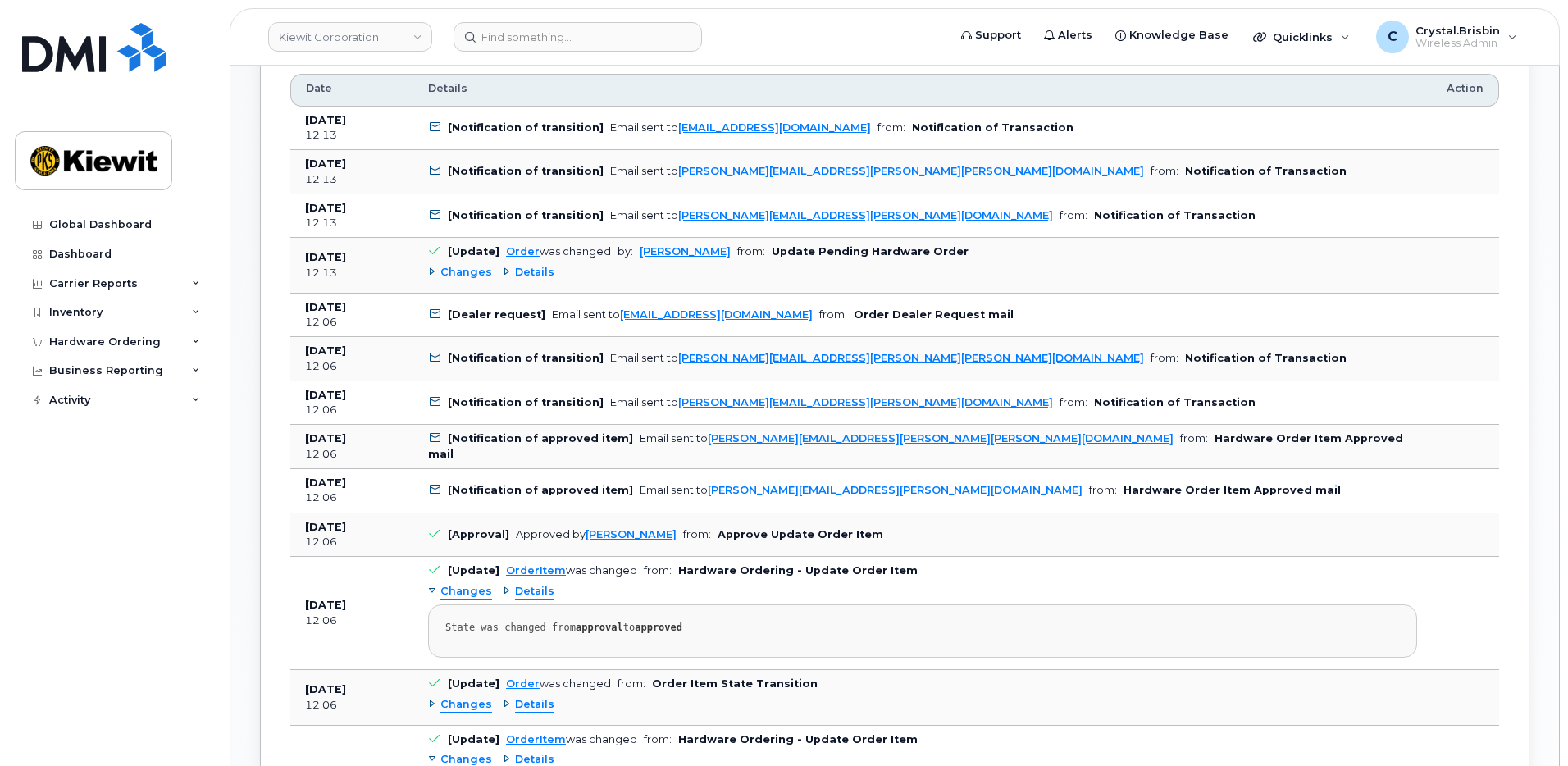
scroll to position [902, 0]
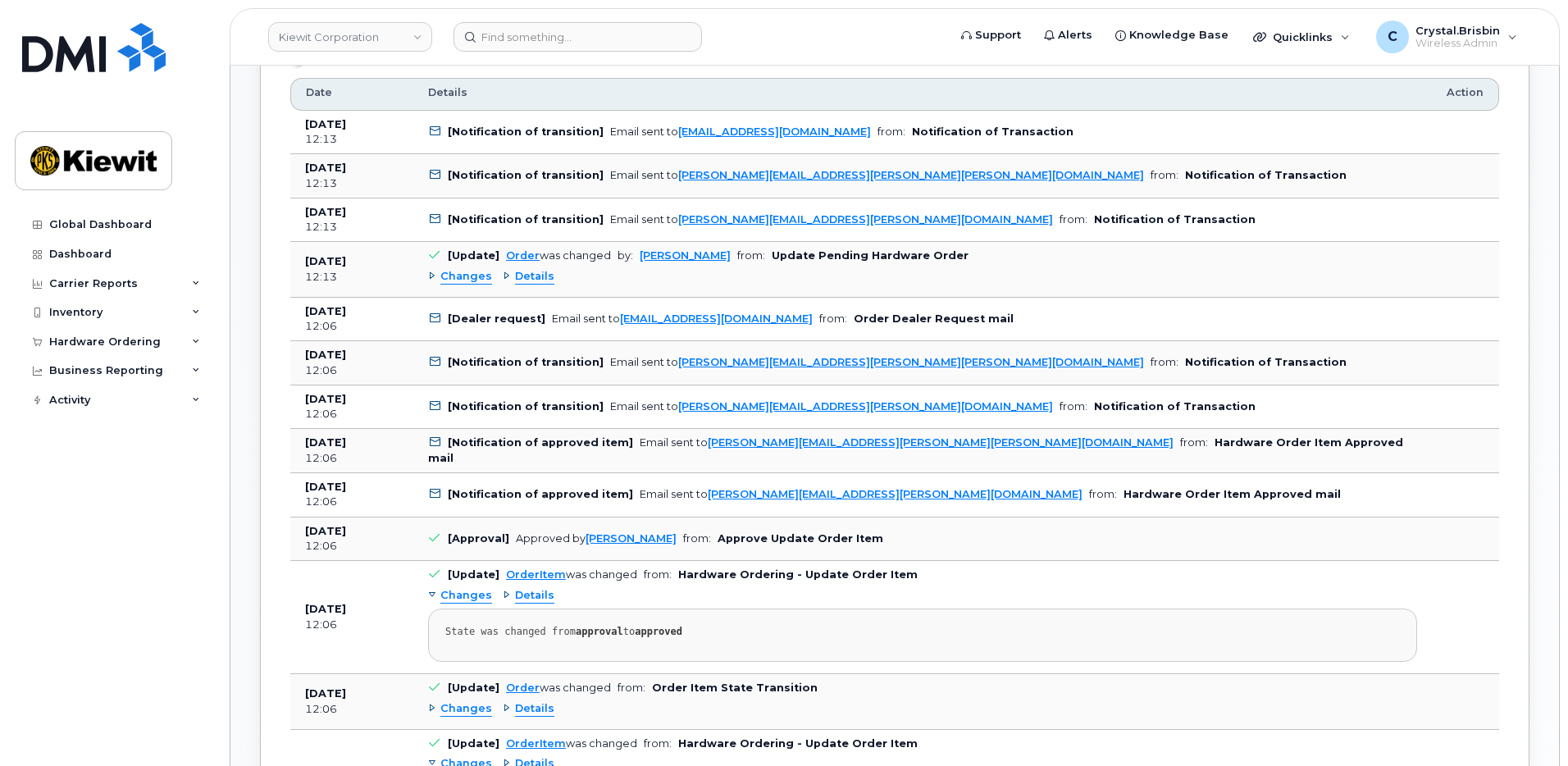
click at [428, 277] on div "Changes" at bounding box center [460, 276] width 64 height 16
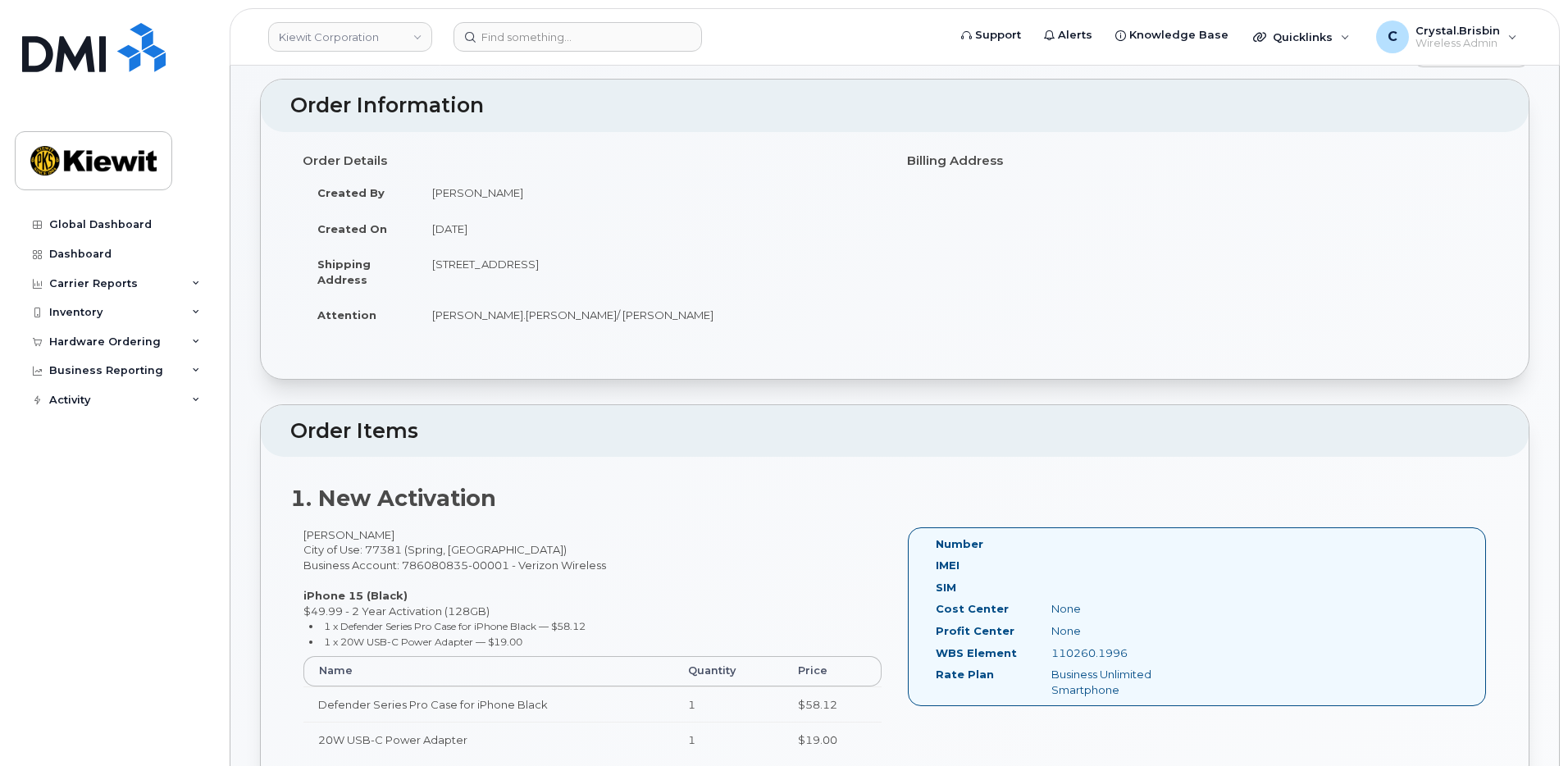
scroll to position [0, 0]
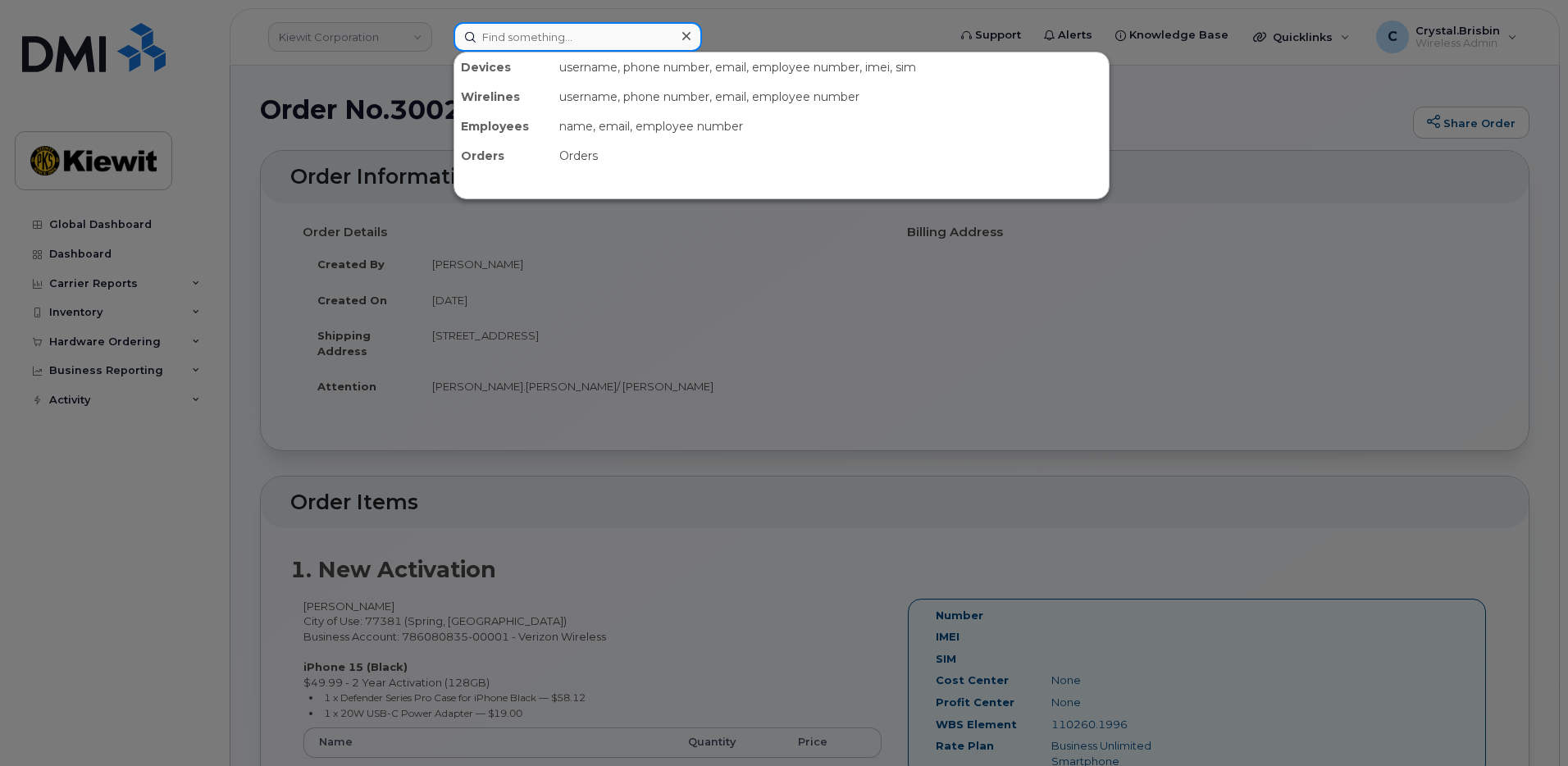
click at [533, 36] on input at bounding box center [578, 37] width 249 height 30
paste input "300320"
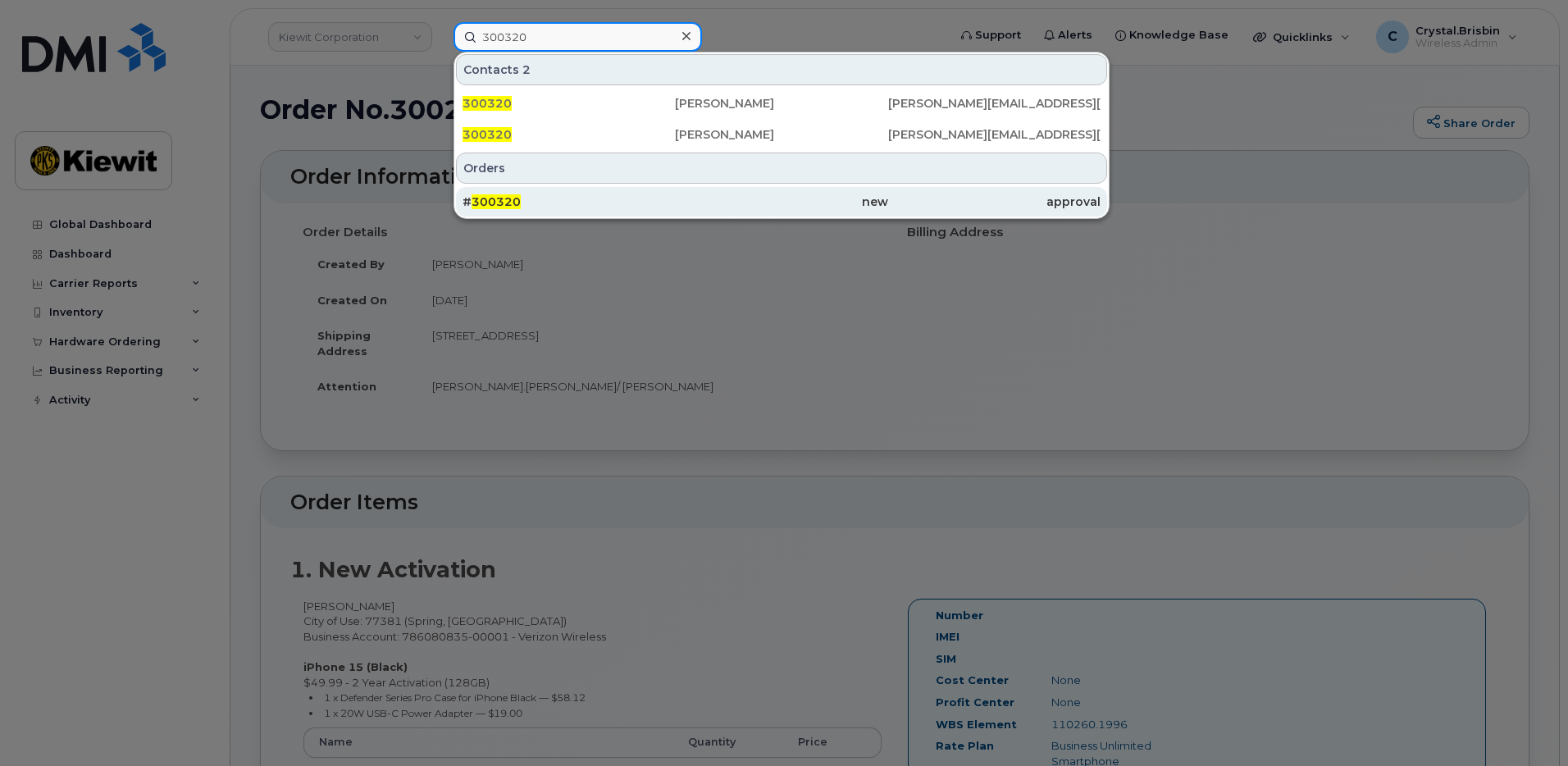
type input "300320"
click at [498, 202] on span "300320" at bounding box center [496, 202] width 50 height 15
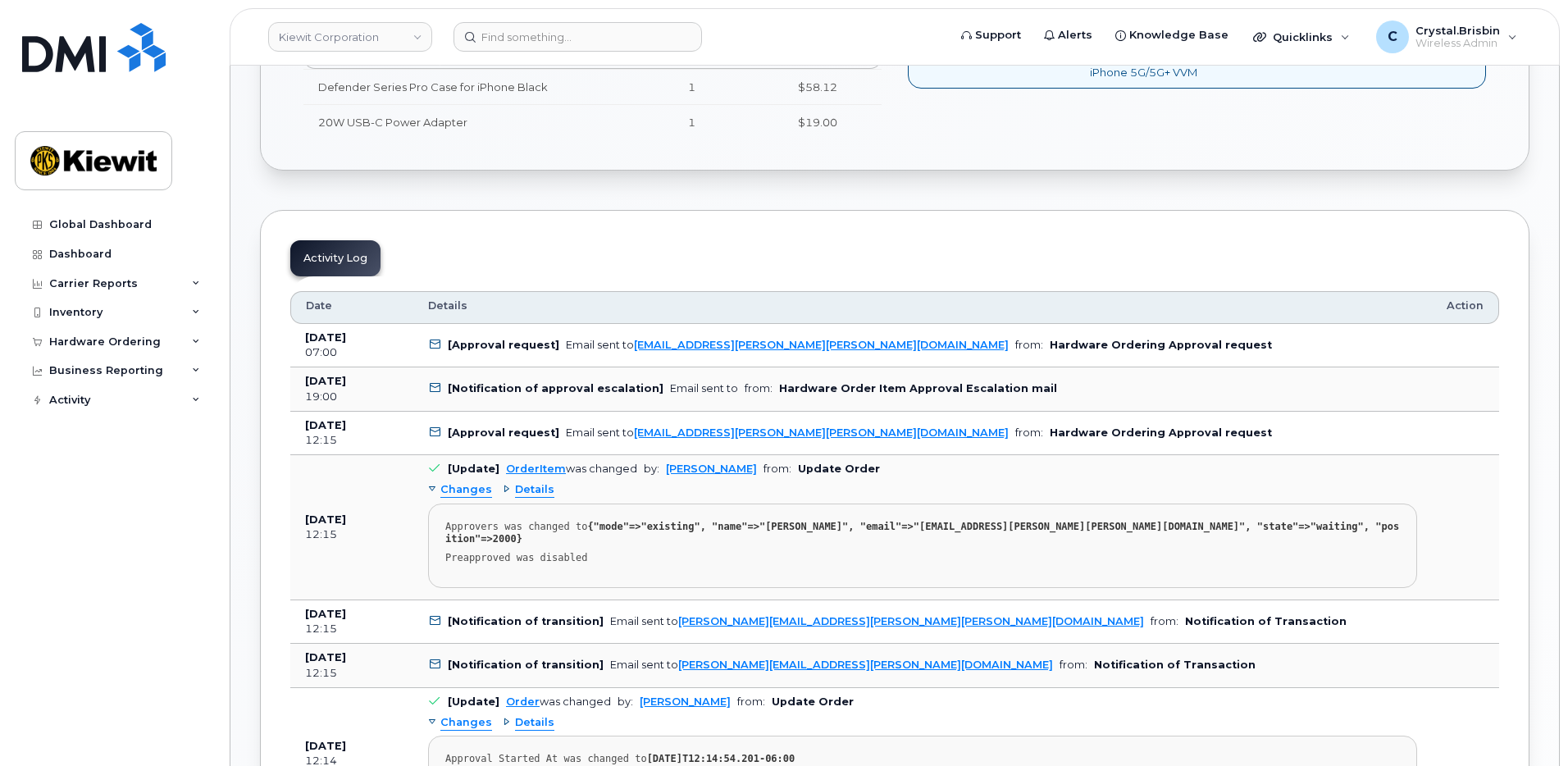
scroll to position [821, 0]
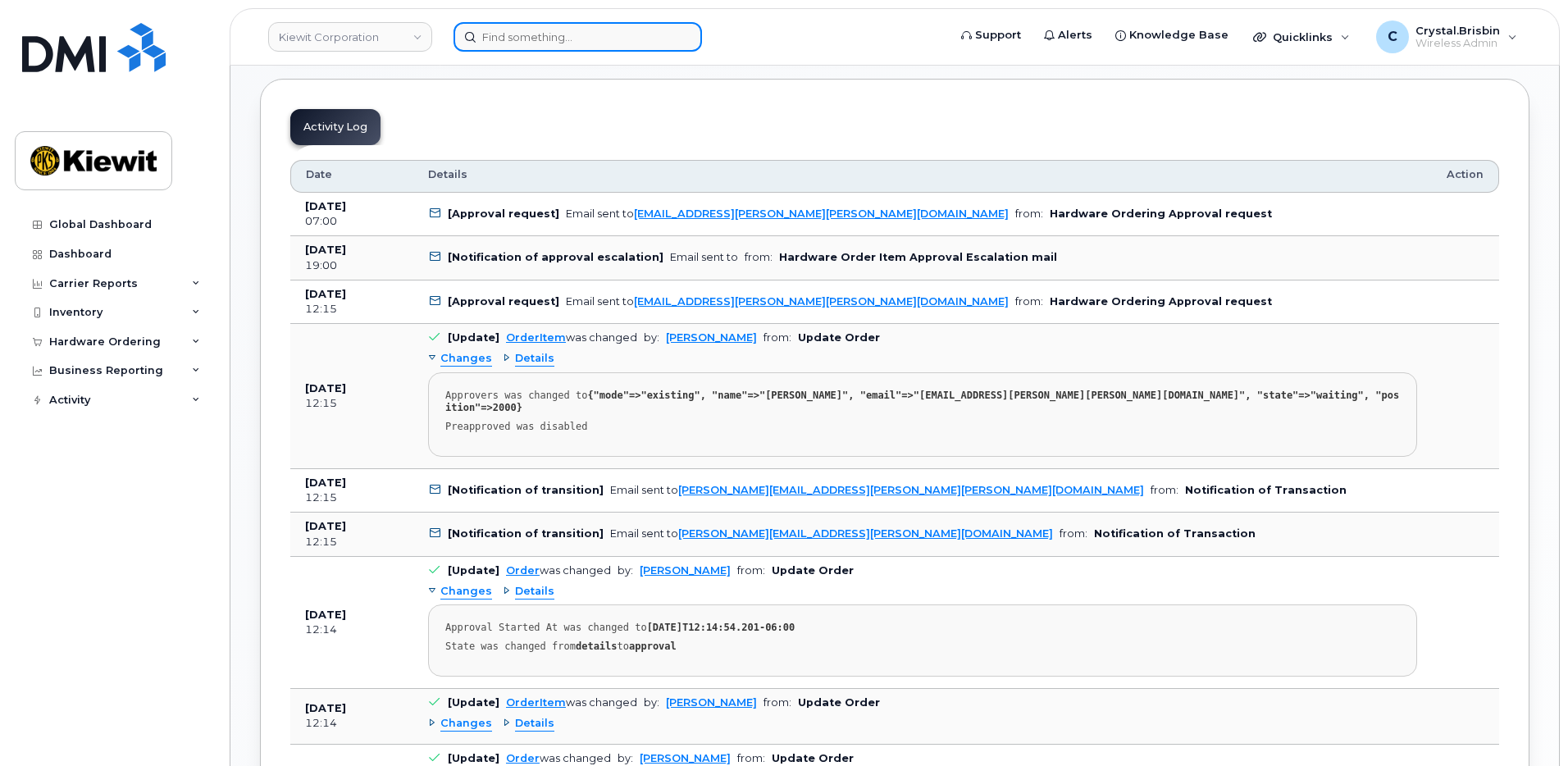
click at [504, 30] on input at bounding box center [578, 37] width 249 height 30
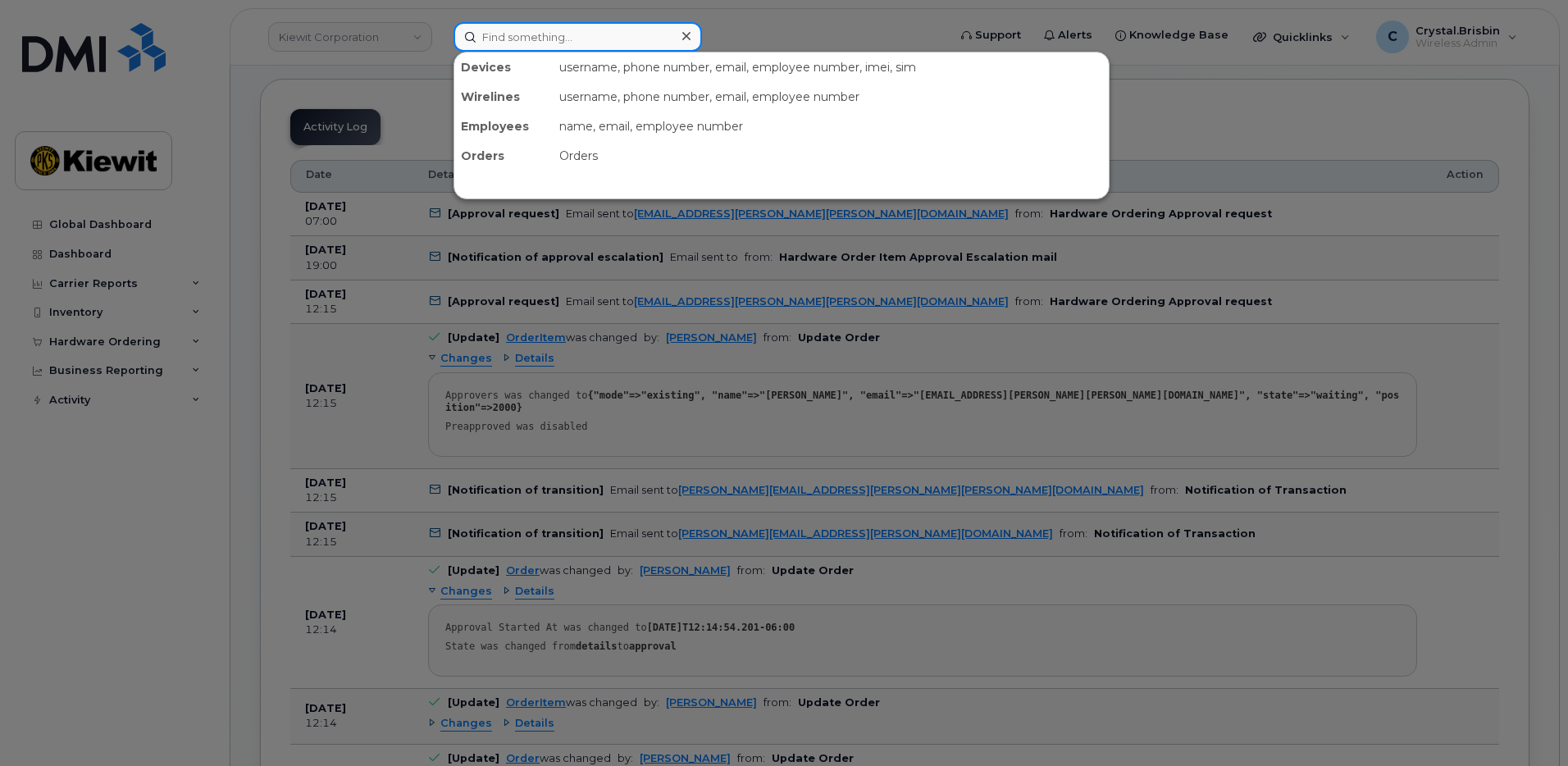
paste input "300321"
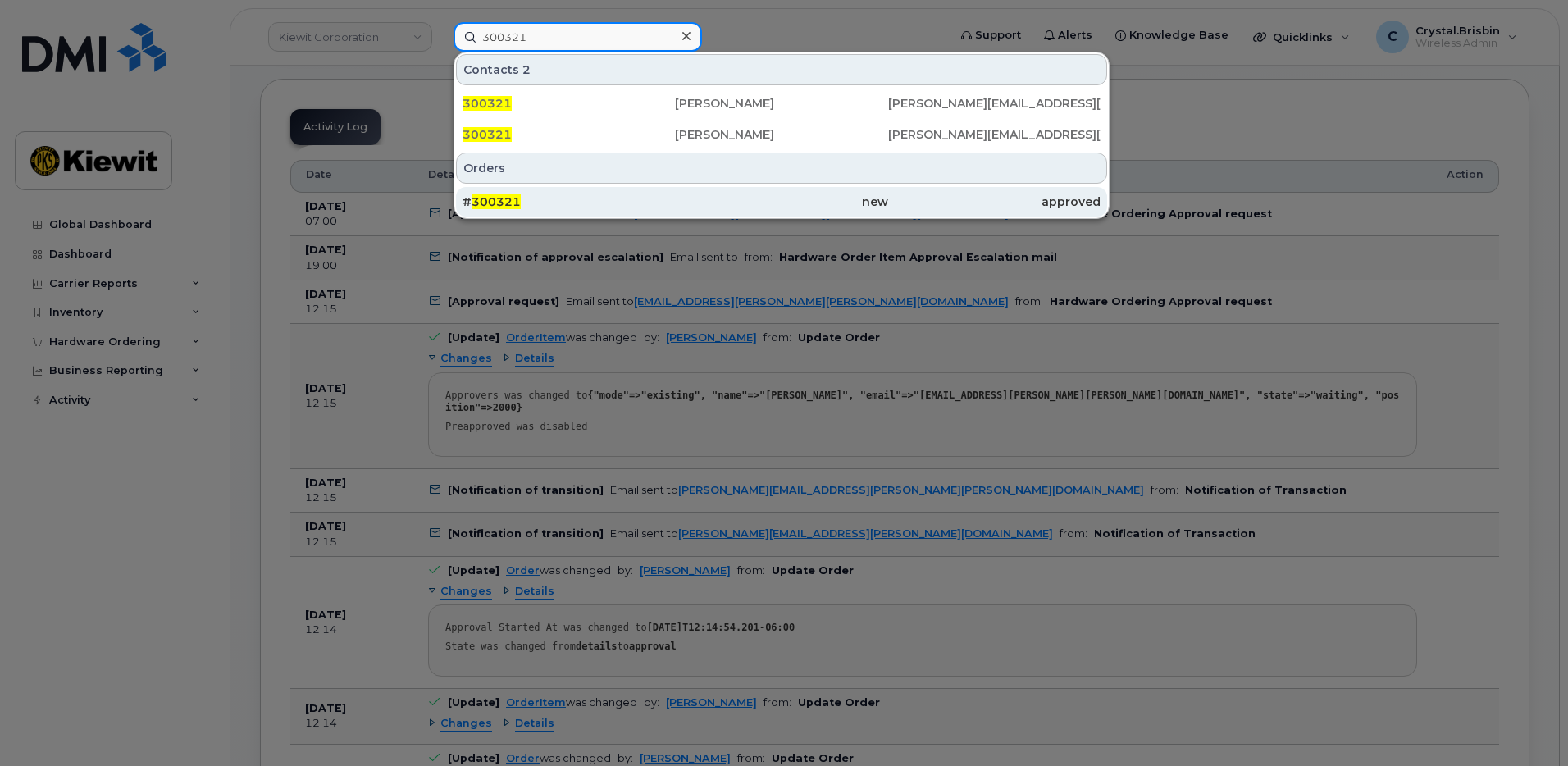
type input "300321"
click at [519, 207] on span "300321" at bounding box center [496, 202] width 50 height 15
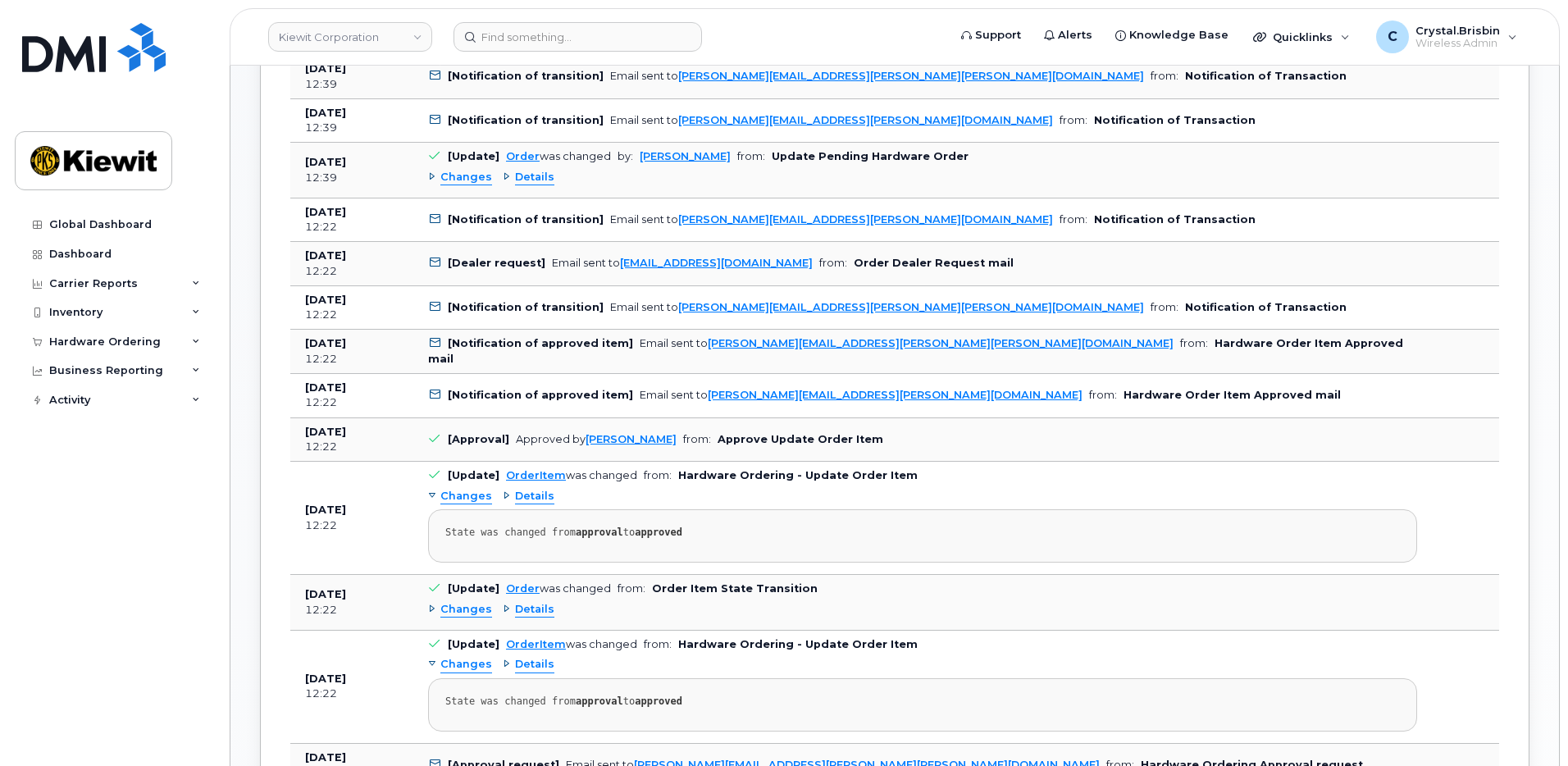
scroll to position [821, 0]
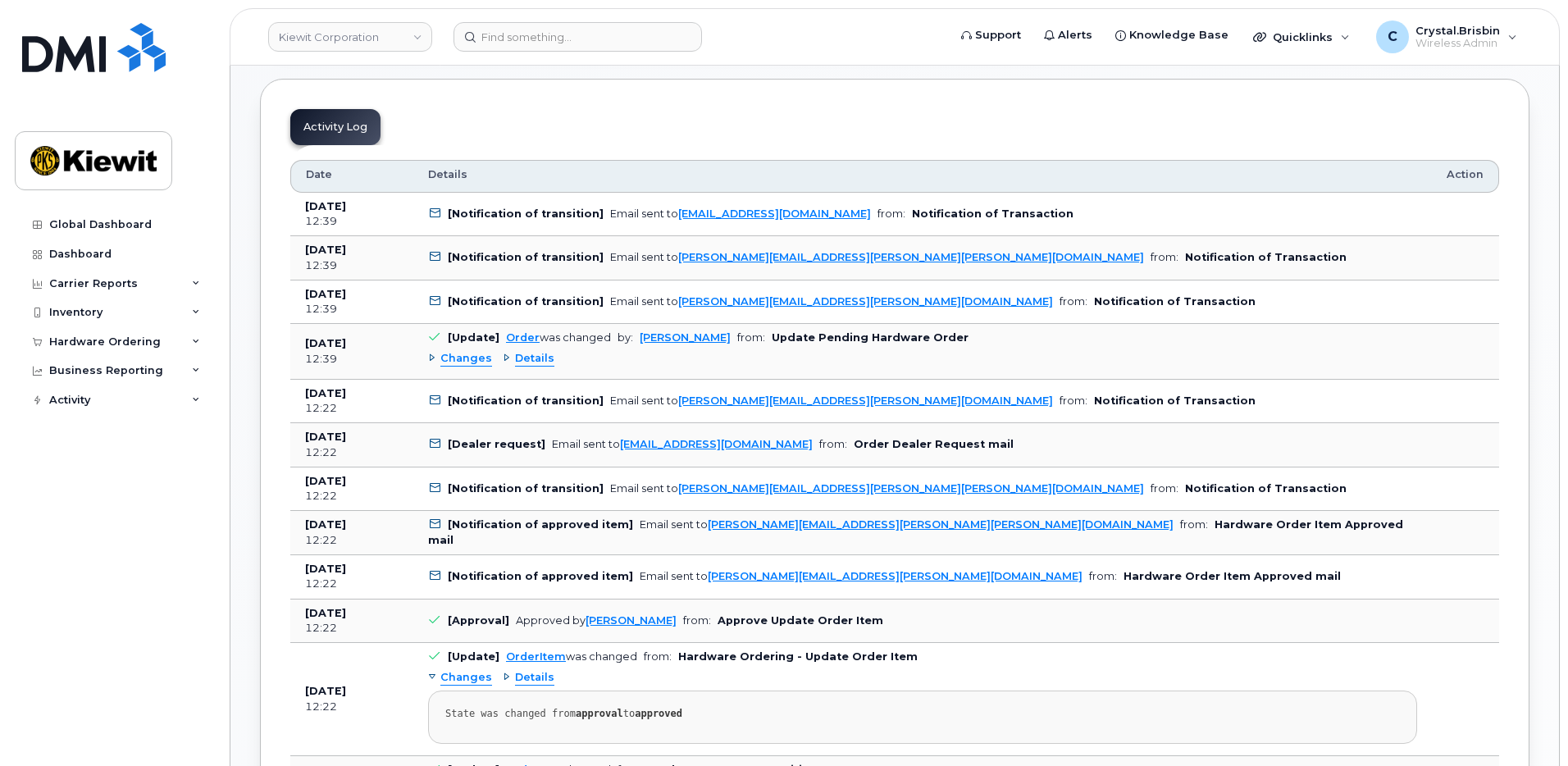
click at [433, 362] on div "Changes" at bounding box center [460, 359] width 64 height 16
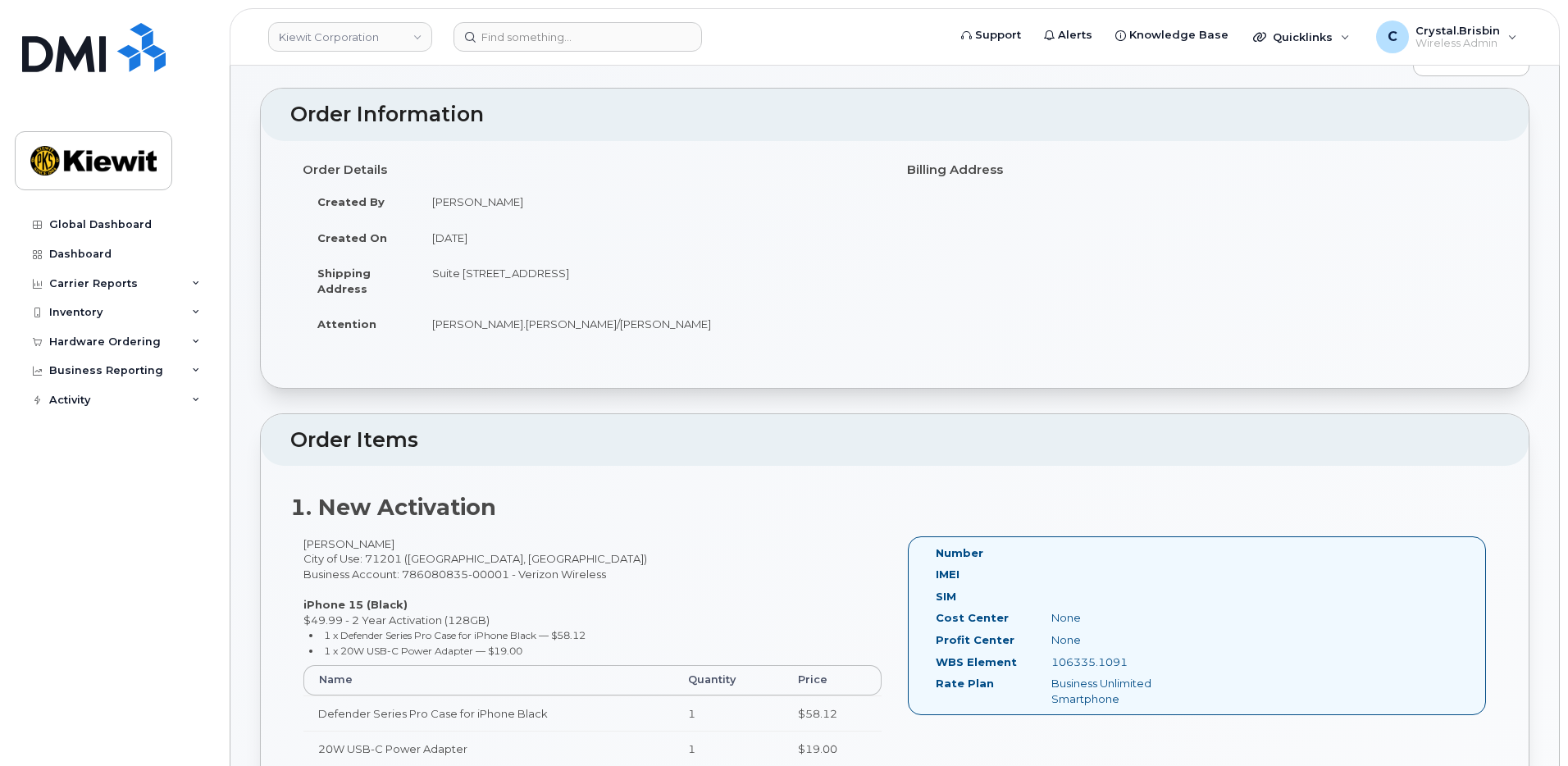
scroll to position [0, 0]
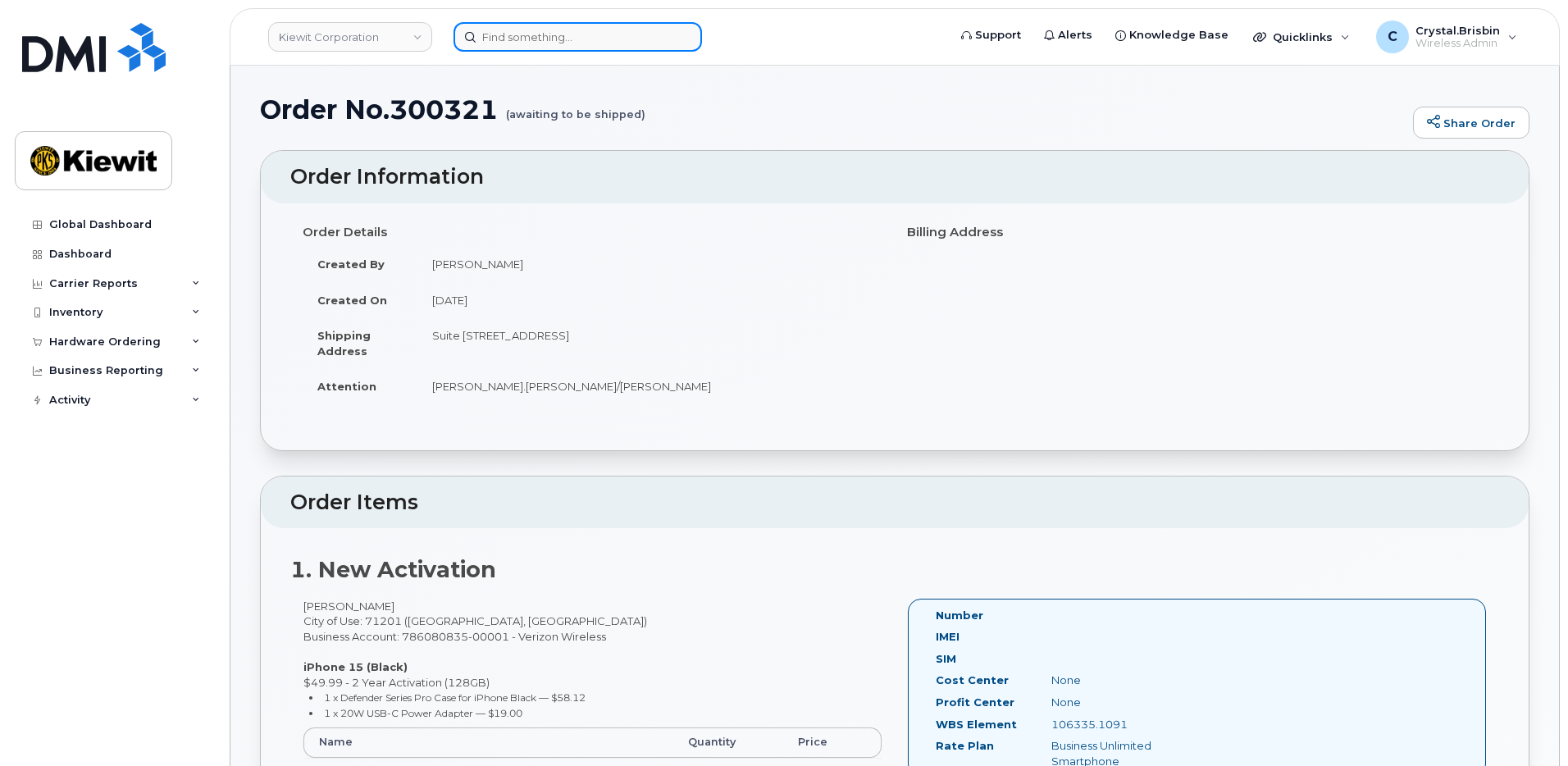
click at [607, 41] on input at bounding box center [578, 37] width 249 height 30
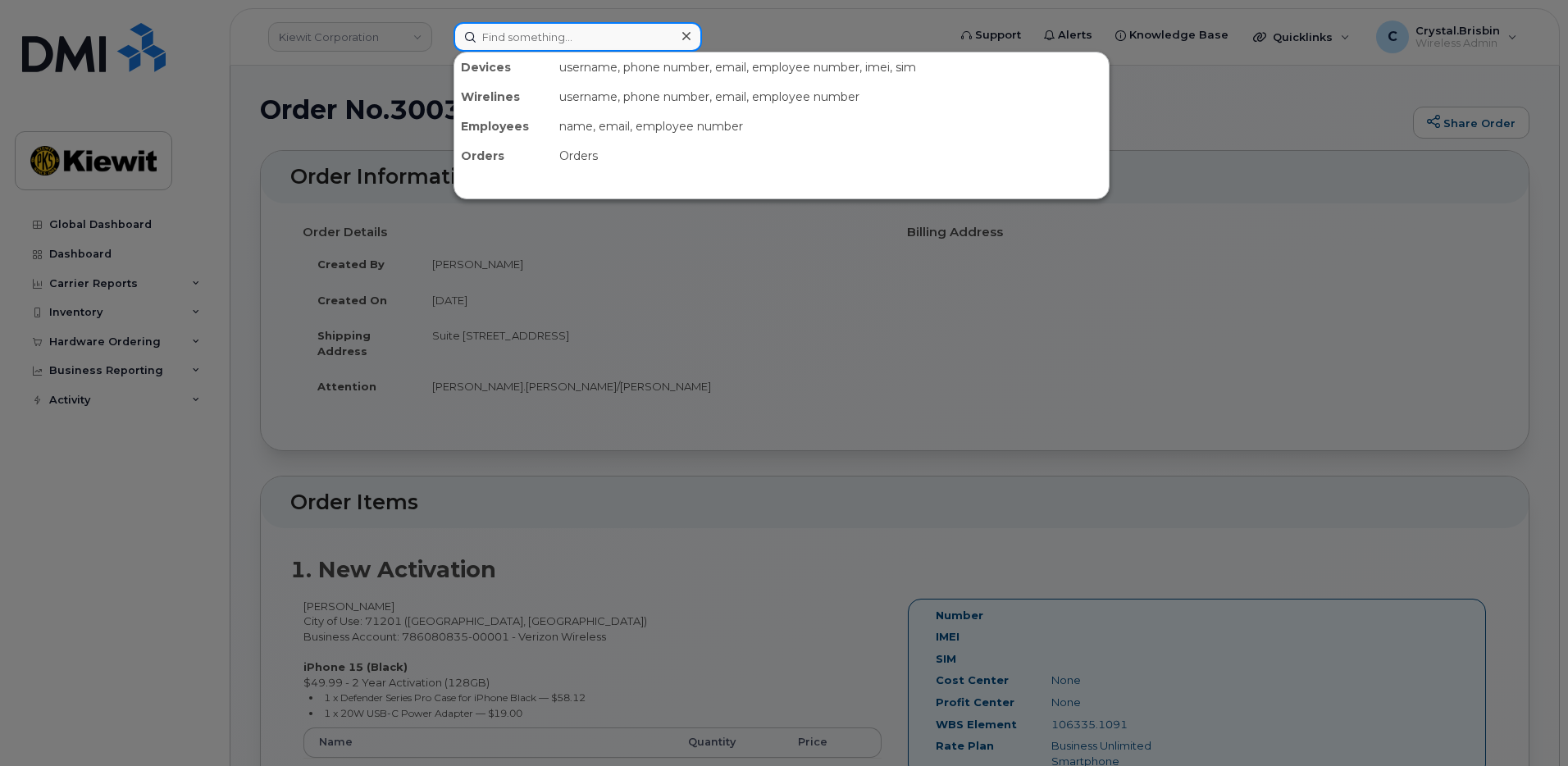
paste input "300327"
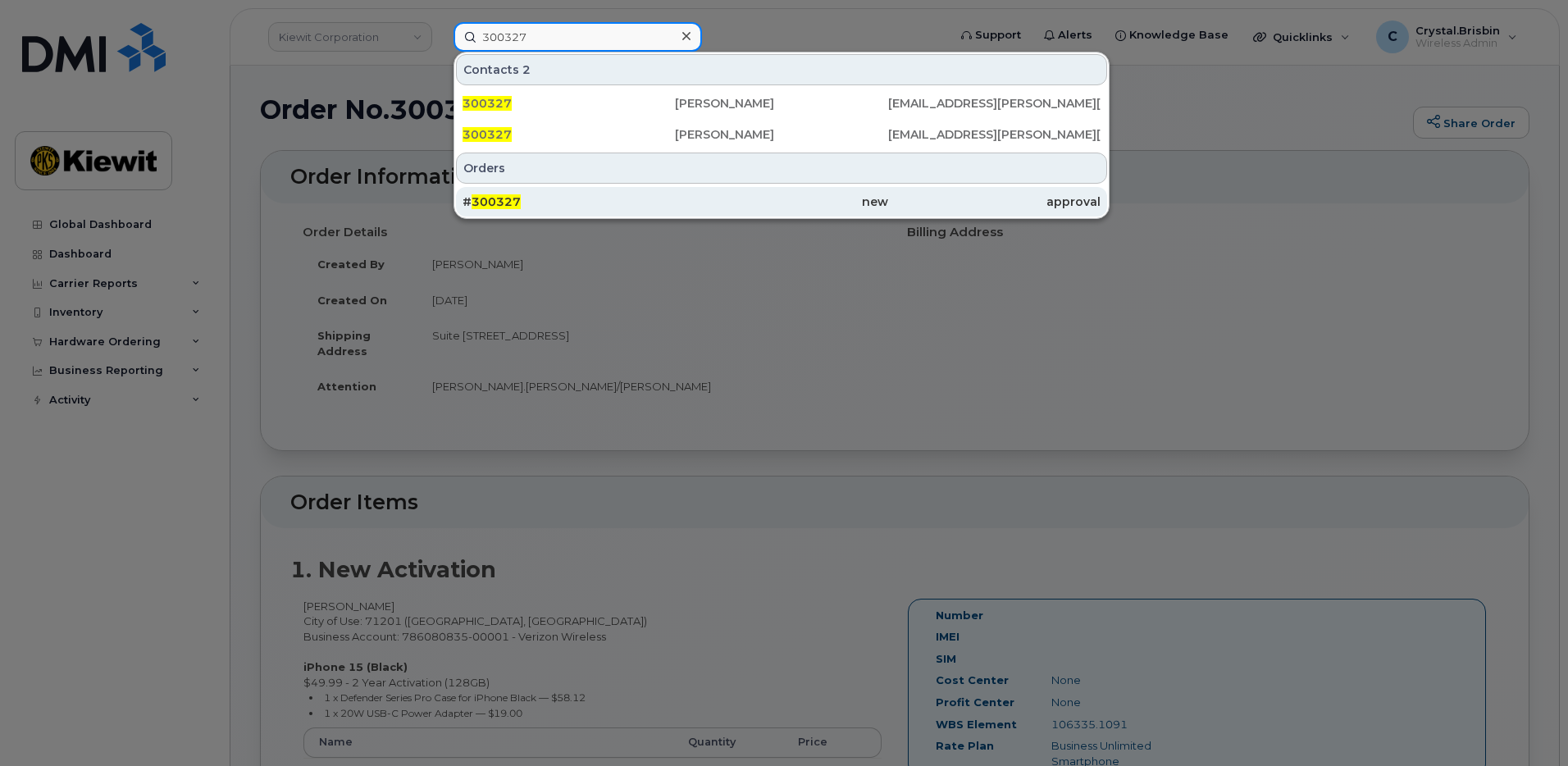
type input "300327"
click at [489, 195] on span "300327" at bounding box center [496, 202] width 50 height 15
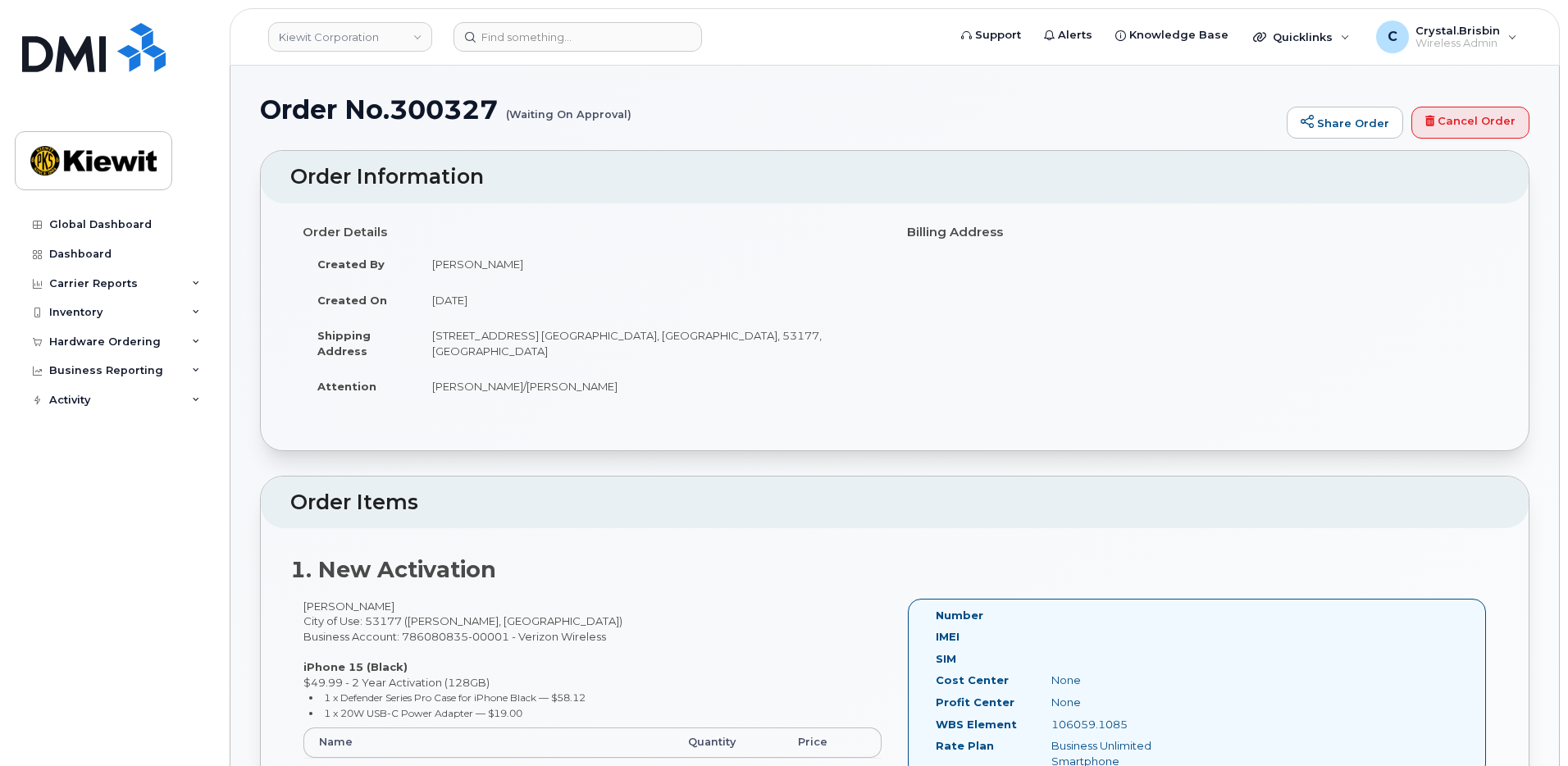
click at [560, 40] on input at bounding box center [578, 37] width 249 height 30
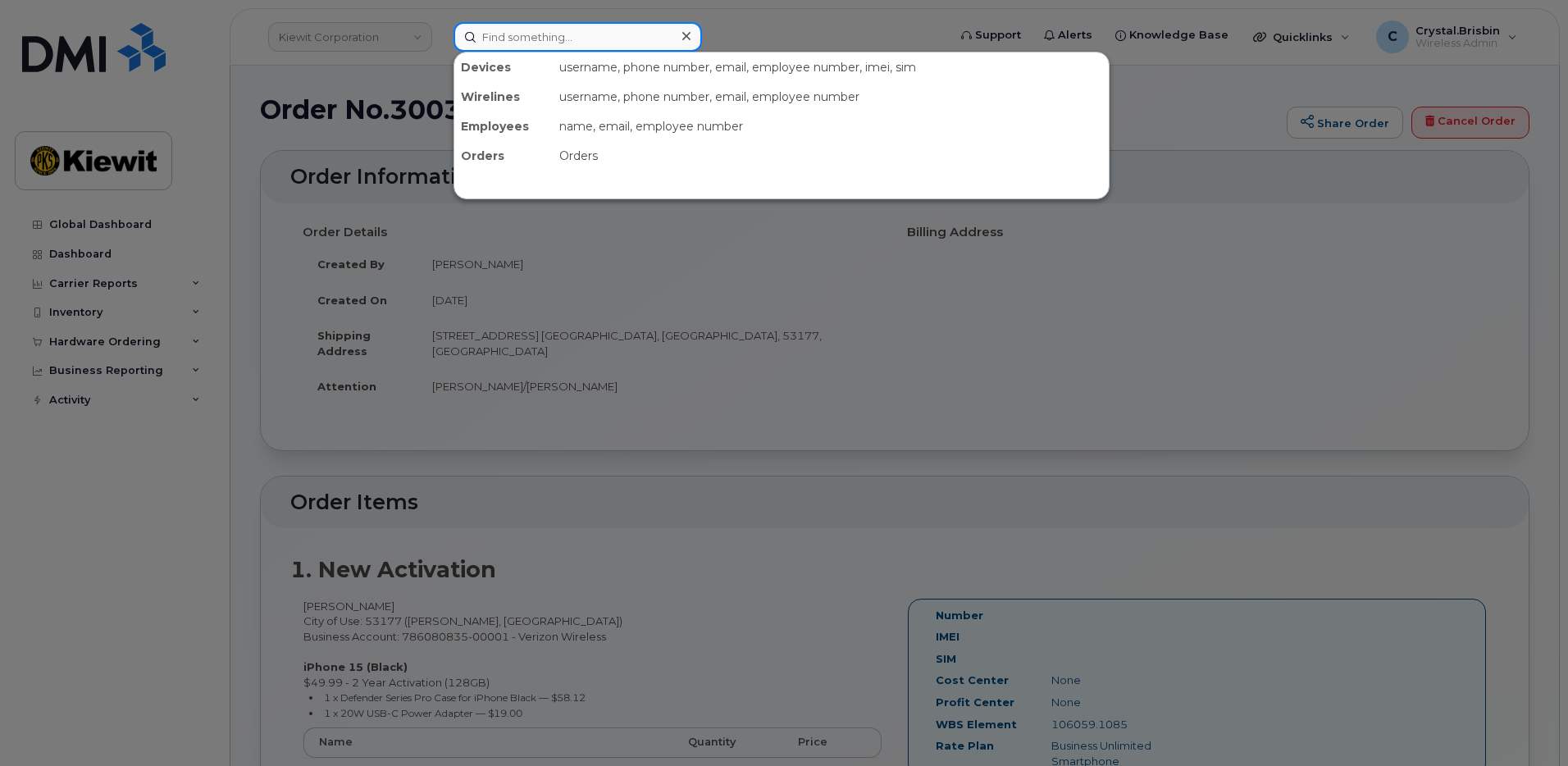
paste input "300353"
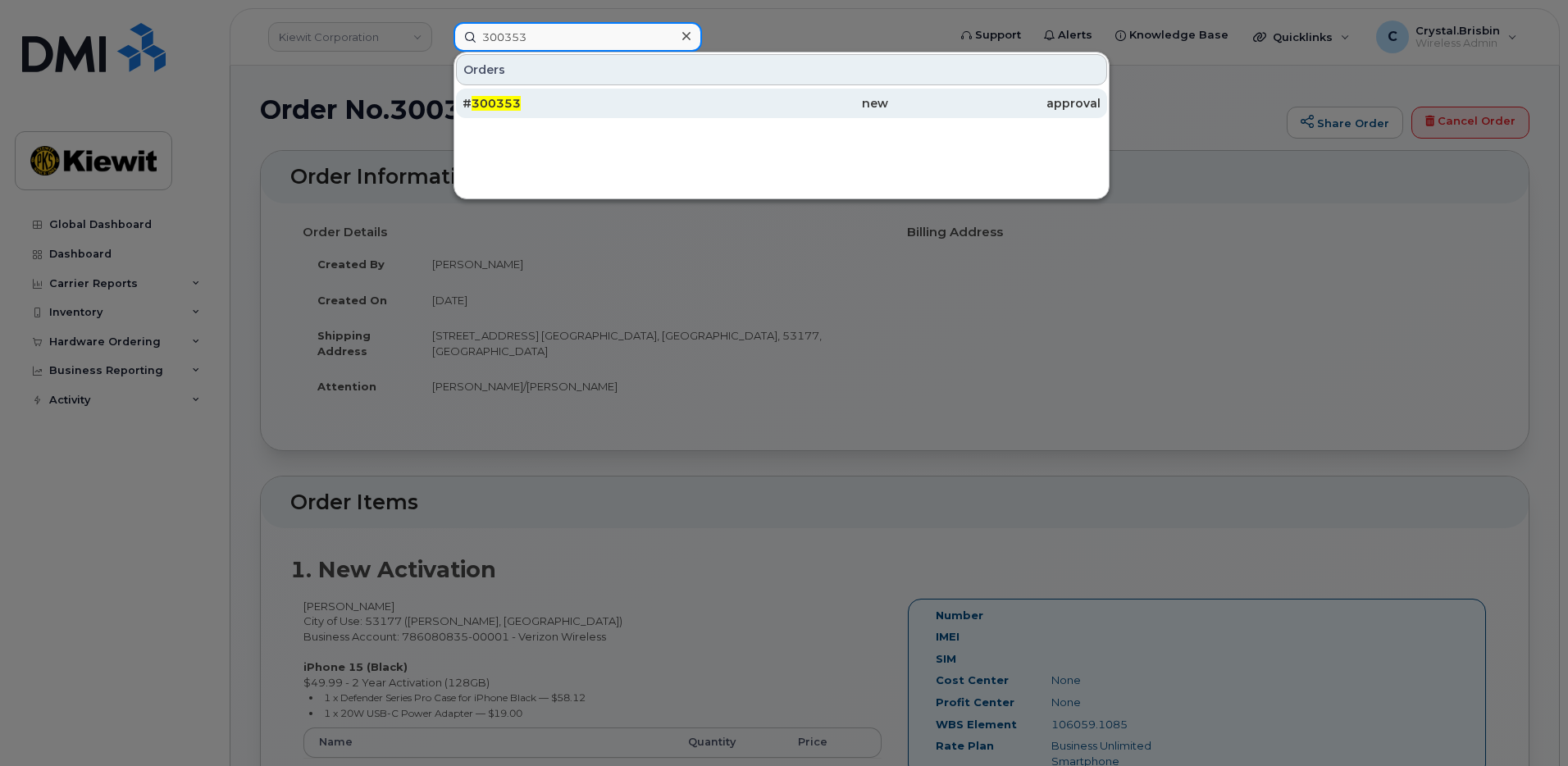
type input "300353"
click at [521, 108] on div "# 300353" at bounding box center [568, 103] width 213 height 17
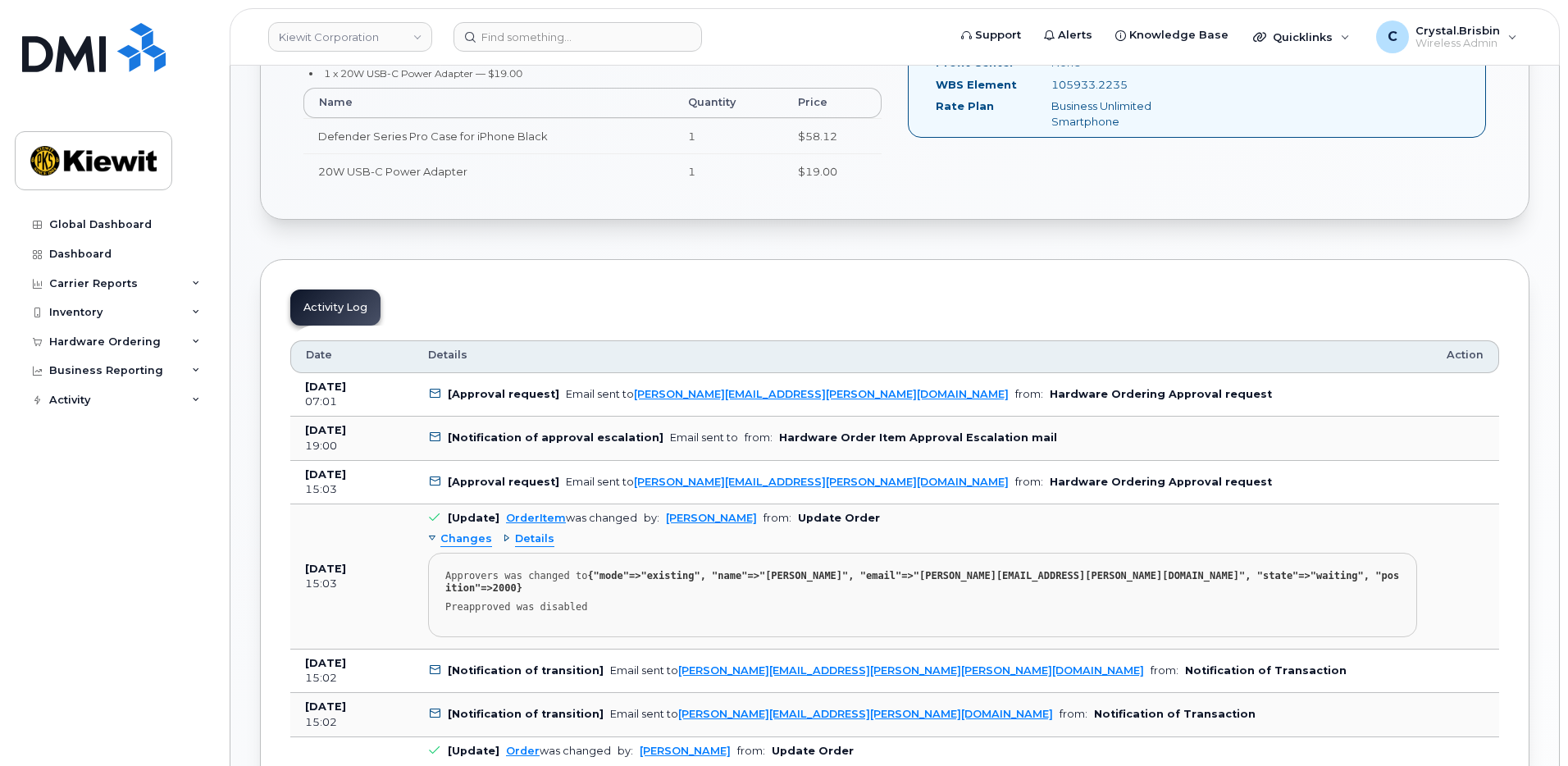
scroll to position [902, 0]
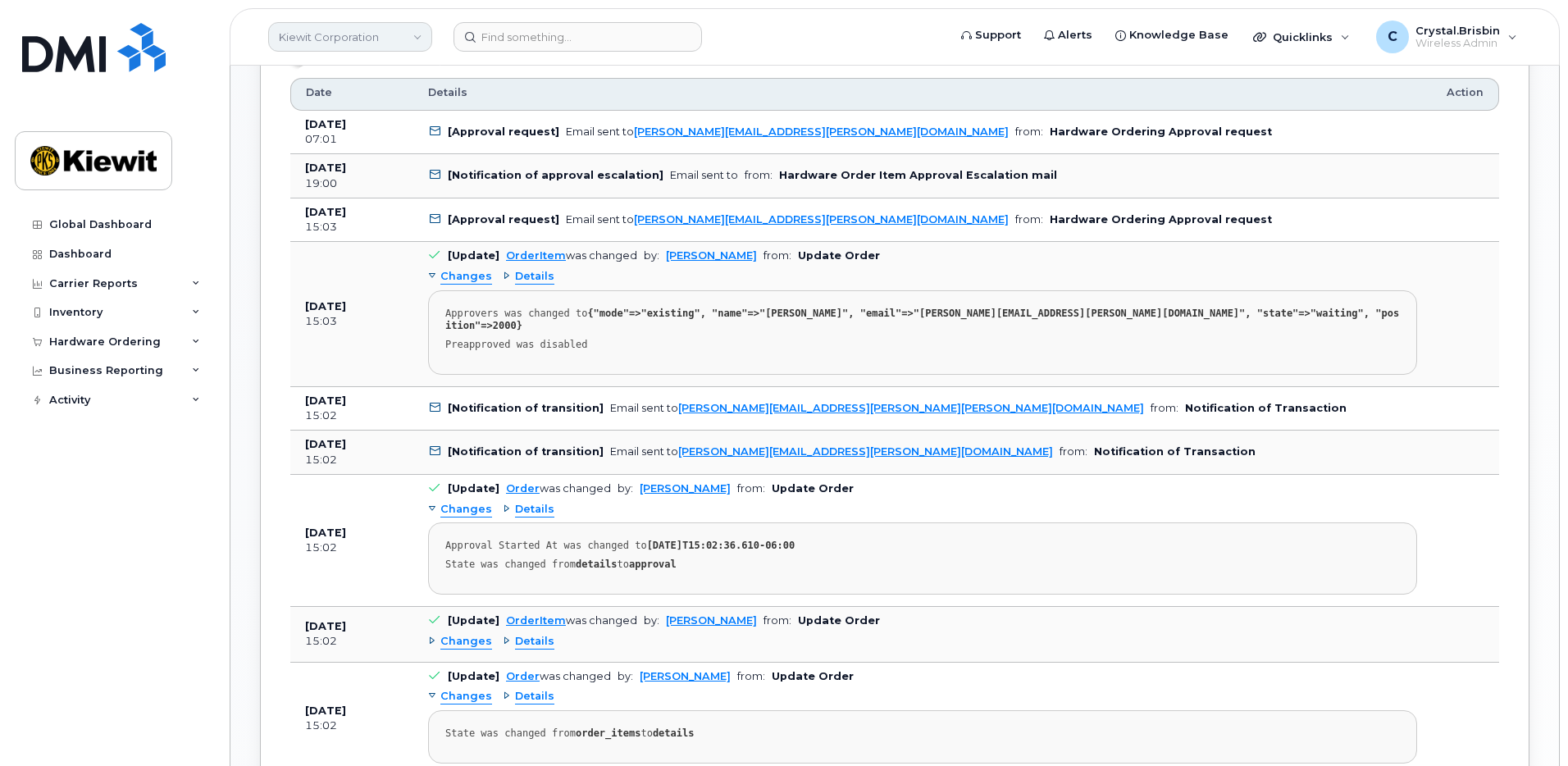
click at [404, 44] on link "Kiewit Corporation" at bounding box center [350, 37] width 164 height 30
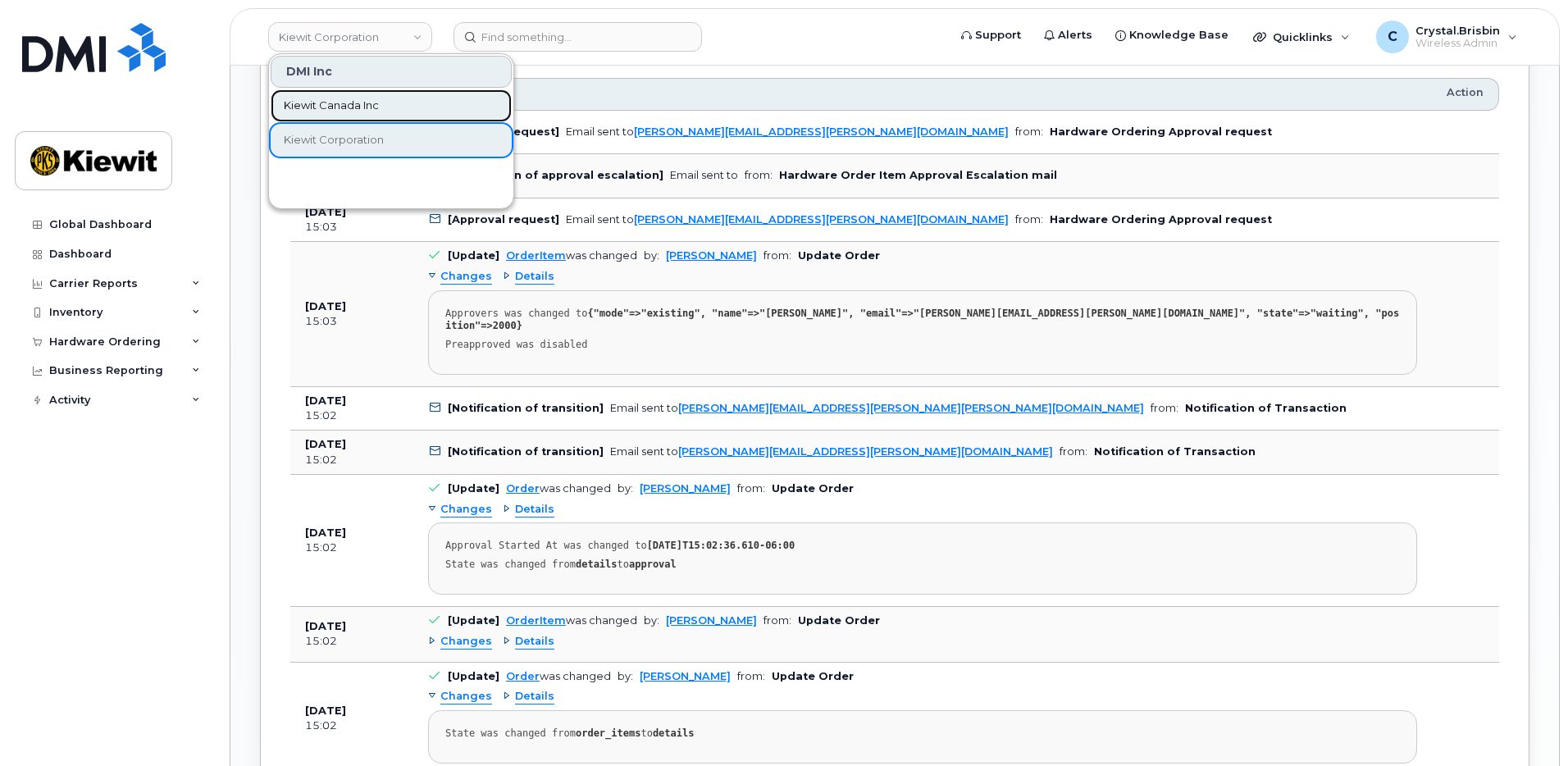
click at [328, 114] on link "Kiewit Canada Inc" at bounding box center [391, 106] width 241 height 33
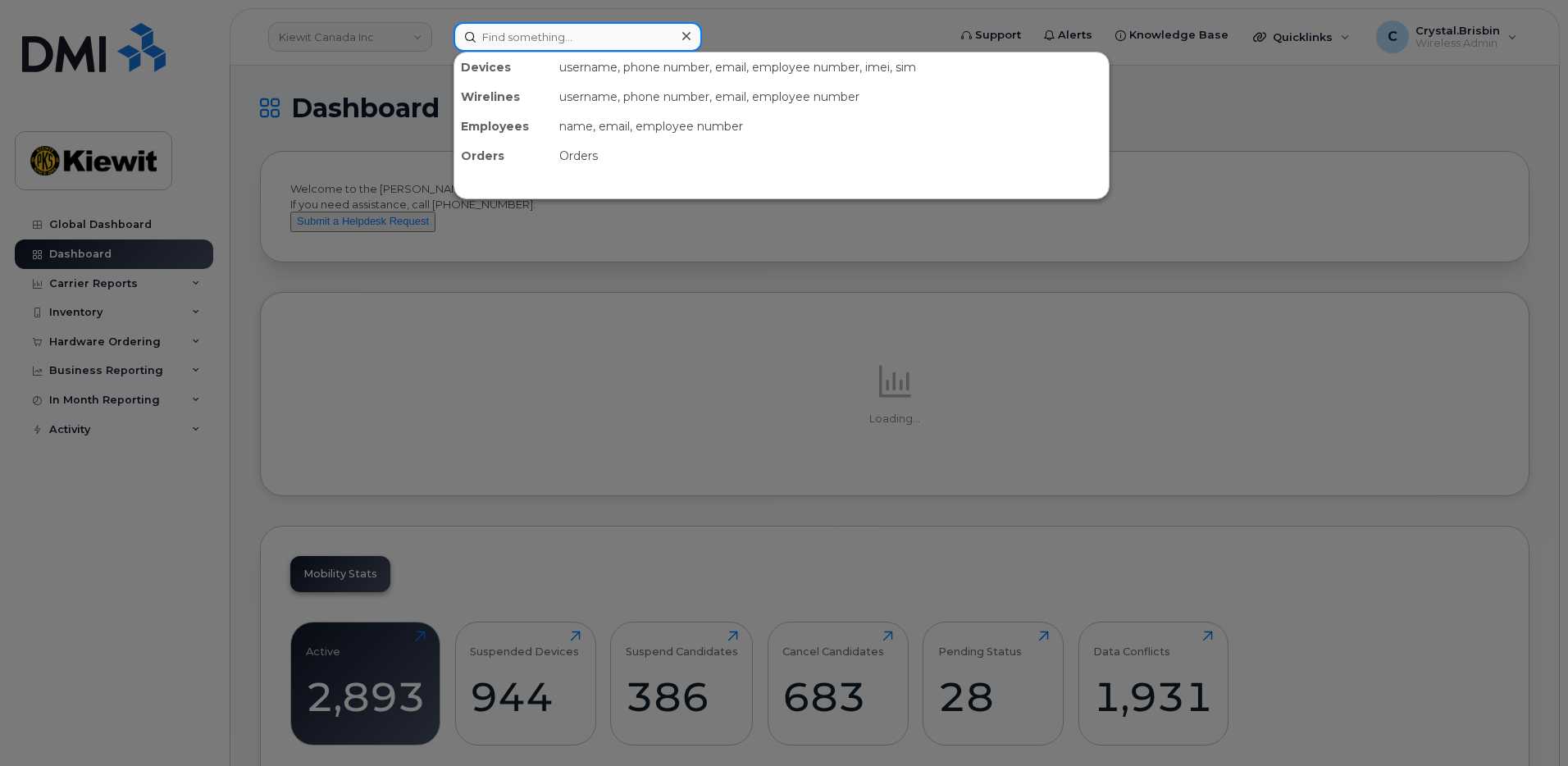
click at [517, 37] on input at bounding box center [578, 37] width 249 height 30
paste input "300356"
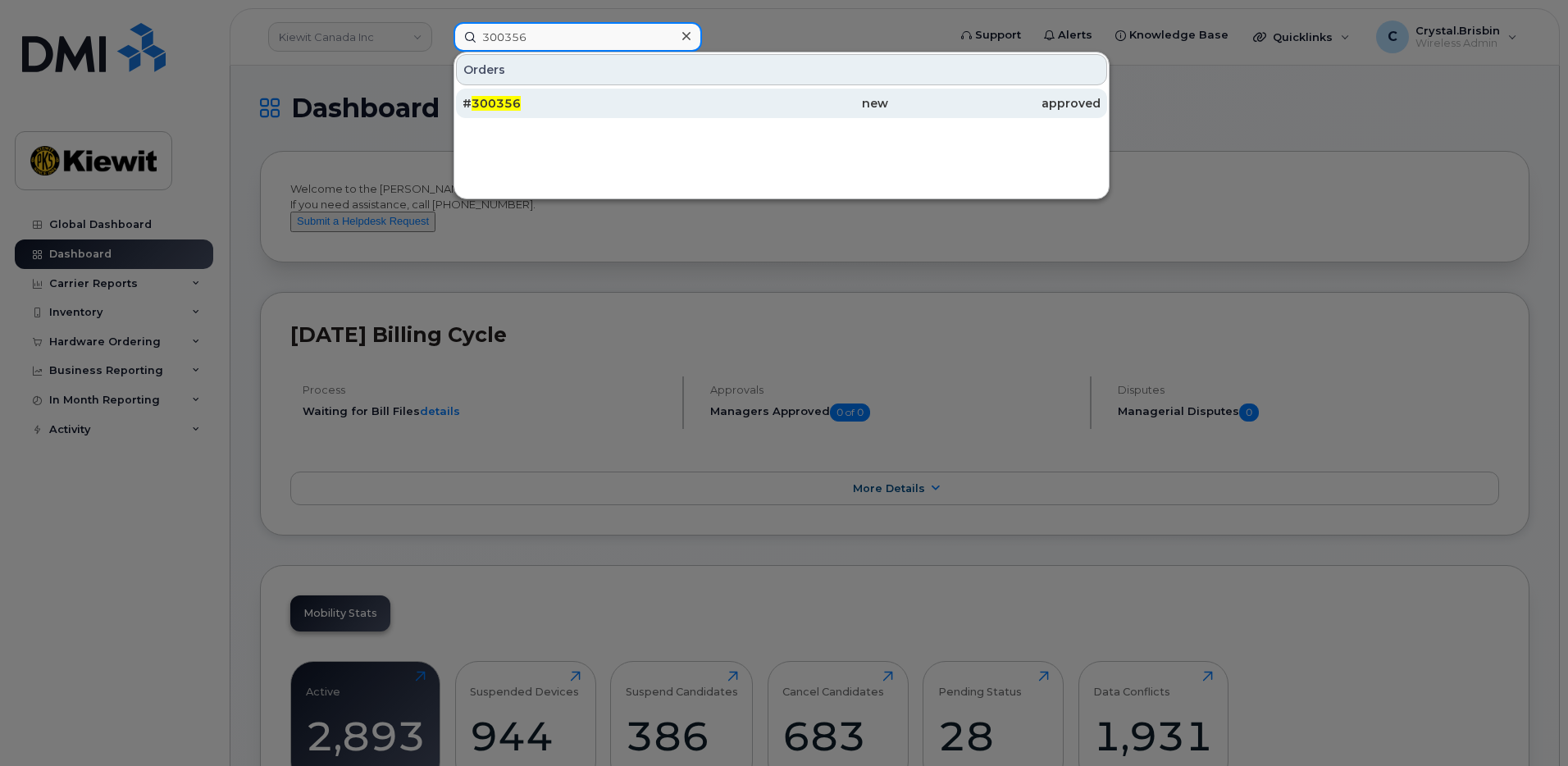
type input "300356"
click at [489, 104] on span "300356" at bounding box center [496, 103] width 50 height 15
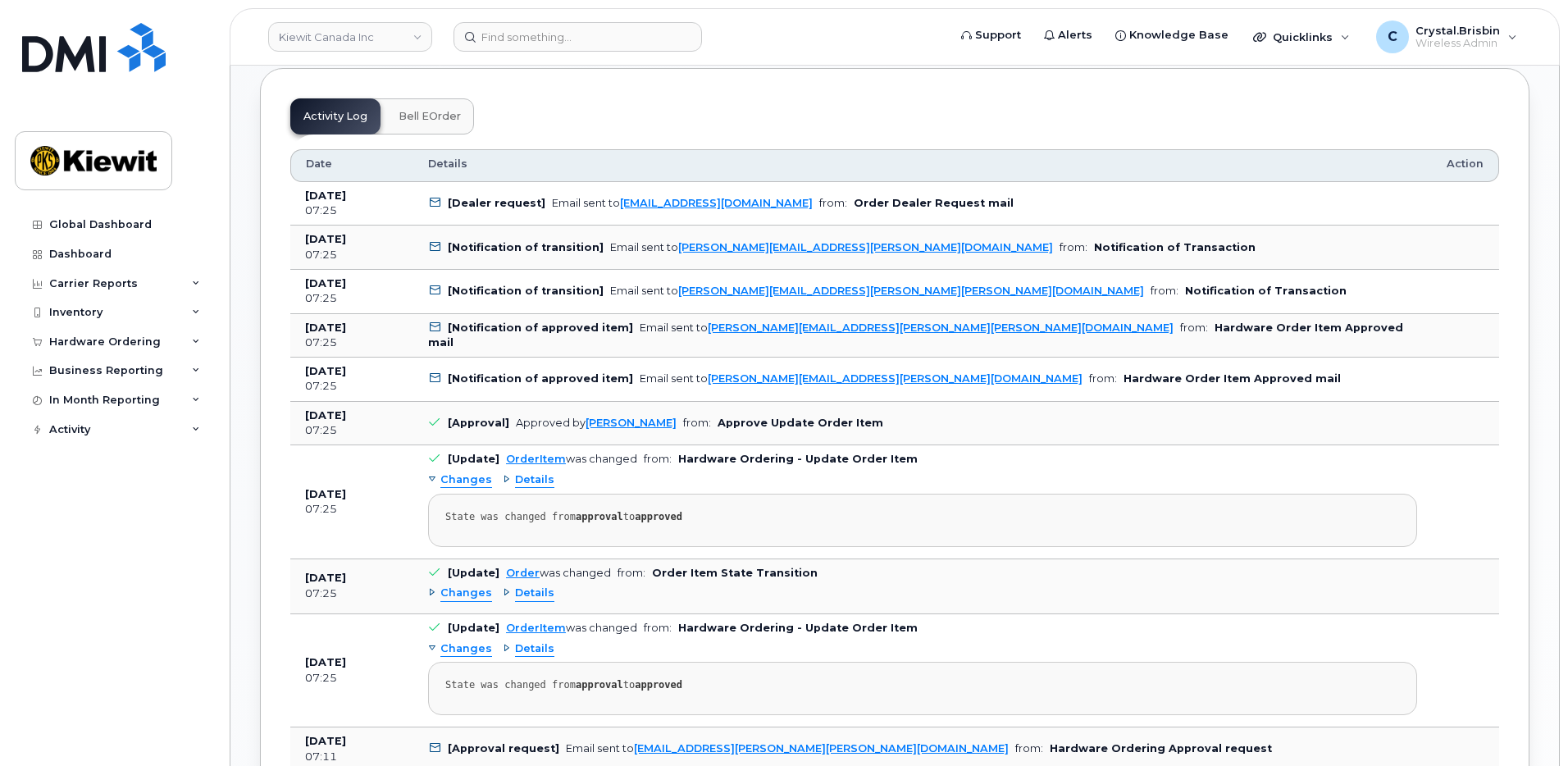
scroll to position [984, 0]
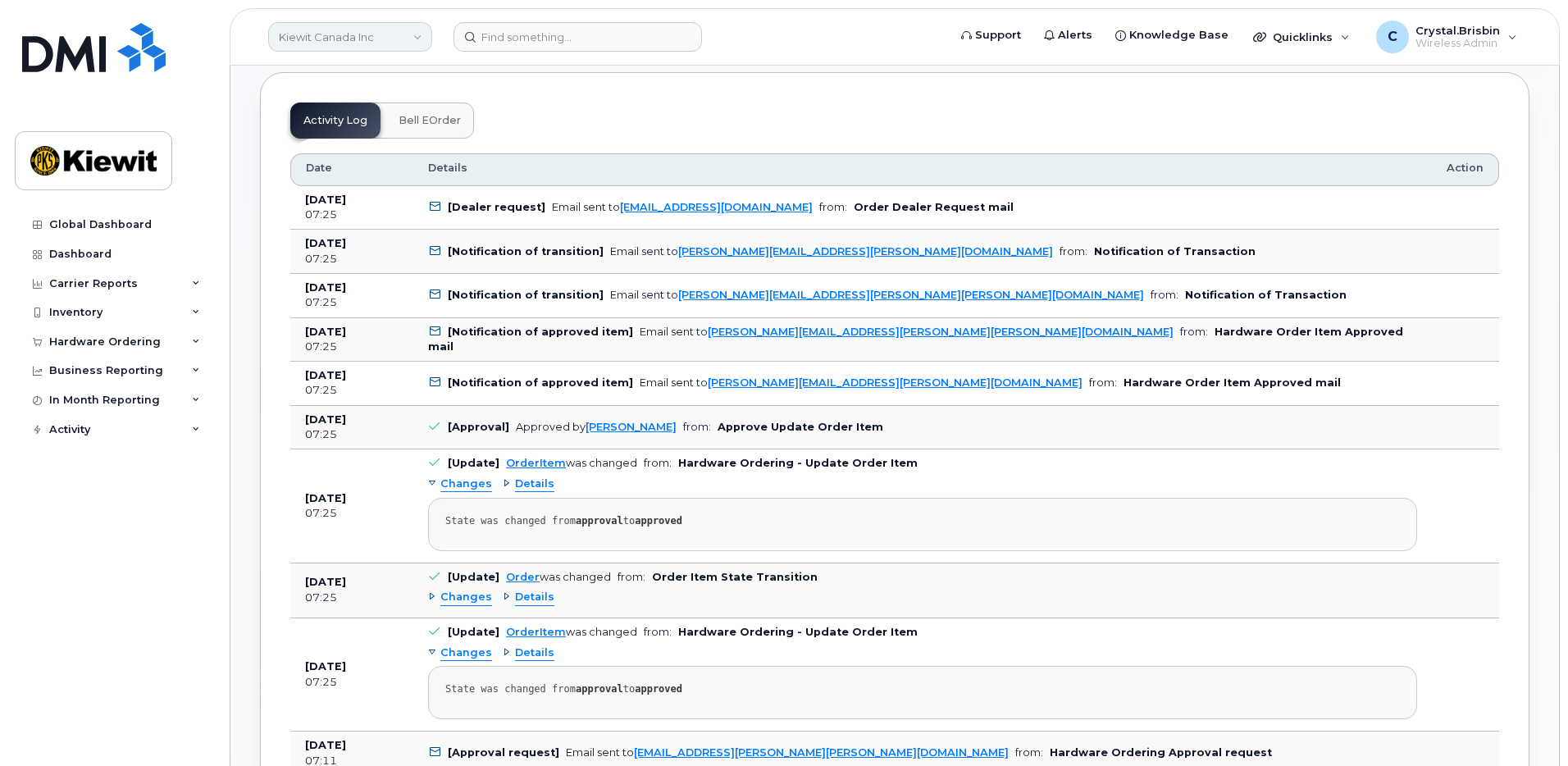
click at [360, 42] on link "Kiewit Canada Inc" at bounding box center [350, 37] width 164 height 30
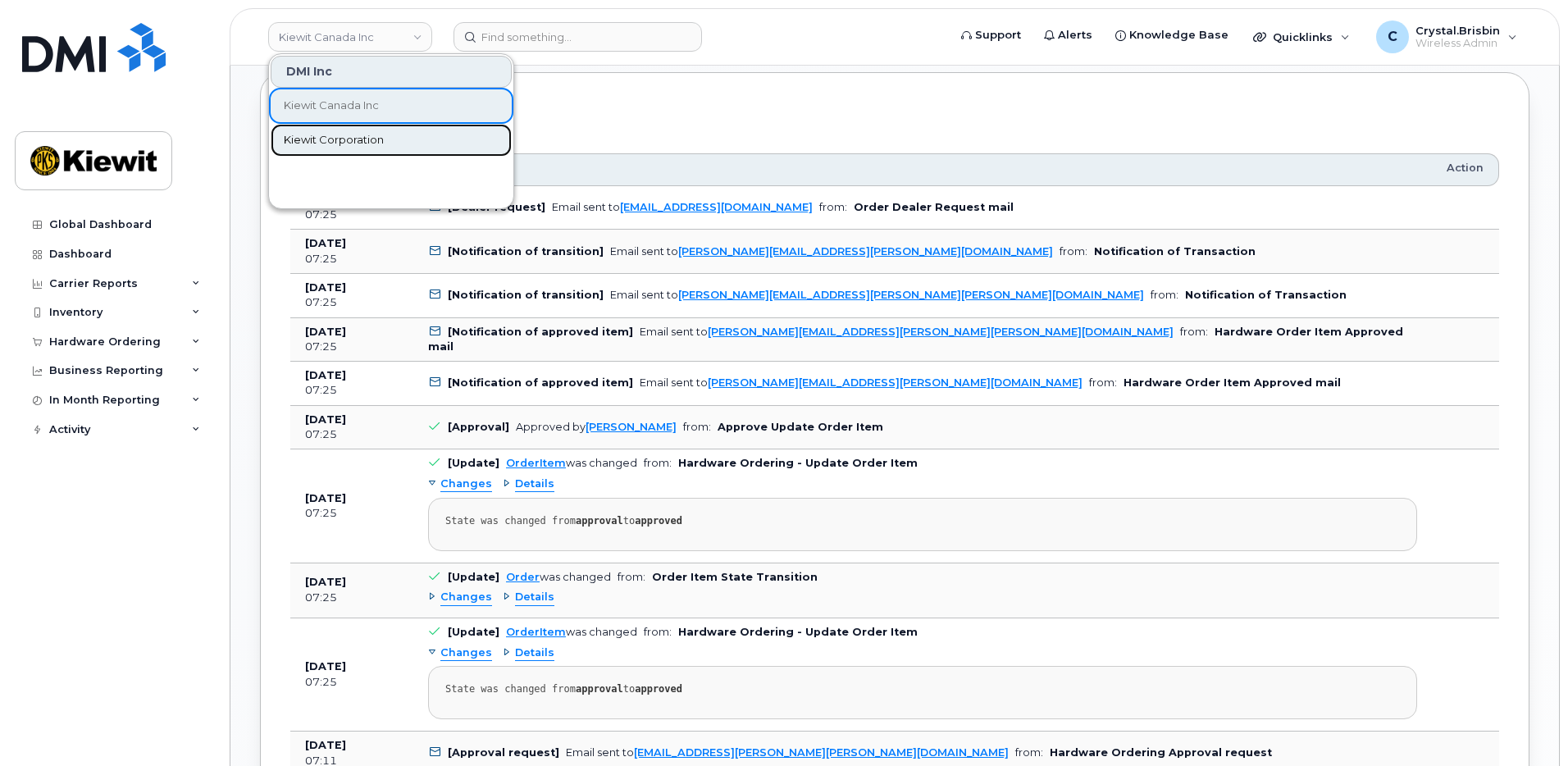
click at [347, 131] on link "Kiewit Corporation" at bounding box center [391, 141] width 241 height 33
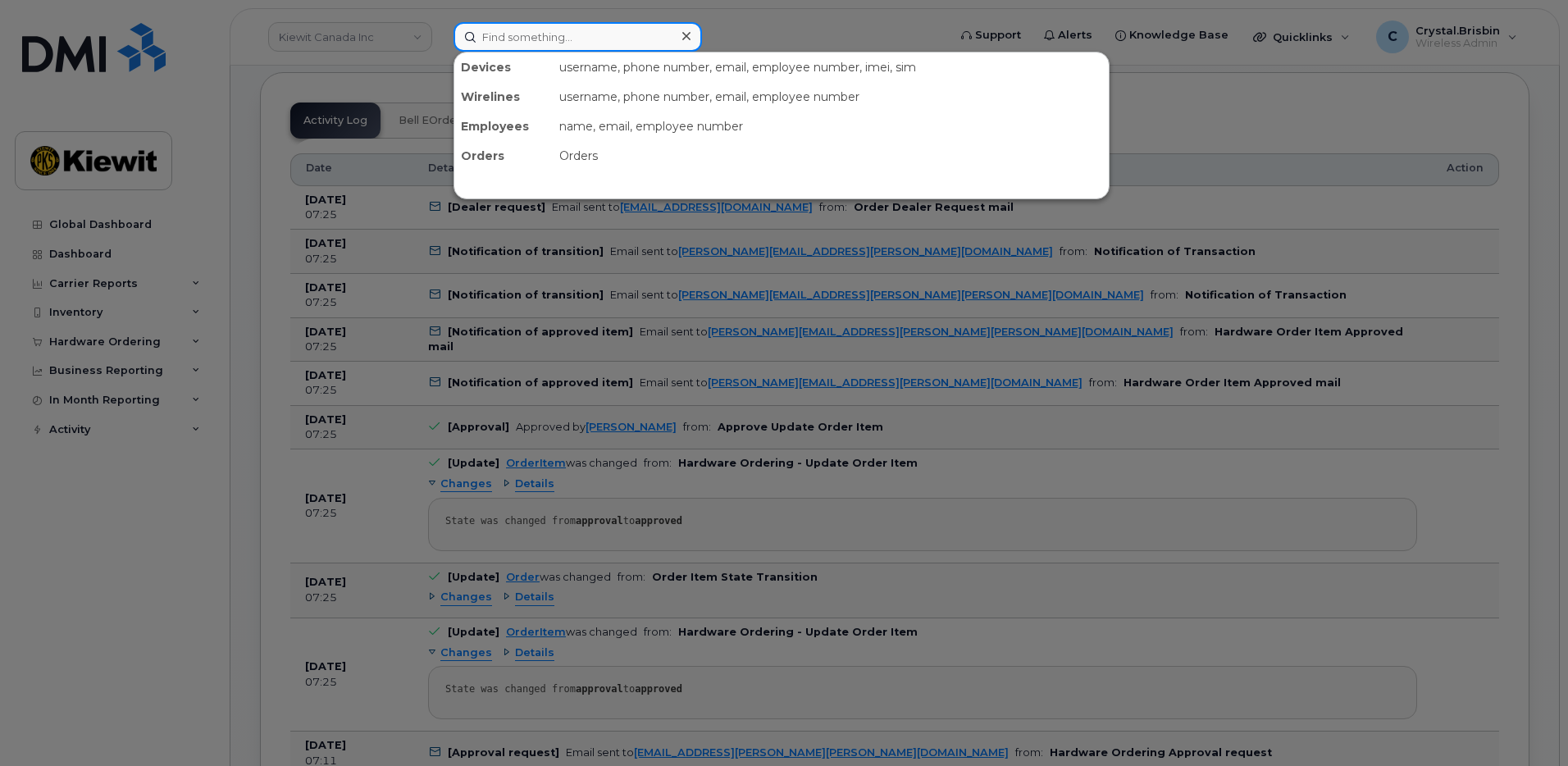
click at [582, 41] on input at bounding box center [578, 37] width 249 height 30
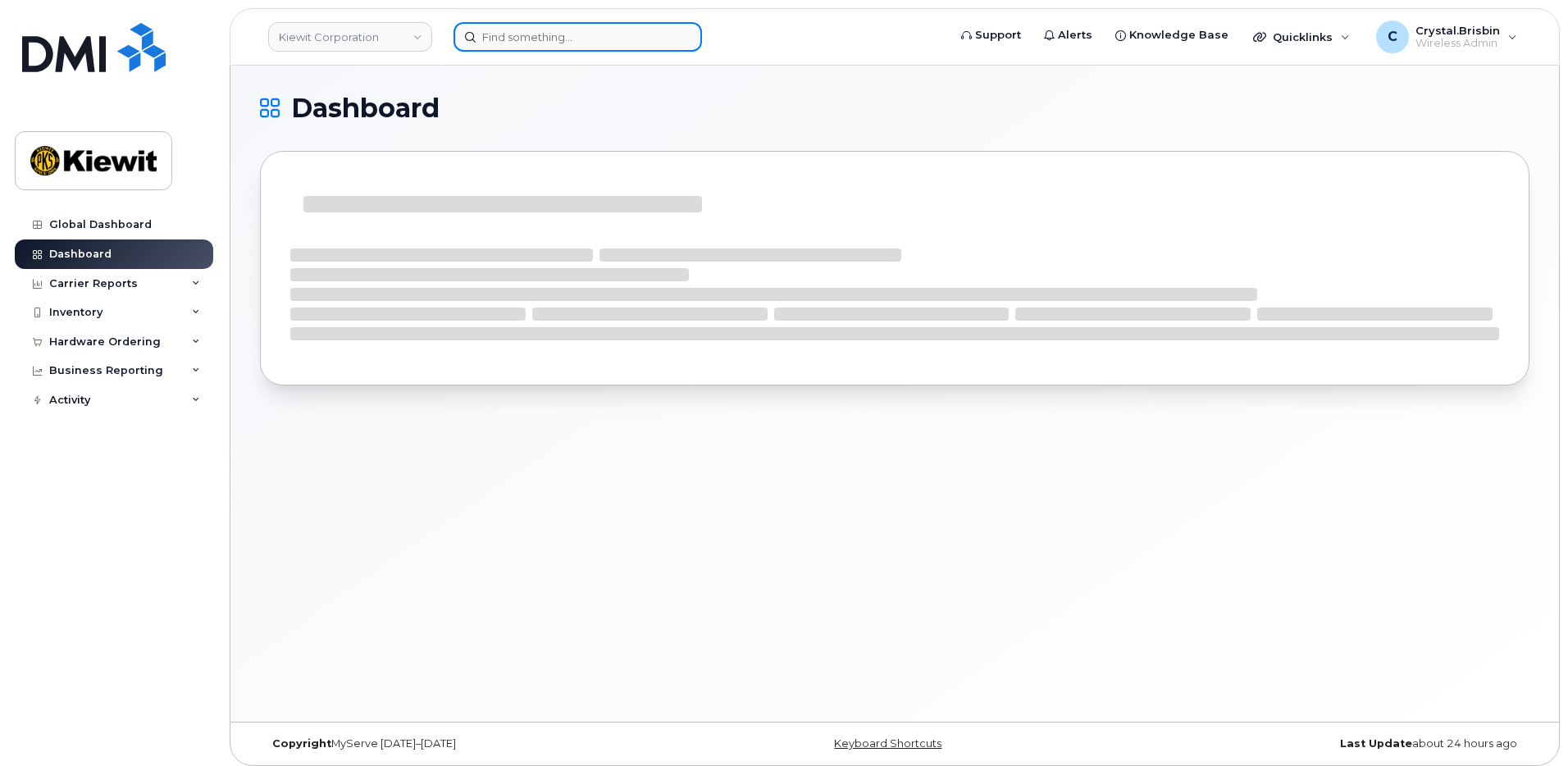
click at [544, 39] on input at bounding box center [578, 37] width 249 height 30
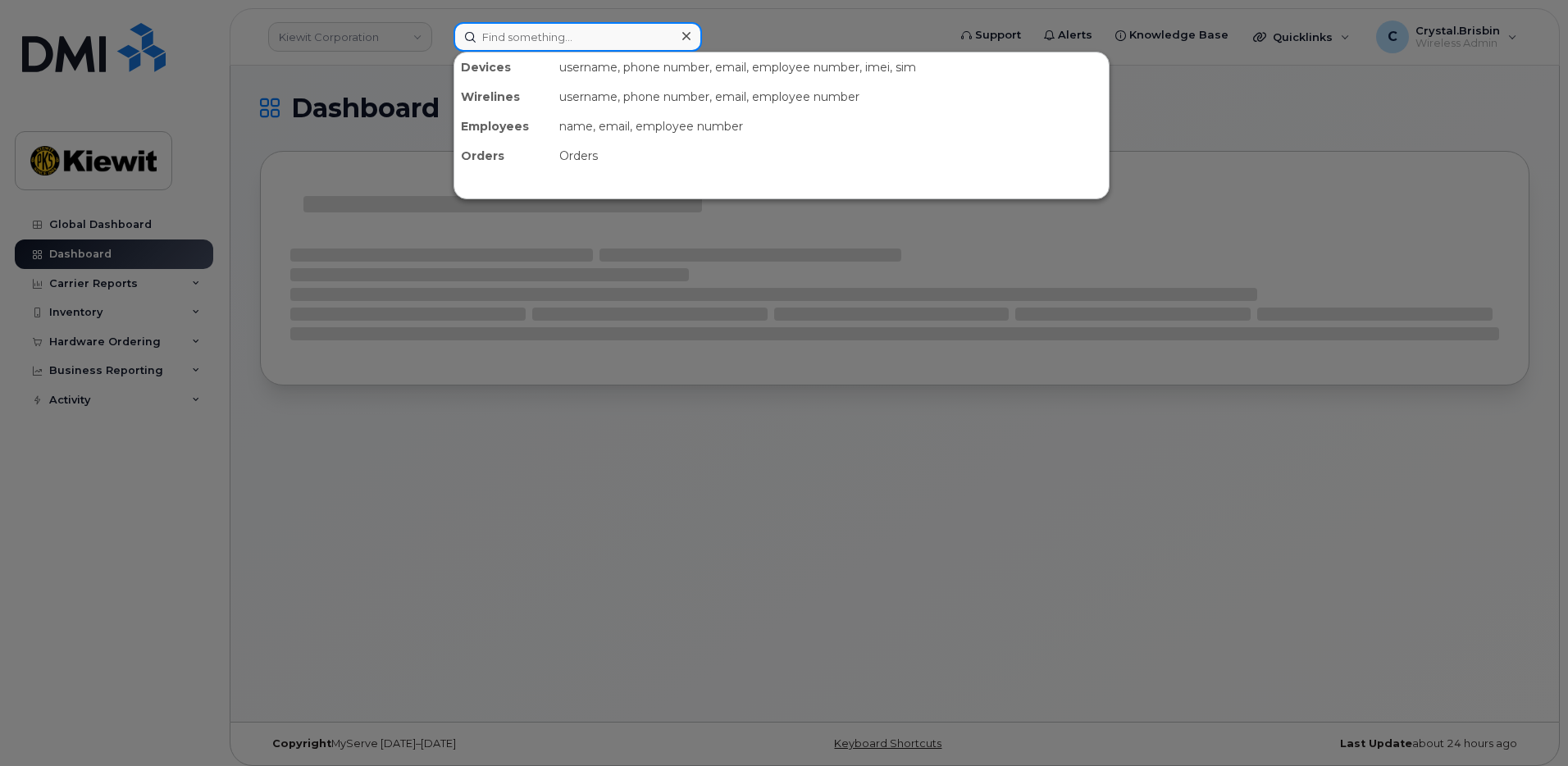
paste input "299699"
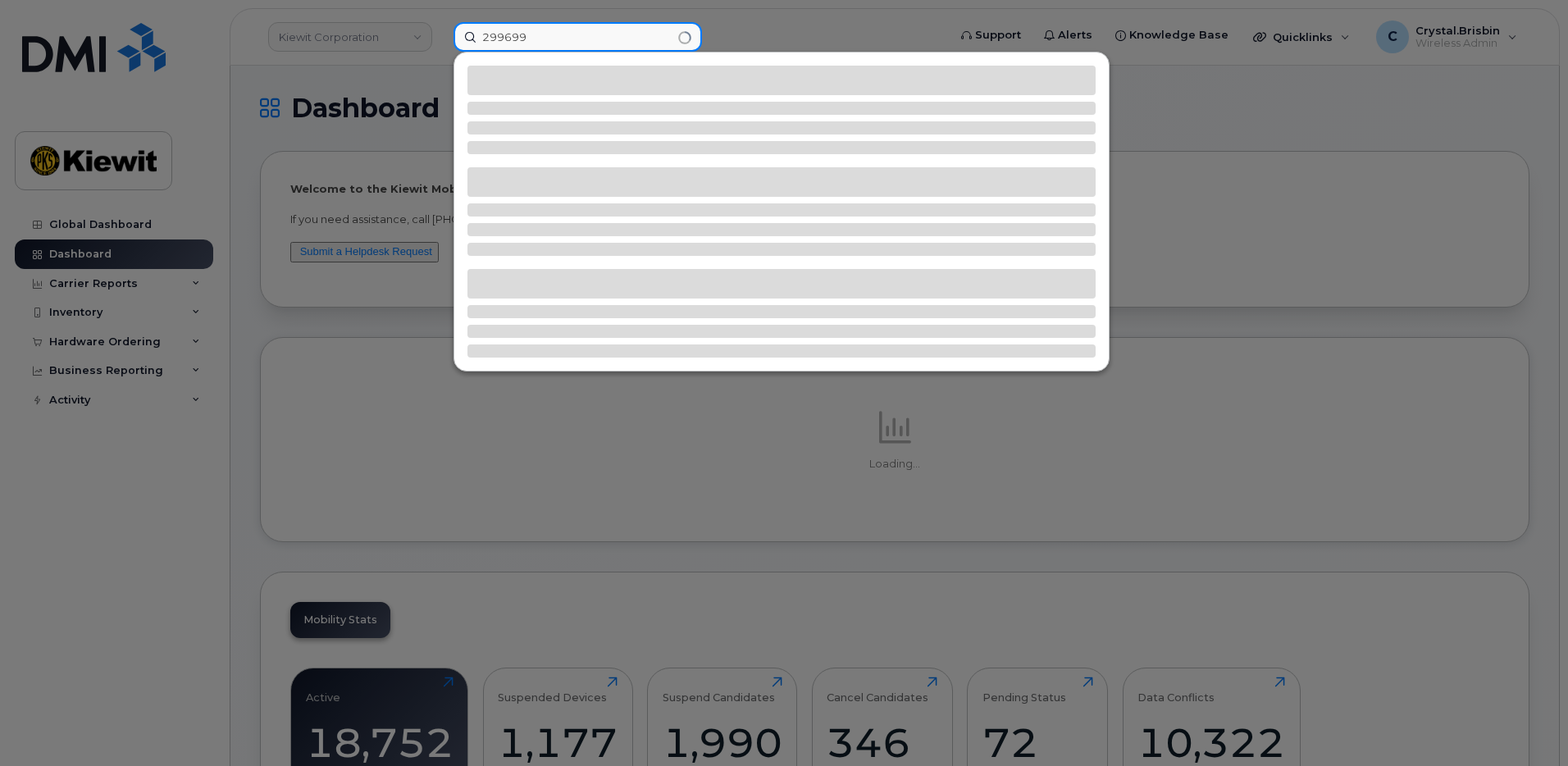
click at [533, 39] on input "299699" at bounding box center [578, 37] width 249 height 30
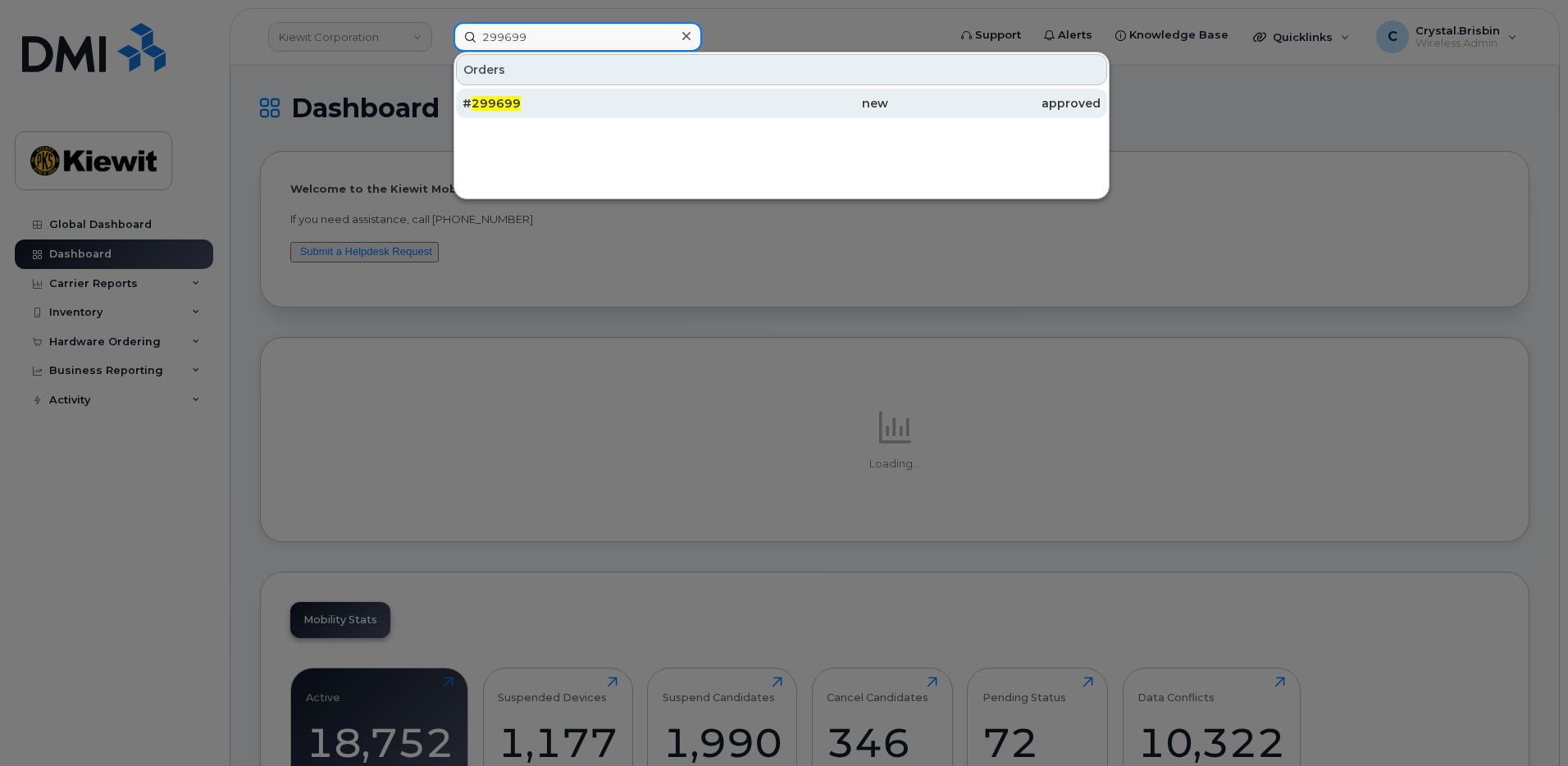
type input "299699"
click at [517, 103] on span "299699" at bounding box center [496, 103] width 50 height 15
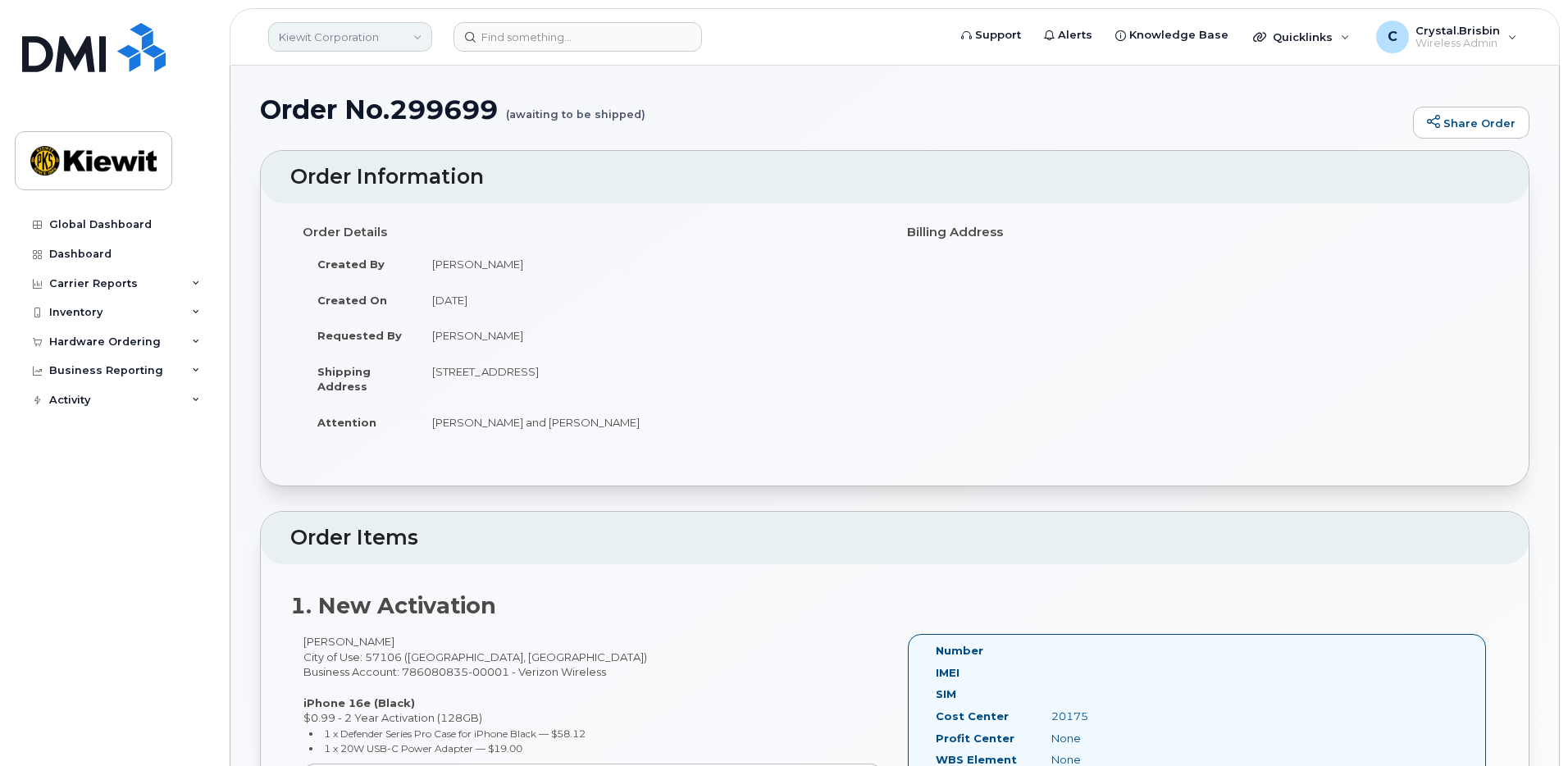
click at [372, 23] on link "Kiewit Corporation" at bounding box center [350, 37] width 164 height 30
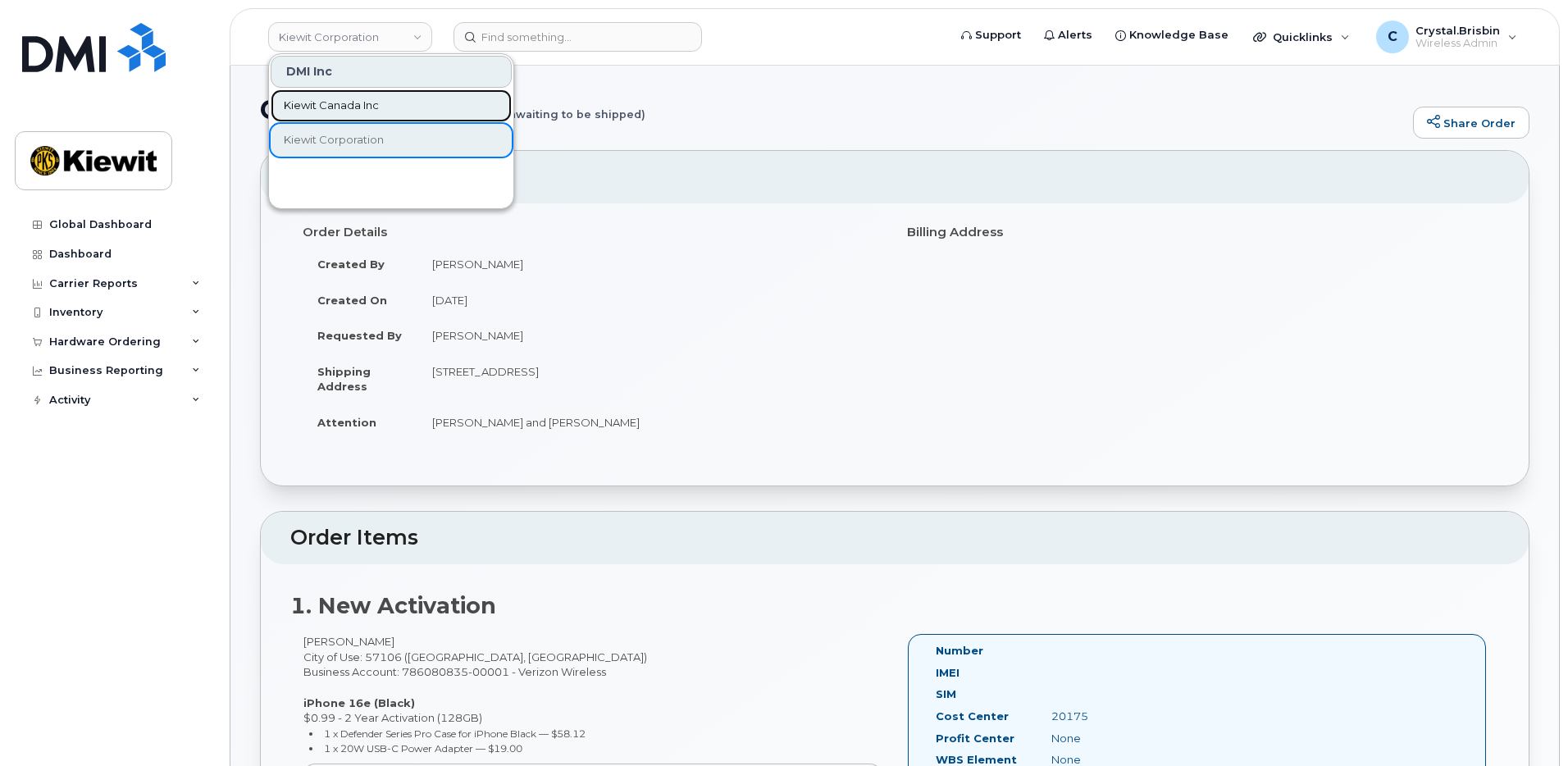
click at [312, 103] on span "Kiewit Canada Inc" at bounding box center [331, 106] width 95 height 17
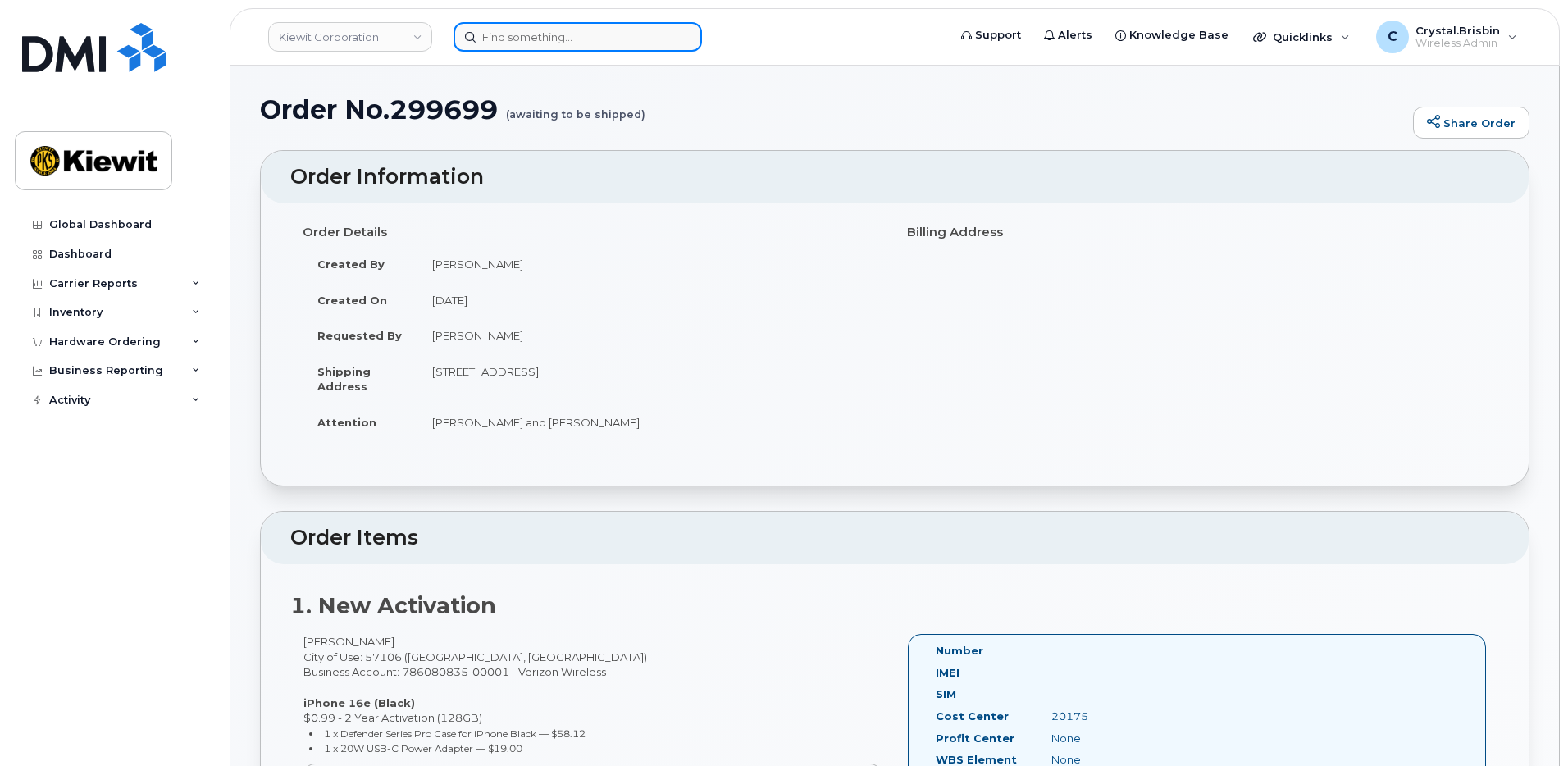
click at [518, 39] on input at bounding box center [578, 37] width 249 height 30
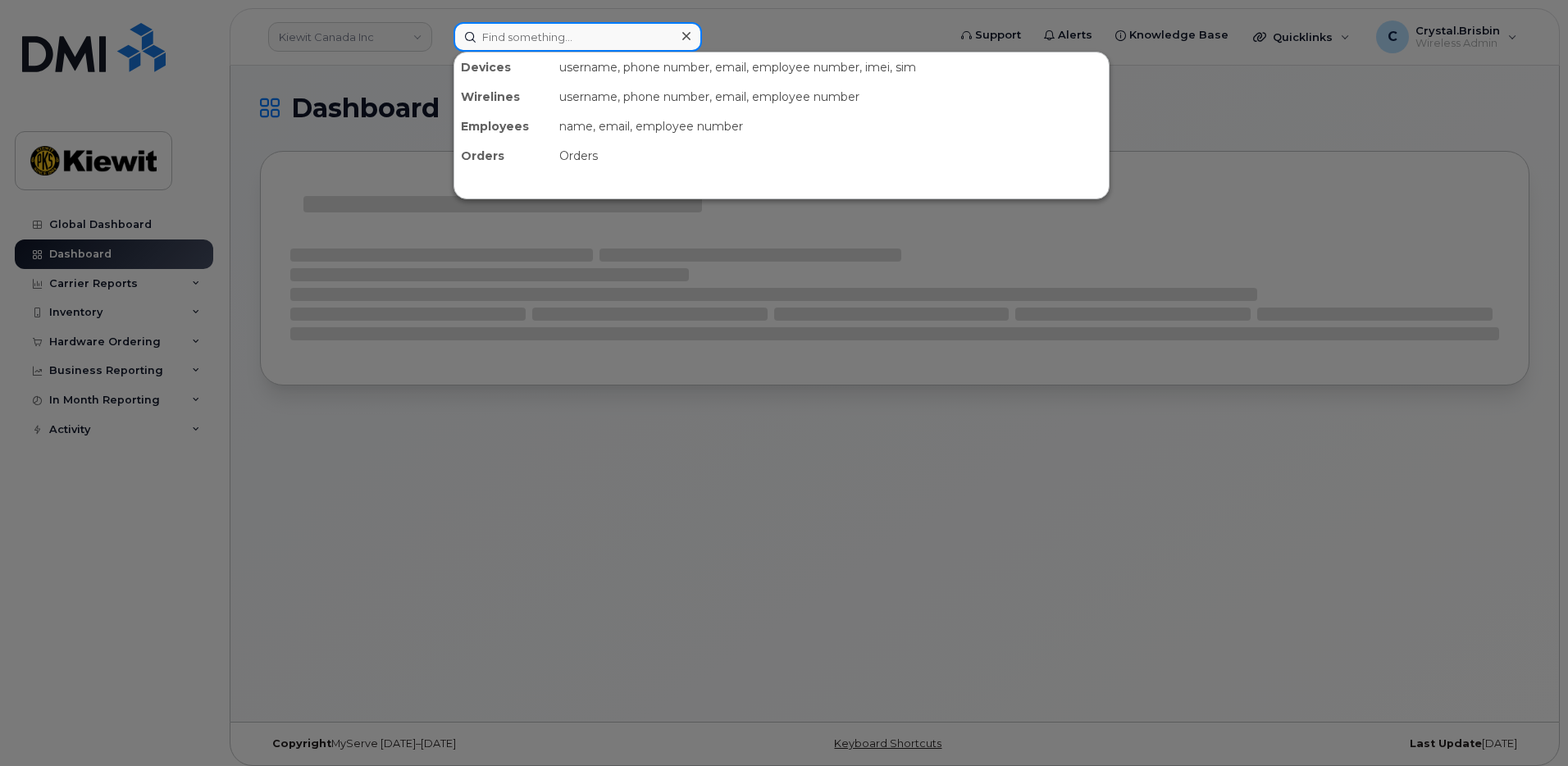
click at [519, 41] on input at bounding box center [578, 37] width 249 height 30
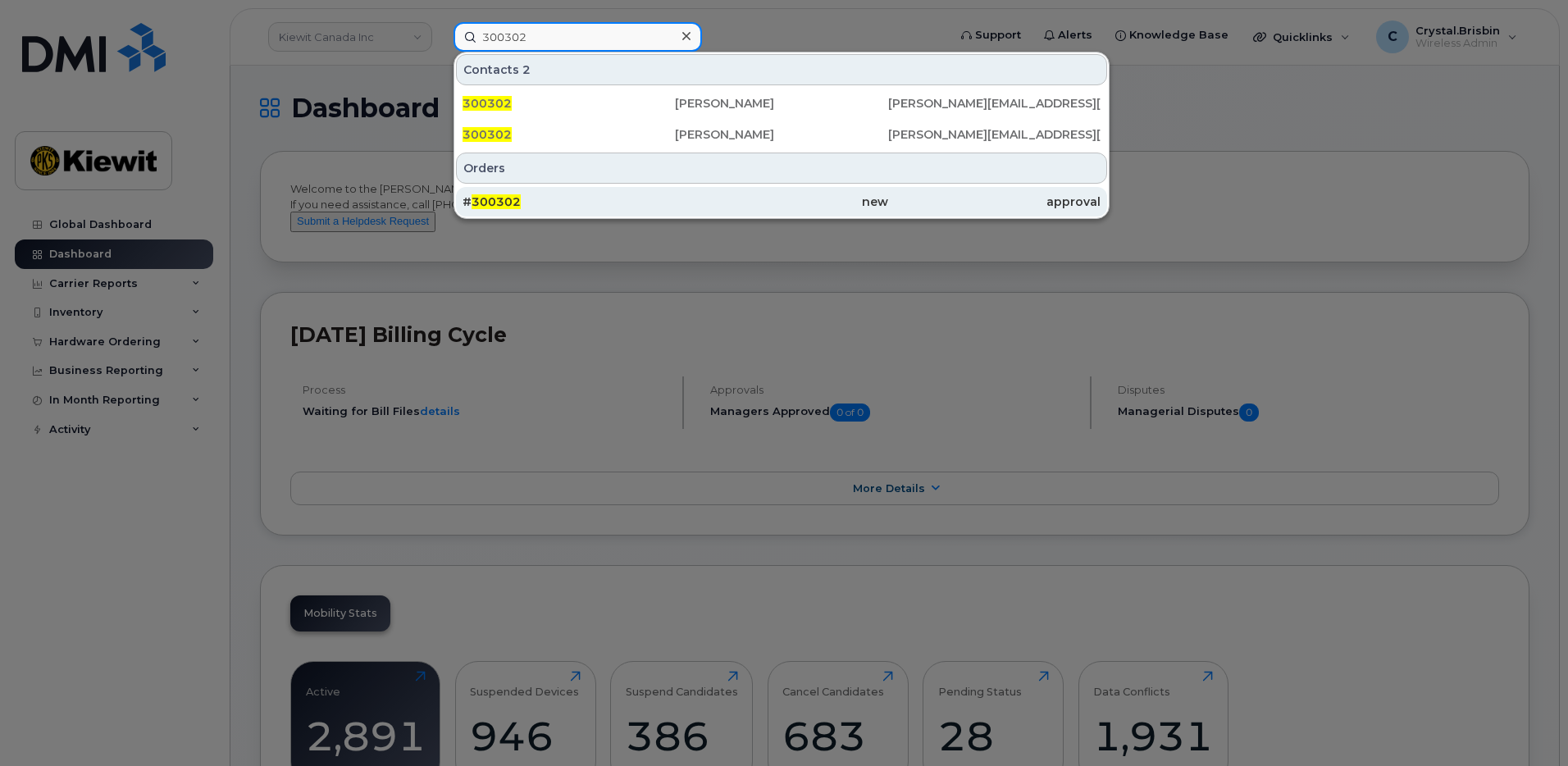
type input "300302"
click at [502, 208] on span "300302" at bounding box center [496, 202] width 50 height 15
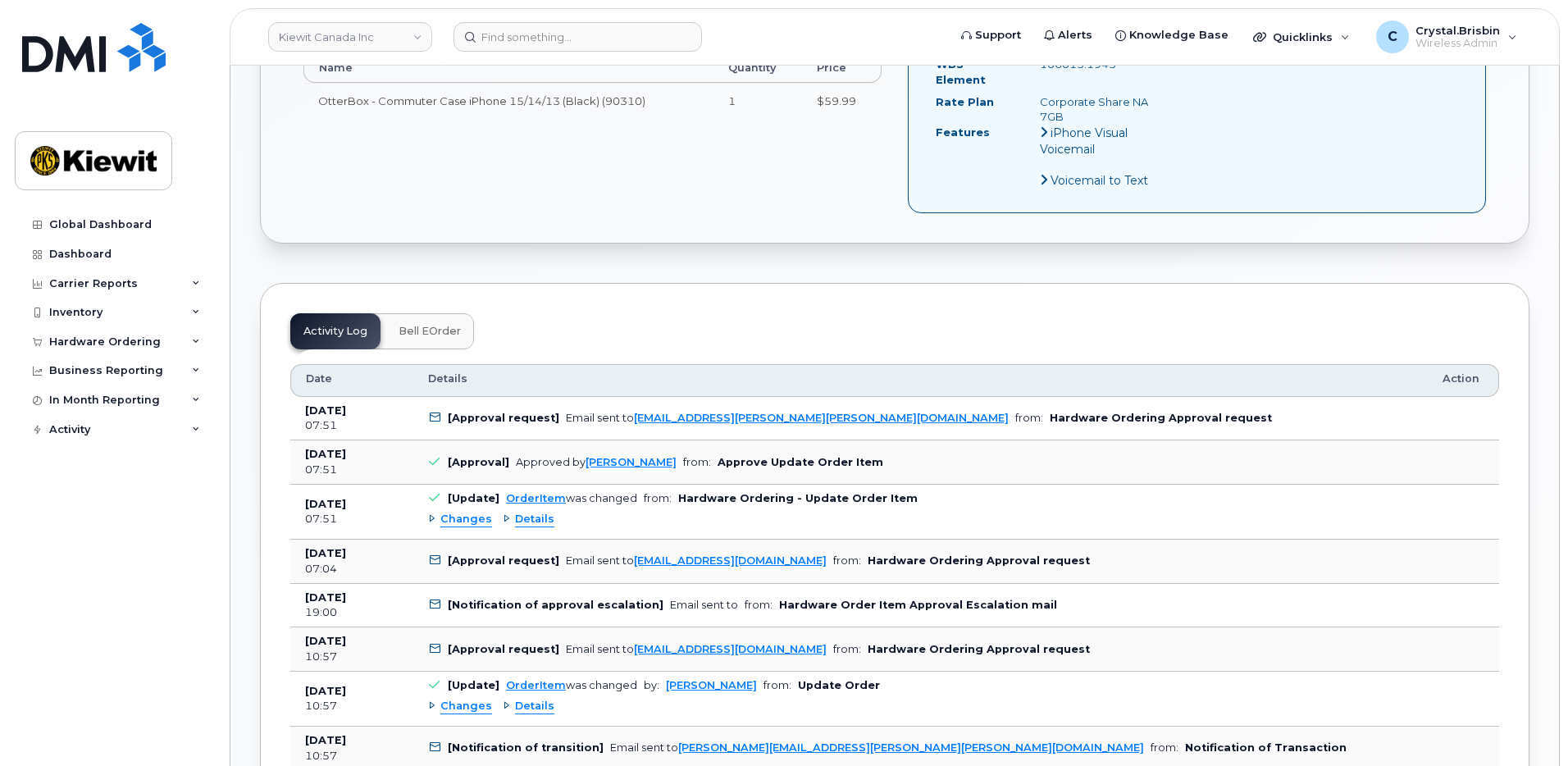
scroll to position [821, 0]
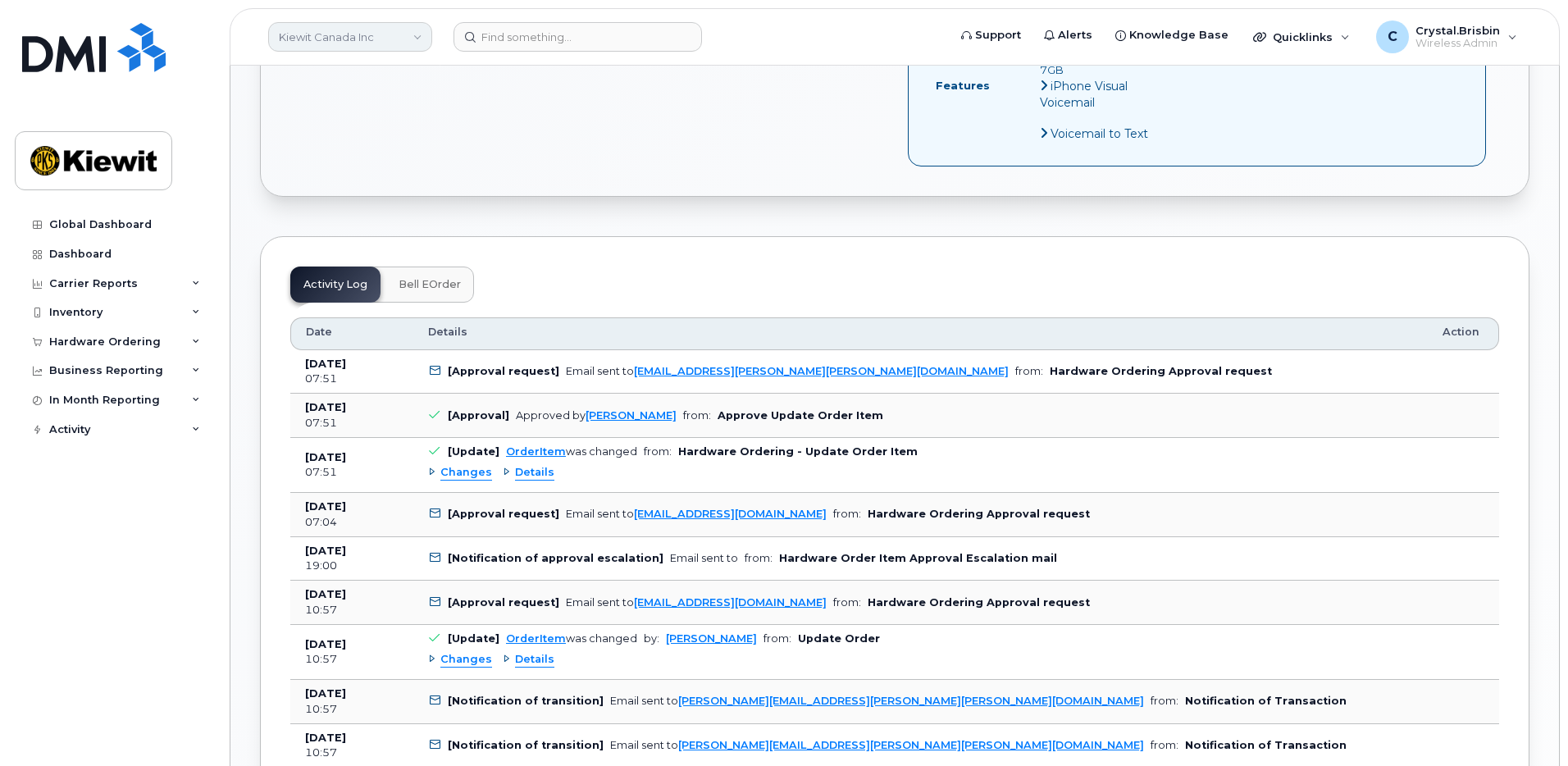
click at [342, 37] on link "Kiewit Canada Inc" at bounding box center [350, 37] width 164 height 30
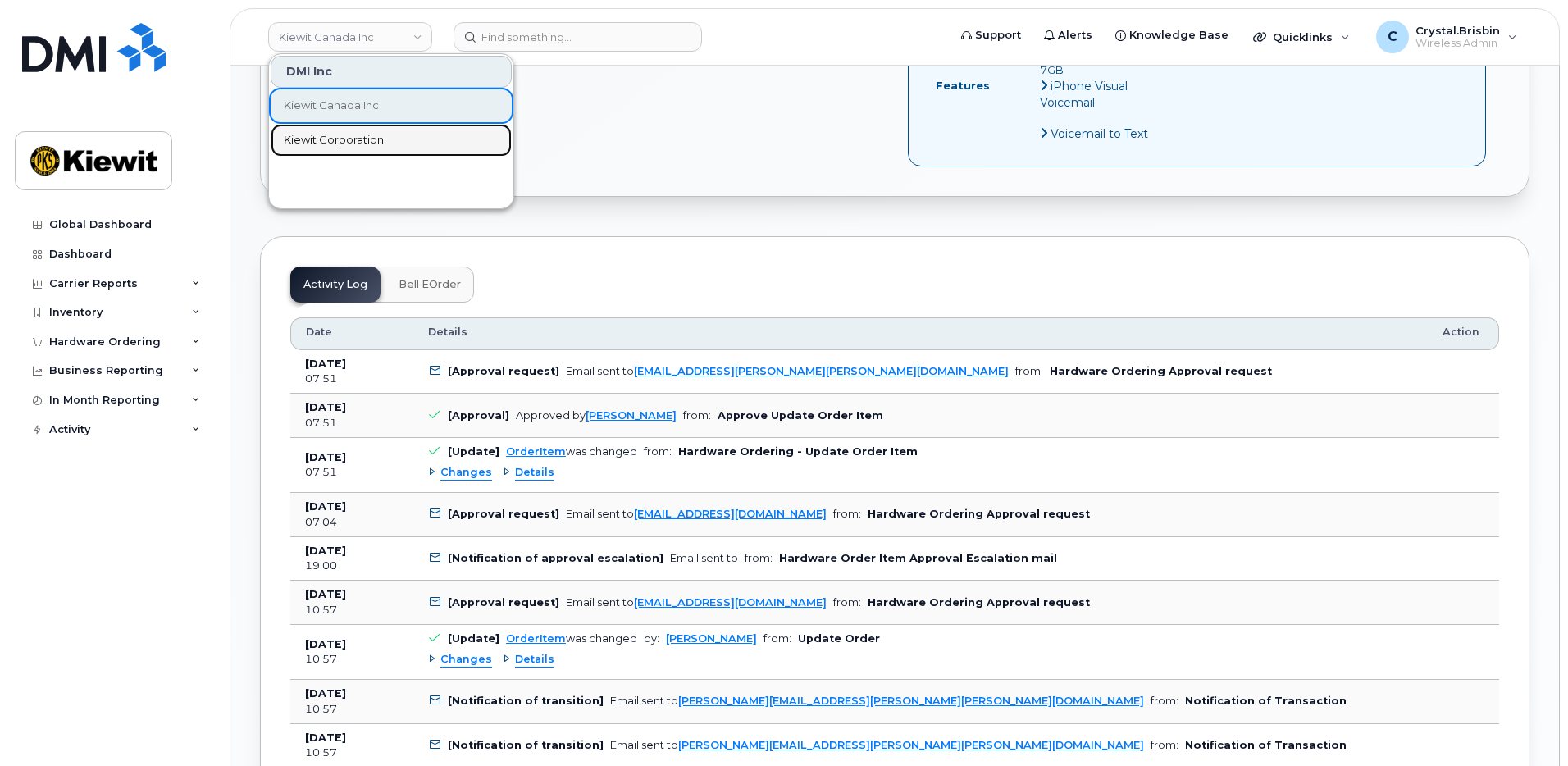
drag, startPoint x: 313, startPoint y: 137, endPoint x: 38, endPoint y: 146, distance: 275.1
click at [313, 137] on span "Kiewit Corporation" at bounding box center [333, 141] width 100 height 17
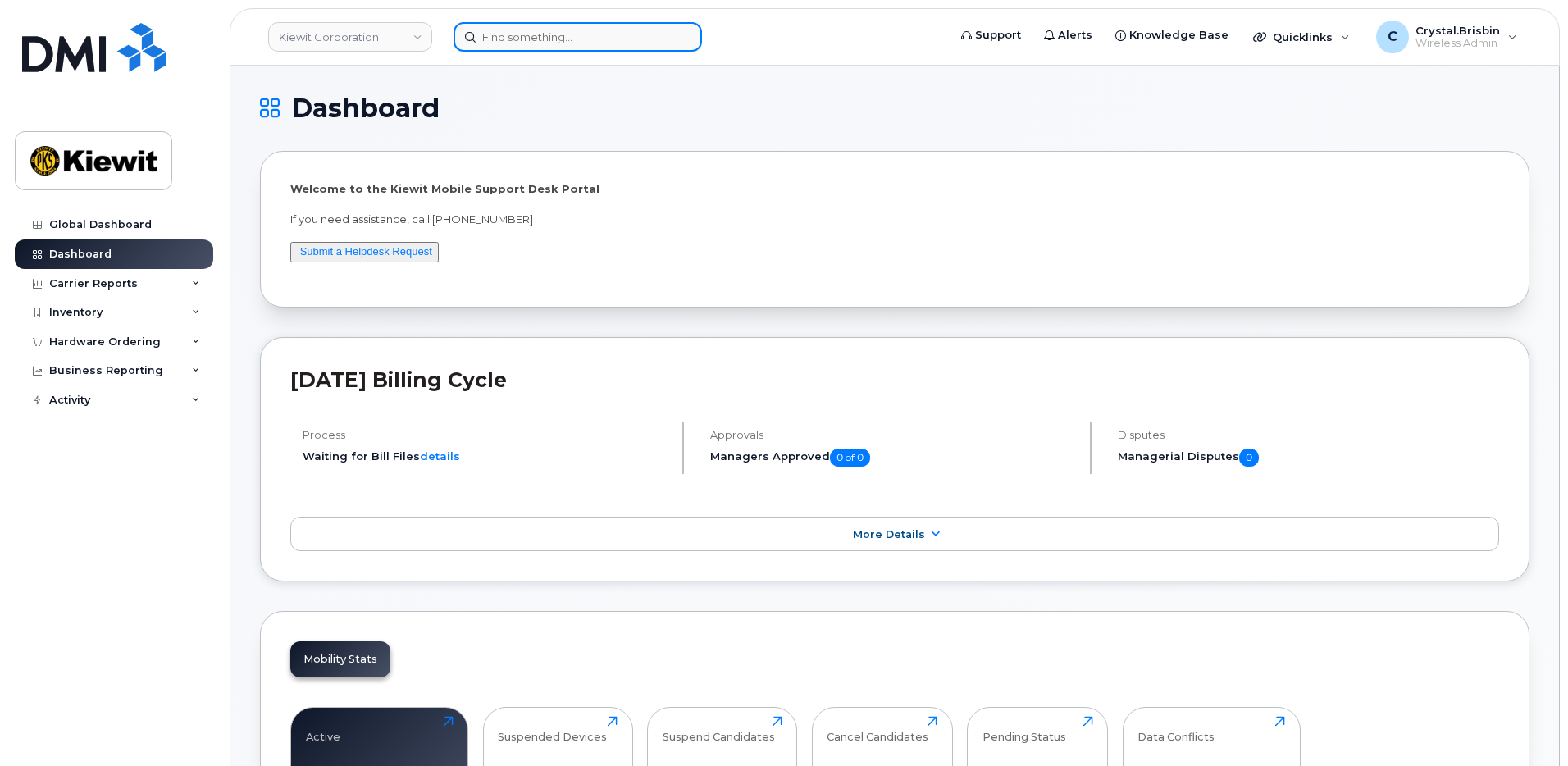
click at [524, 41] on input at bounding box center [578, 37] width 249 height 30
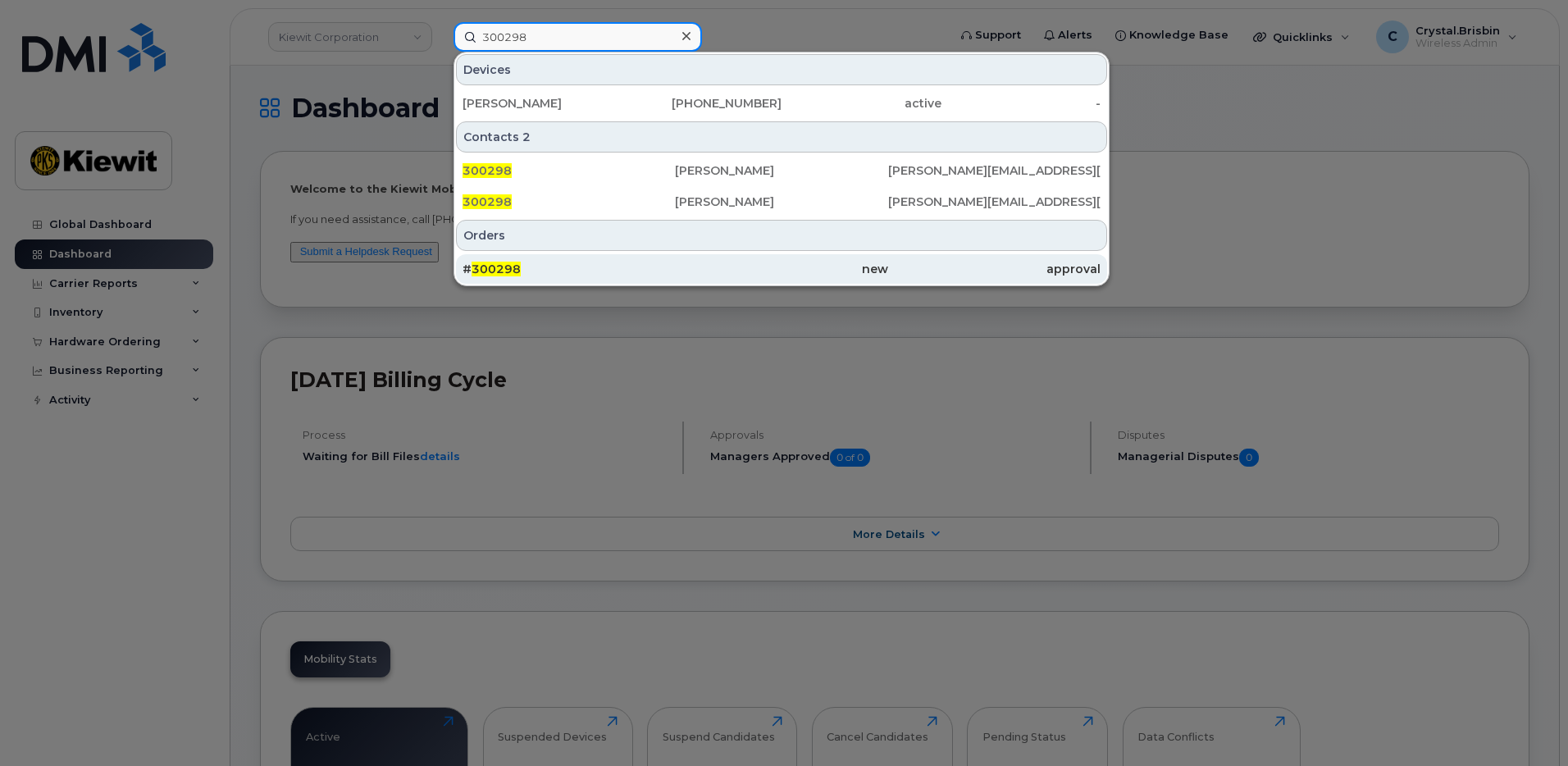
type input "300298"
click at [481, 266] on span "300298" at bounding box center [496, 269] width 50 height 15
